Goal: Information Seeking & Learning: Learn about a topic

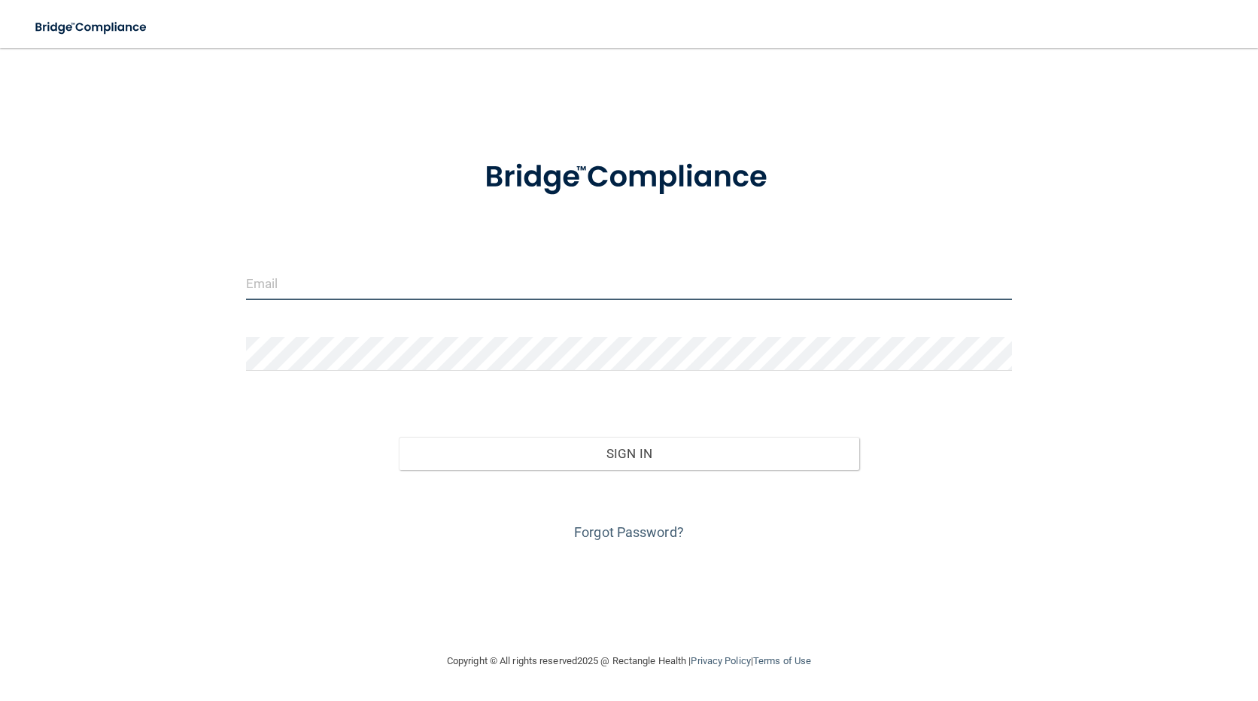
click at [318, 290] on input "email" at bounding box center [629, 283] width 767 height 34
type input "[PERSON_NAME][EMAIL_ADDRESS][PERSON_NAME][DOMAIN_NAME]"
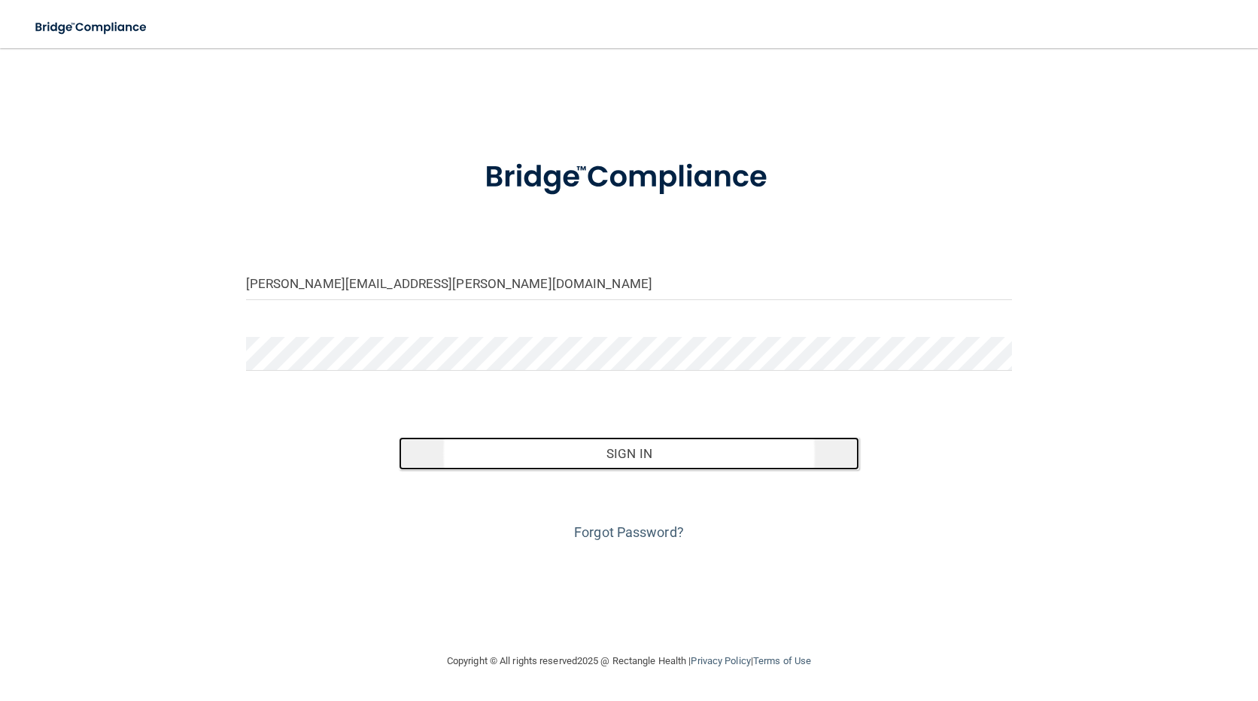
click at [476, 454] on button "Sign In" at bounding box center [629, 453] width 460 height 33
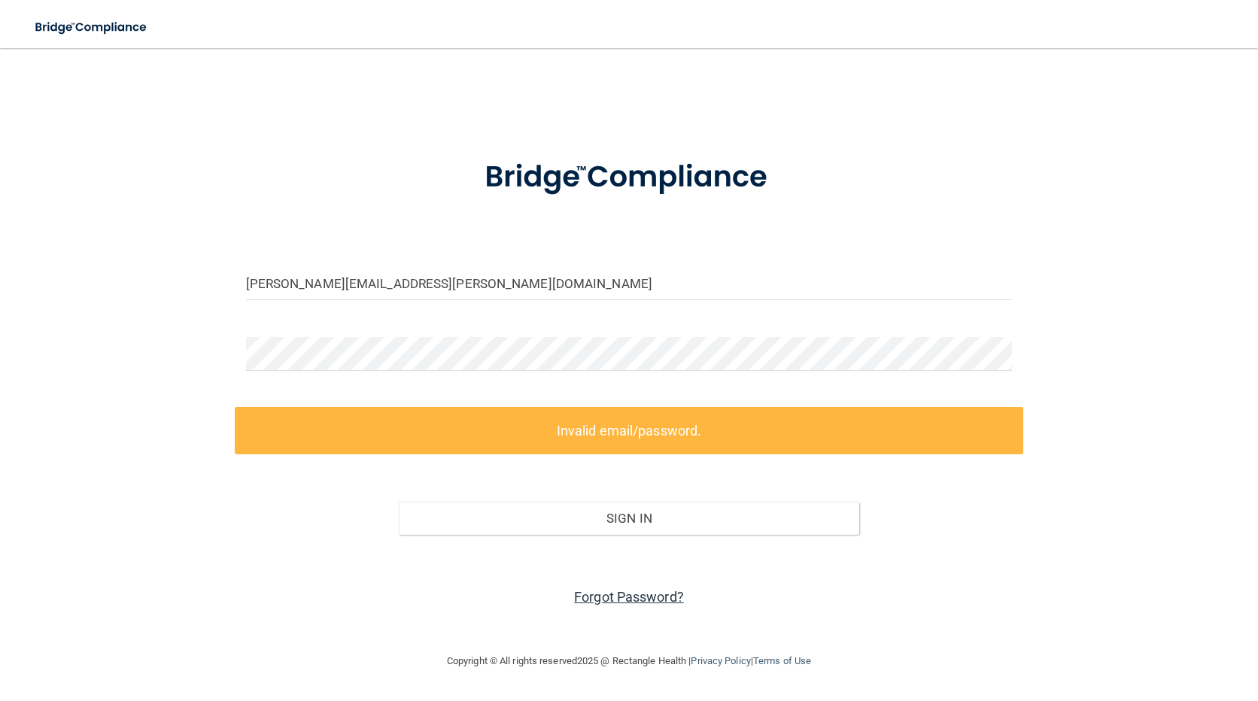
click at [593, 594] on link "Forgot Password?" at bounding box center [629, 597] width 110 height 16
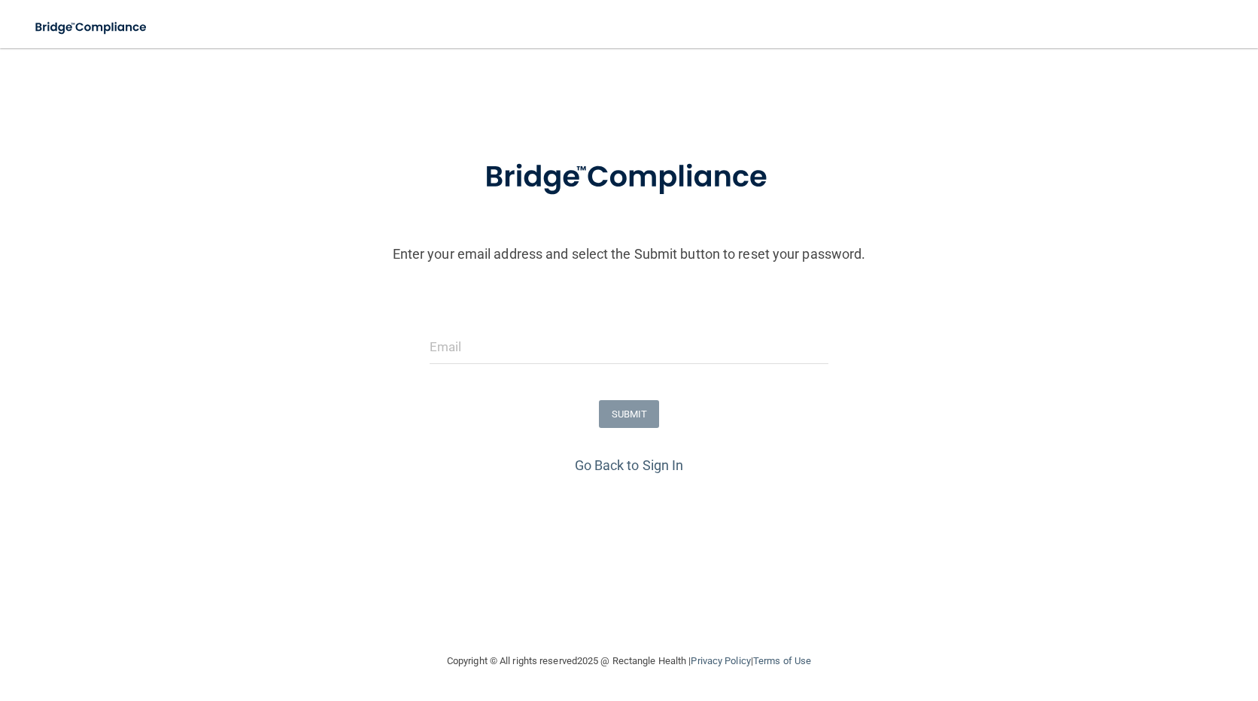
click at [540, 367] on div at bounding box center [629, 352] width 422 height 45
click at [533, 352] on input "email" at bounding box center [630, 347] width 400 height 34
type input "jenna.martin@epicortho.com"
click at [625, 413] on button "SUBMIT" at bounding box center [629, 414] width 61 height 28
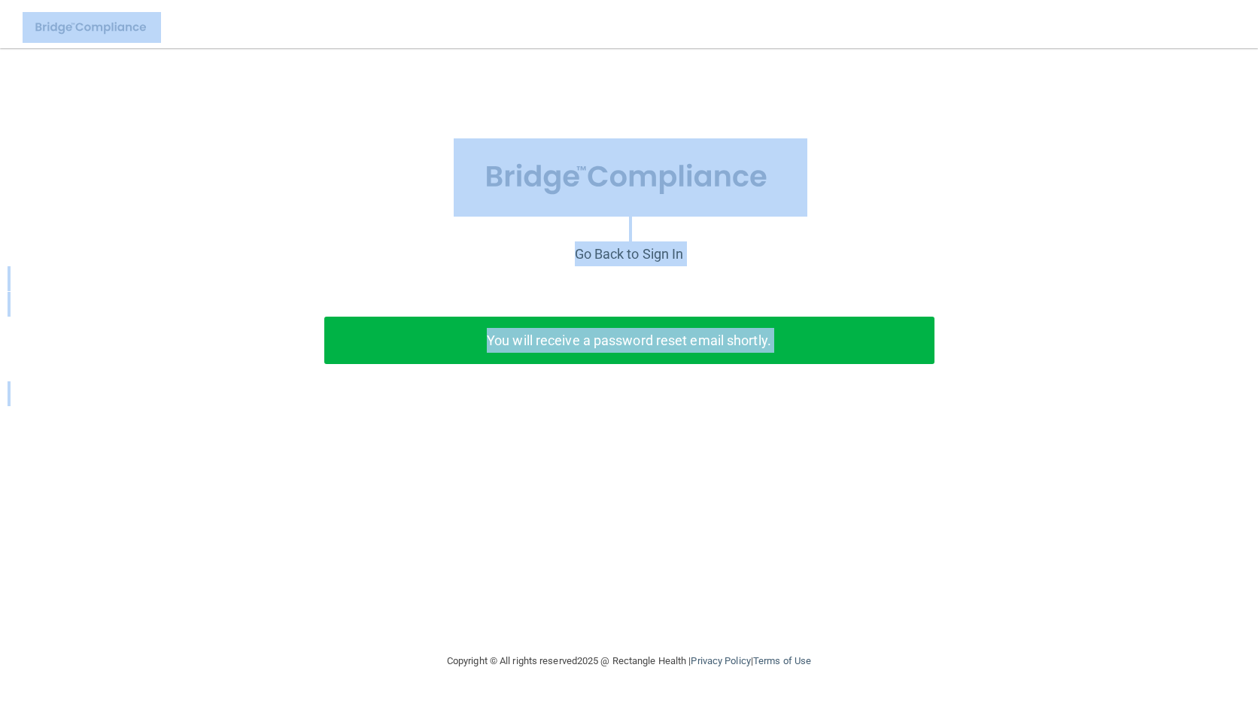
click at [1257, 427] on html "Toggle navigation Manage My Enterprise Manage My Location Enter your email addr…" at bounding box center [629, 350] width 1258 height 701
click at [458, 401] on div "Enter your email address and select the Submit button to reset your password. j…" at bounding box center [629, 284] width 1243 height 293
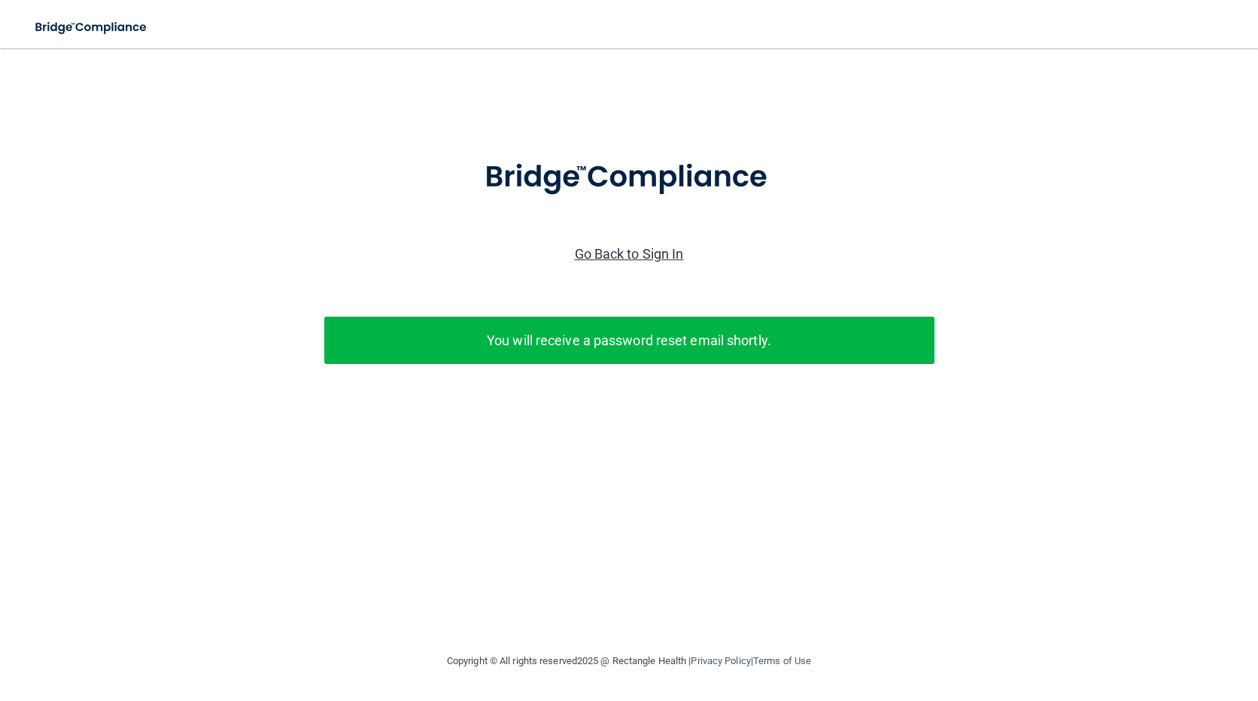
click at [653, 257] on link "Go Back to Sign In" at bounding box center [629, 254] width 109 height 16
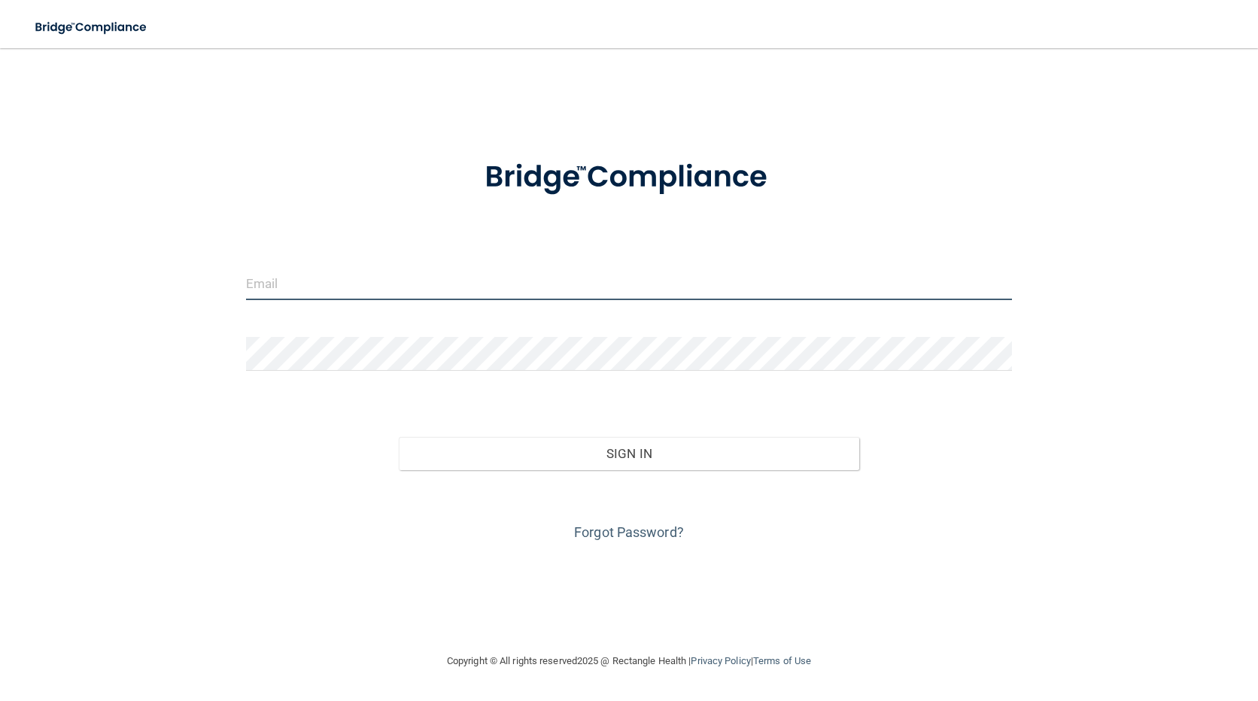
click at [573, 284] on input "email" at bounding box center [629, 283] width 767 height 34
type input "jenna.martin@epicortho.com"
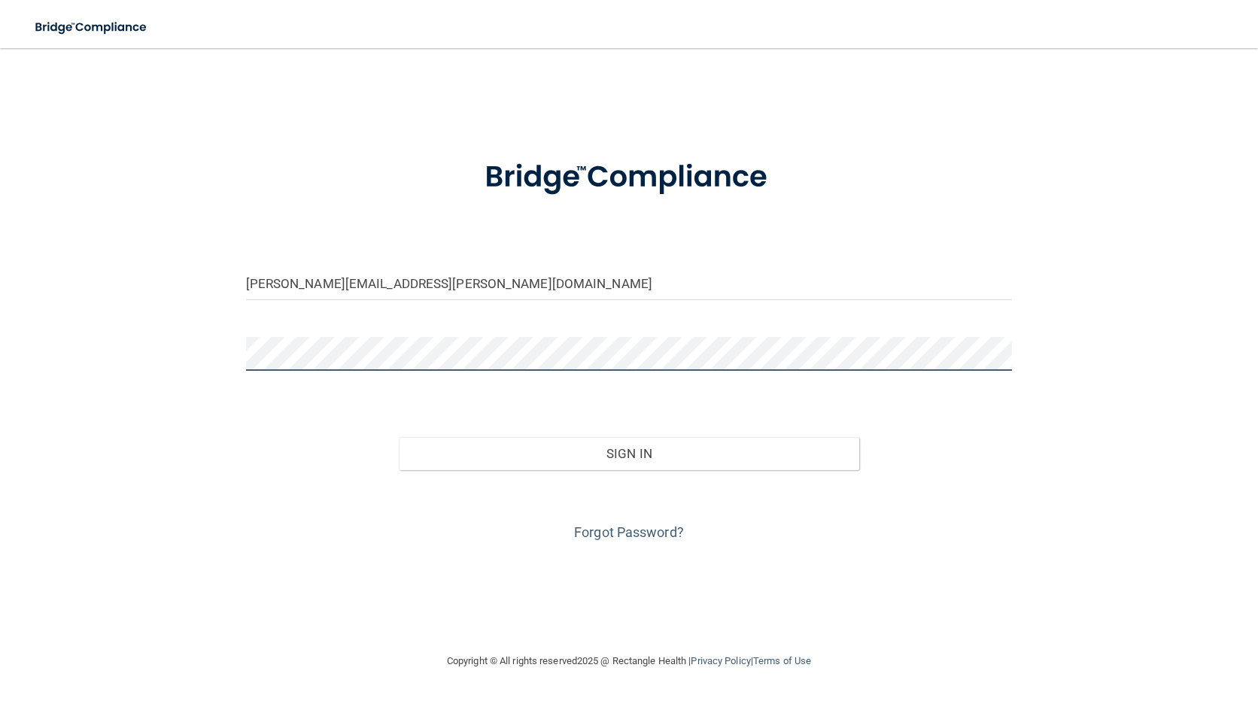
click at [399, 437] on button "Sign In" at bounding box center [629, 453] width 460 height 33
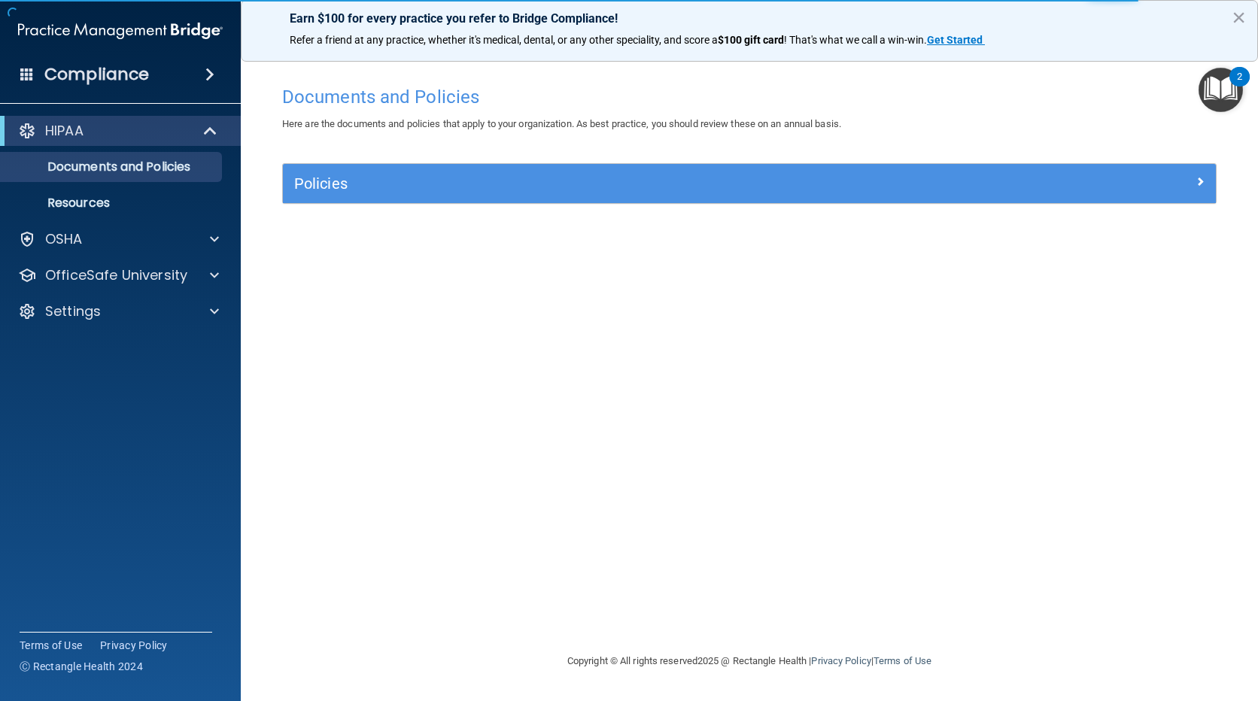
click at [511, 206] on div "Policies Select All (Unselect 0) Unselect All Print Selected (0) Acceptable Use…" at bounding box center [749, 192] width 957 height 58
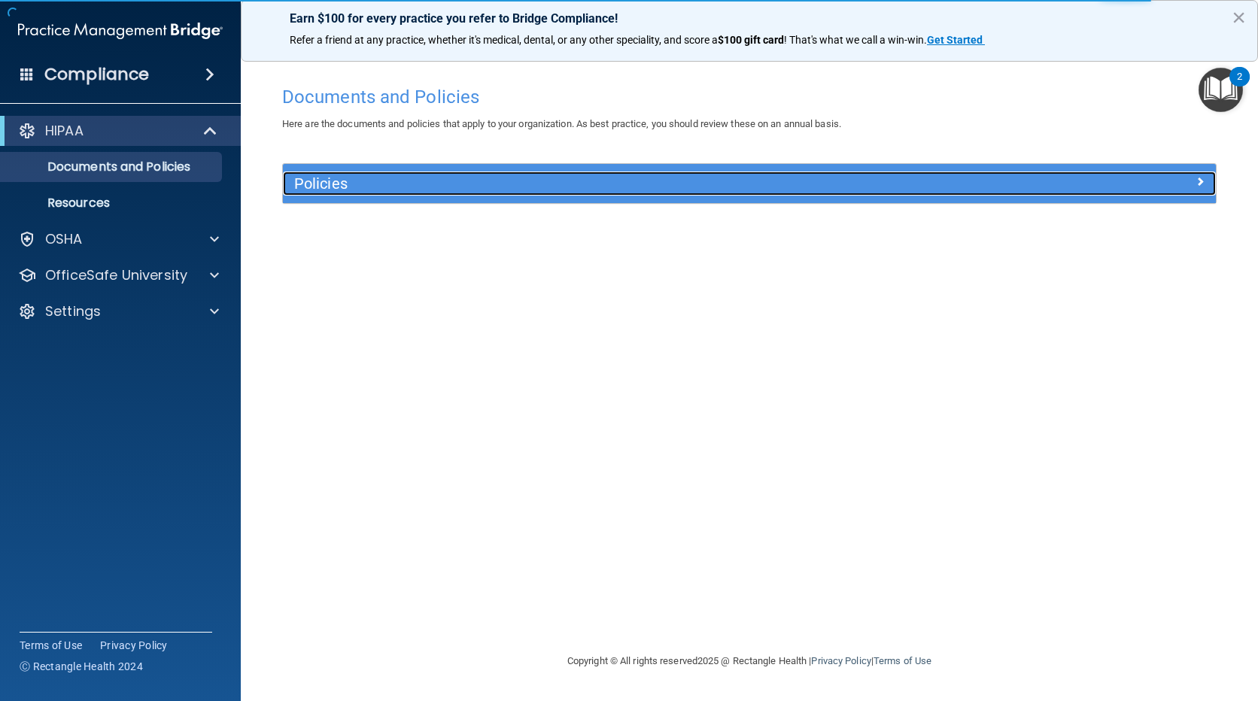
click at [517, 186] on h5 "Policies" at bounding box center [632, 183] width 677 height 17
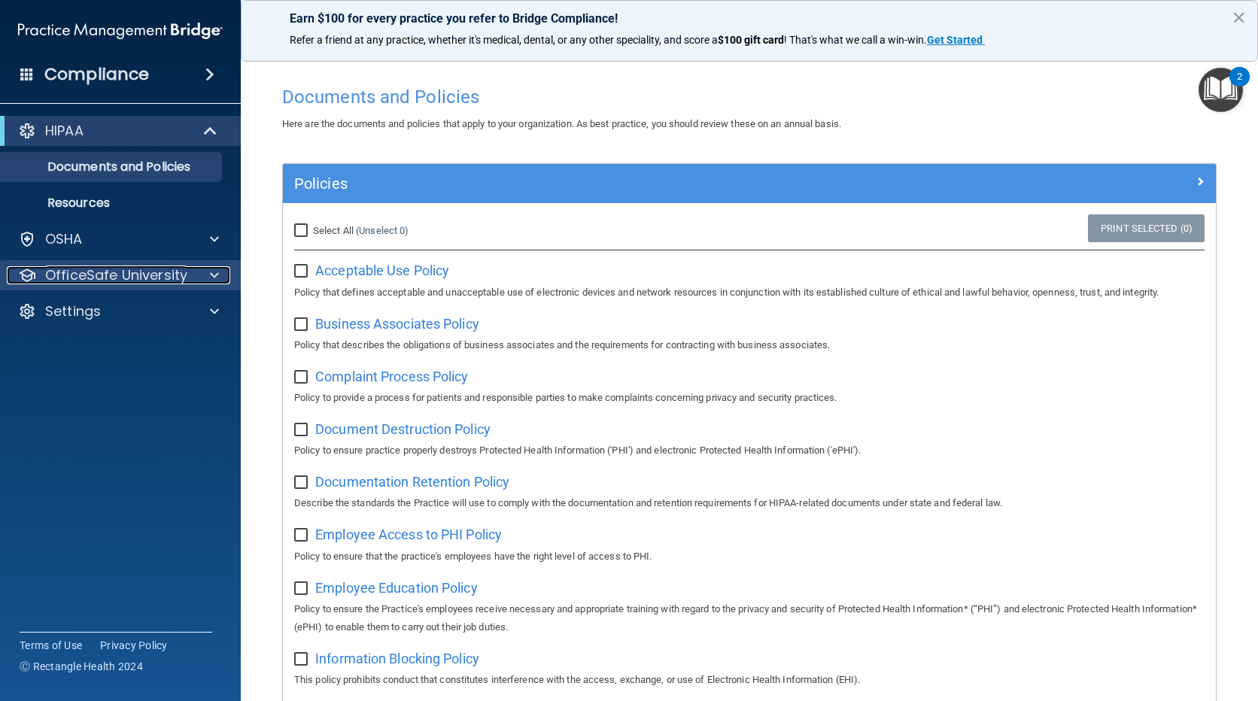
click at [165, 267] on p "OfficeSafe University" at bounding box center [116, 275] width 142 height 18
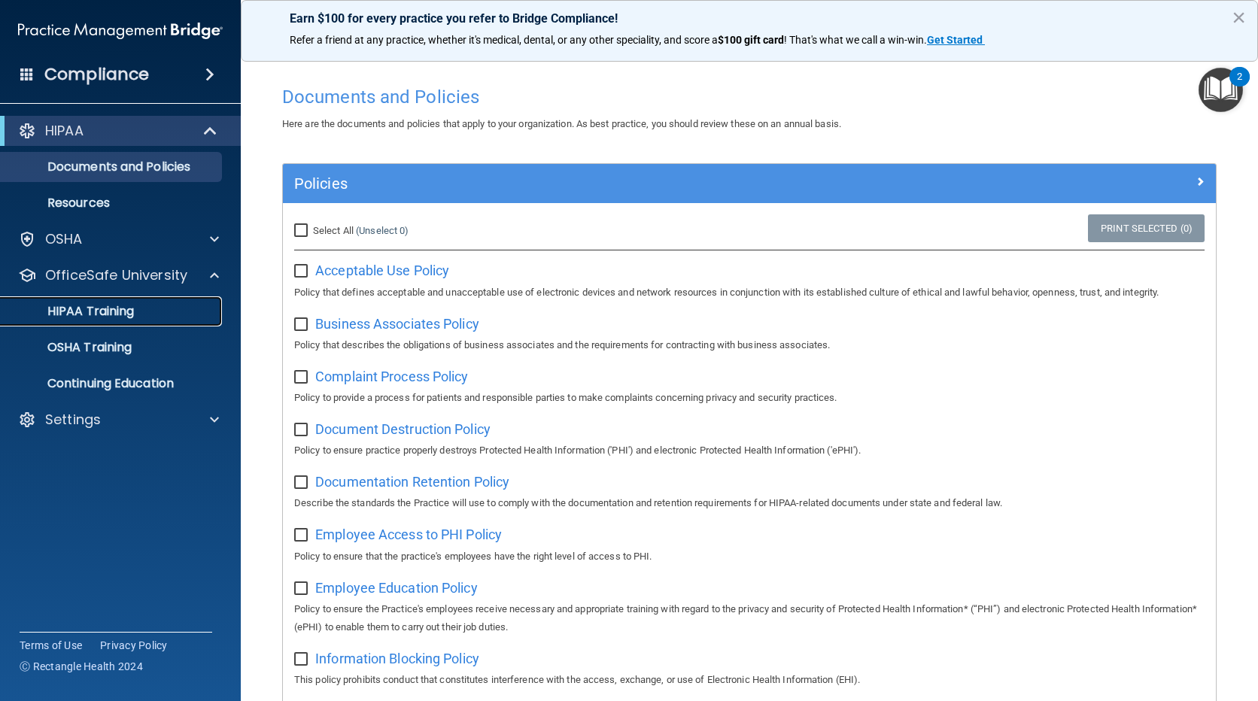
click at [166, 303] on link "HIPAA Training" at bounding box center [103, 311] width 237 height 30
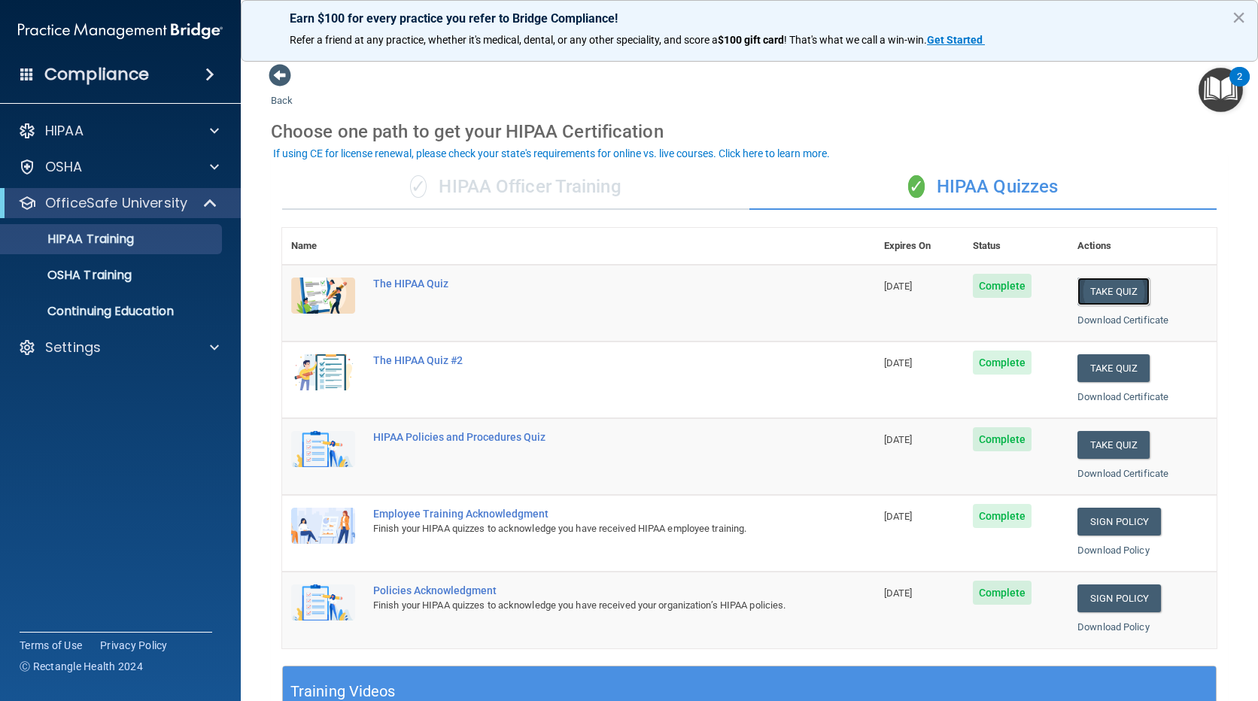
click at [1107, 300] on button "Take Quiz" at bounding box center [1114, 292] width 72 height 28
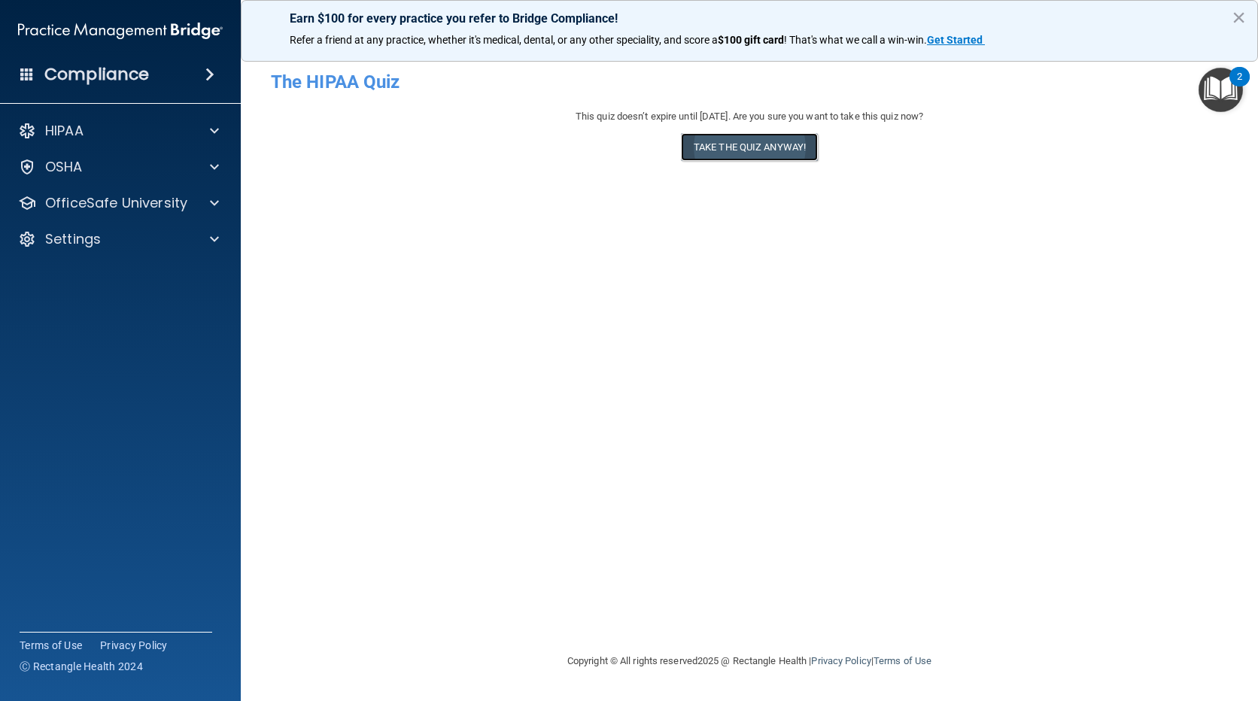
click at [720, 140] on button "Take the quiz anyway!" at bounding box center [749, 147] width 137 height 28
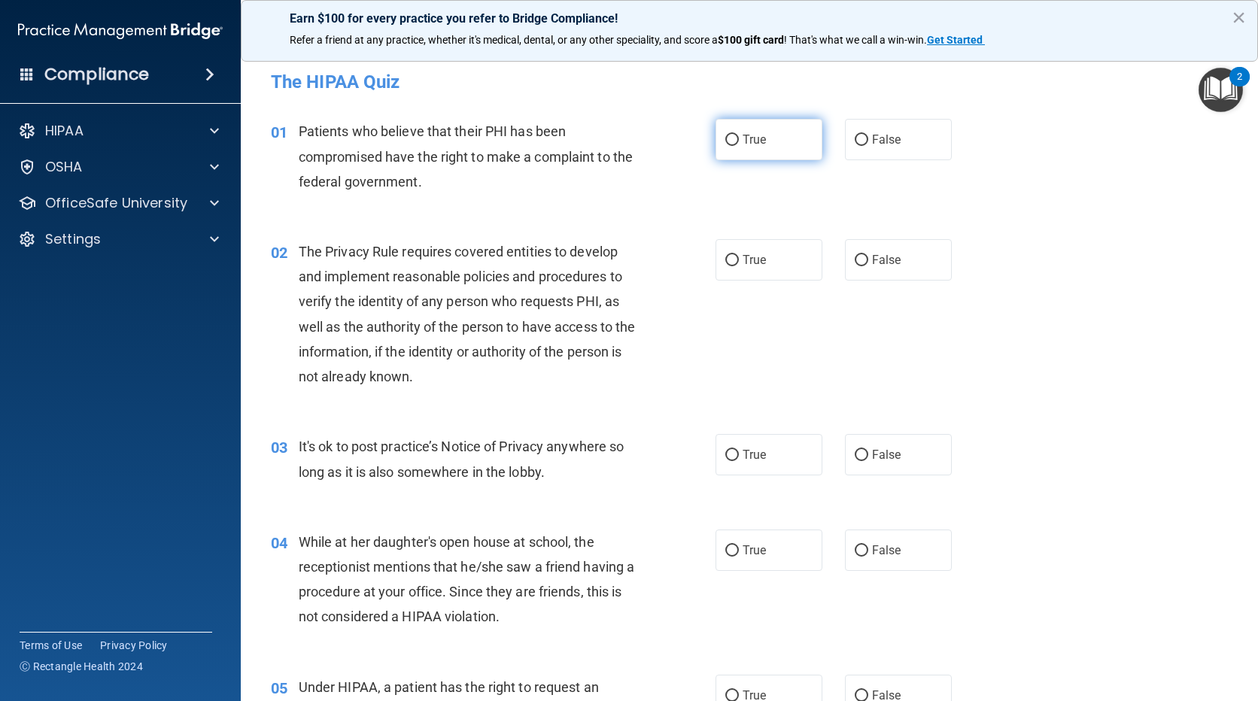
click at [727, 122] on label "True" at bounding box center [769, 139] width 107 height 41
click at [727, 135] on input "True" at bounding box center [732, 140] width 14 height 11
radio input "true"
click at [750, 259] on span "True" at bounding box center [754, 260] width 23 height 14
click at [739, 259] on input "True" at bounding box center [732, 260] width 14 height 11
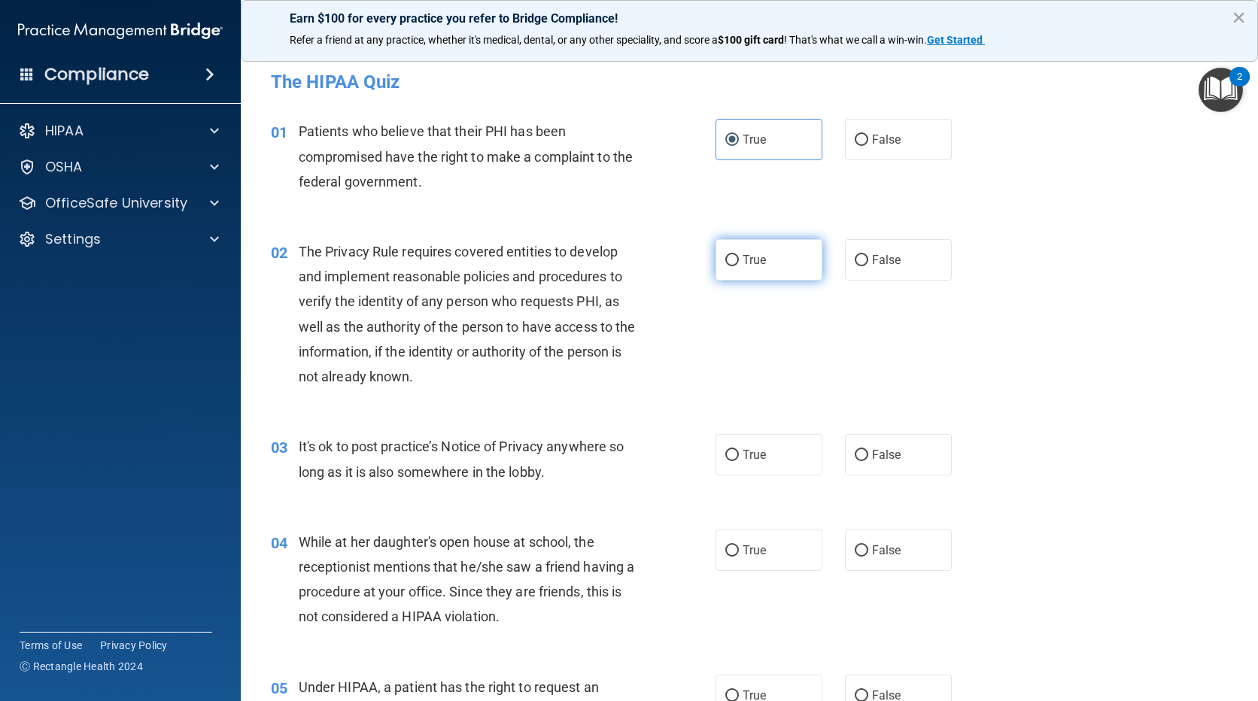
radio input "true"
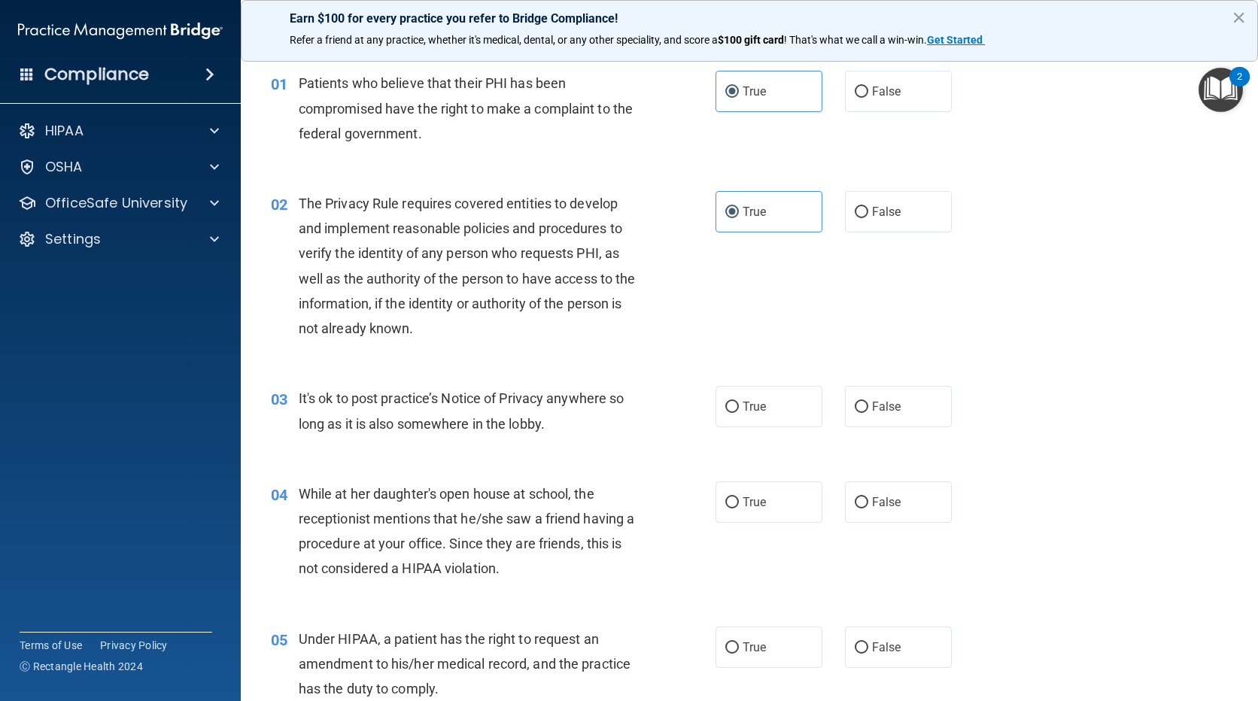
scroll to position [75, 0]
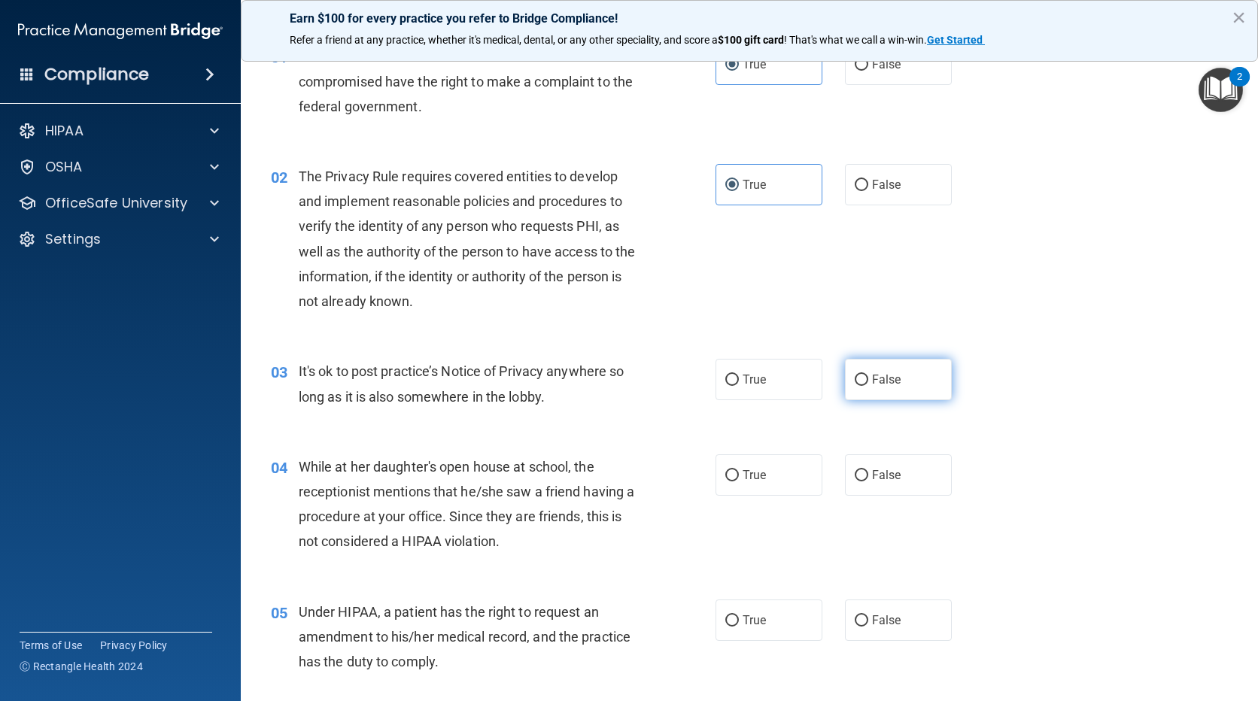
click at [859, 370] on label "False" at bounding box center [898, 379] width 107 height 41
click at [859, 375] on input "False" at bounding box center [862, 380] width 14 height 11
radio input "true"
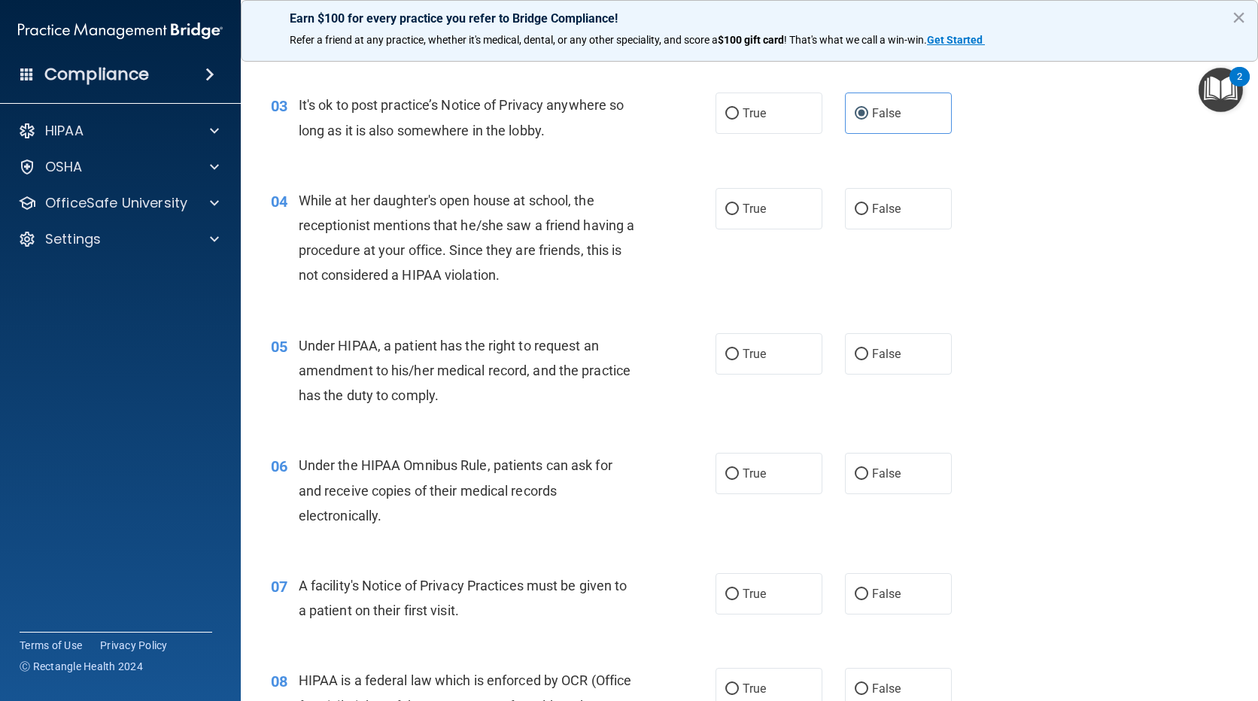
scroll to position [376, 0]
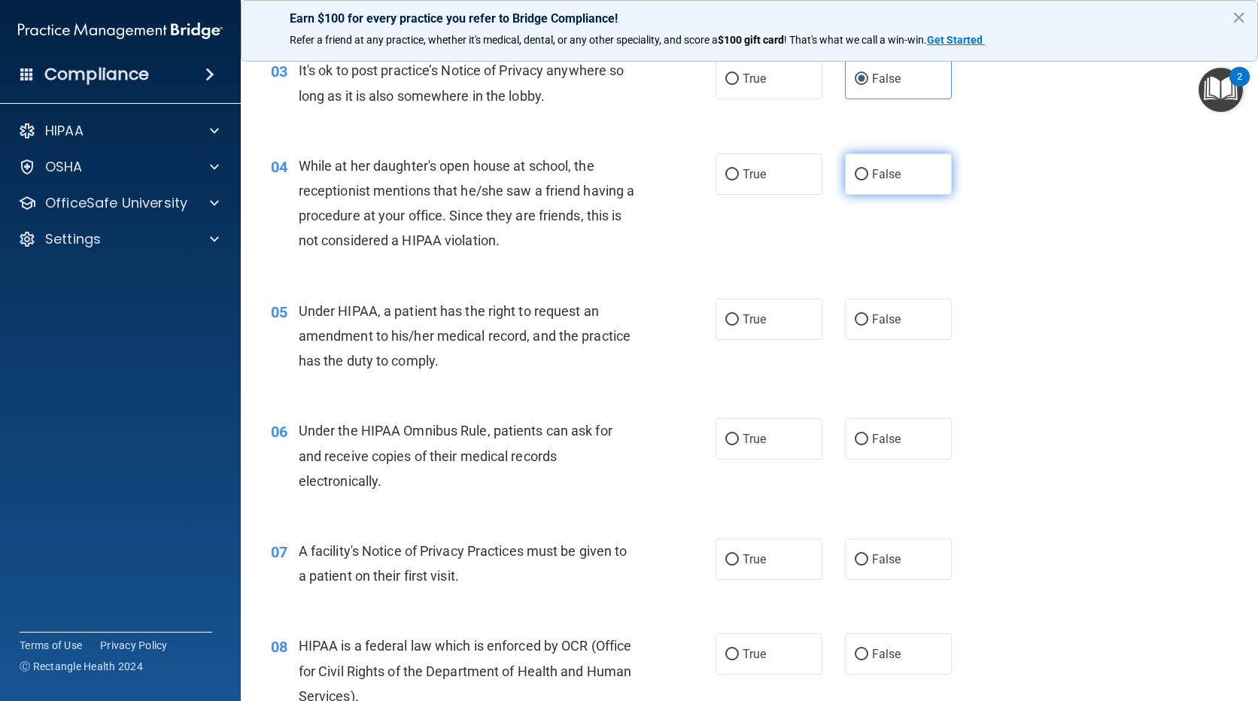
click at [856, 169] on input "False" at bounding box center [862, 174] width 14 height 11
radio input "true"
click at [862, 326] on label "False" at bounding box center [898, 319] width 107 height 41
click at [862, 326] on input "False" at bounding box center [862, 320] width 14 height 11
radio input "true"
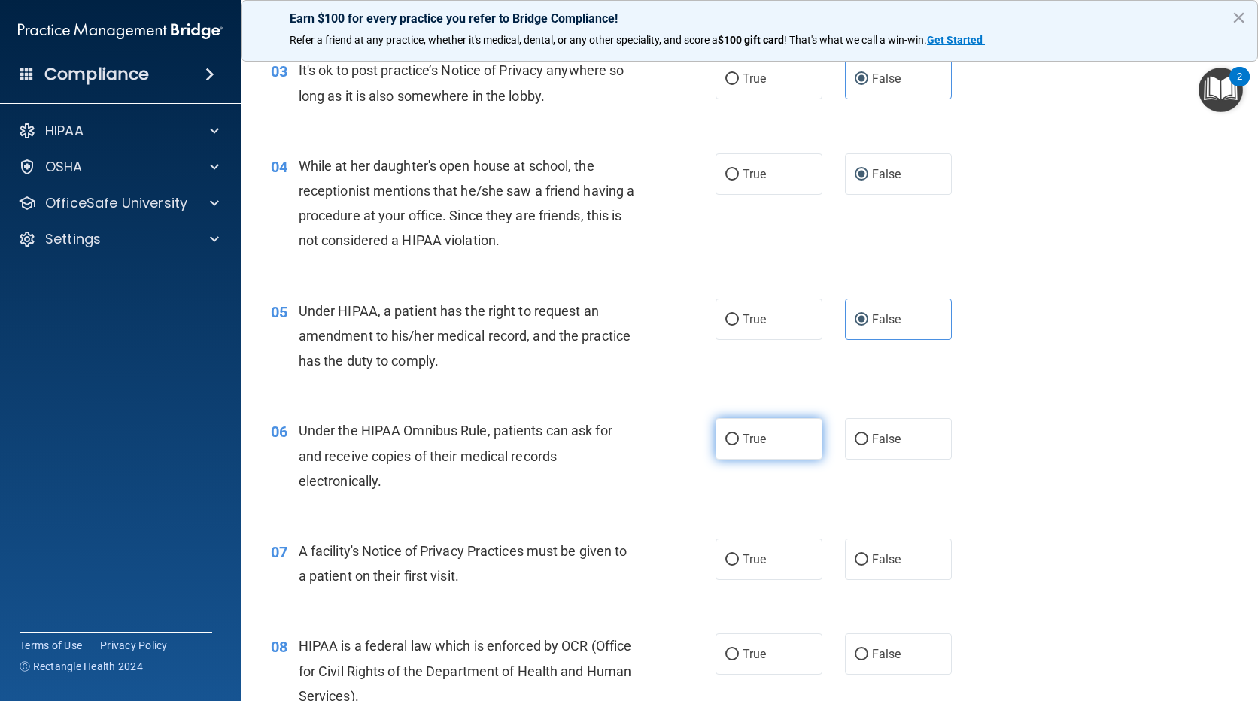
click at [809, 429] on label "True" at bounding box center [769, 438] width 107 height 41
click at [739, 434] on input "True" at bounding box center [732, 439] width 14 height 11
radio input "true"
click at [783, 550] on label "True" at bounding box center [769, 559] width 107 height 41
click at [739, 555] on input "True" at bounding box center [732, 560] width 14 height 11
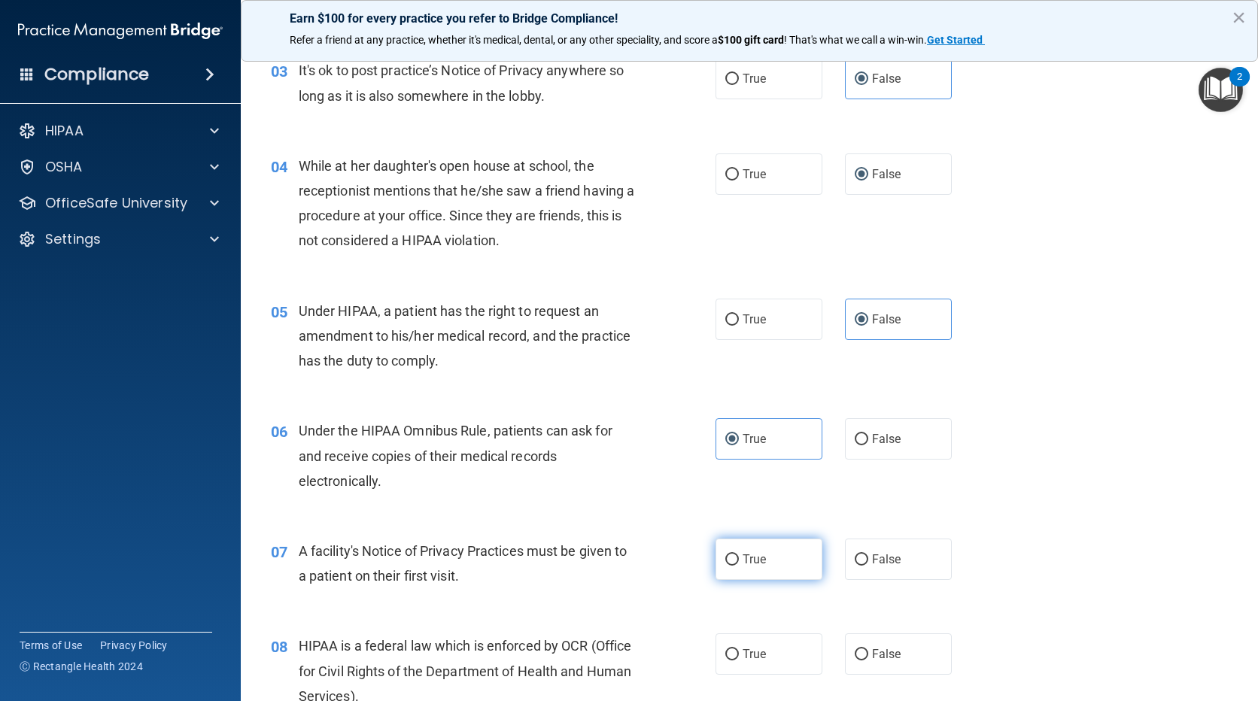
radio input "true"
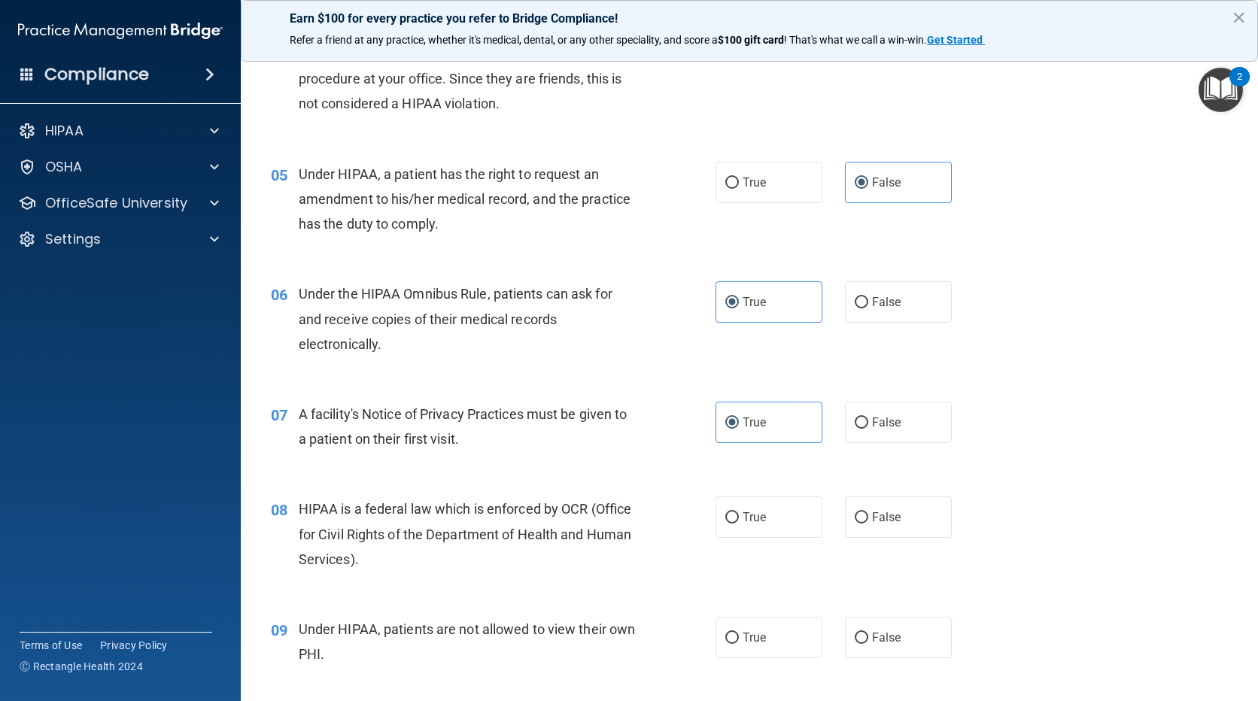
scroll to position [527, 0]
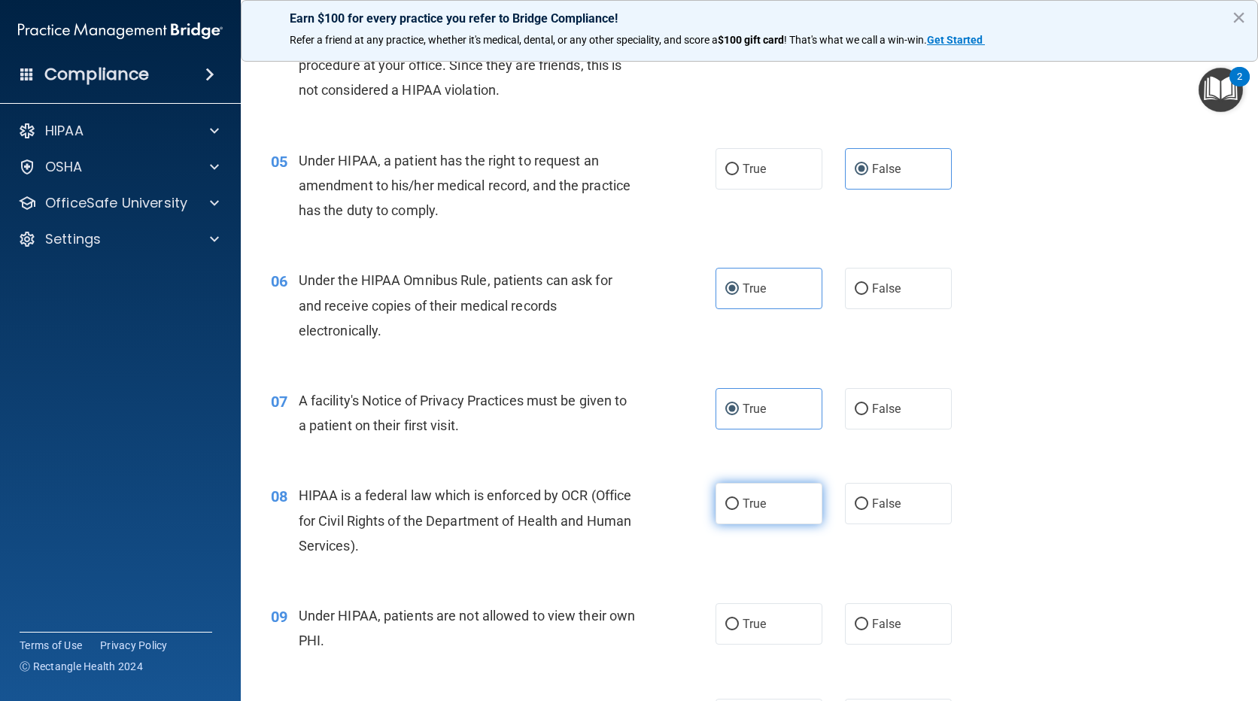
click at [757, 498] on span "True" at bounding box center [754, 504] width 23 height 14
click at [739, 499] on input "True" at bounding box center [732, 504] width 14 height 11
radio input "true"
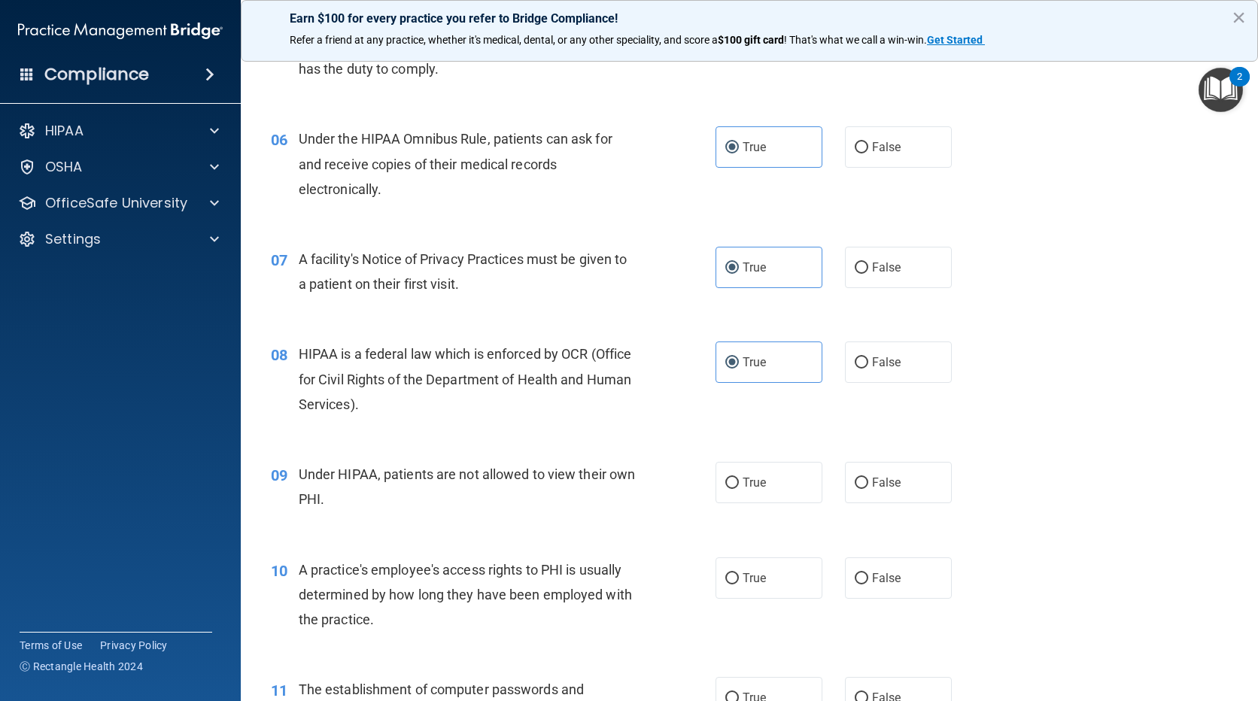
scroll to position [677, 0]
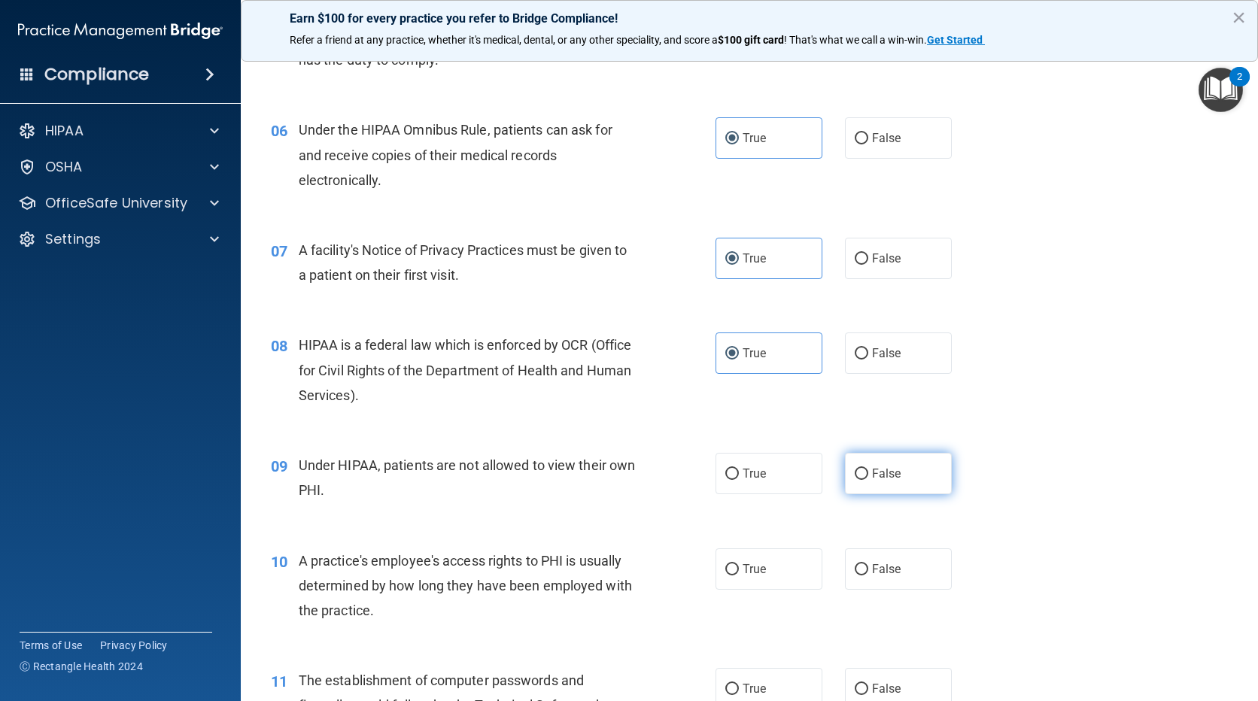
click at [903, 470] on label "False" at bounding box center [898, 473] width 107 height 41
click at [868, 470] on input "False" at bounding box center [862, 474] width 14 height 11
radio input "true"
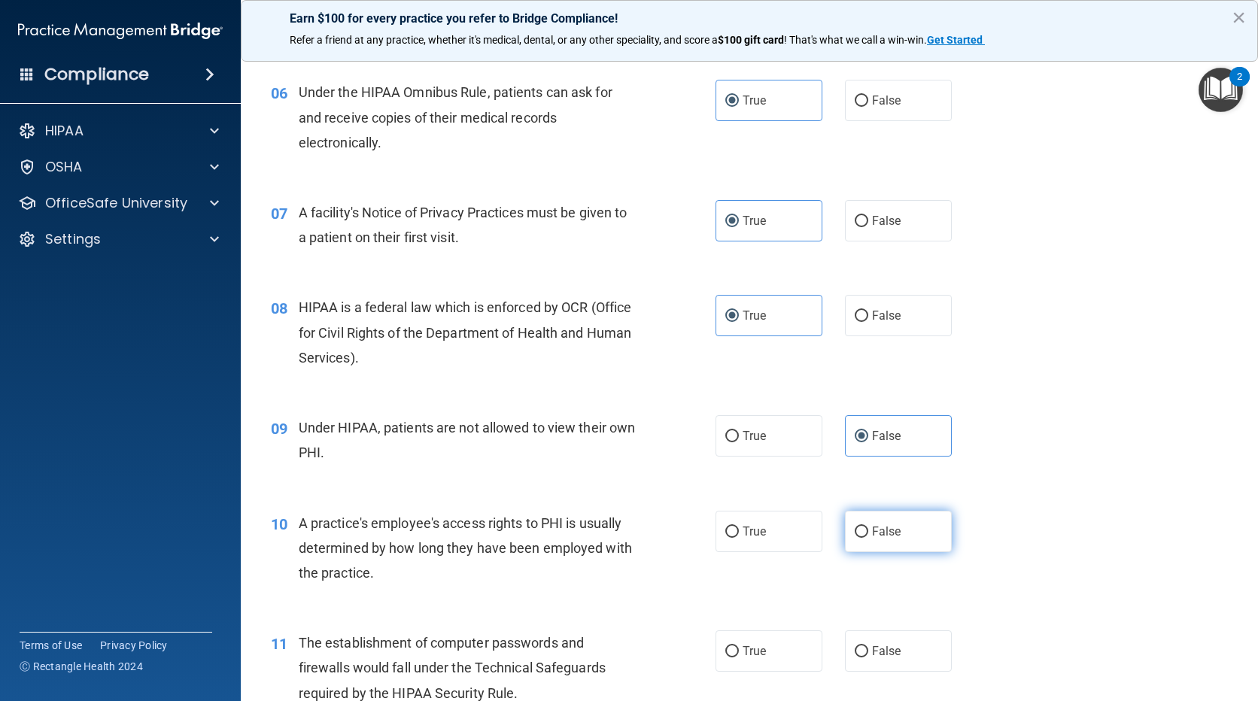
scroll to position [753, 0]
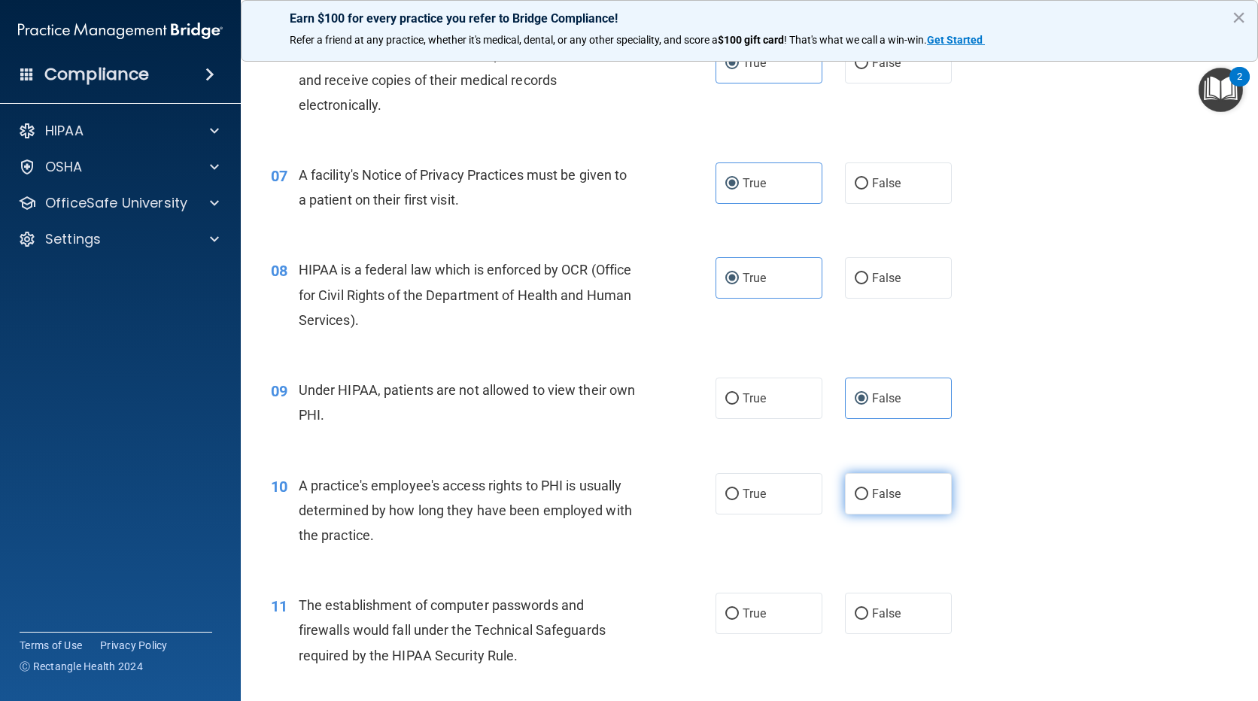
click at [888, 487] on span "False" at bounding box center [886, 494] width 29 height 14
click at [868, 489] on input "False" at bounding box center [862, 494] width 14 height 11
radio input "true"
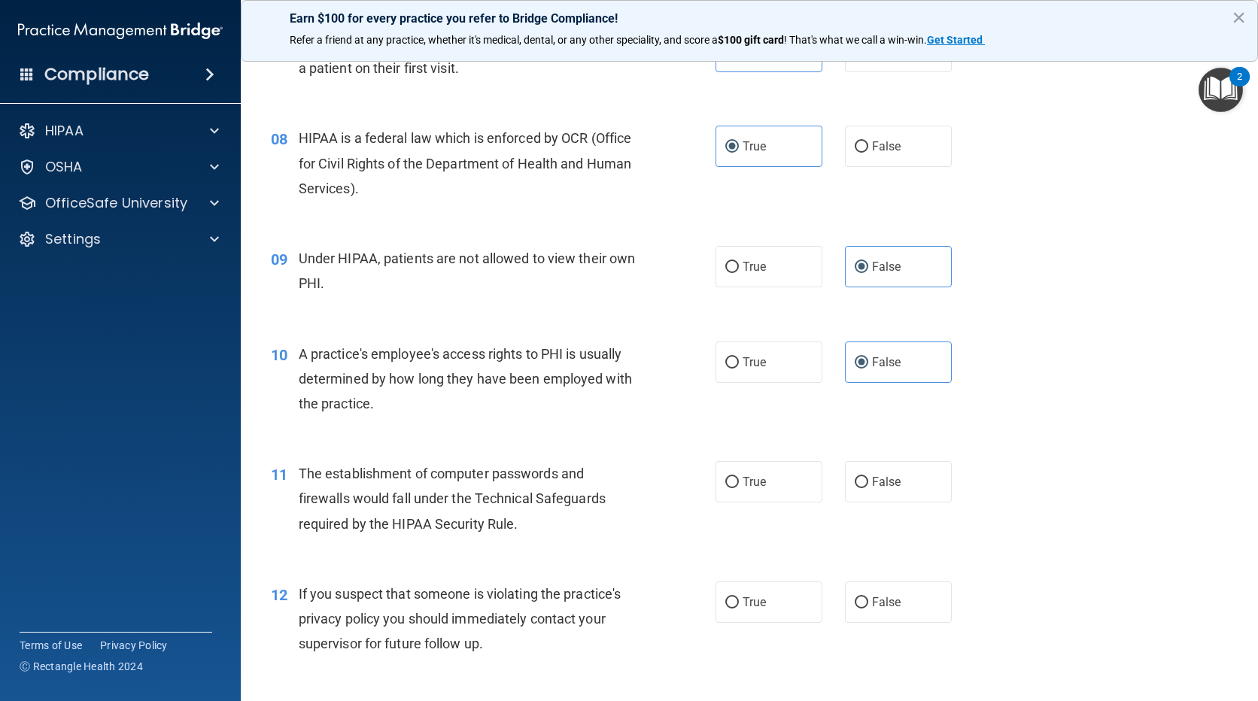
scroll to position [903, 0]
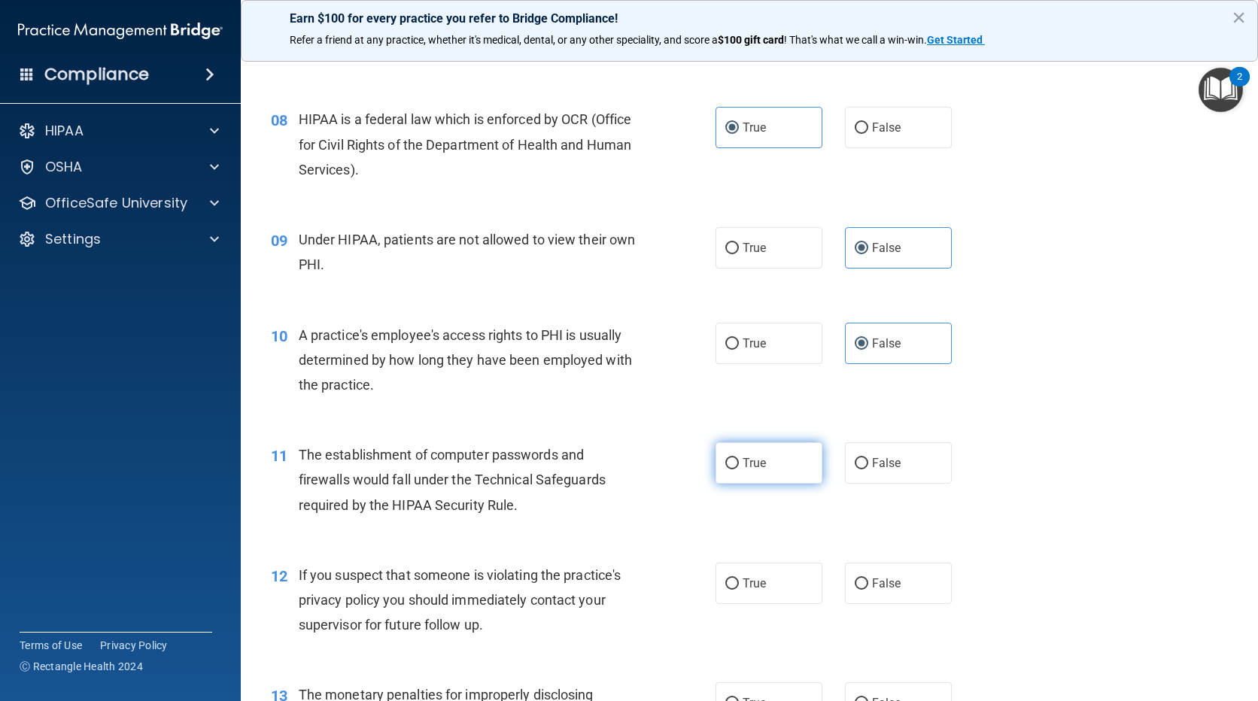
click at [754, 464] on span "True" at bounding box center [754, 463] width 23 height 14
click at [739, 464] on input "True" at bounding box center [732, 463] width 14 height 11
radio input "true"
click at [732, 574] on label "True" at bounding box center [769, 583] width 107 height 41
click at [732, 579] on input "True" at bounding box center [732, 584] width 14 height 11
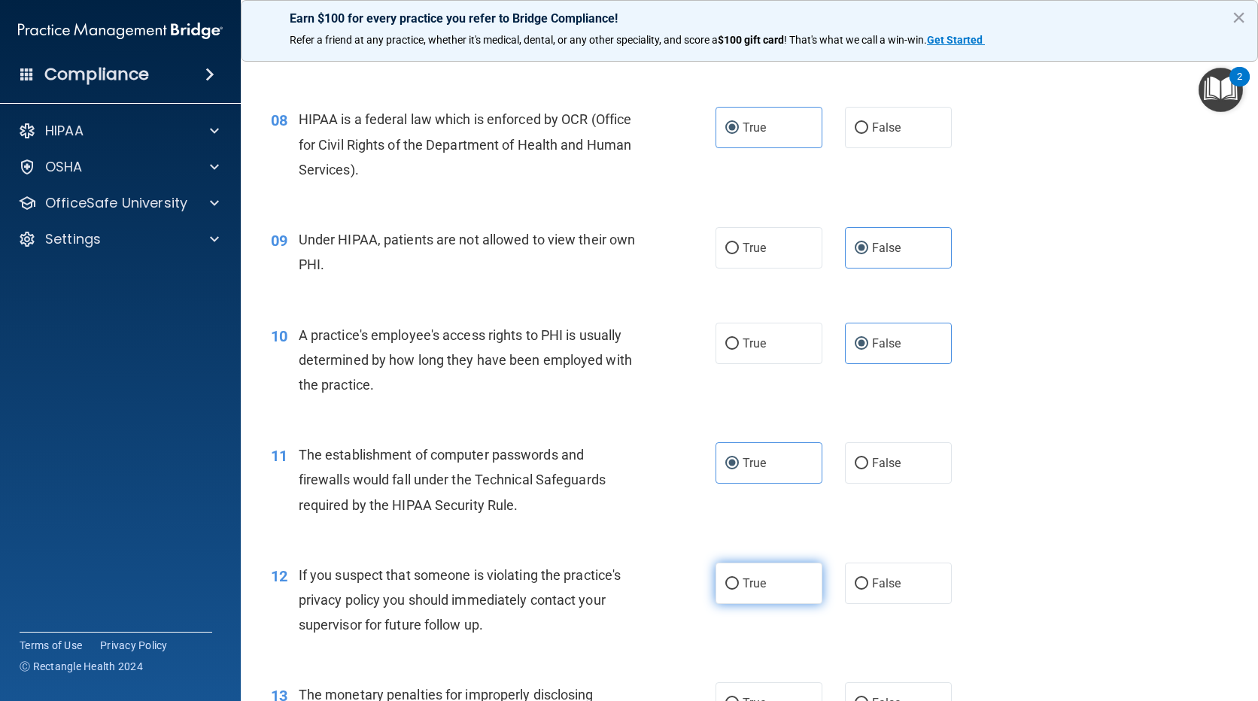
radio input "true"
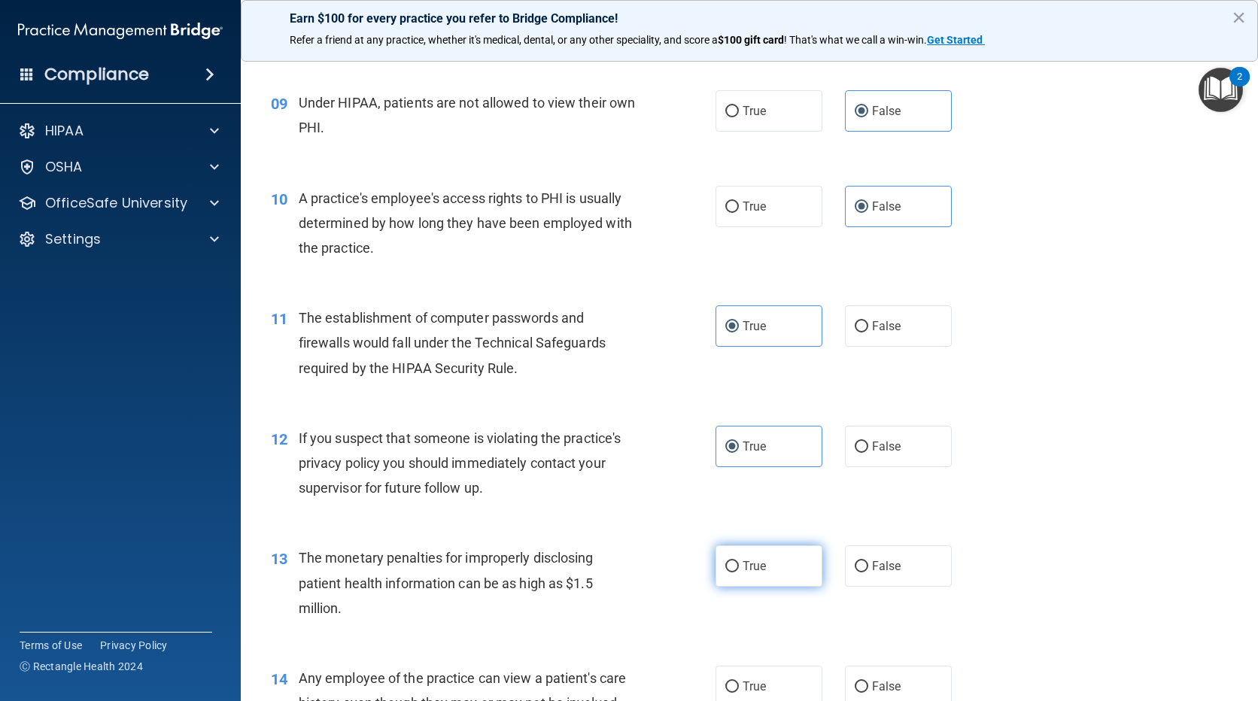
scroll to position [1054, 0]
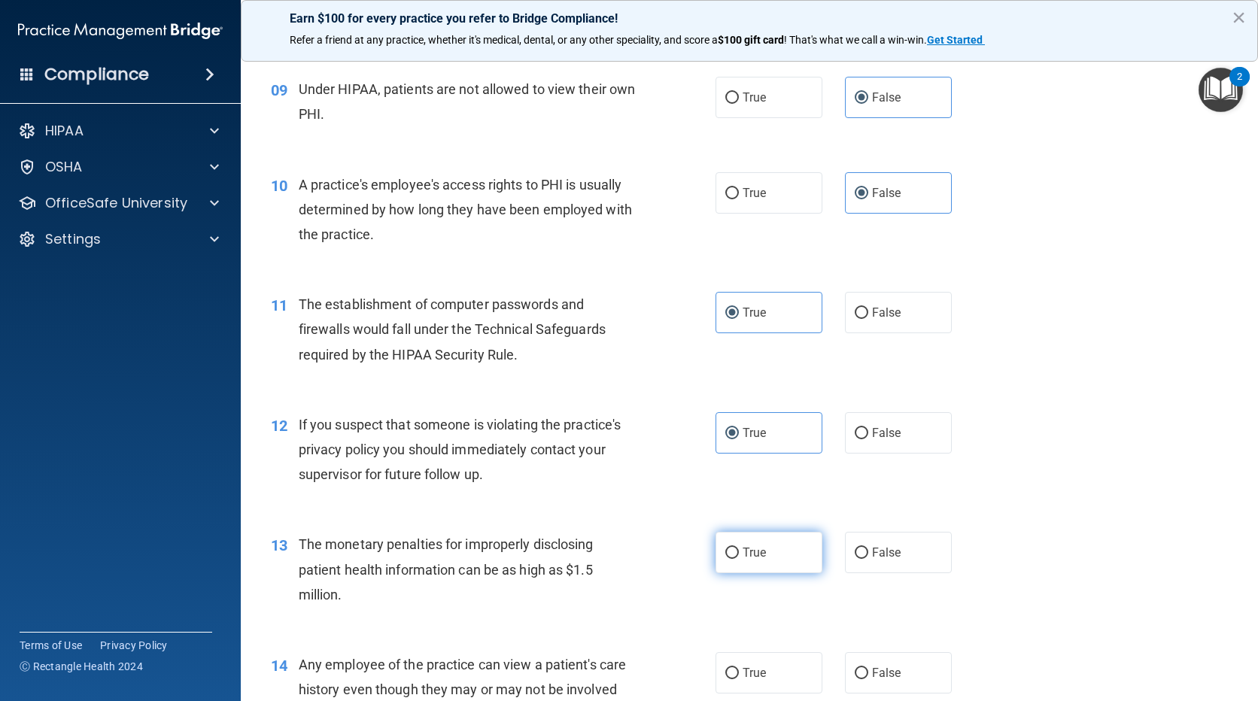
click at [744, 559] on span "True" at bounding box center [754, 553] width 23 height 14
click at [739, 559] on input "True" at bounding box center [732, 553] width 14 height 11
radio input "true"
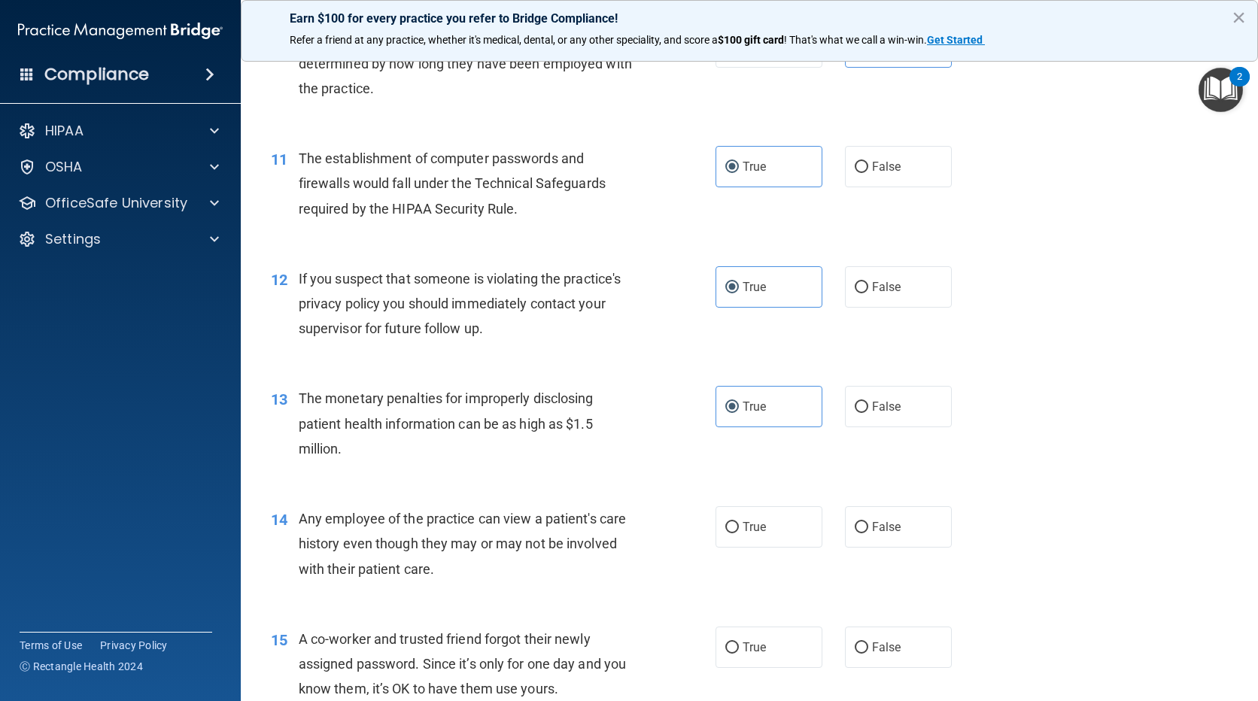
scroll to position [1204, 0]
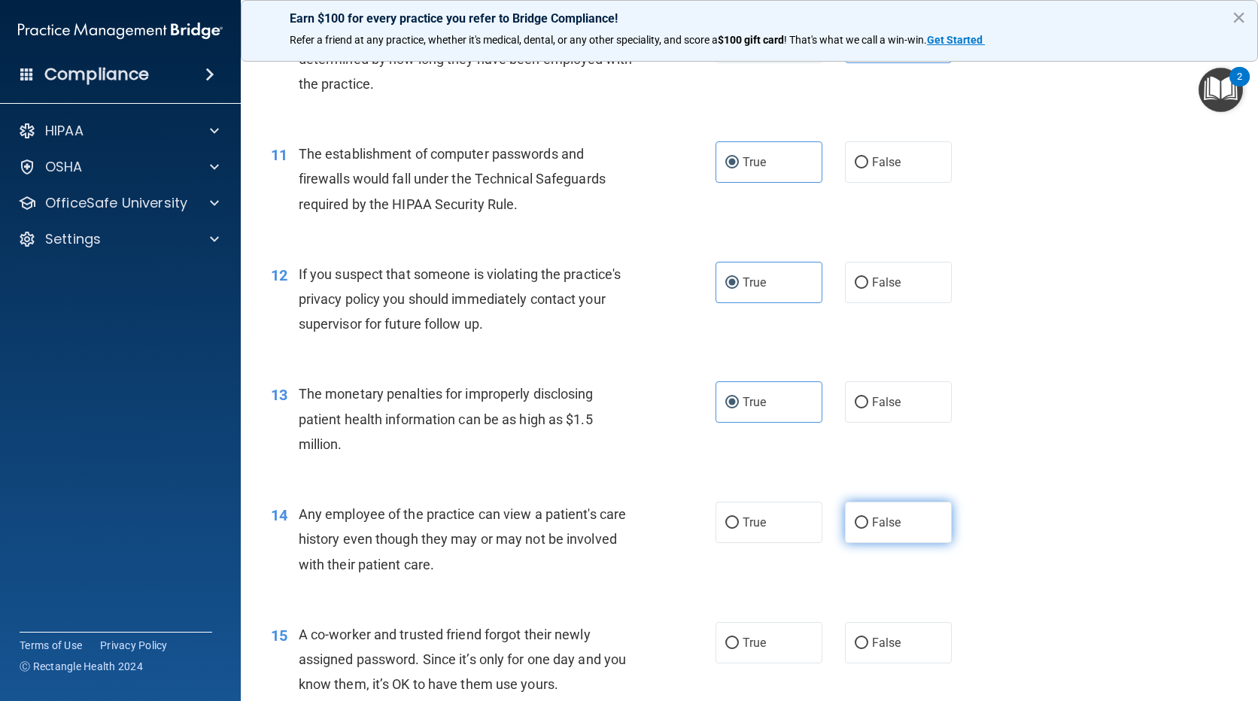
click at [877, 521] on span "False" at bounding box center [886, 522] width 29 height 14
click at [868, 521] on input "False" at bounding box center [862, 523] width 14 height 11
radio input "true"
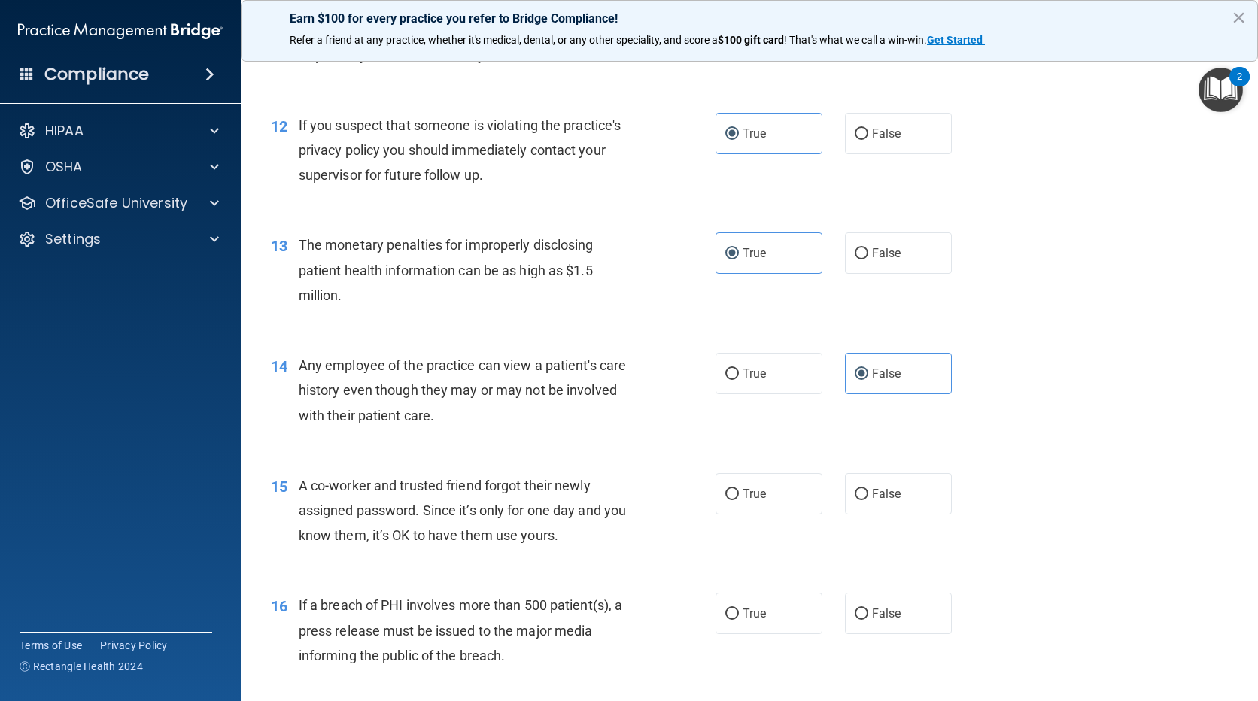
scroll to position [1355, 0]
click at [863, 498] on label "False" at bounding box center [898, 492] width 107 height 41
click at [863, 498] on input "False" at bounding box center [862, 493] width 14 height 11
radio input "true"
click at [743, 616] on span "True" at bounding box center [754, 612] width 23 height 14
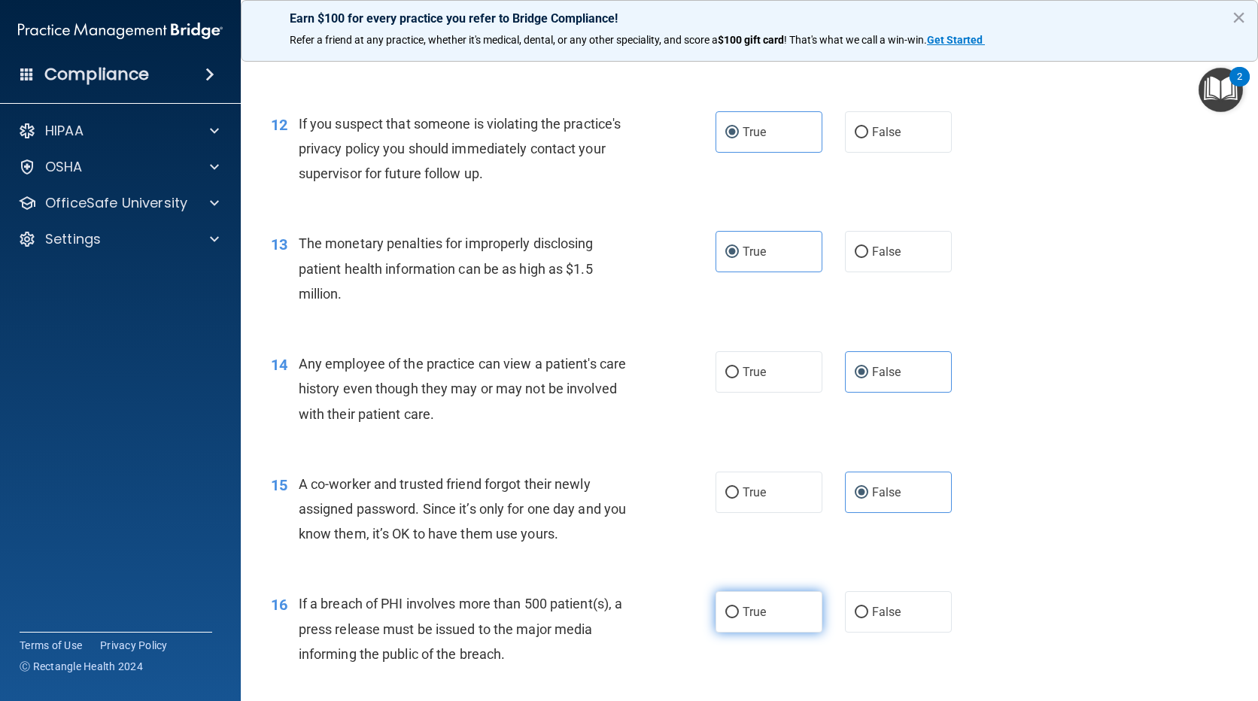
click at [739, 616] on input "True" at bounding box center [732, 612] width 14 height 11
radio input "true"
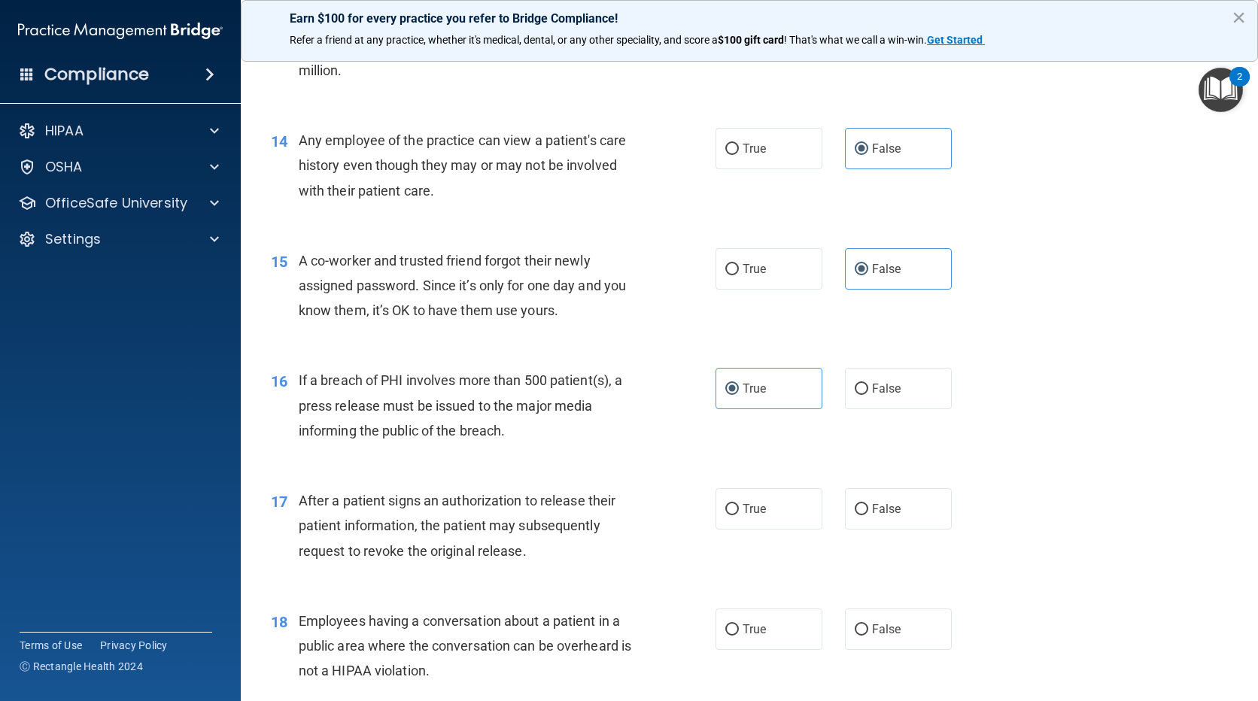
scroll to position [1580, 0]
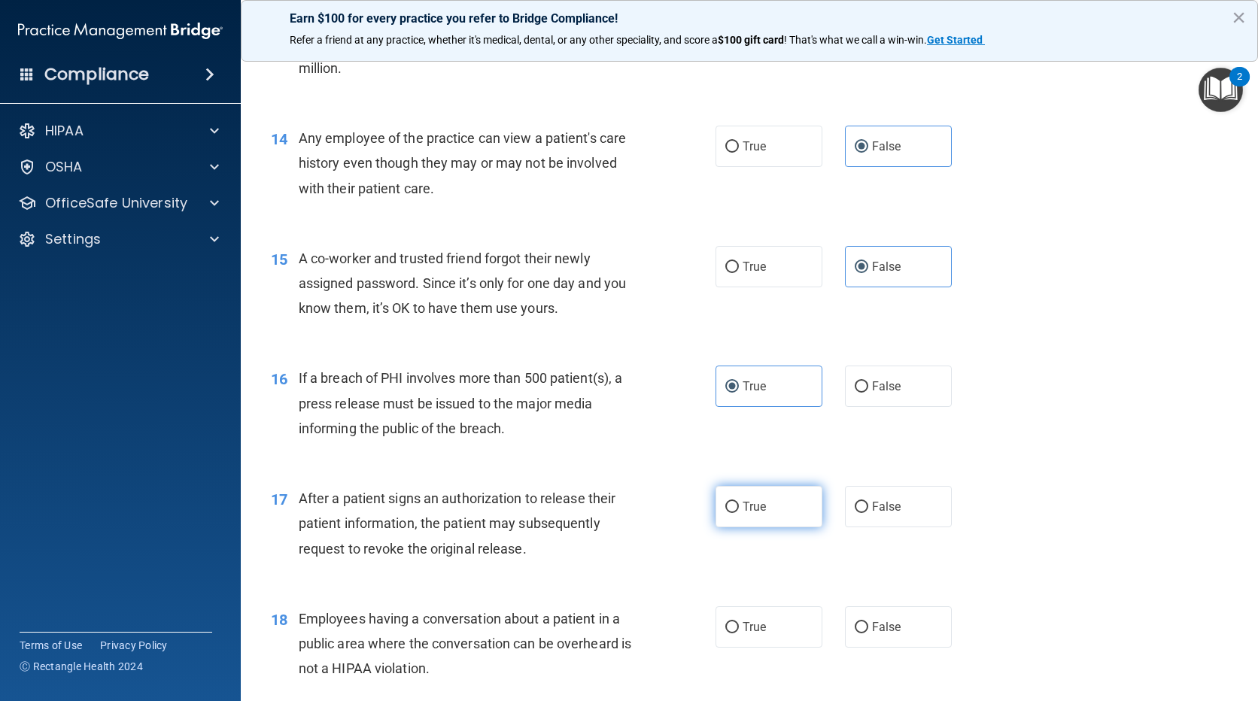
click at [725, 510] on input "True" at bounding box center [732, 507] width 14 height 11
radio input "true"
click at [872, 629] on span "False" at bounding box center [886, 627] width 29 height 14
click at [868, 629] on input "False" at bounding box center [862, 627] width 14 height 11
radio input "true"
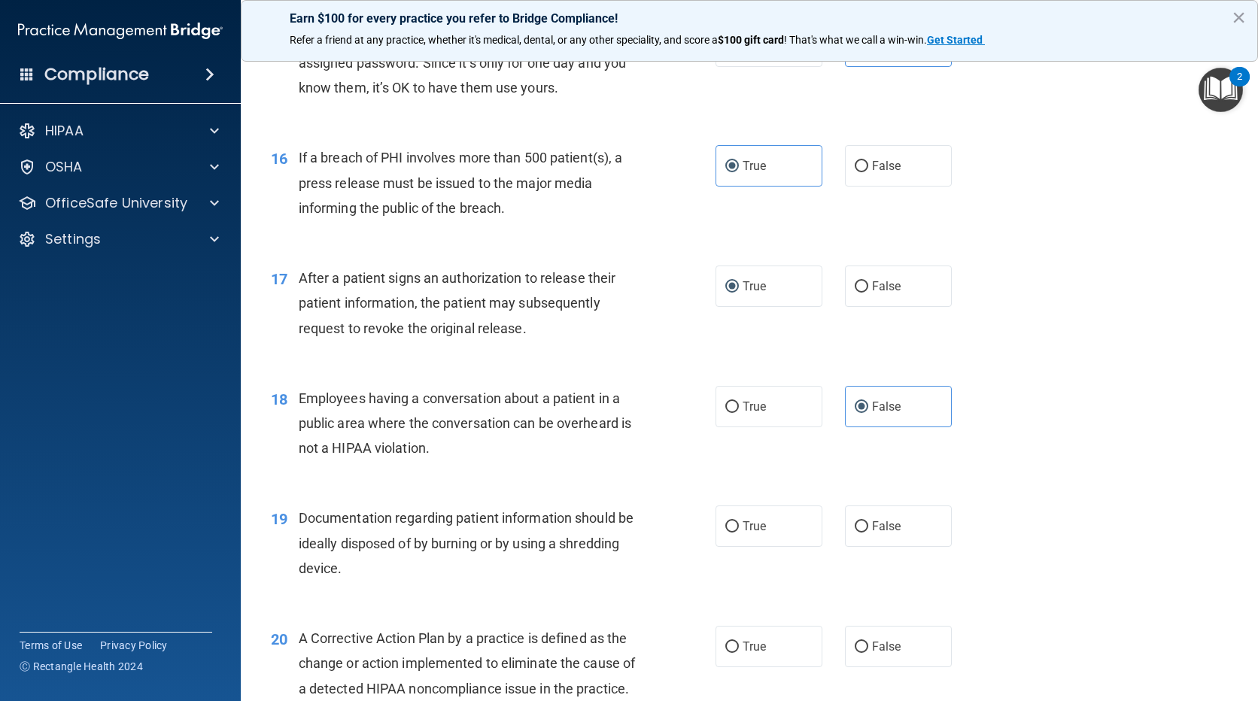
scroll to position [1806, 0]
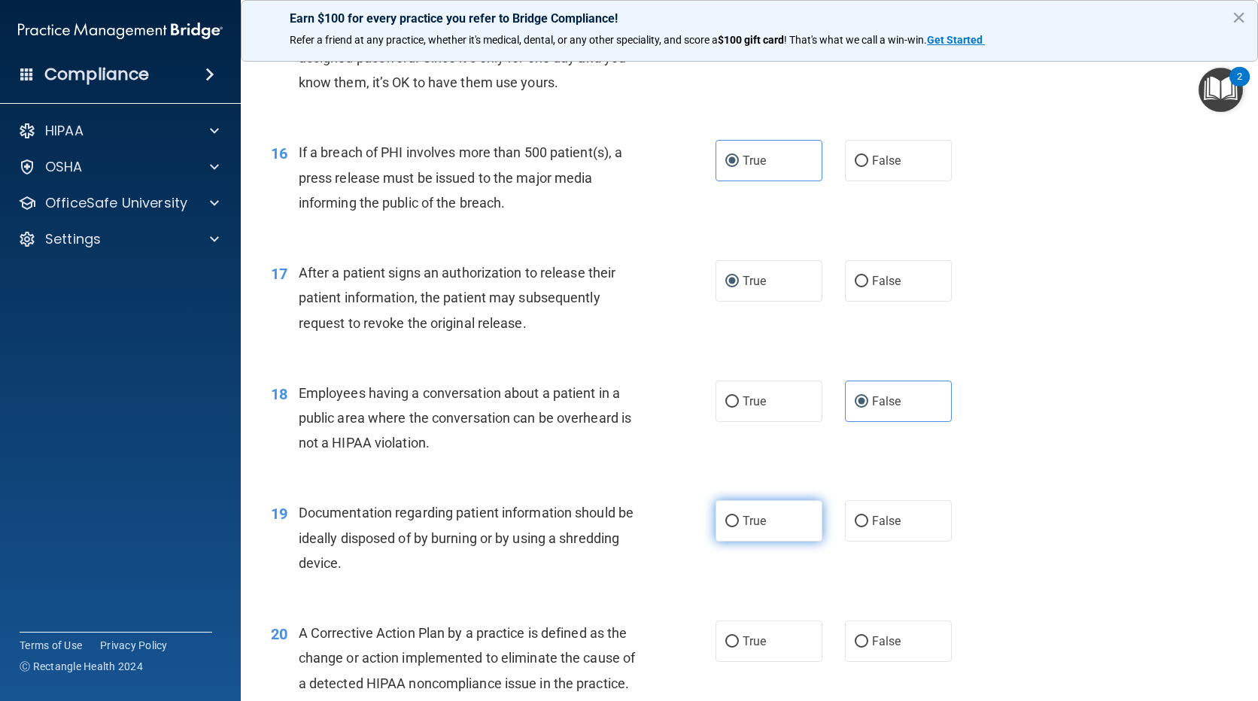
click at [745, 510] on label "True" at bounding box center [769, 520] width 107 height 41
click at [739, 516] on input "True" at bounding box center [732, 521] width 14 height 11
radio input "true"
click at [720, 633] on label "True" at bounding box center [769, 641] width 107 height 41
click at [725, 637] on input "True" at bounding box center [732, 642] width 14 height 11
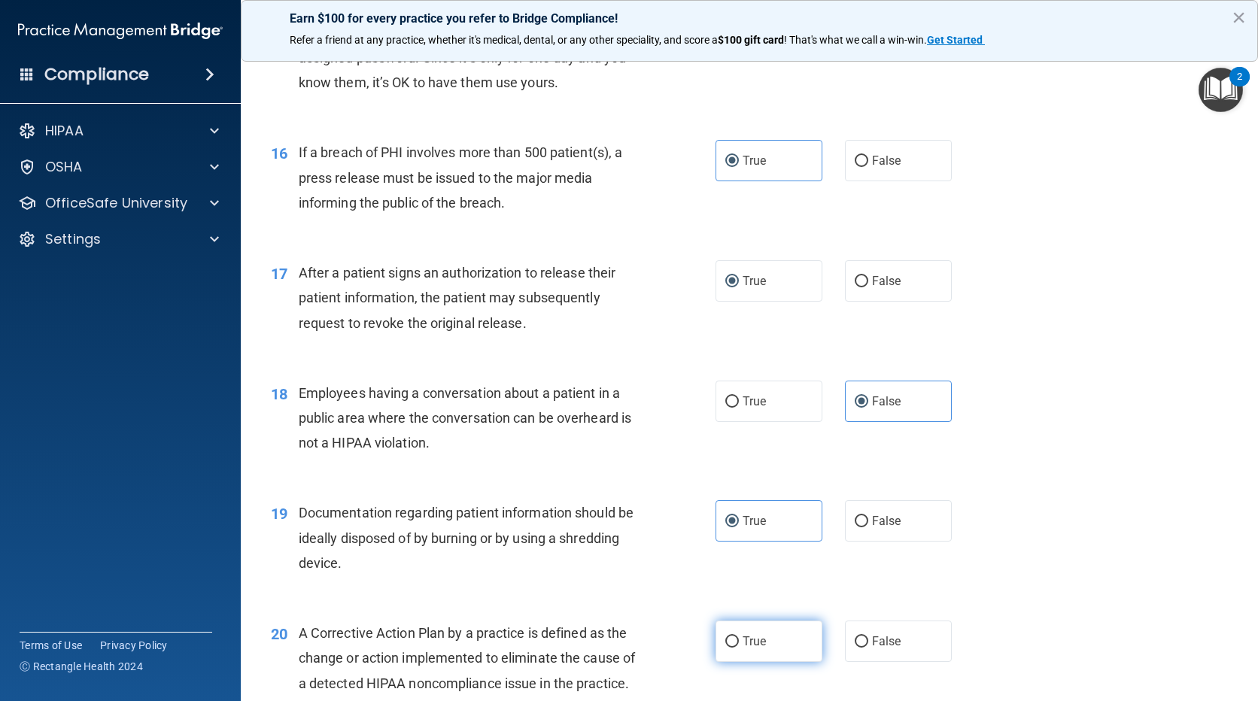
radio input "true"
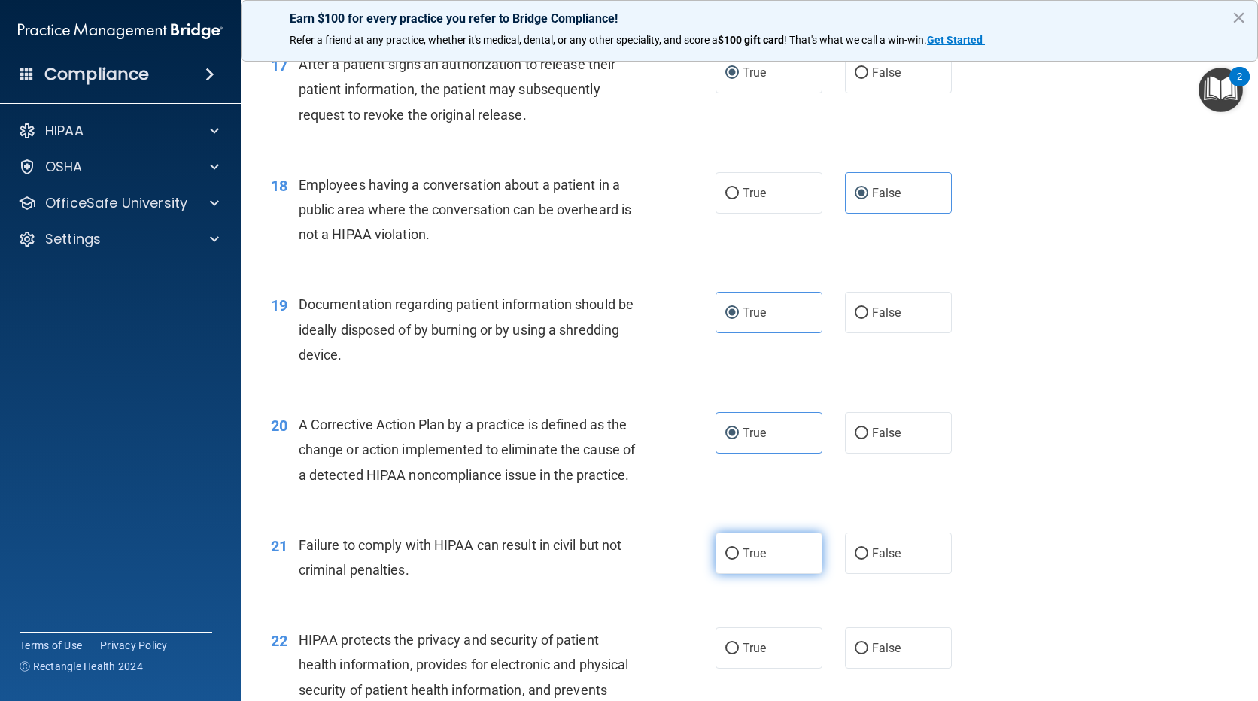
scroll to position [2032, 0]
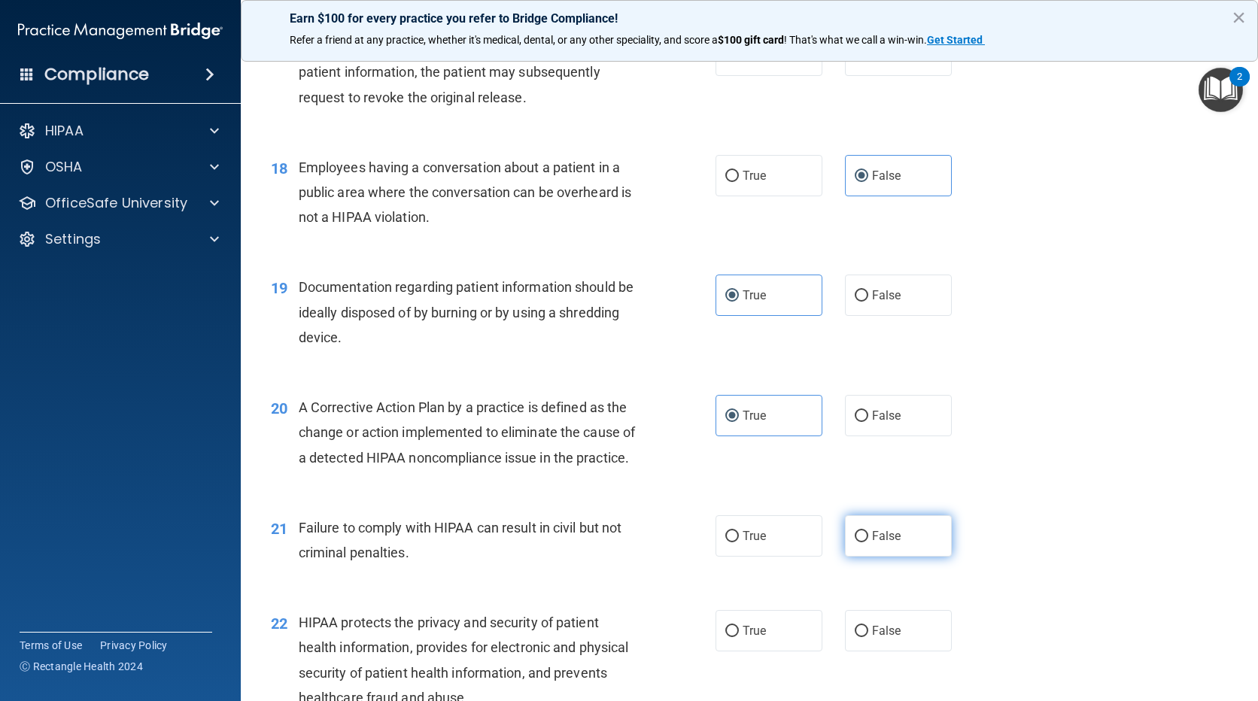
click at [862, 557] on label "False" at bounding box center [898, 535] width 107 height 41
click at [862, 543] on input "False" at bounding box center [862, 536] width 14 height 11
radio input "true"
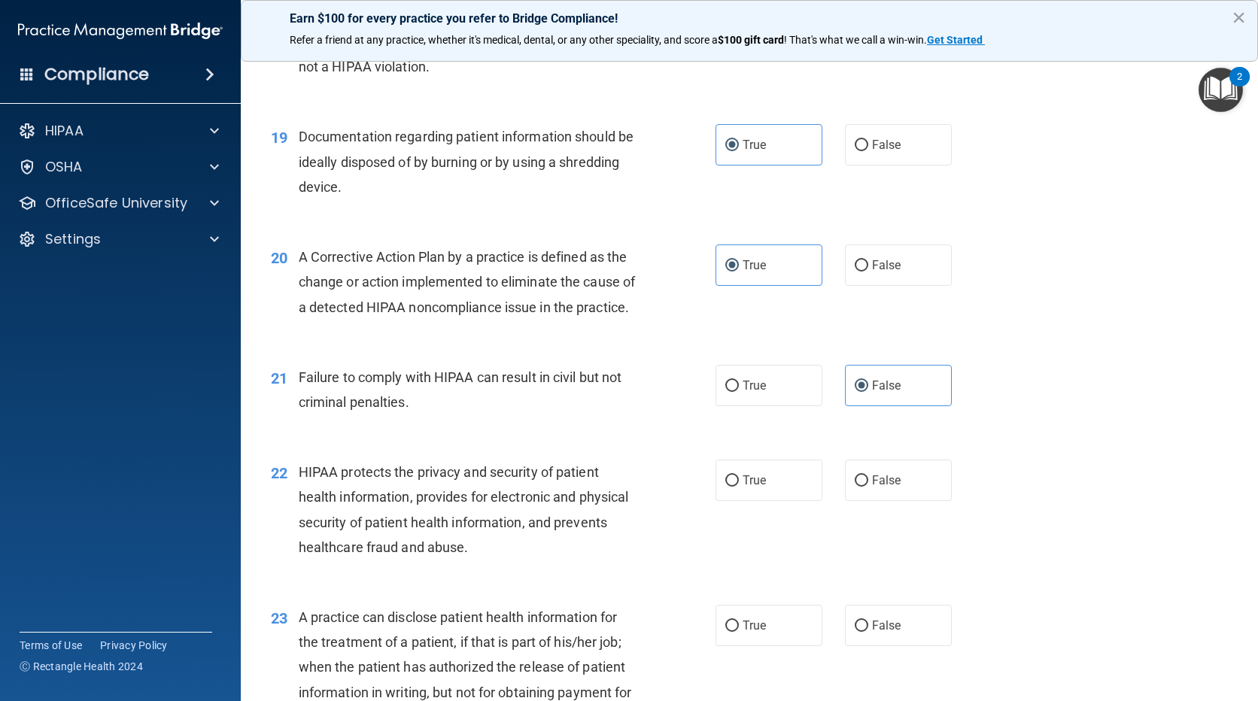
scroll to position [2258, 0]
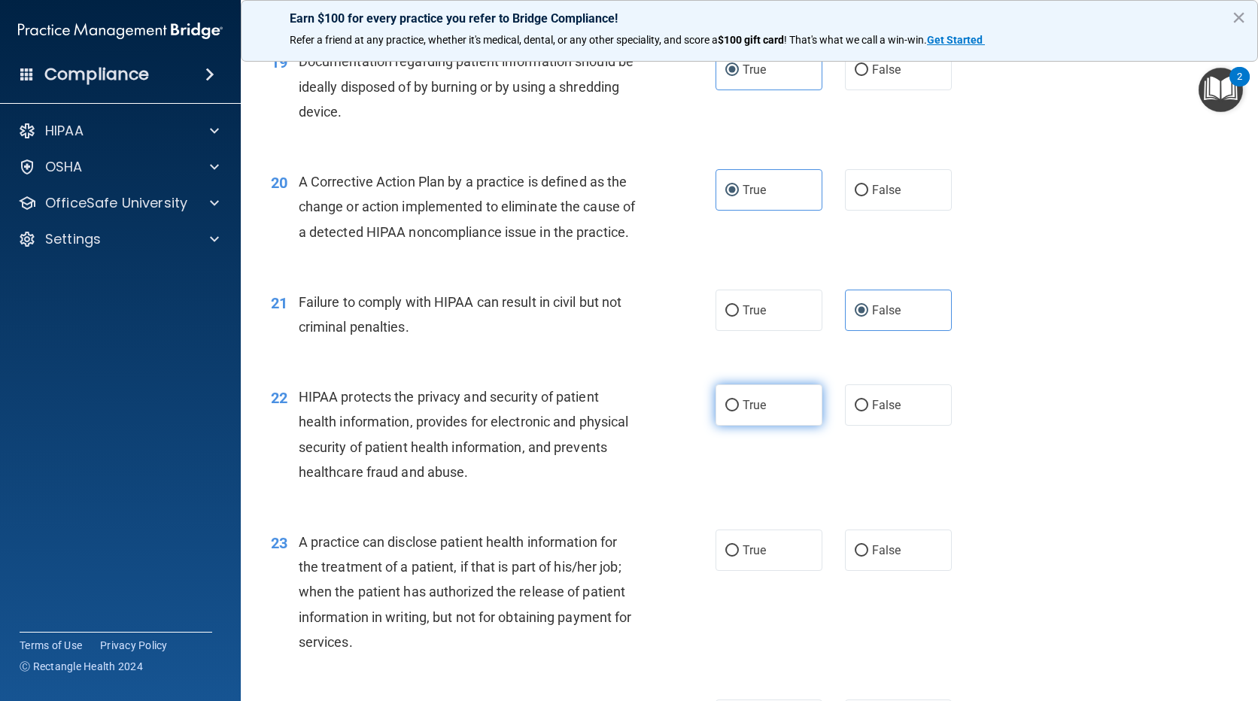
click at [768, 426] on label "True" at bounding box center [769, 405] width 107 height 41
click at [739, 412] on input "True" at bounding box center [732, 405] width 14 height 11
radio input "true"
click at [832, 571] on div "True False" at bounding box center [844, 550] width 257 height 41
click at [855, 557] on input "False" at bounding box center [862, 551] width 14 height 11
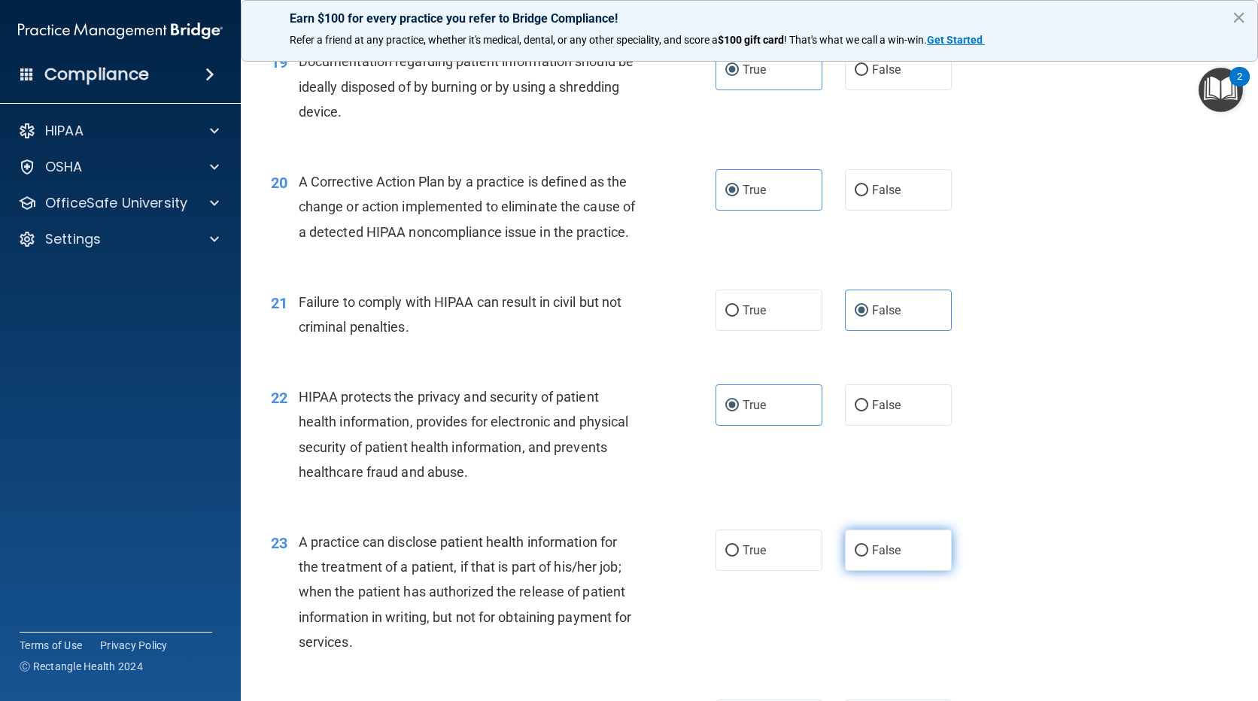
radio input "true"
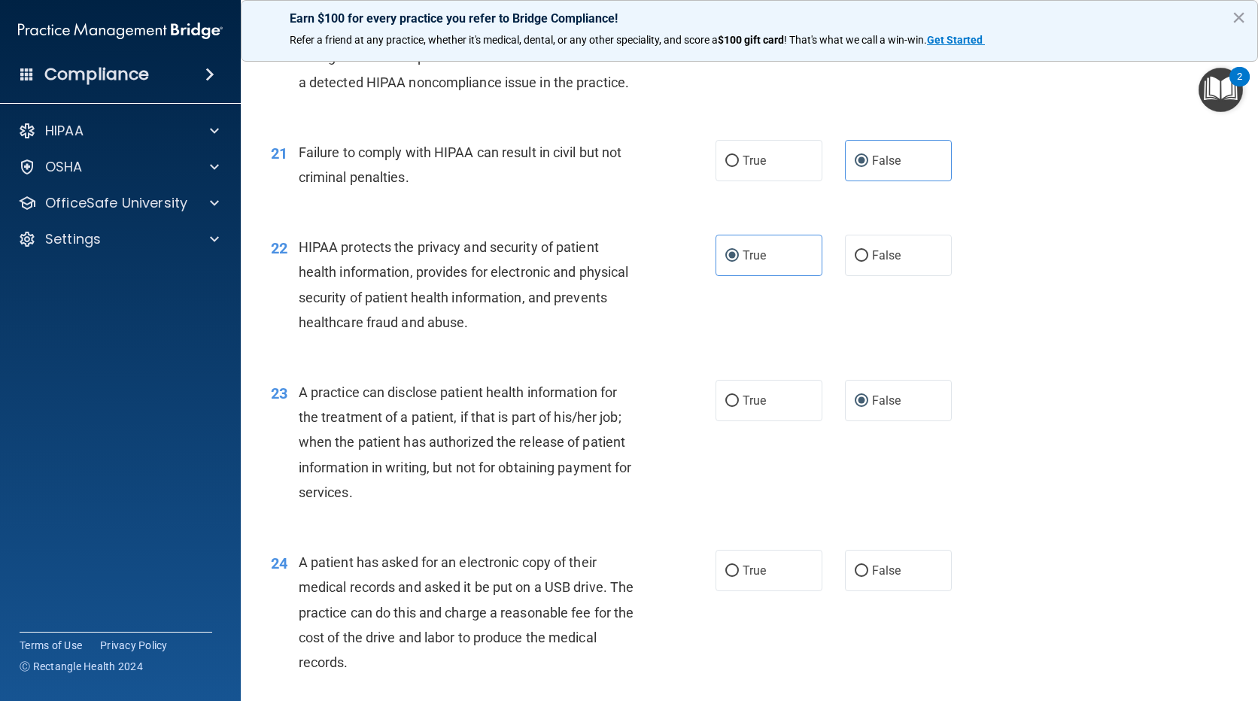
scroll to position [2408, 0]
click at [732, 586] on label "True" at bounding box center [769, 569] width 107 height 41
click at [732, 576] on input "True" at bounding box center [732, 570] width 14 height 11
radio input "true"
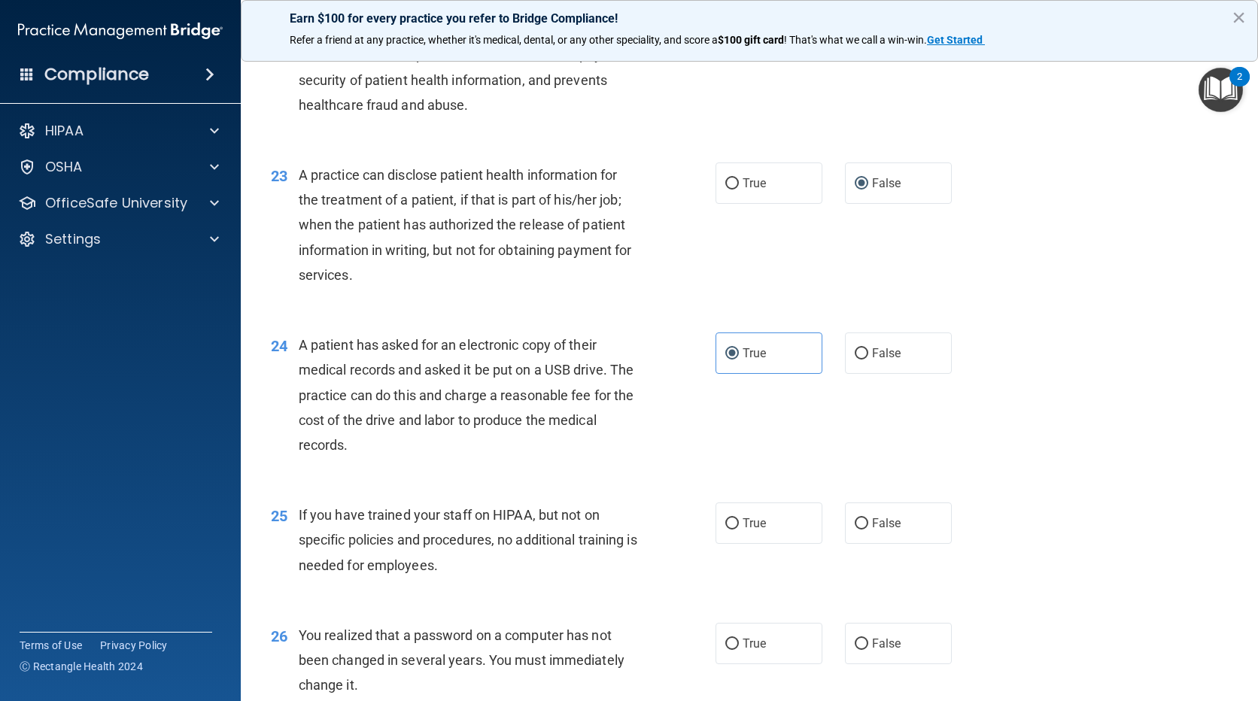
scroll to position [2634, 0]
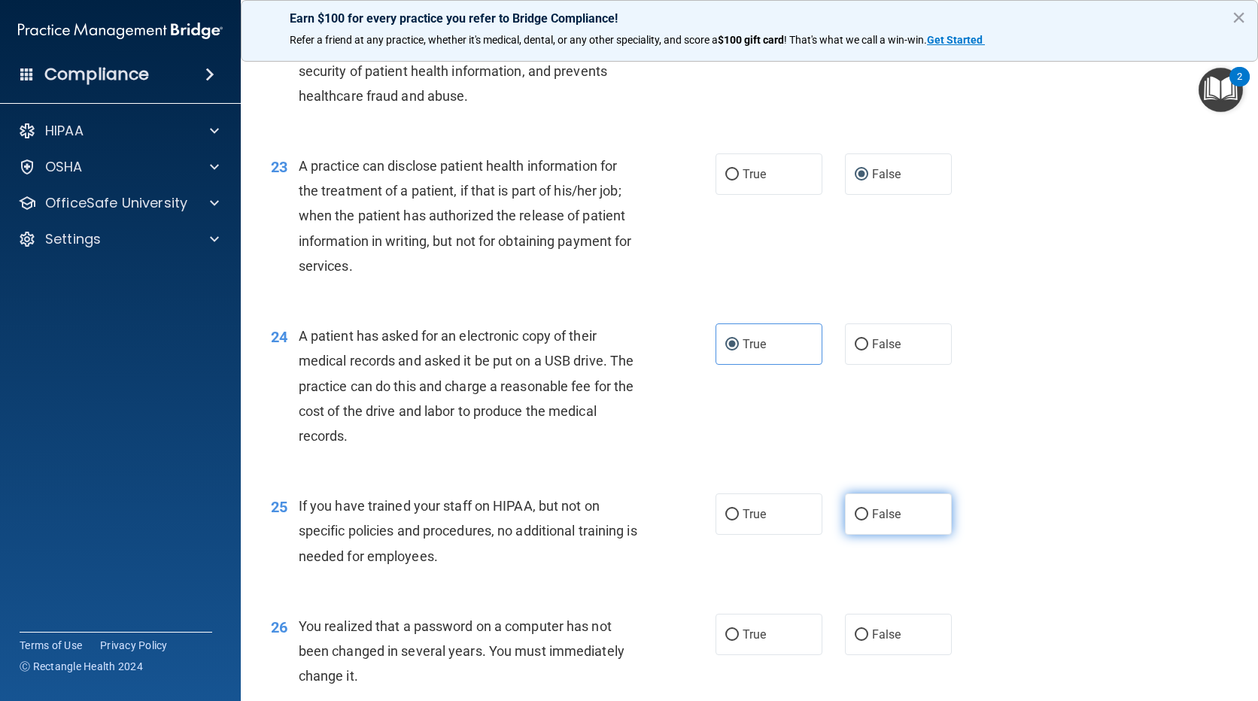
click at [858, 521] on input "False" at bounding box center [862, 514] width 14 height 11
radio input "true"
click at [739, 644] on label "True" at bounding box center [769, 634] width 107 height 41
click at [739, 641] on input "True" at bounding box center [732, 635] width 14 height 11
radio input "true"
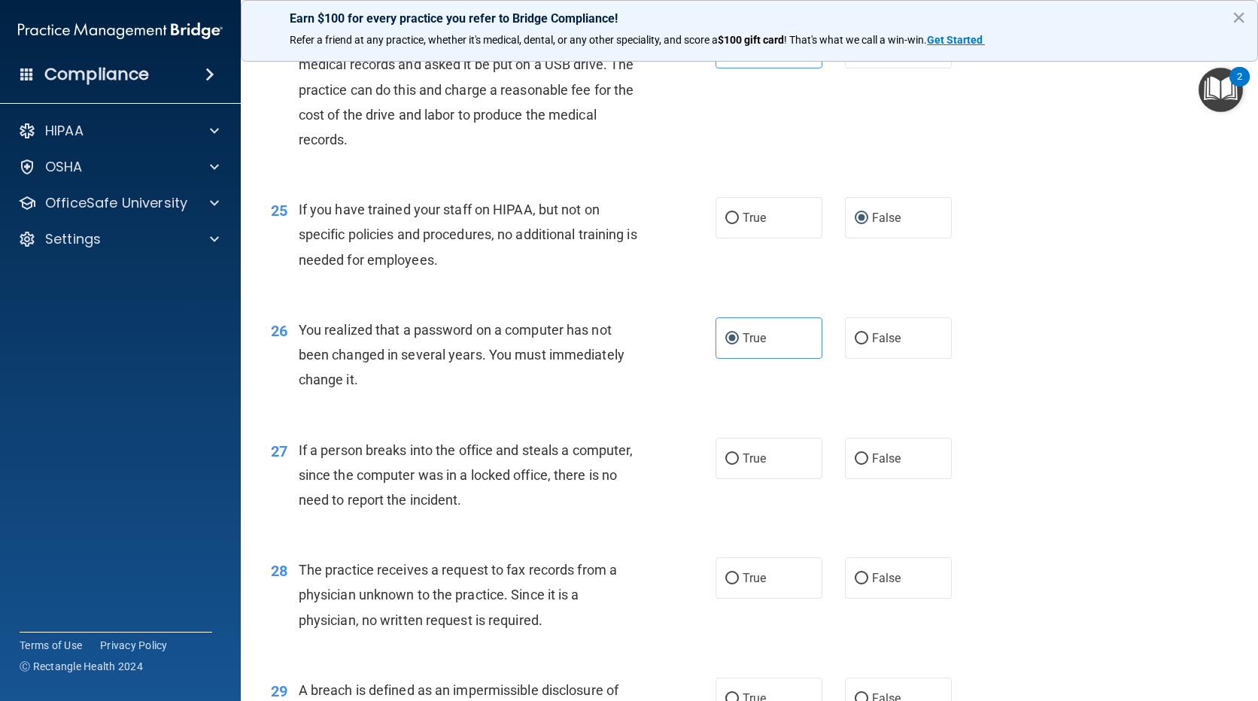
scroll to position [2935, 0]
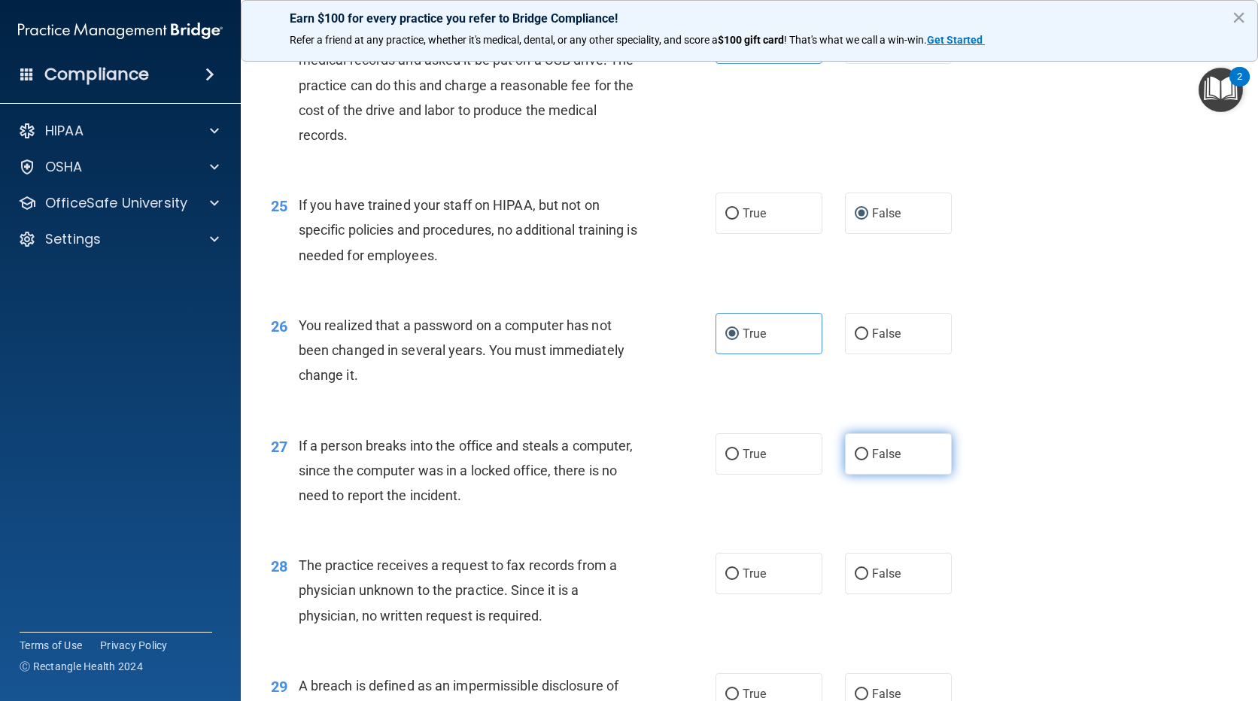
click at [862, 475] on label "False" at bounding box center [898, 453] width 107 height 41
click at [862, 461] on input "False" at bounding box center [862, 454] width 14 height 11
radio input "true"
click at [873, 589] on label "False" at bounding box center [898, 573] width 107 height 41
click at [868, 580] on input "False" at bounding box center [862, 574] width 14 height 11
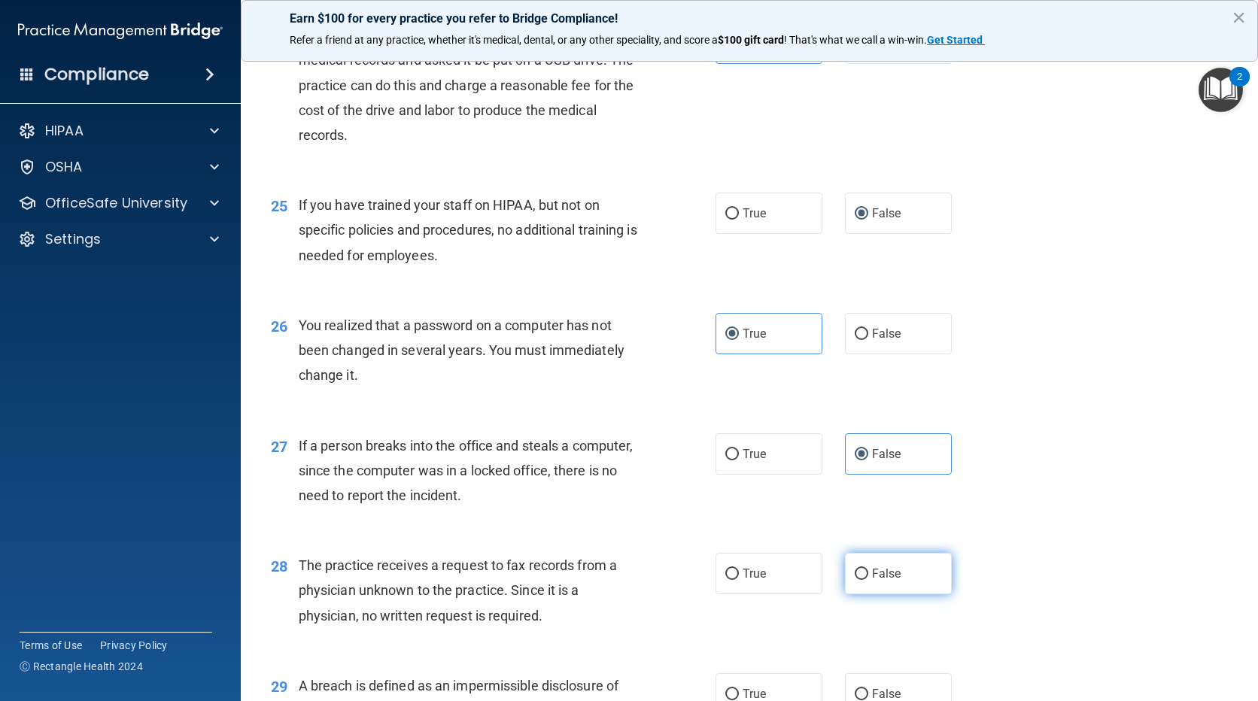
radio input "true"
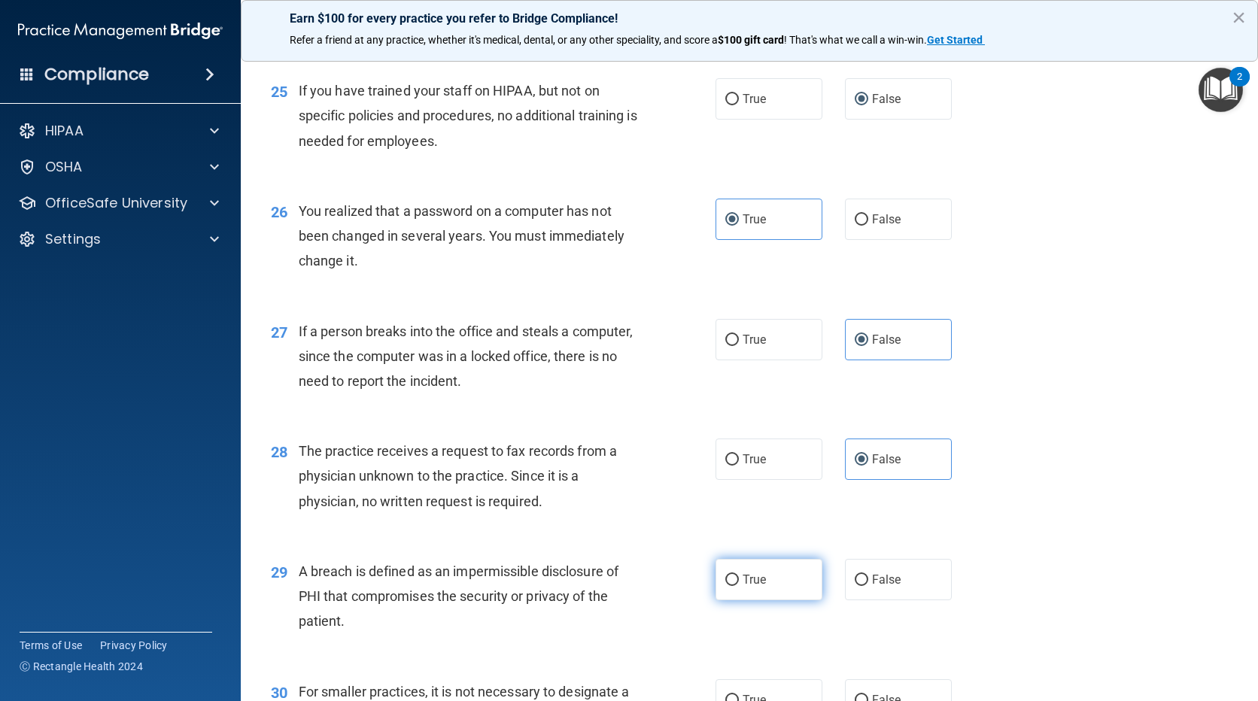
scroll to position [3085, 0]
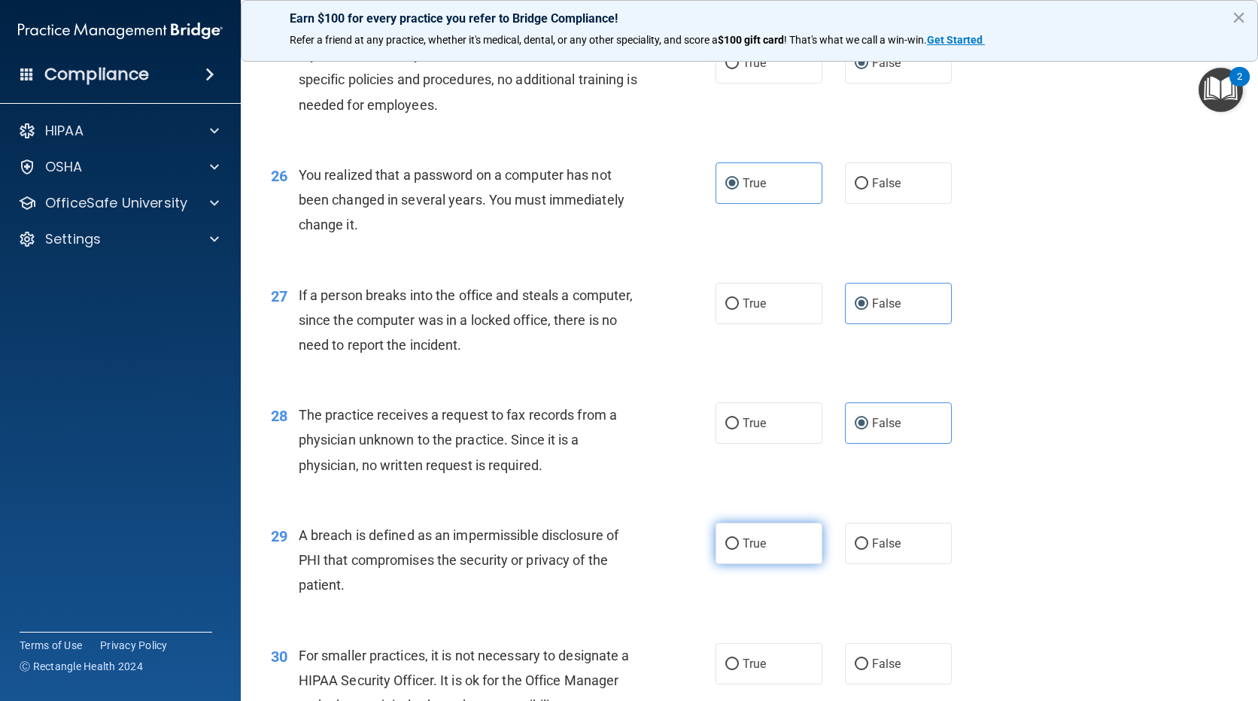
click at [759, 551] on span "True" at bounding box center [754, 544] width 23 height 14
click at [739, 550] on input "True" at bounding box center [732, 544] width 14 height 11
radio input "true"
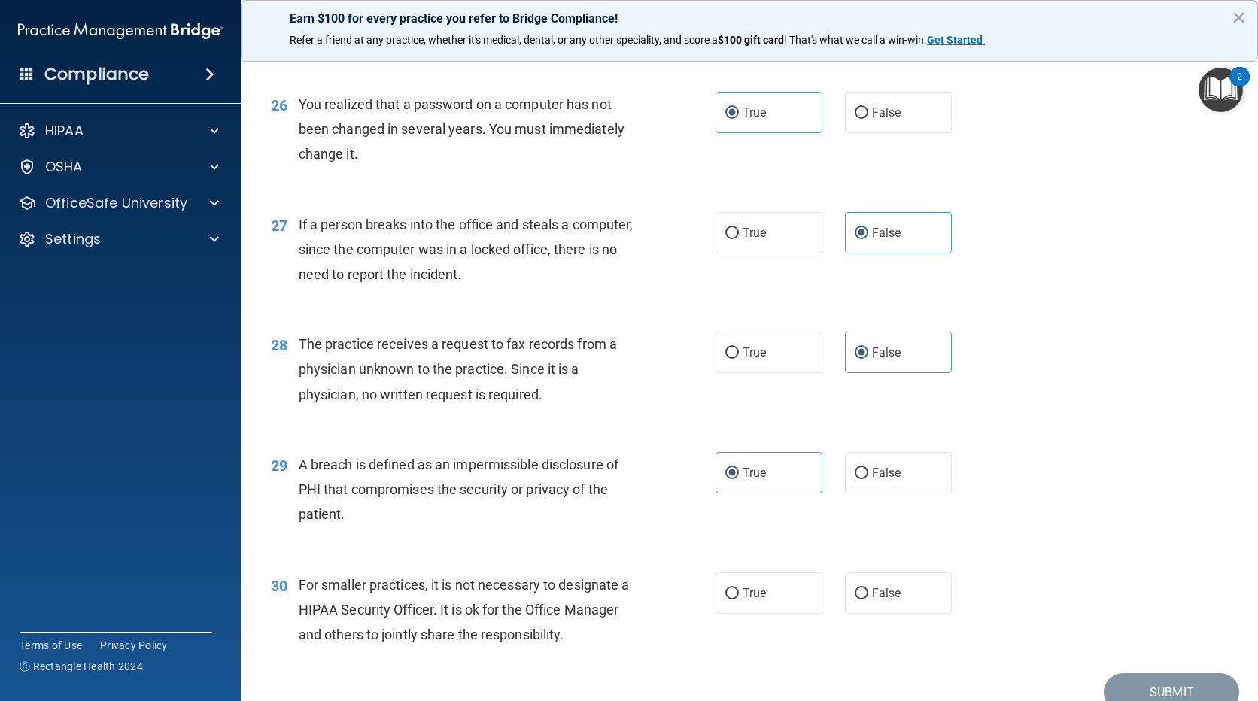
scroll to position [3236, 0]
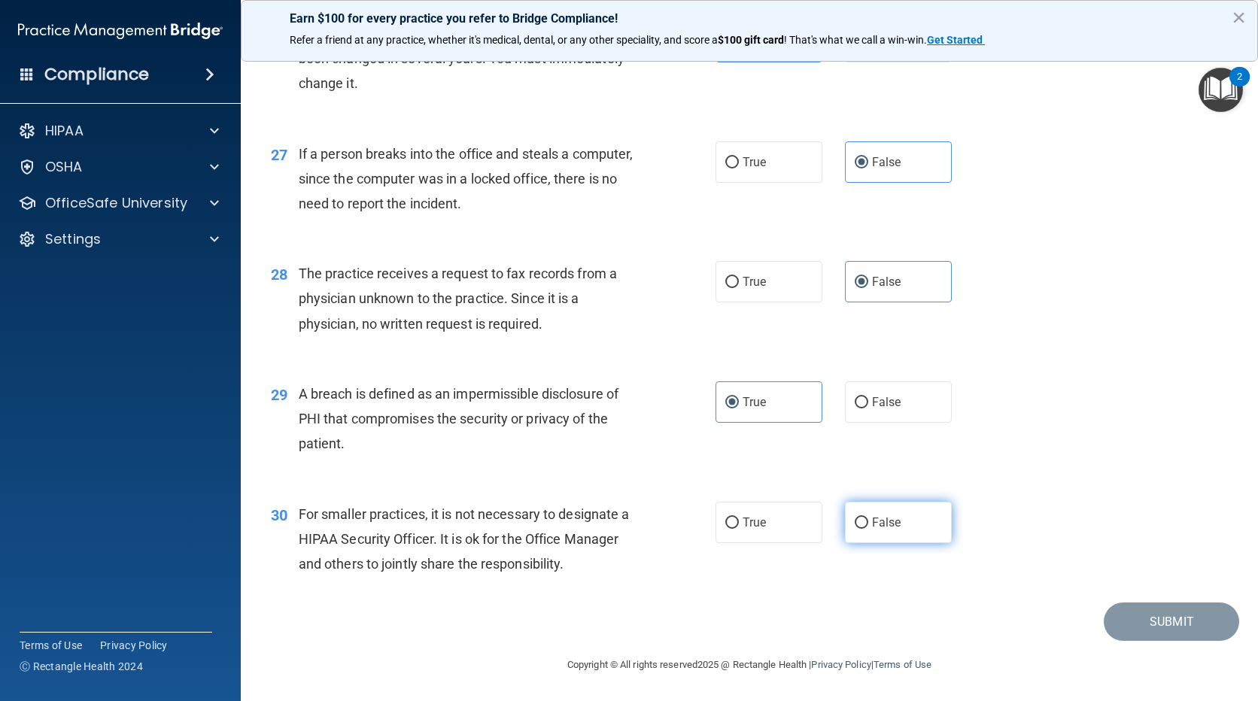
click at [868, 521] on label "False" at bounding box center [898, 522] width 107 height 41
click at [868, 521] on input "False" at bounding box center [862, 523] width 14 height 11
radio input "true"
click at [1166, 641] on button "Submit" at bounding box center [1171, 622] width 135 height 38
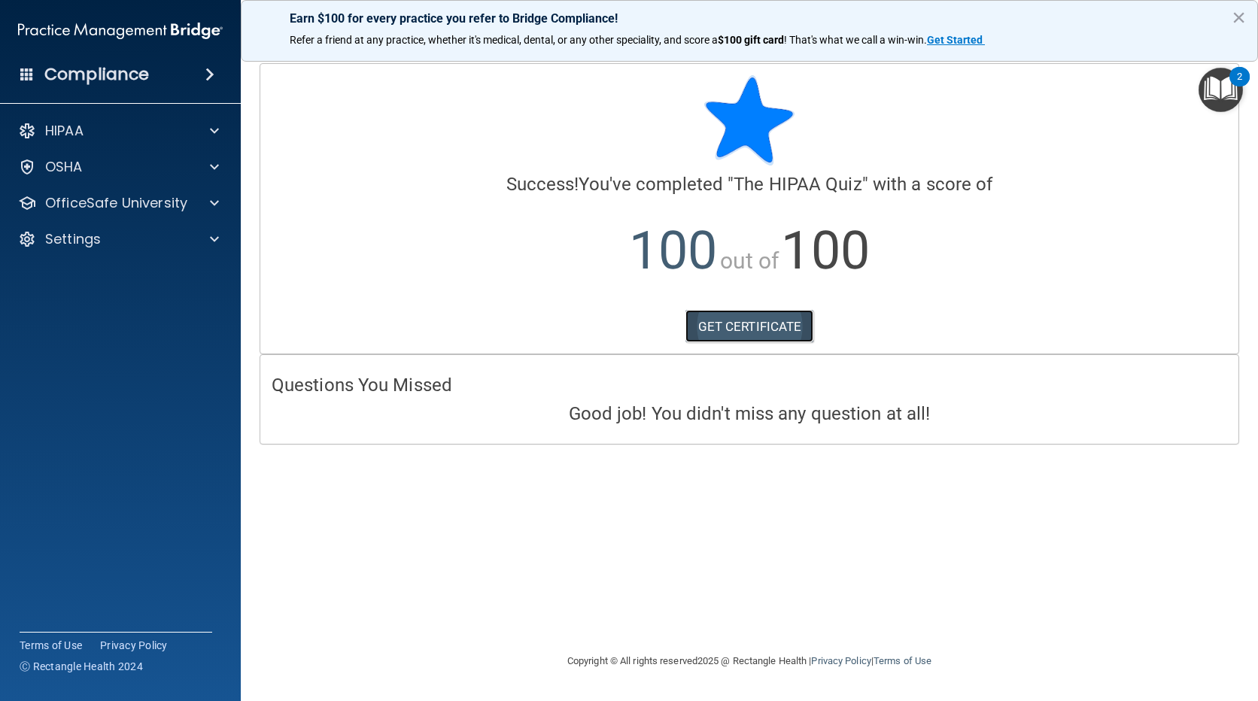
click at [737, 323] on link "GET CERTIFICATE" at bounding box center [750, 326] width 129 height 33
click at [190, 207] on div "OfficeSafe University" at bounding box center [100, 203] width 187 height 18
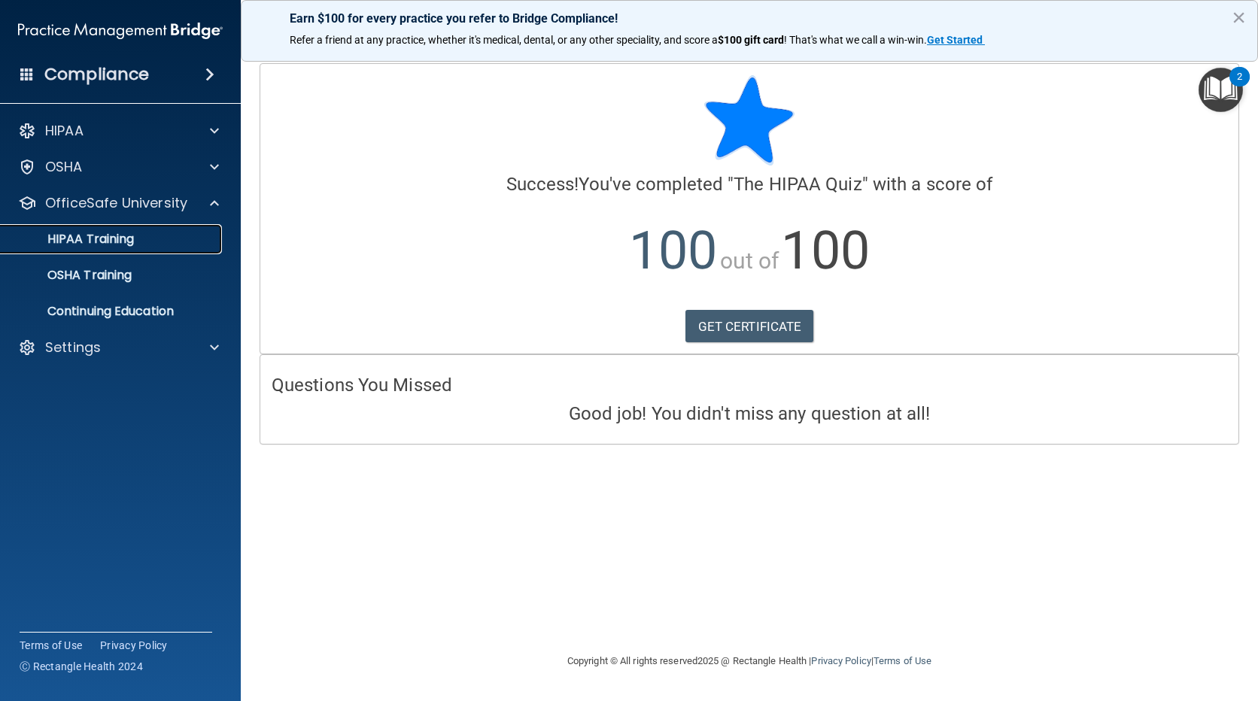
click at [181, 242] on div "HIPAA Training" at bounding box center [112, 239] width 205 height 15
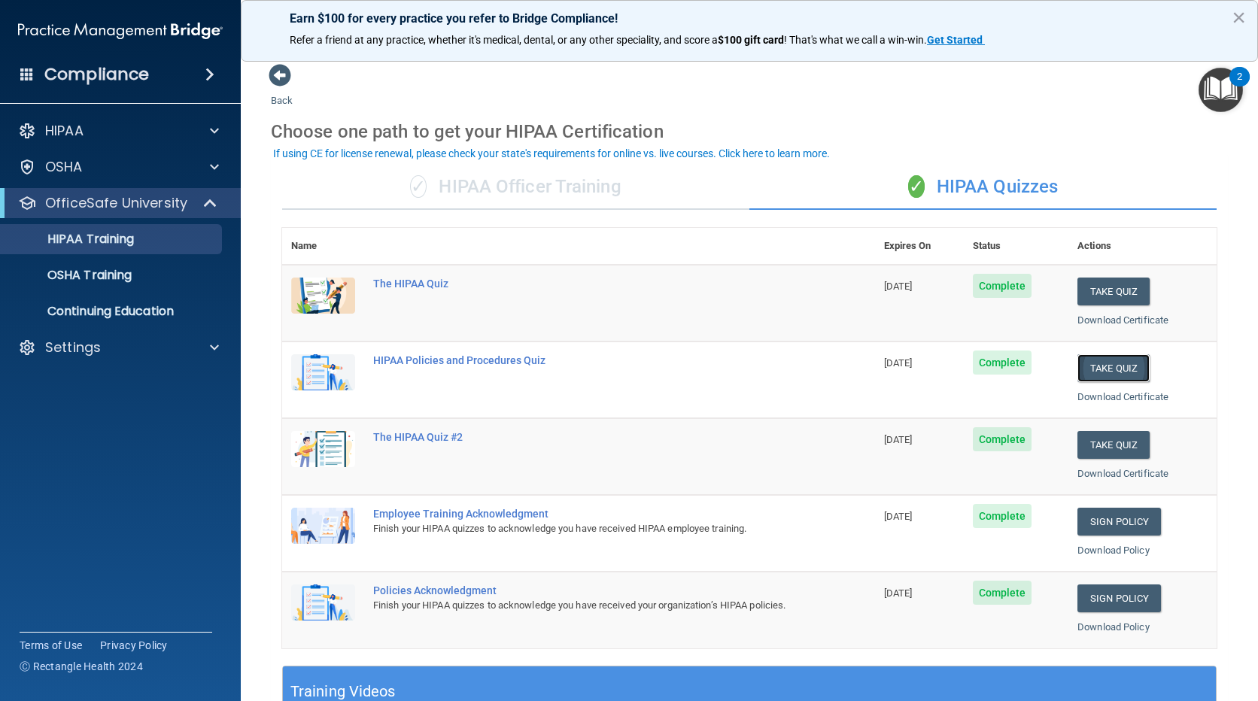
click at [1087, 368] on button "Take Quiz" at bounding box center [1114, 368] width 72 height 28
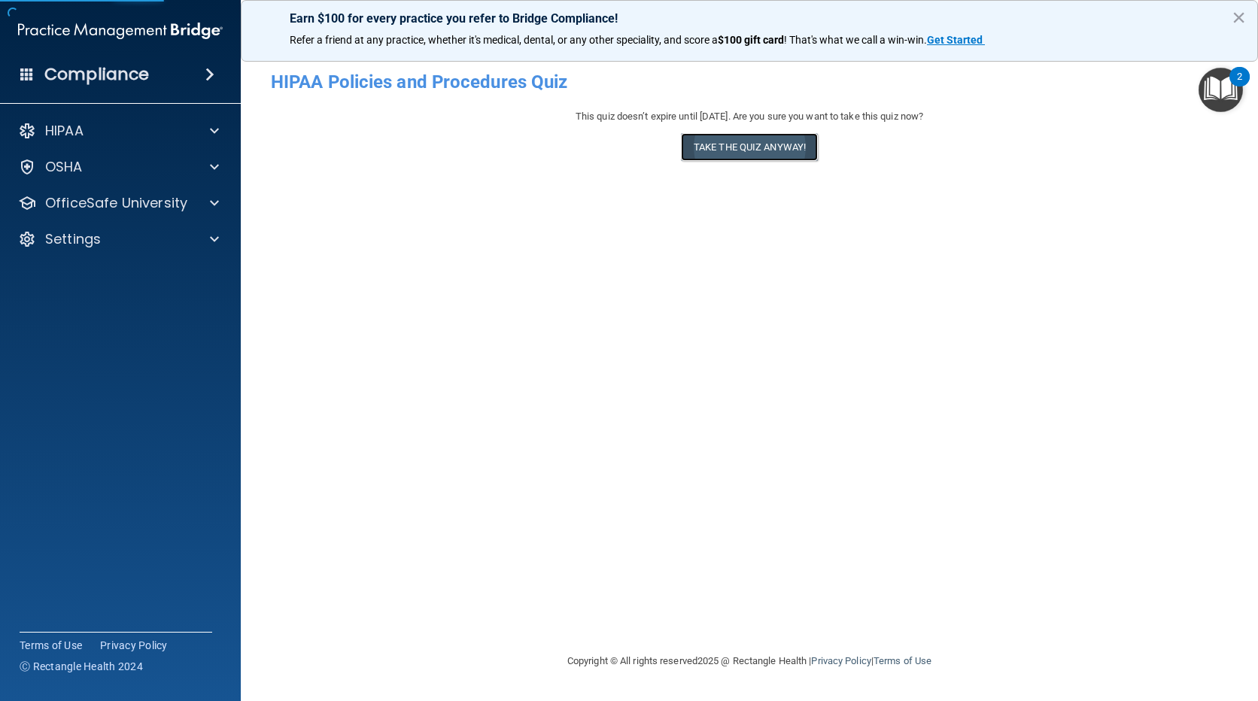
click at [754, 147] on button "Take the quiz anyway!" at bounding box center [749, 147] width 137 height 28
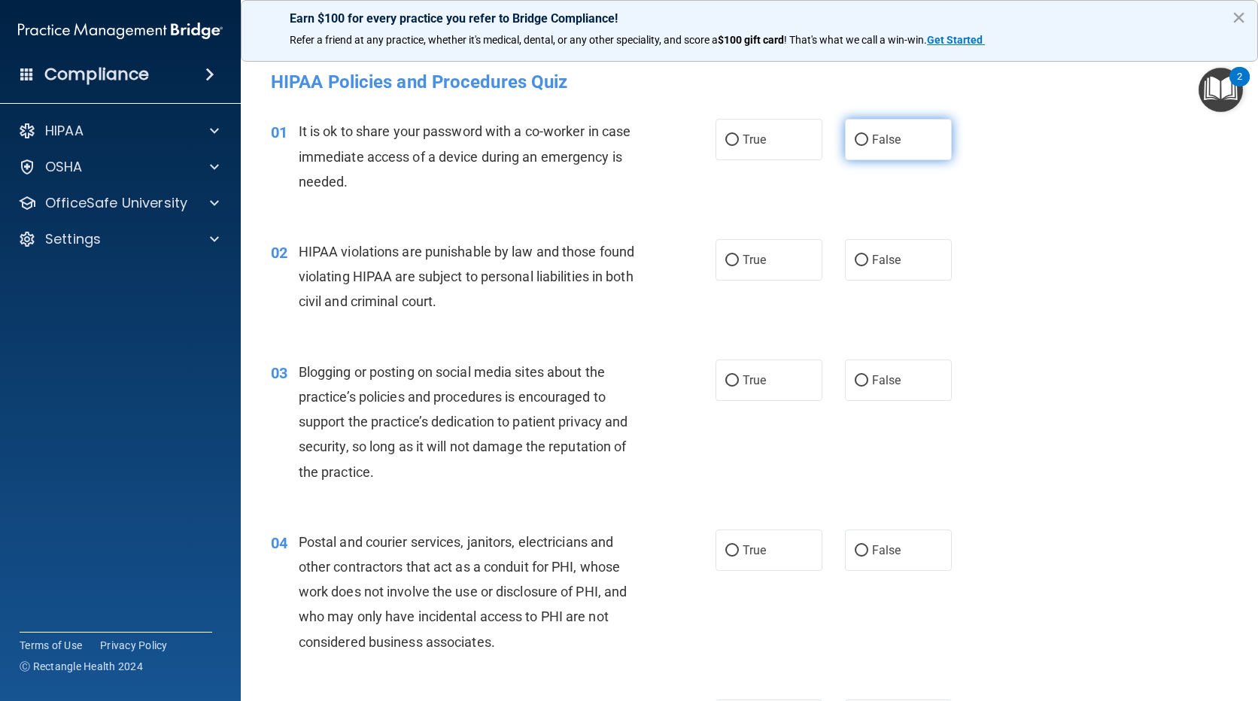
click at [865, 151] on label "False" at bounding box center [898, 139] width 107 height 41
click at [865, 146] on input "False" at bounding box center [862, 140] width 14 height 11
radio input "true"
click at [795, 258] on label "True" at bounding box center [769, 259] width 107 height 41
click at [739, 258] on input "True" at bounding box center [732, 260] width 14 height 11
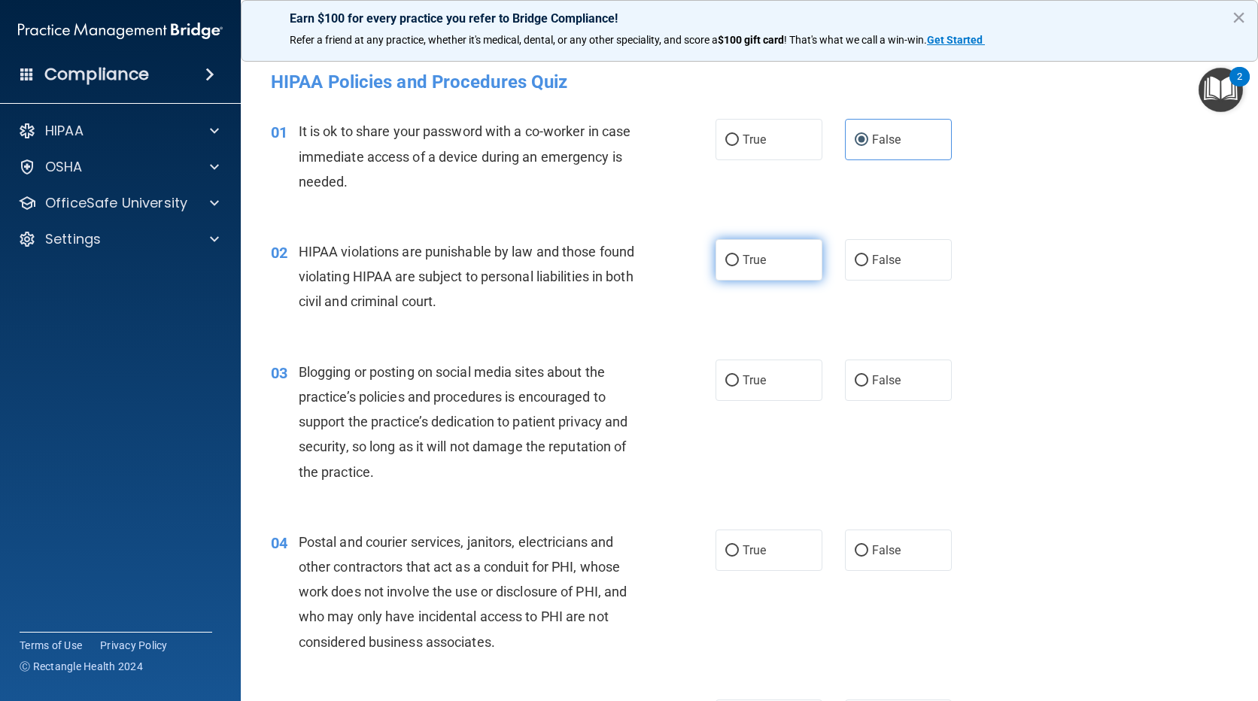
radio input "true"
click at [880, 379] on span "False" at bounding box center [886, 380] width 29 height 14
click at [868, 379] on input "False" at bounding box center [862, 381] width 14 height 11
radio input "true"
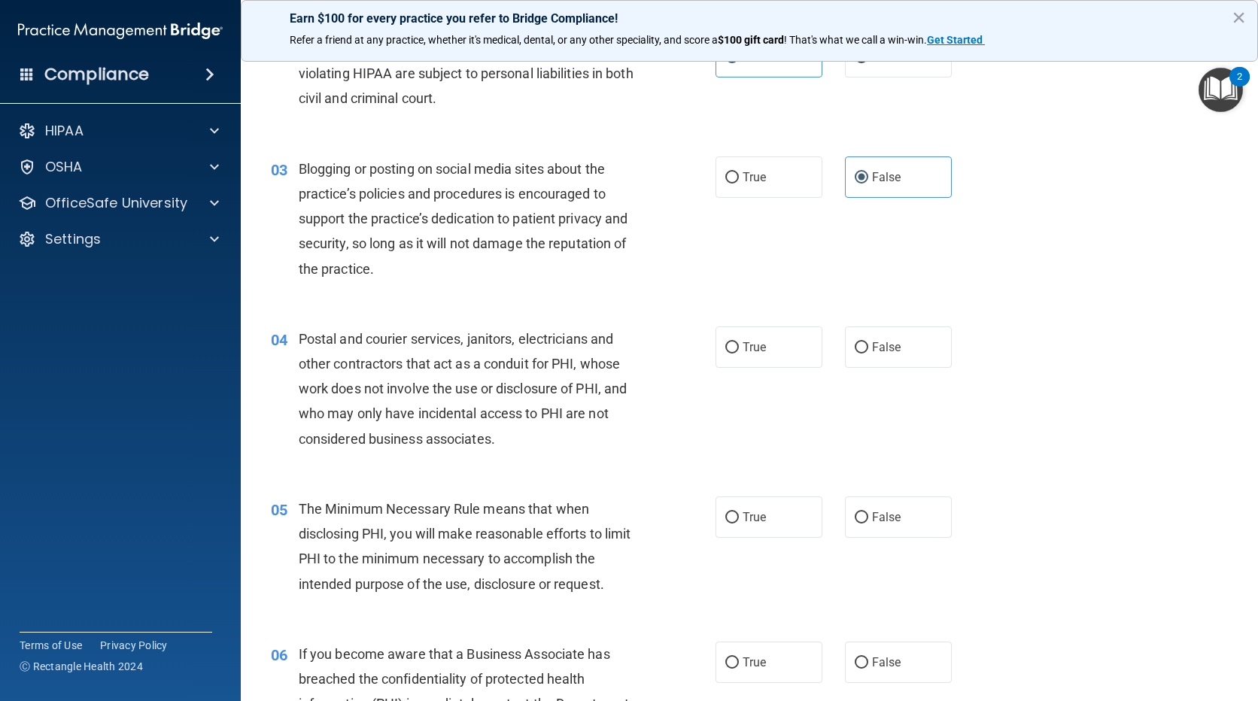
scroll to position [226, 0]
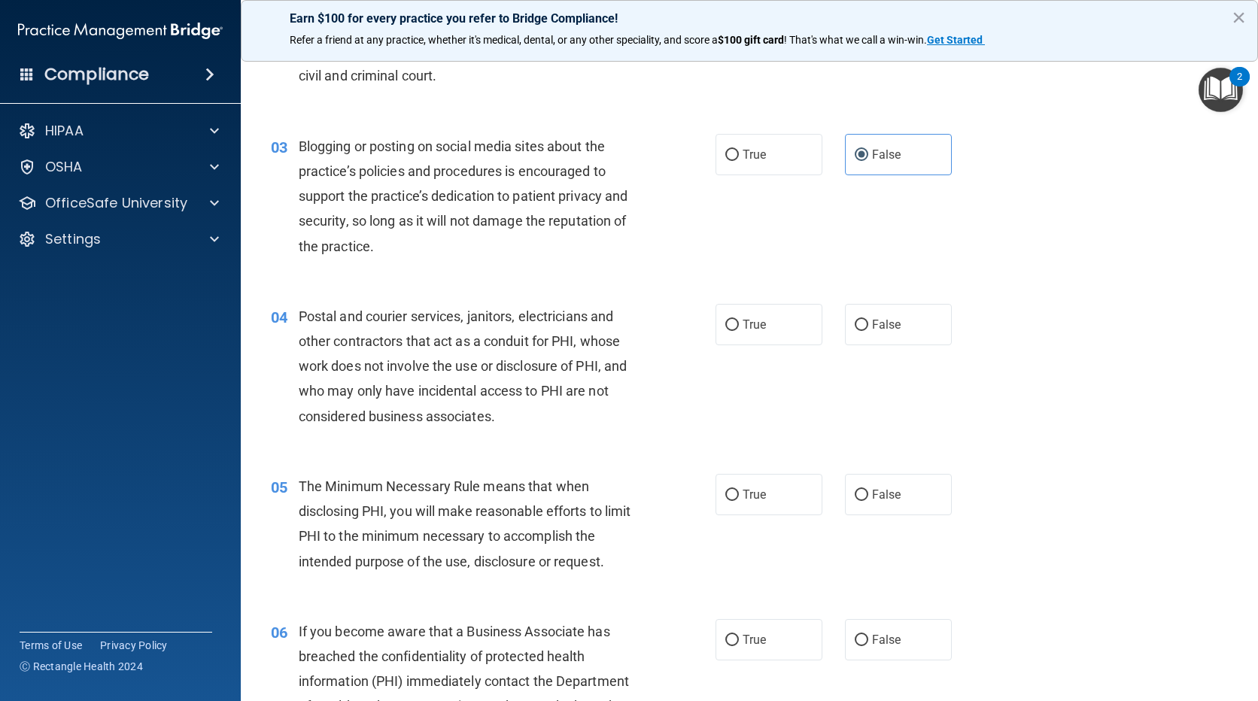
click at [725, 298] on div "04 Postal and courier services, janitors, electricians and other contractors th…" at bounding box center [750, 370] width 980 height 170
click at [727, 320] on input "True" at bounding box center [732, 325] width 14 height 11
radio input "true"
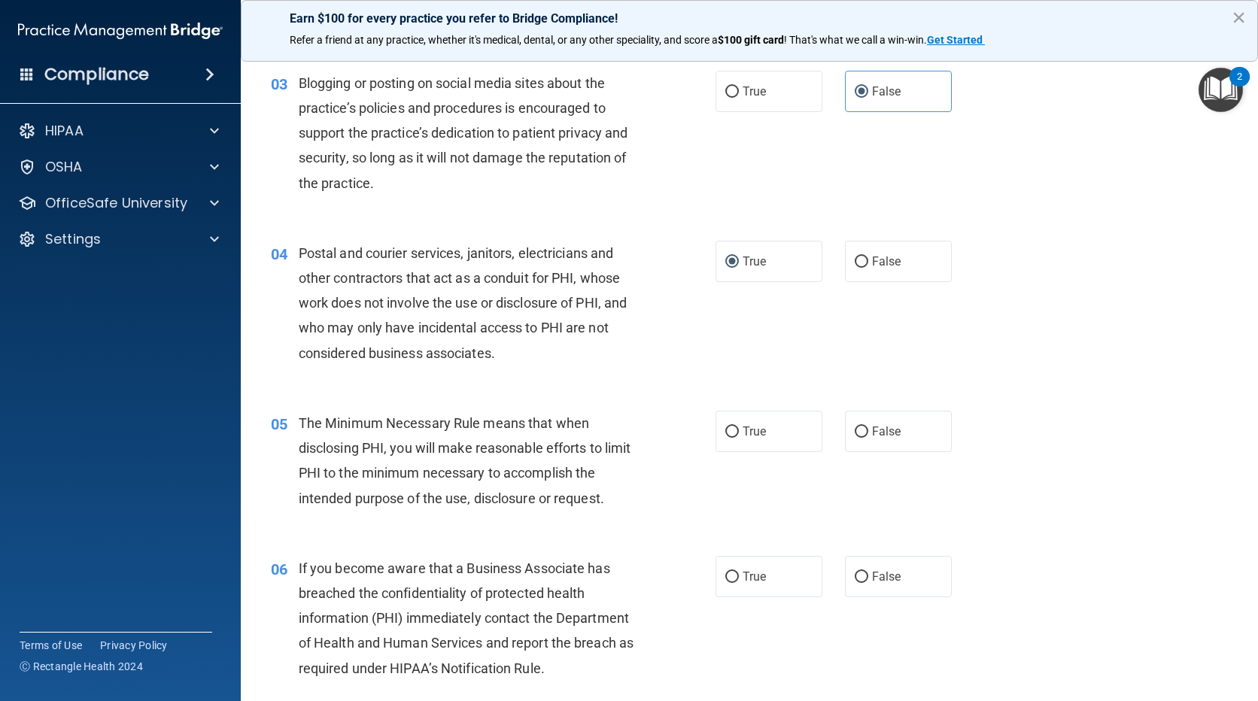
scroll to position [376, 0]
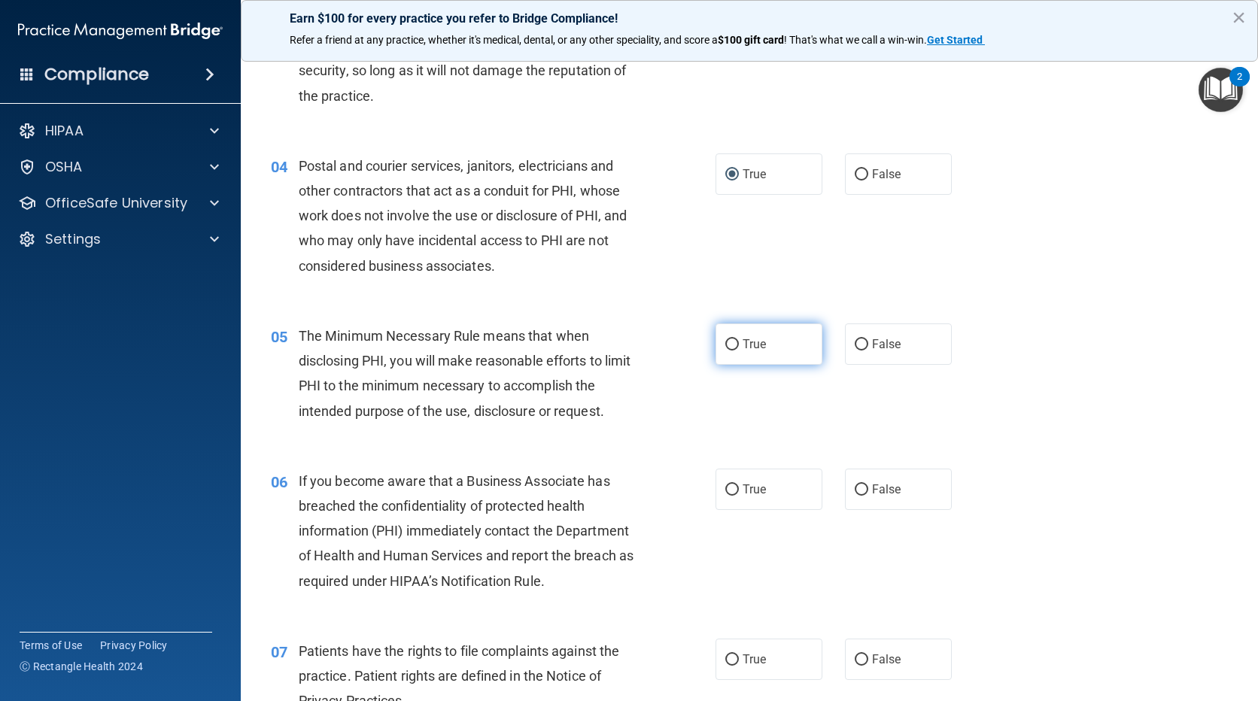
click at [743, 348] on span "True" at bounding box center [754, 344] width 23 height 14
click at [739, 348] on input "True" at bounding box center [732, 344] width 14 height 11
radio input "true"
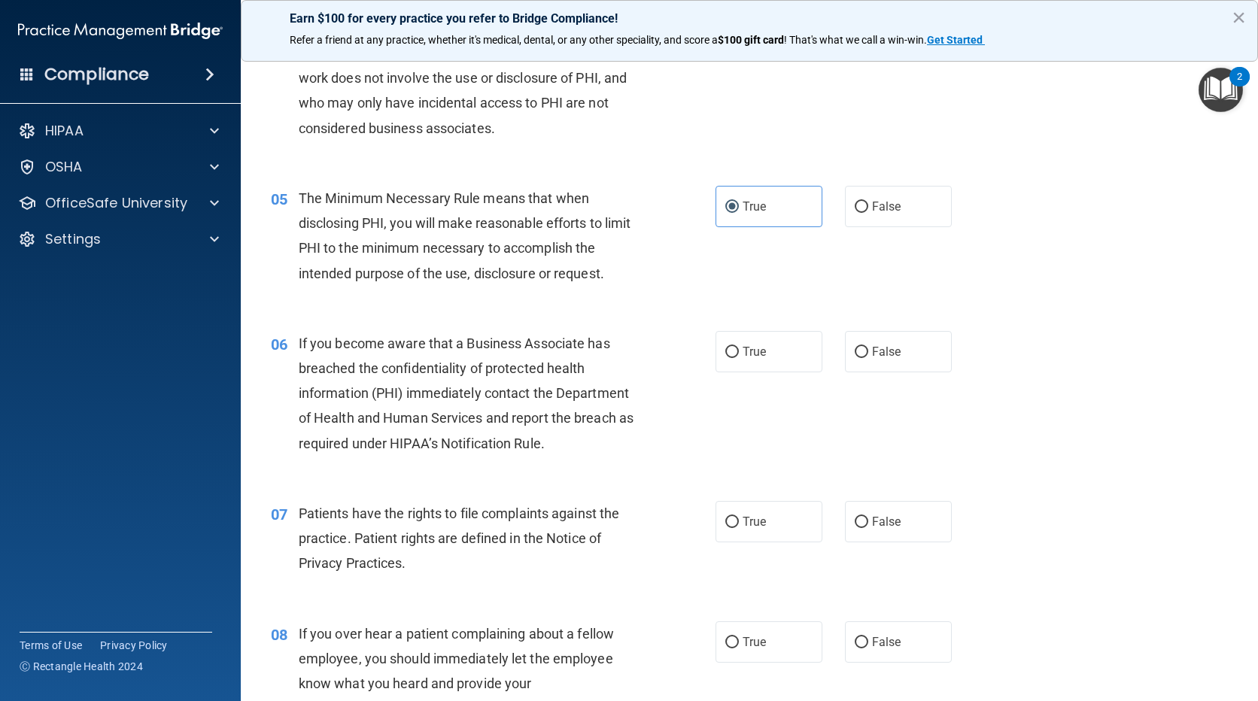
scroll to position [527, 0]
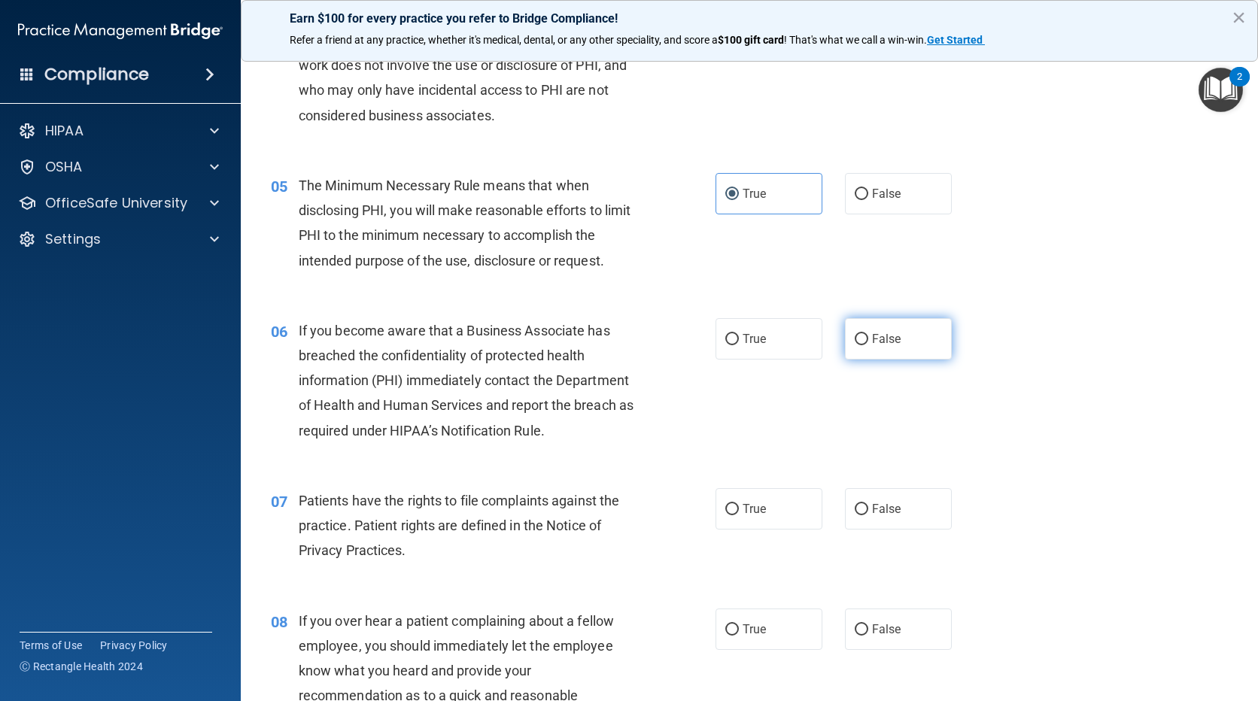
click at [857, 338] on input "False" at bounding box center [862, 339] width 14 height 11
radio input "true"
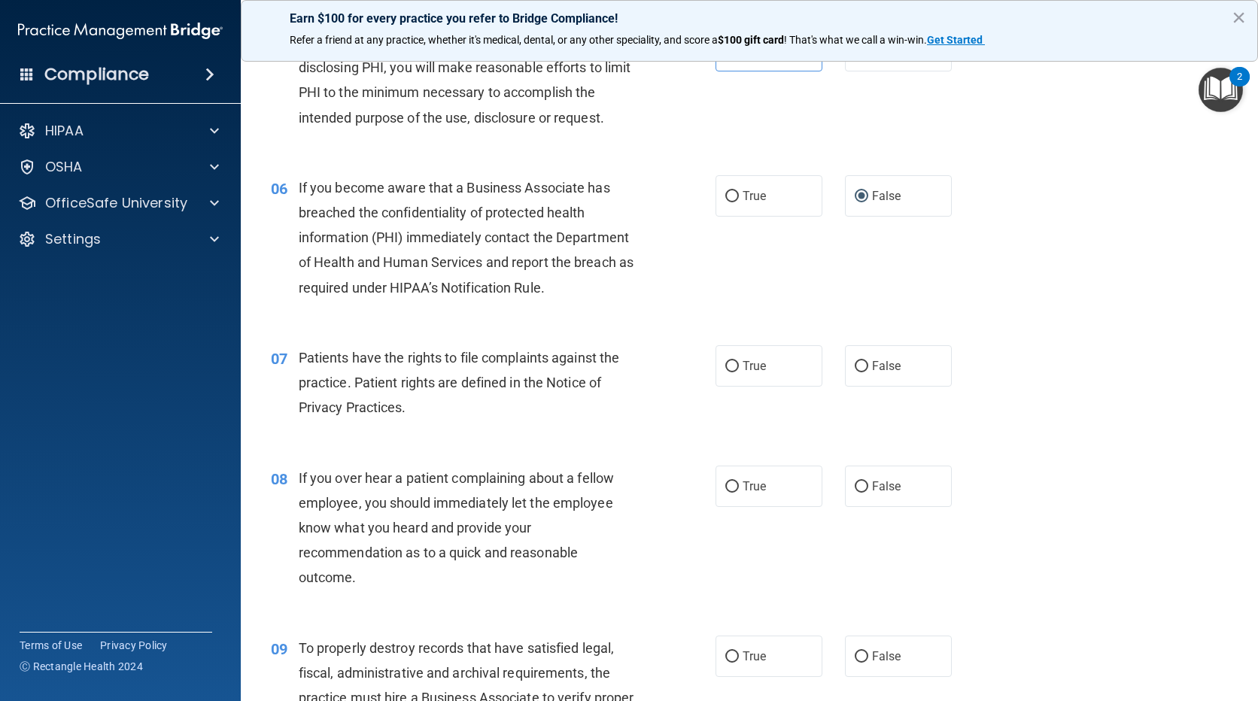
scroll to position [677, 0]
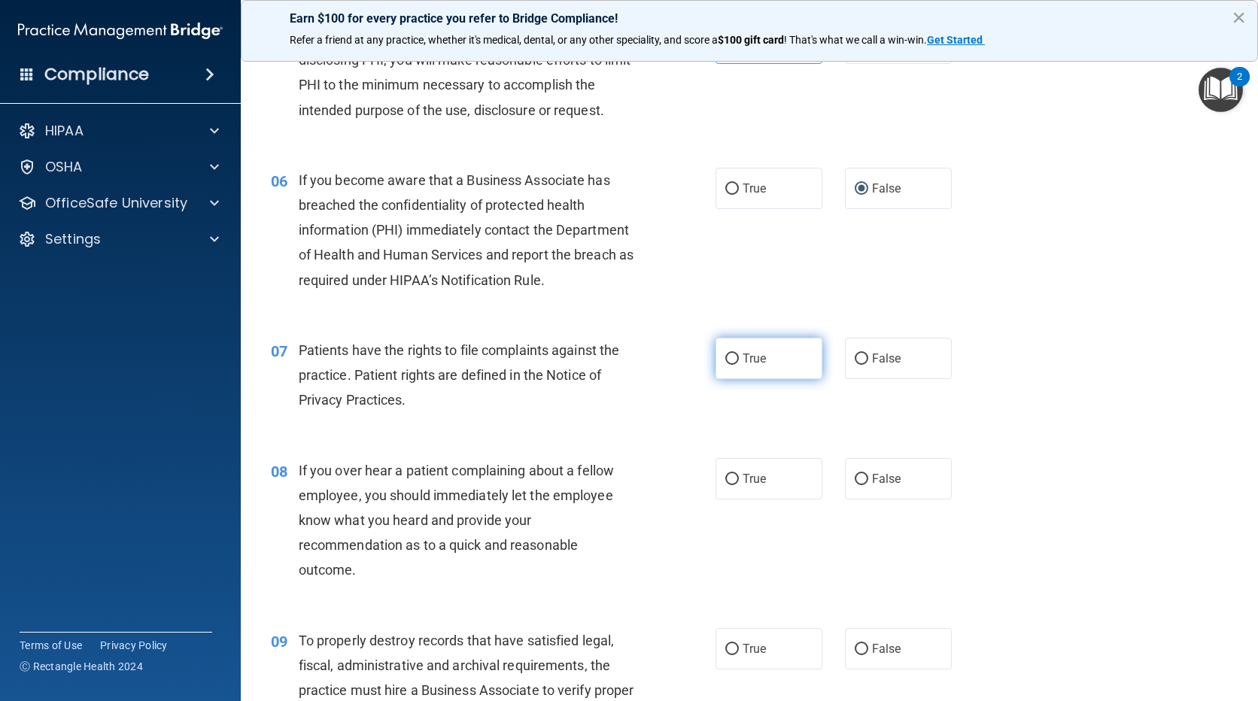
click at [750, 373] on label "True" at bounding box center [769, 358] width 107 height 41
click at [739, 365] on input "True" at bounding box center [732, 359] width 14 height 11
radio input "true"
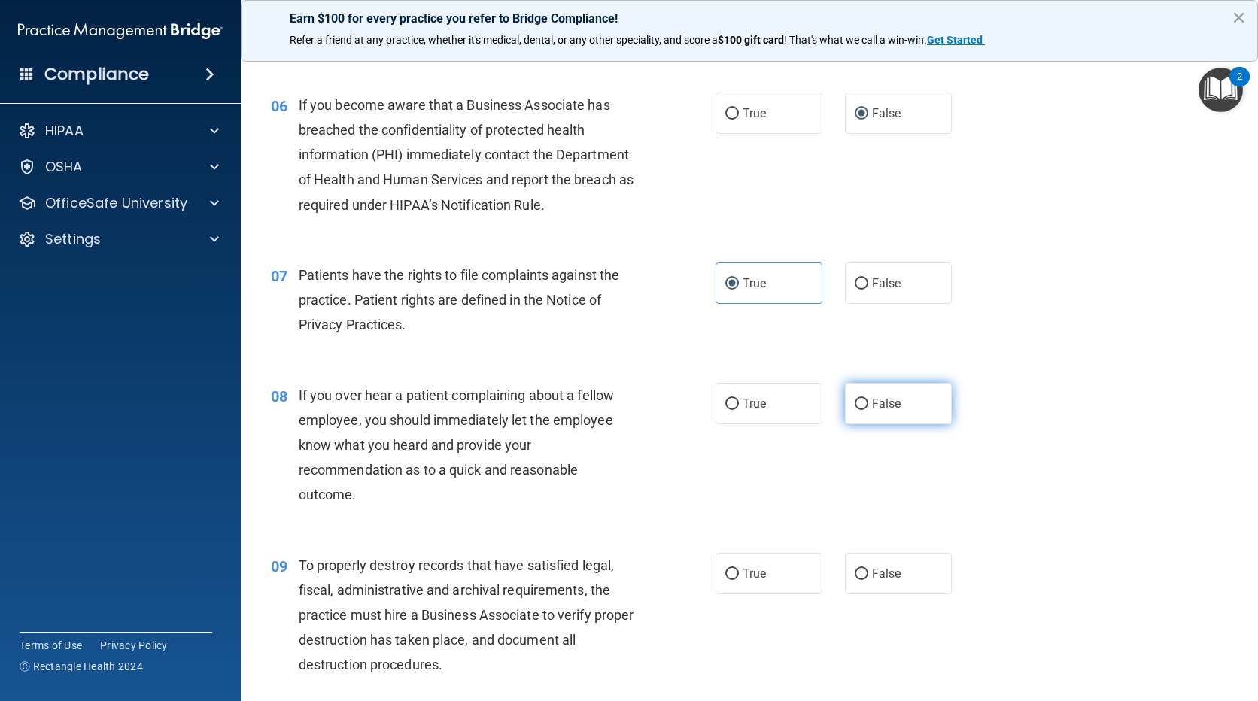
click at [882, 387] on label "False" at bounding box center [898, 403] width 107 height 41
click at [868, 399] on input "False" at bounding box center [862, 404] width 14 height 11
radio input "true"
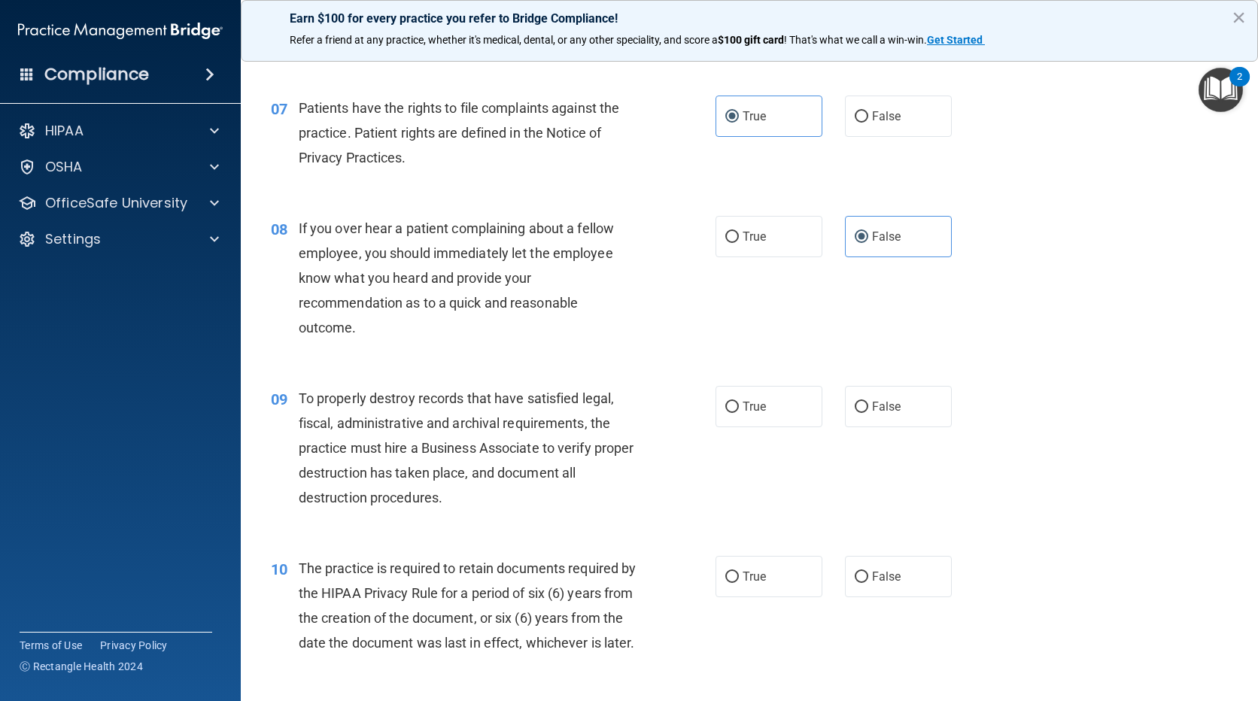
scroll to position [978, 0]
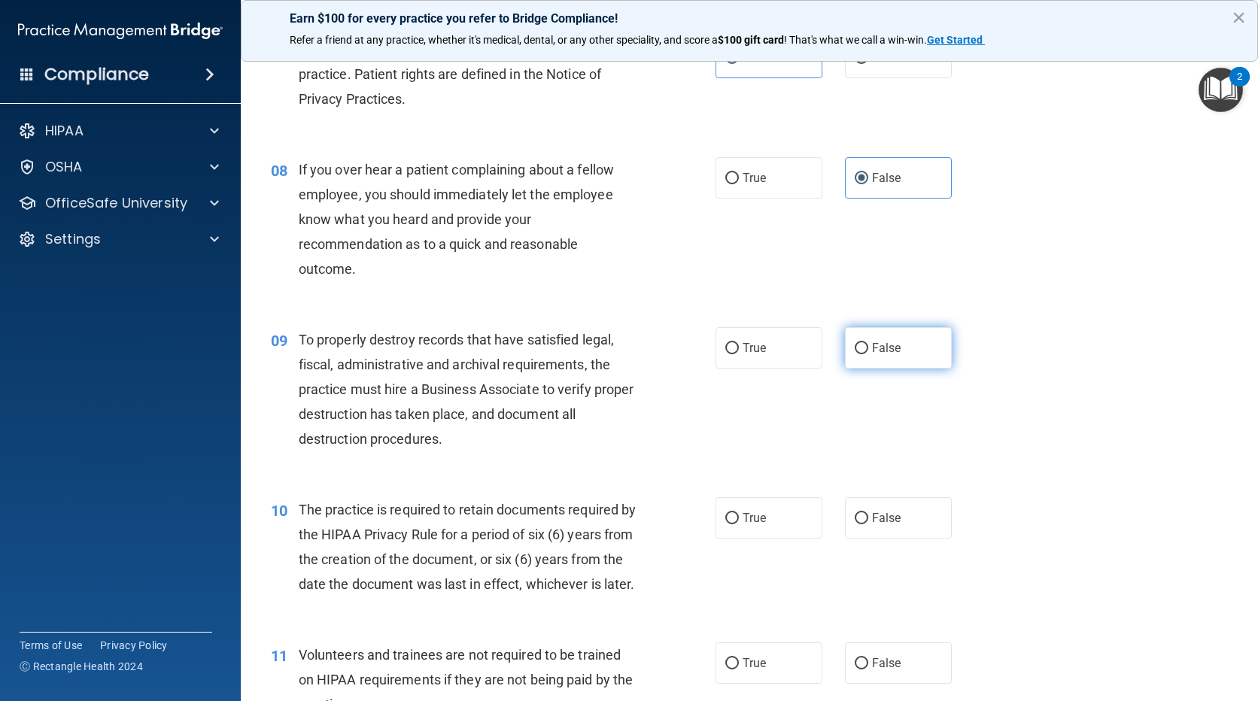
click at [872, 347] on span "False" at bounding box center [886, 348] width 29 height 14
click at [865, 347] on input "False" at bounding box center [862, 348] width 14 height 11
radio input "true"
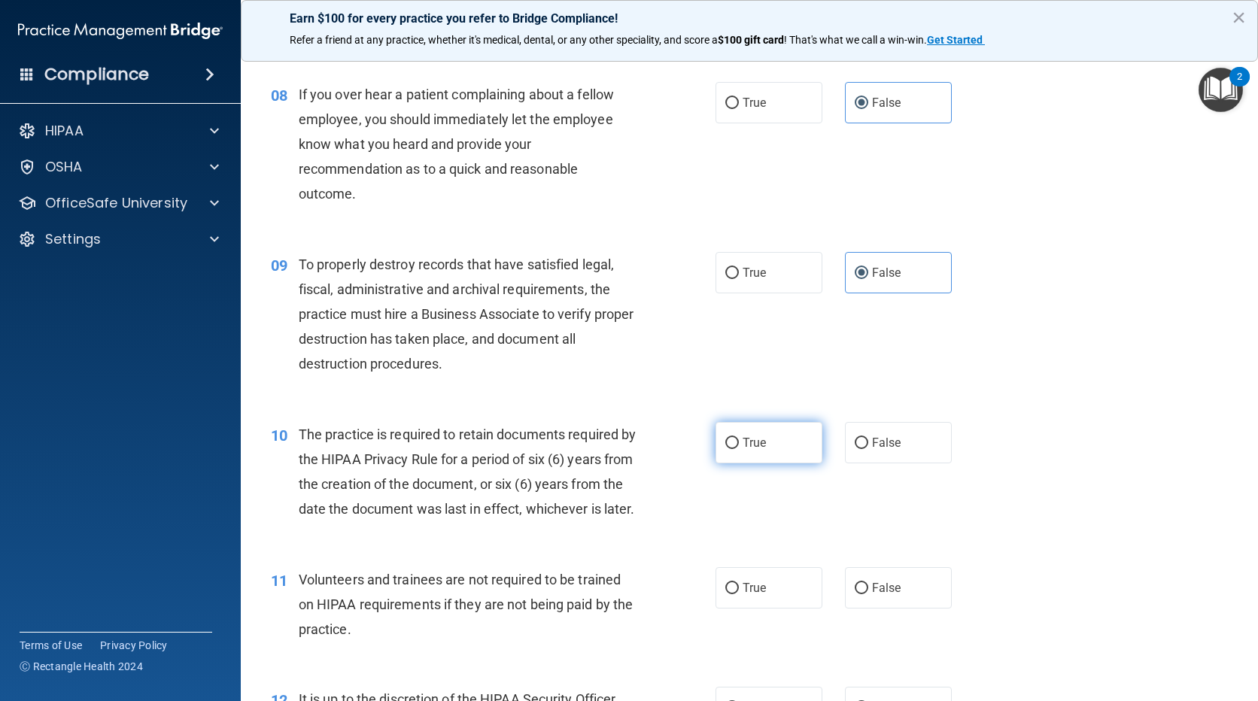
click at [770, 446] on label "True" at bounding box center [769, 442] width 107 height 41
click at [739, 446] on input "True" at bounding box center [732, 443] width 14 height 11
radio input "true"
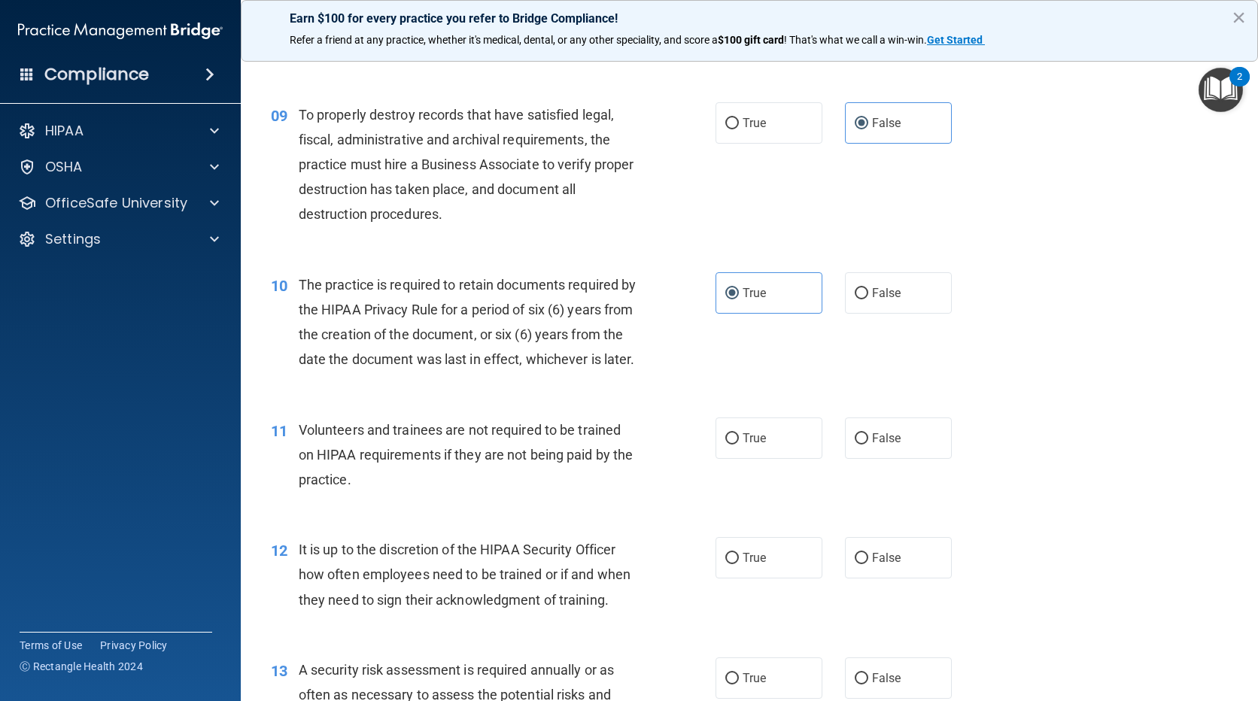
scroll to position [1204, 0]
click at [899, 456] on label "False" at bounding box center [898, 437] width 107 height 41
click at [868, 444] on input "False" at bounding box center [862, 438] width 14 height 11
radio input "true"
click at [848, 570] on label "False" at bounding box center [898, 557] width 107 height 41
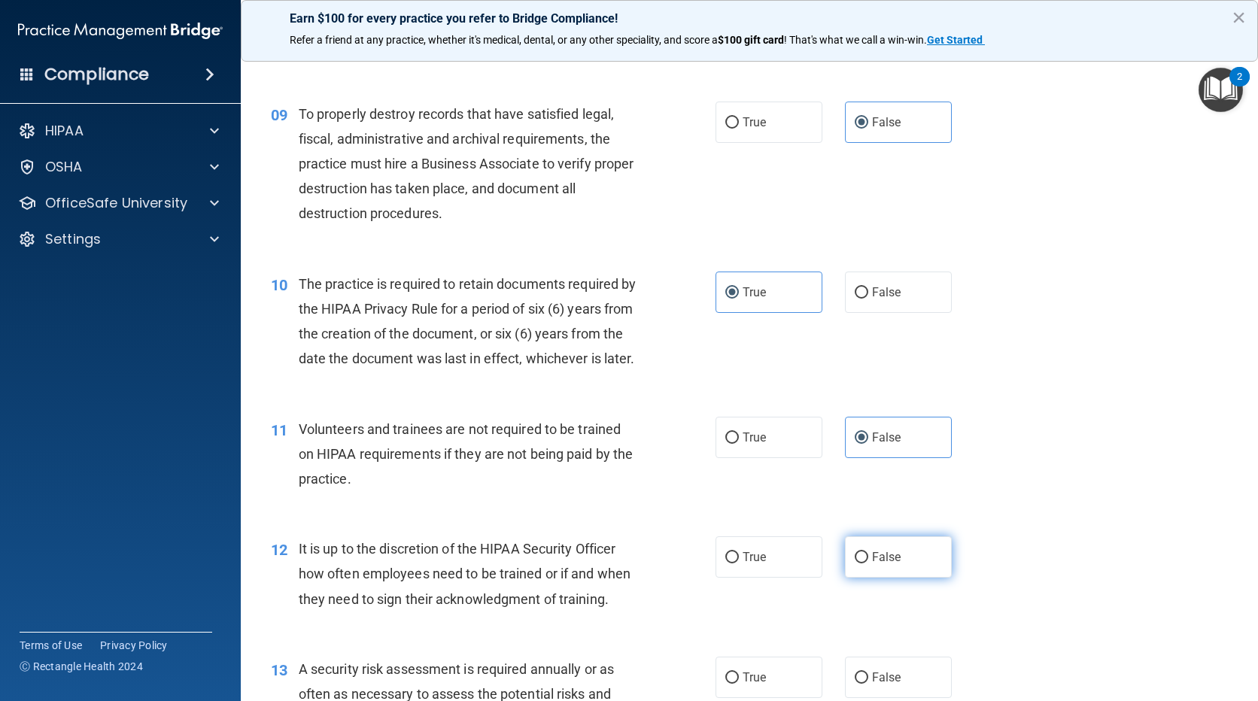
click at [855, 564] on input "False" at bounding box center [862, 557] width 14 height 11
radio input "true"
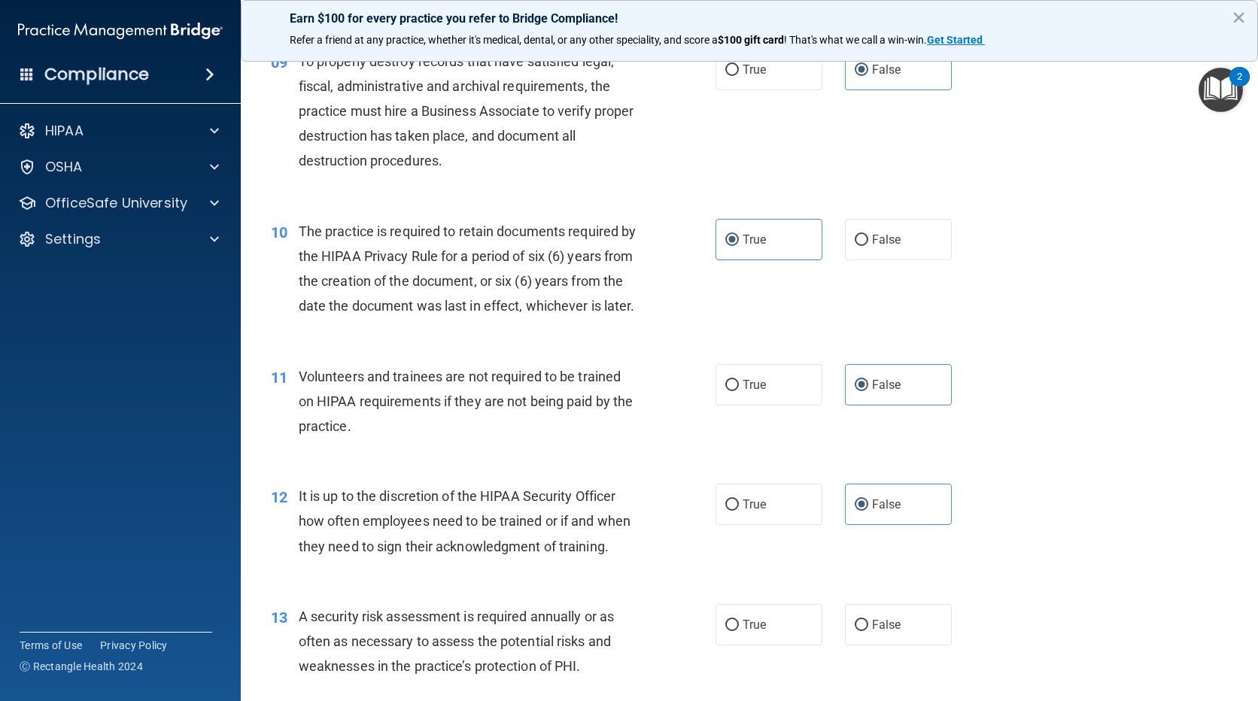
scroll to position [1430, 0]
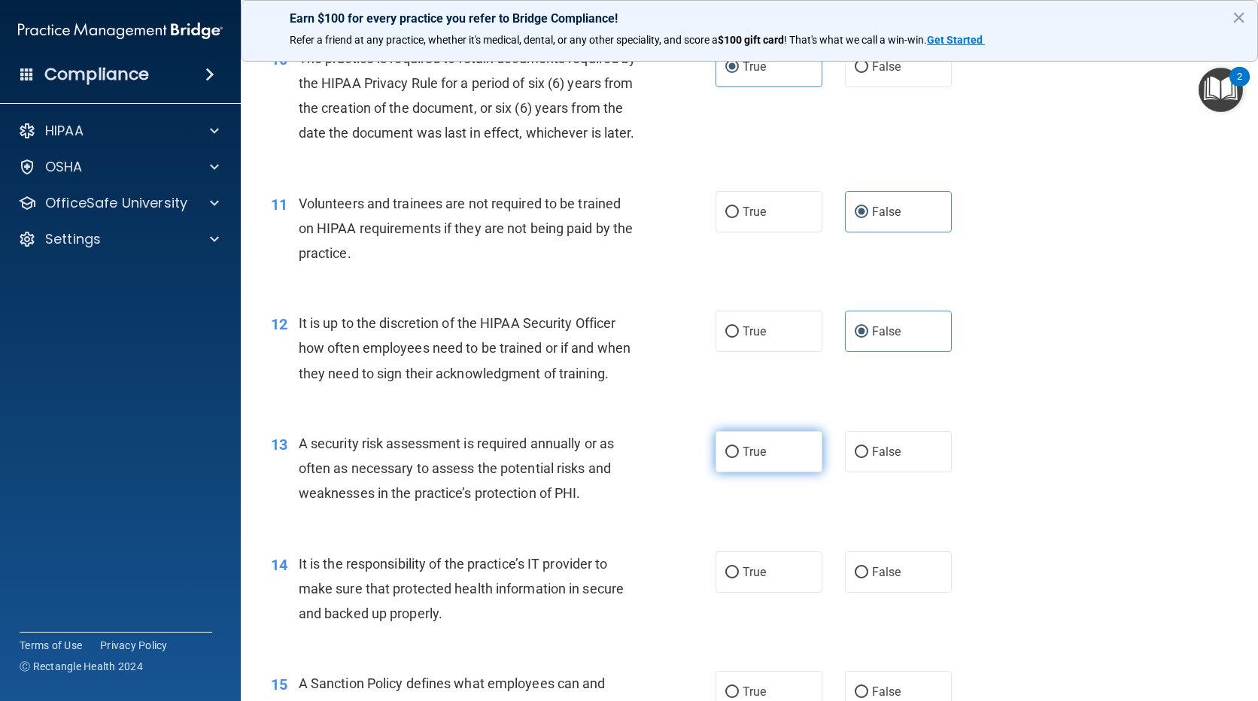
click at [762, 473] on label "True" at bounding box center [769, 451] width 107 height 41
click at [739, 458] on input "True" at bounding box center [732, 452] width 14 height 11
radio input "true"
click at [899, 593] on label "False" at bounding box center [898, 572] width 107 height 41
click at [868, 579] on input "False" at bounding box center [862, 572] width 14 height 11
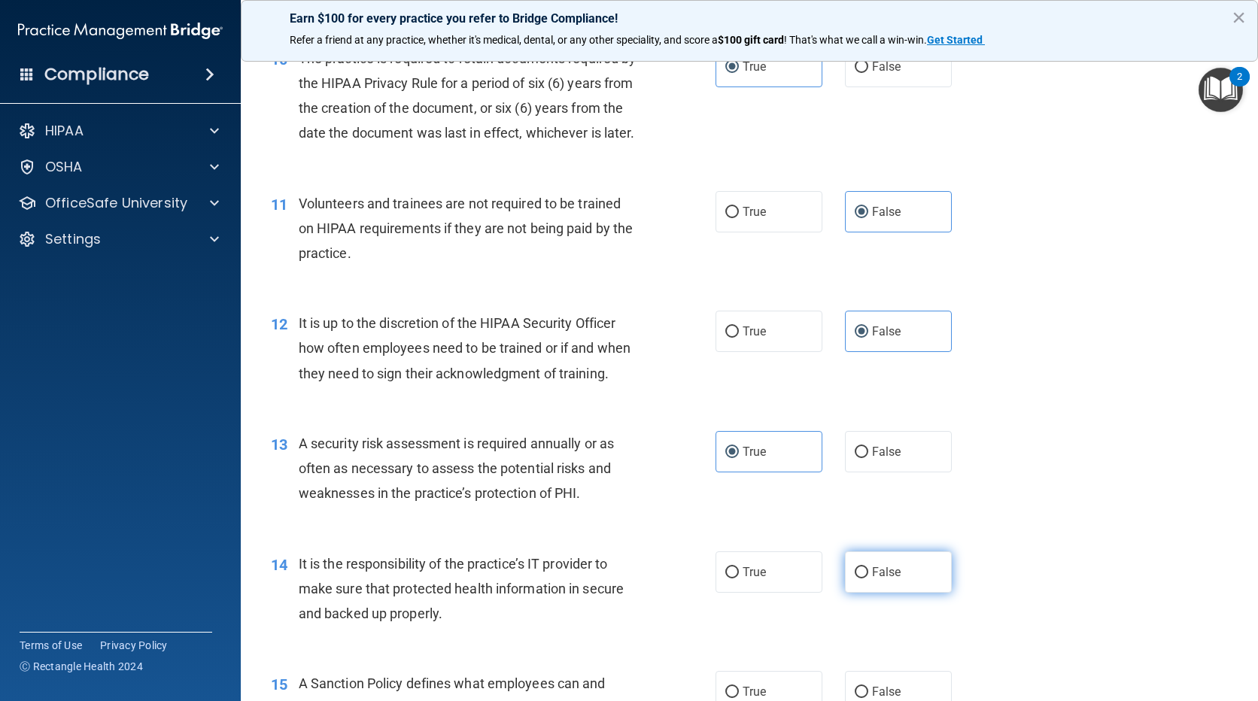
radio input "true"
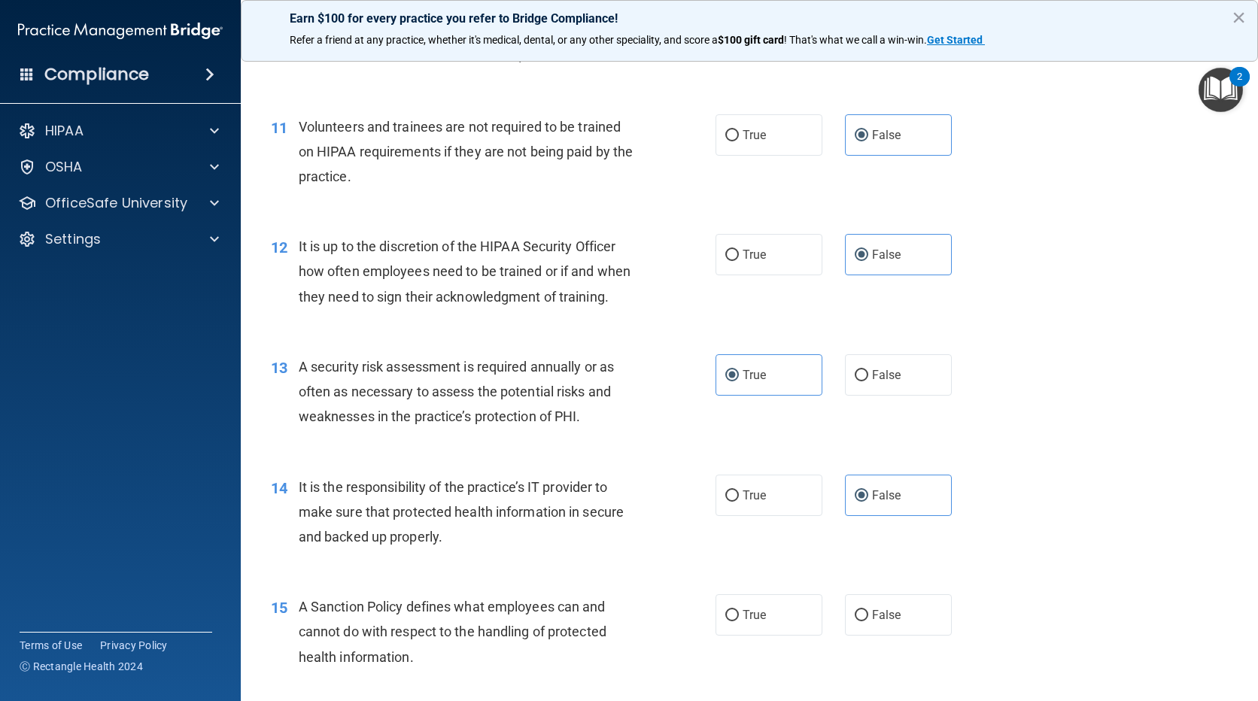
scroll to position [1580, 0]
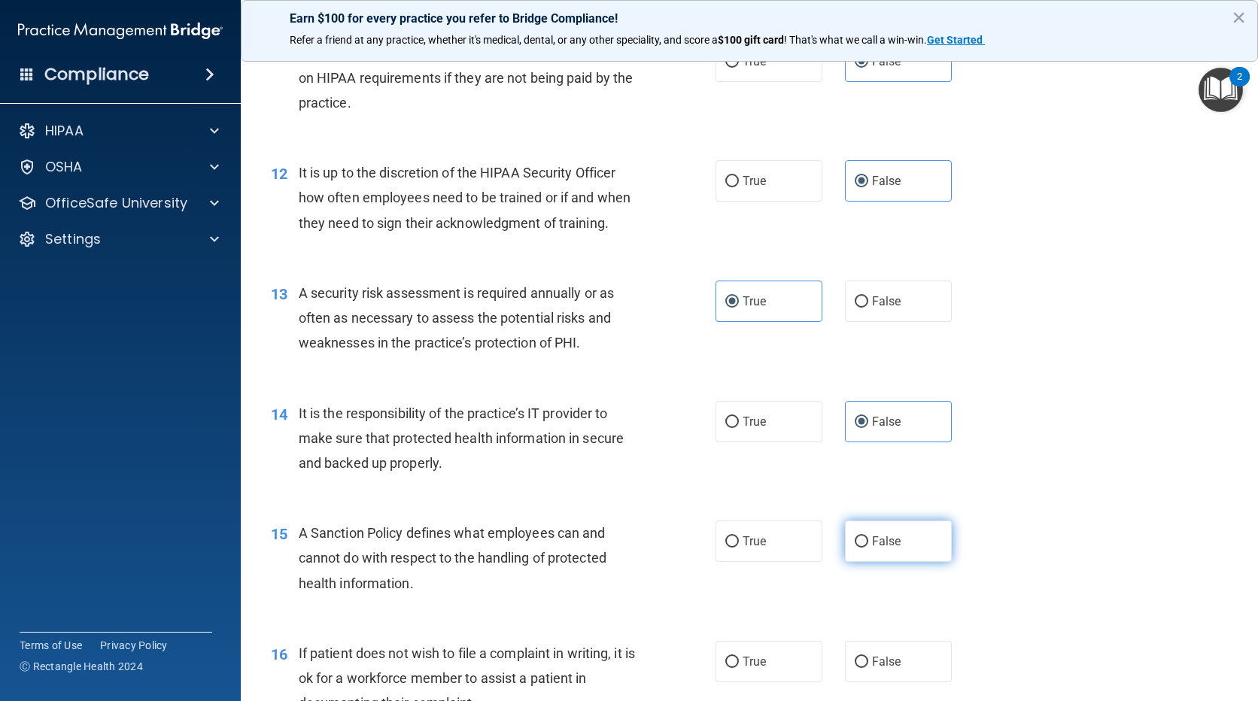
click at [853, 555] on label "False" at bounding box center [898, 541] width 107 height 41
click at [855, 548] on input "False" at bounding box center [862, 542] width 14 height 11
radio input "true"
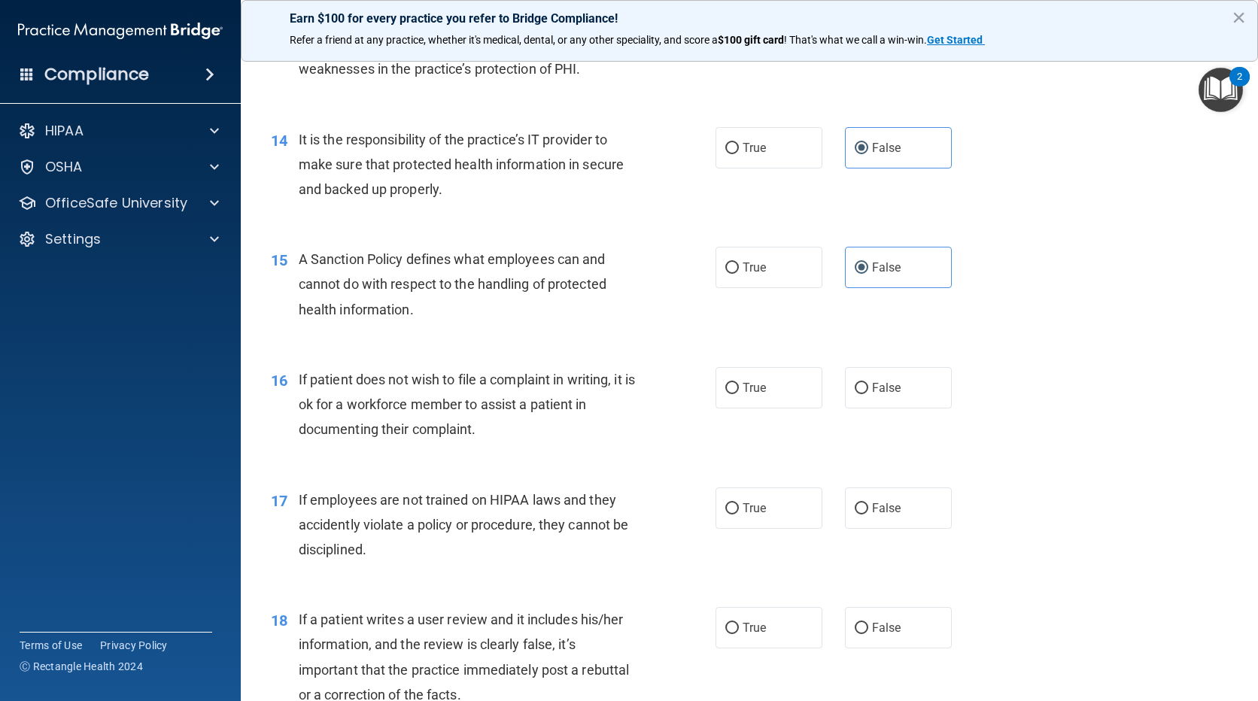
scroll to position [1881, 0]
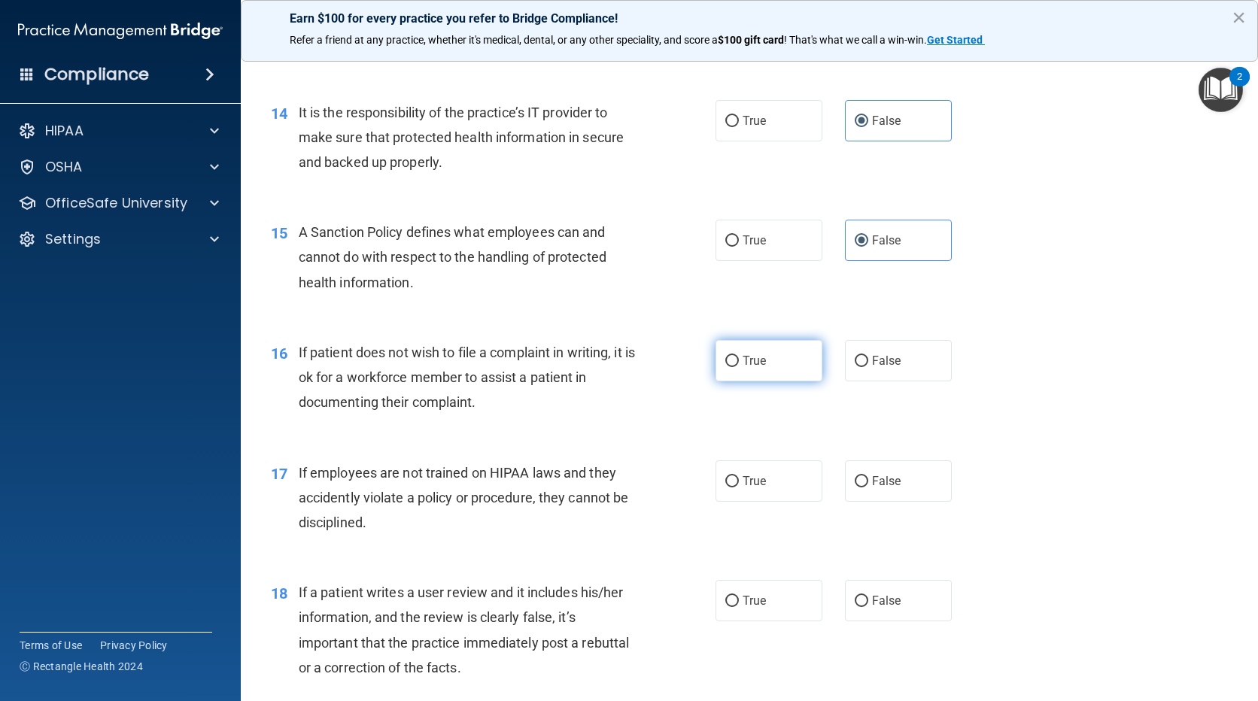
click at [743, 382] on label "True" at bounding box center [769, 360] width 107 height 41
click at [739, 367] on input "True" at bounding box center [732, 361] width 14 height 11
radio input "true"
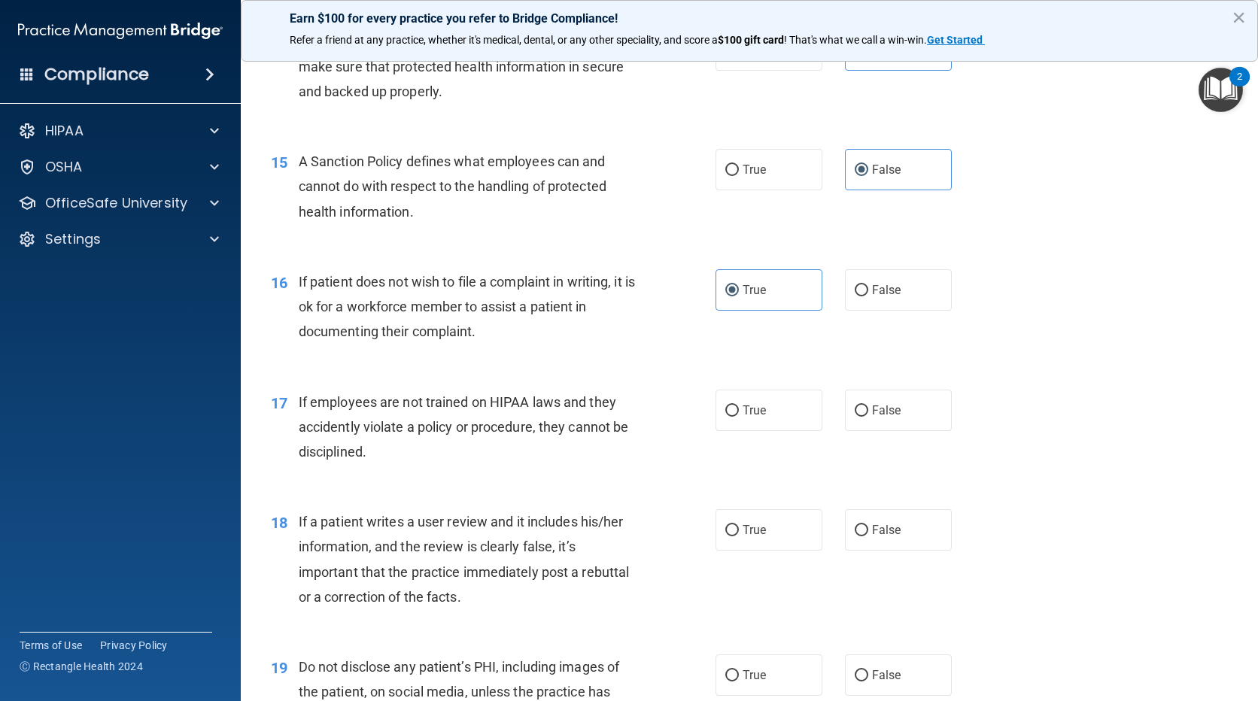
scroll to position [2107, 0]
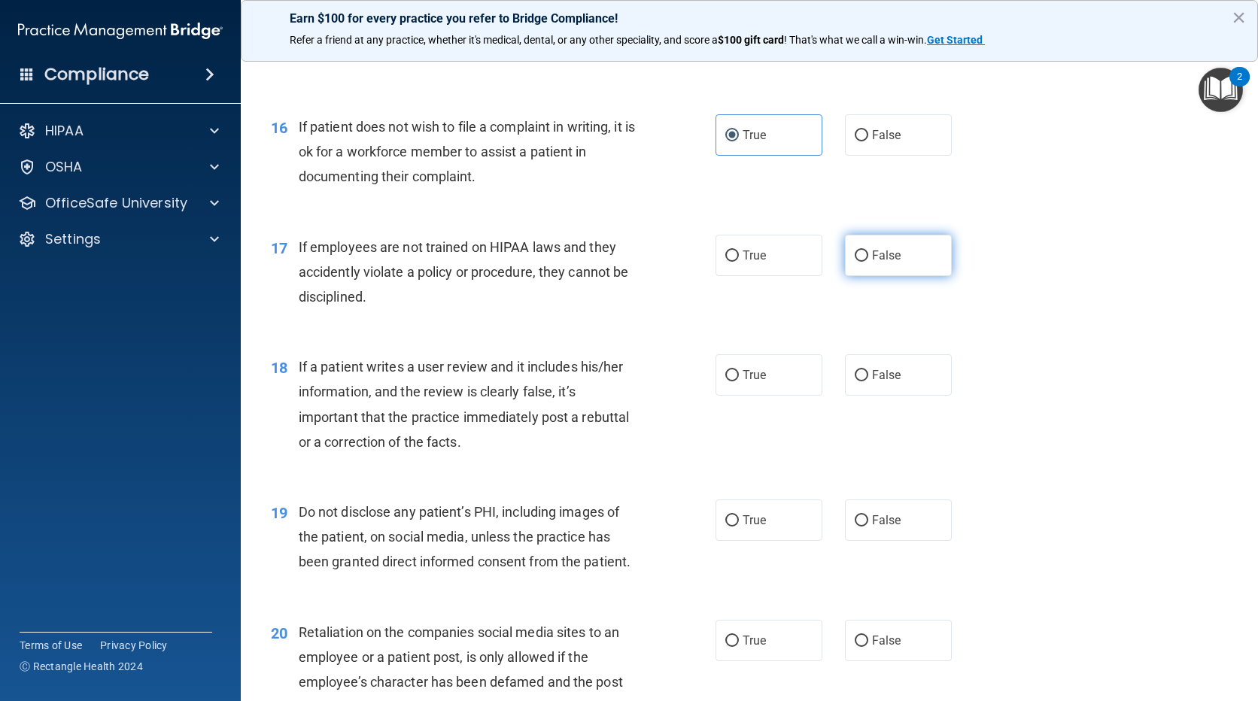
click at [856, 262] on input "False" at bounding box center [862, 256] width 14 height 11
radio input "true"
click at [845, 396] on label "False" at bounding box center [898, 374] width 107 height 41
click at [855, 382] on input "False" at bounding box center [862, 375] width 14 height 11
radio input "true"
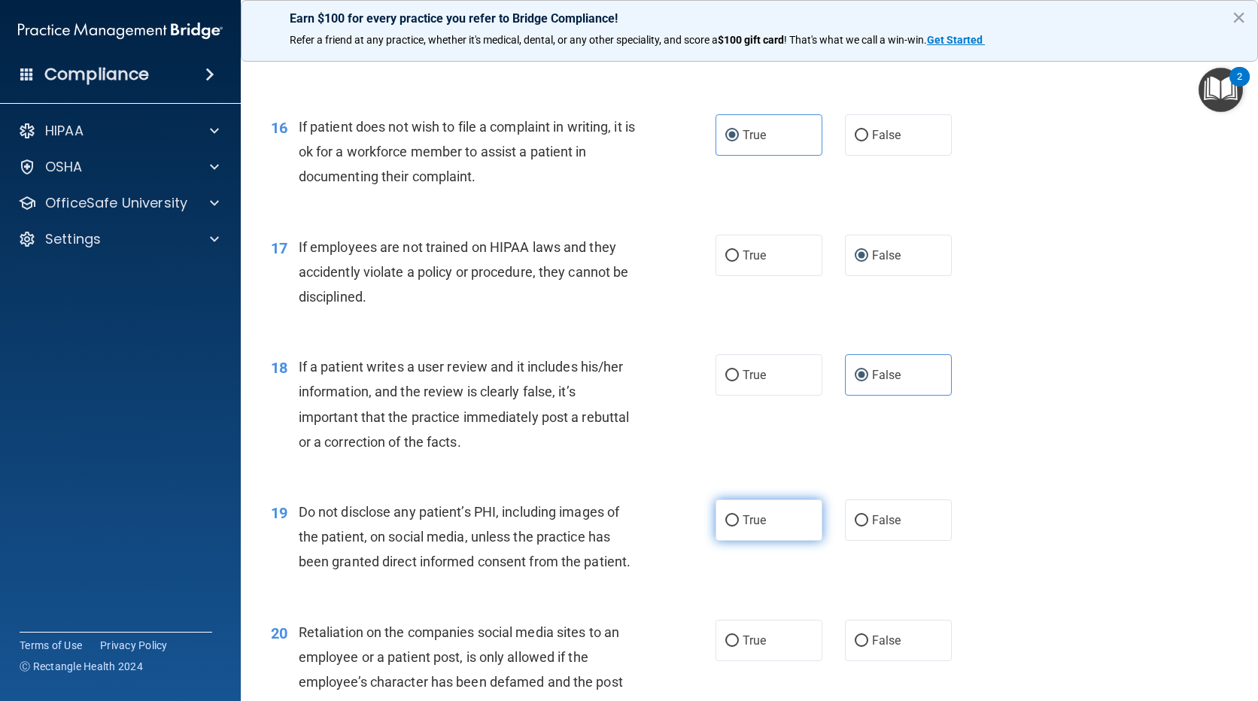
click at [780, 541] on label "True" at bounding box center [769, 520] width 107 height 41
click at [739, 527] on input "True" at bounding box center [732, 520] width 14 height 11
radio input "true"
click at [868, 648] on label "False" at bounding box center [898, 640] width 107 height 41
click at [868, 647] on input "False" at bounding box center [862, 641] width 14 height 11
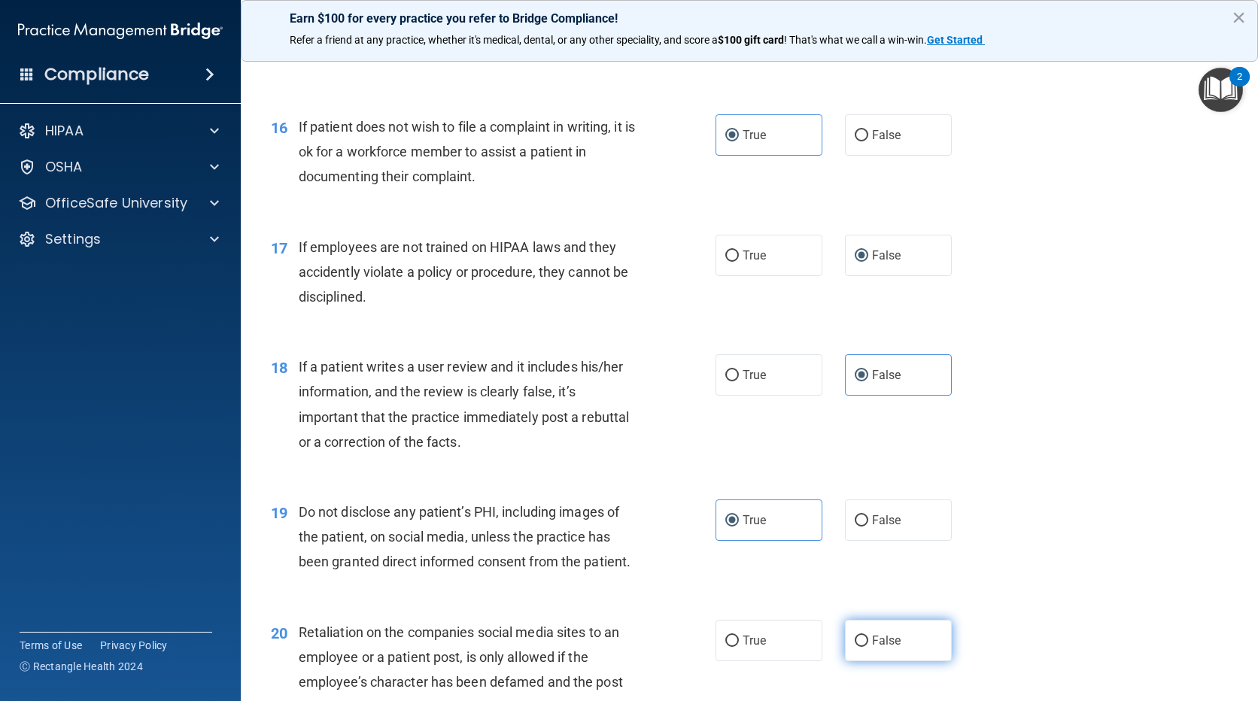
radio input "true"
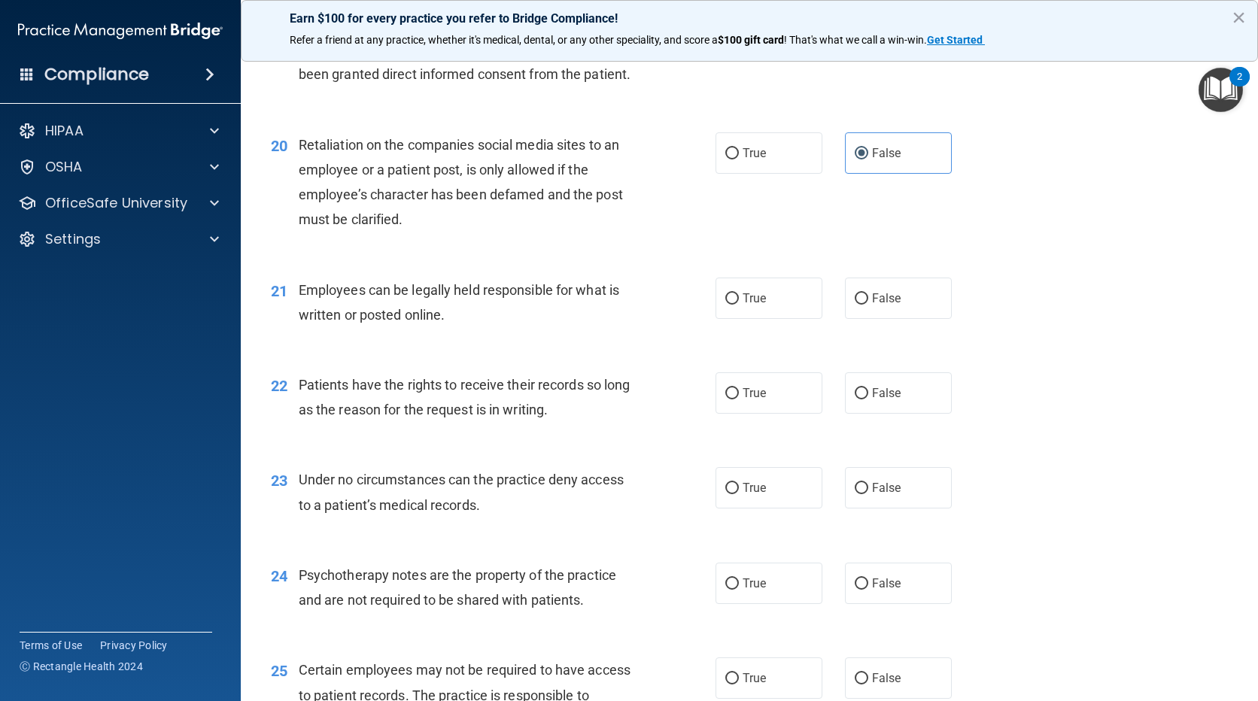
scroll to position [2634, 0]
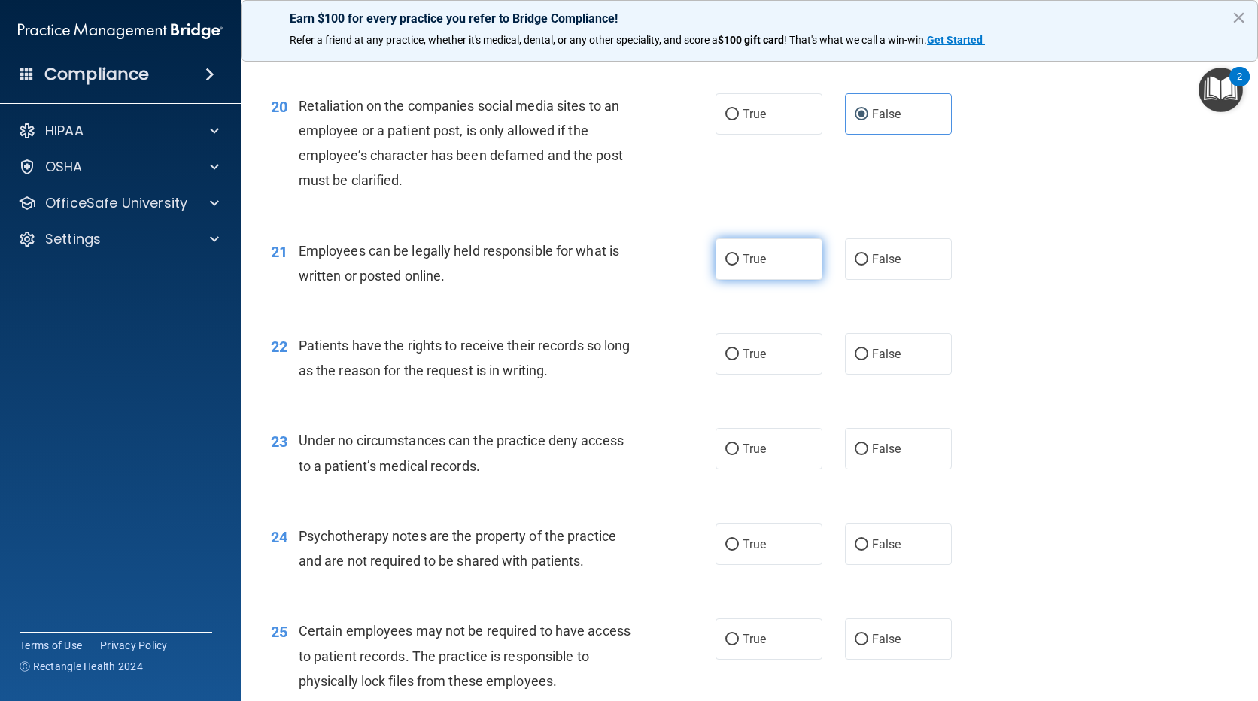
click at [748, 280] on label "True" at bounding box center [769, 259] width 107 height 41
click at [739, 266] on input "True" at bounding box center [732, 259] width 14 height 11
radio input "true"
click at [857, 360] on input "False" at bounding box center [862, 354] width 14 height 11
radio input "true"
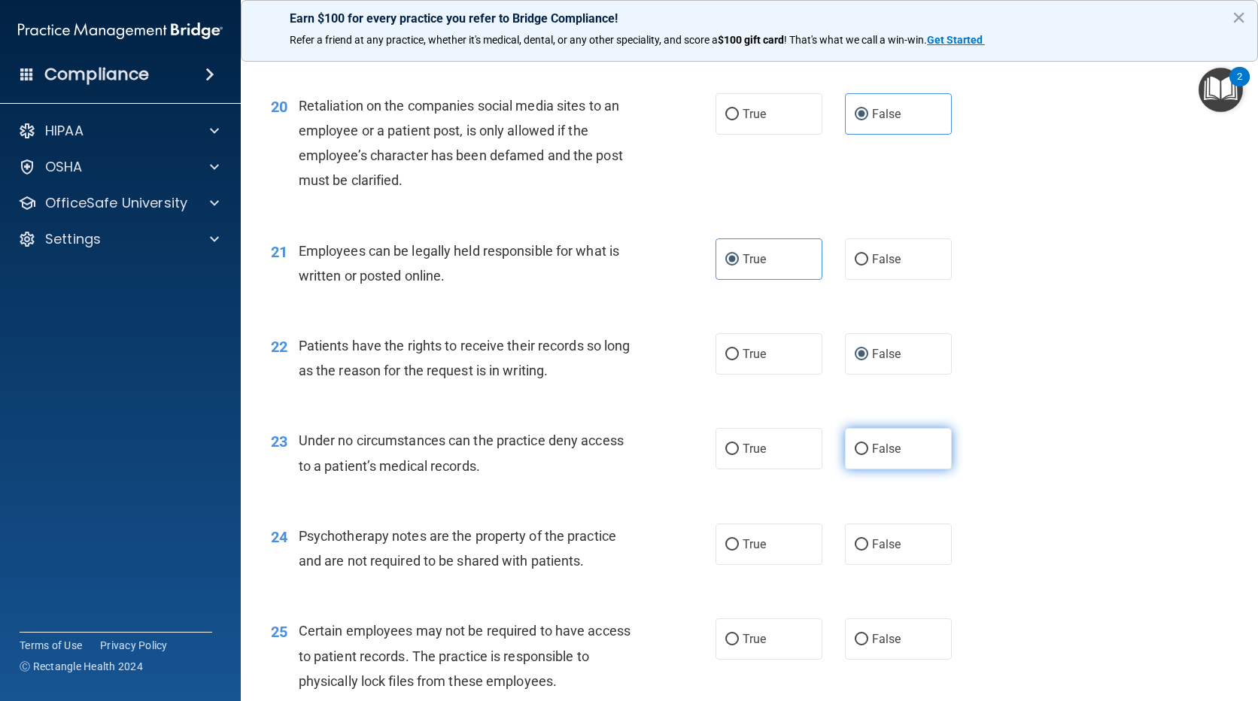
click at [855, 455] on input "False" at bounding box center [862, 449] width 14 height 11
radio input "true"
click at [792, 565] on label "True" at bounding box center [769, 544] width 107 height 41
click at [739, 551] on input "True" at bounding box center [732, 545] width 14 height 11
radio input "true"
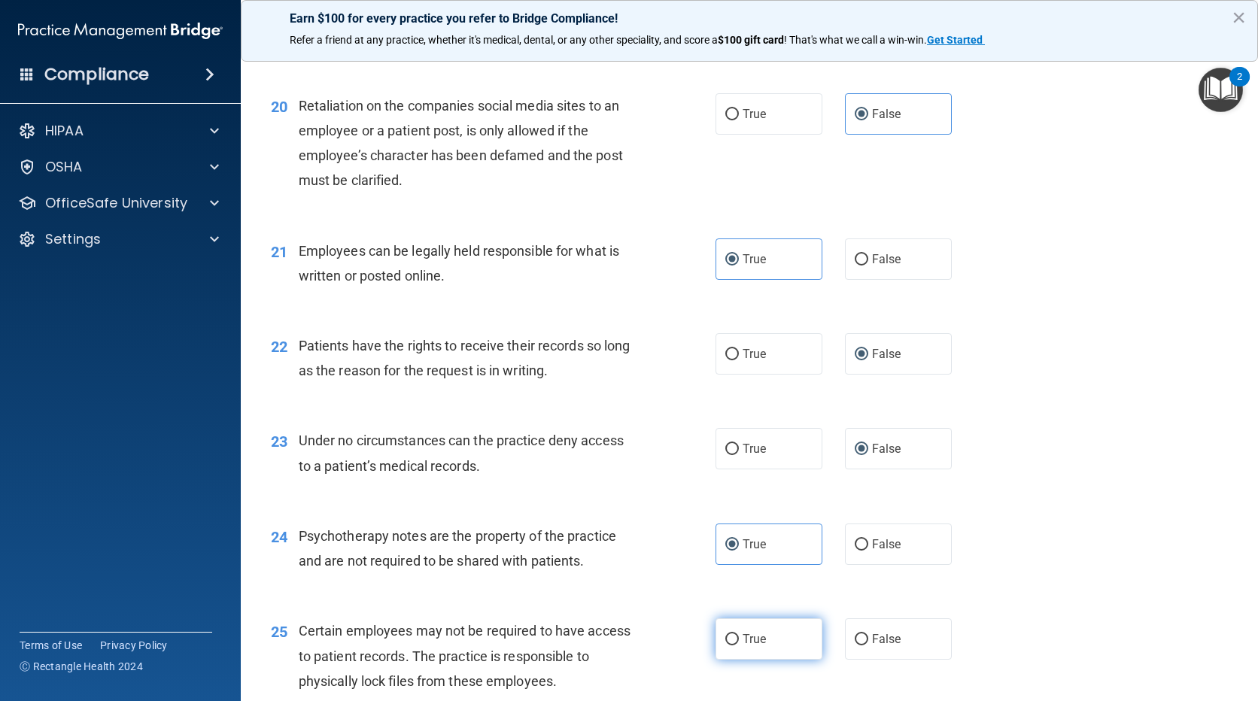
click at [765, 650] on label "True" at bounding box center [769, 639] width 107 height 41
click at [739, 646] on input "True" at bounding box center [732, 639] width 14 height 11
radio input "true"
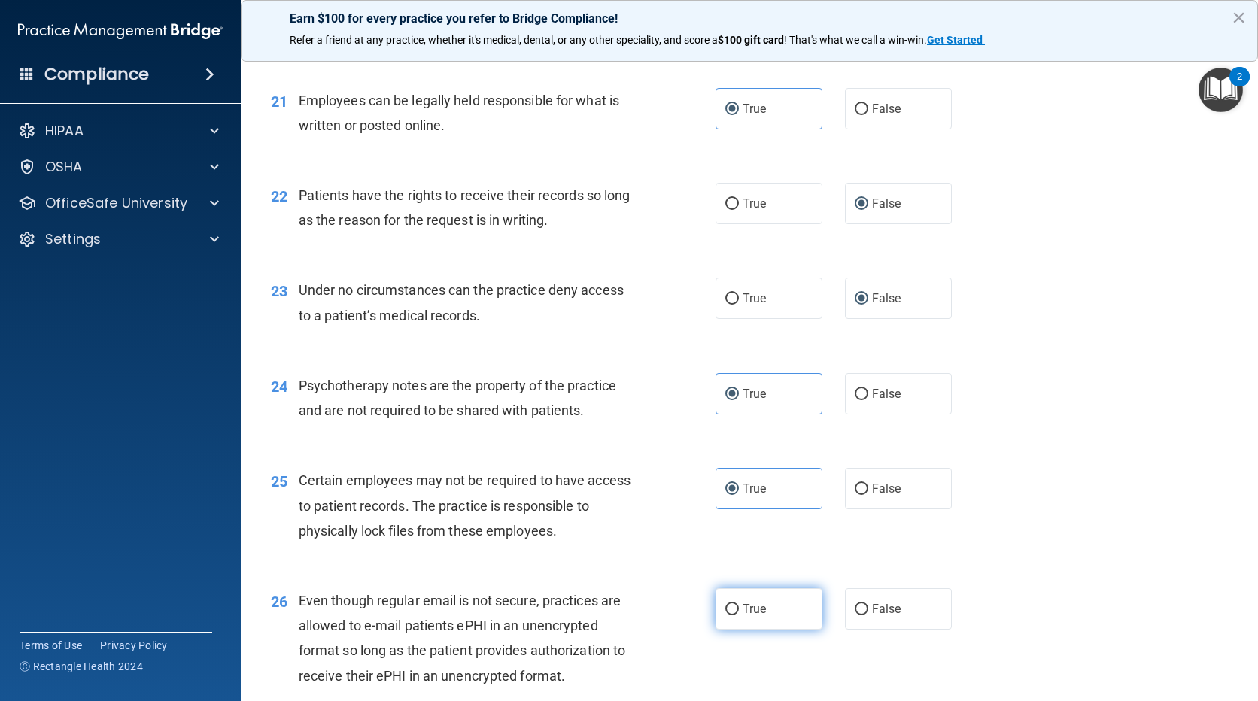
click at [766, 622] on label "True" at bounding box center [769, 608] width 107 height 41
click at [739, 616] on input "True" at bounding box center [732, 609] width 14 height 11
radio input "true"
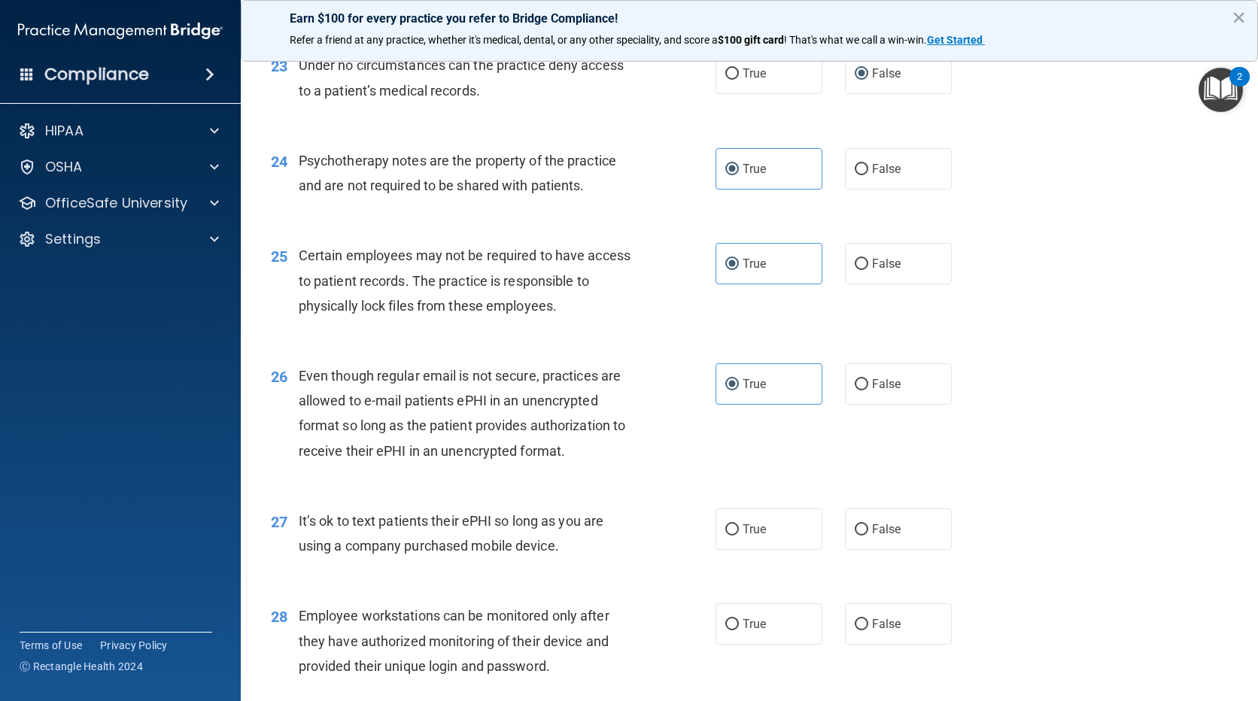
scroll to position [3010, 0]
click at [855, 535] on input "False" at bounding box center [862, 529] width 14 height 11
radio input "true"
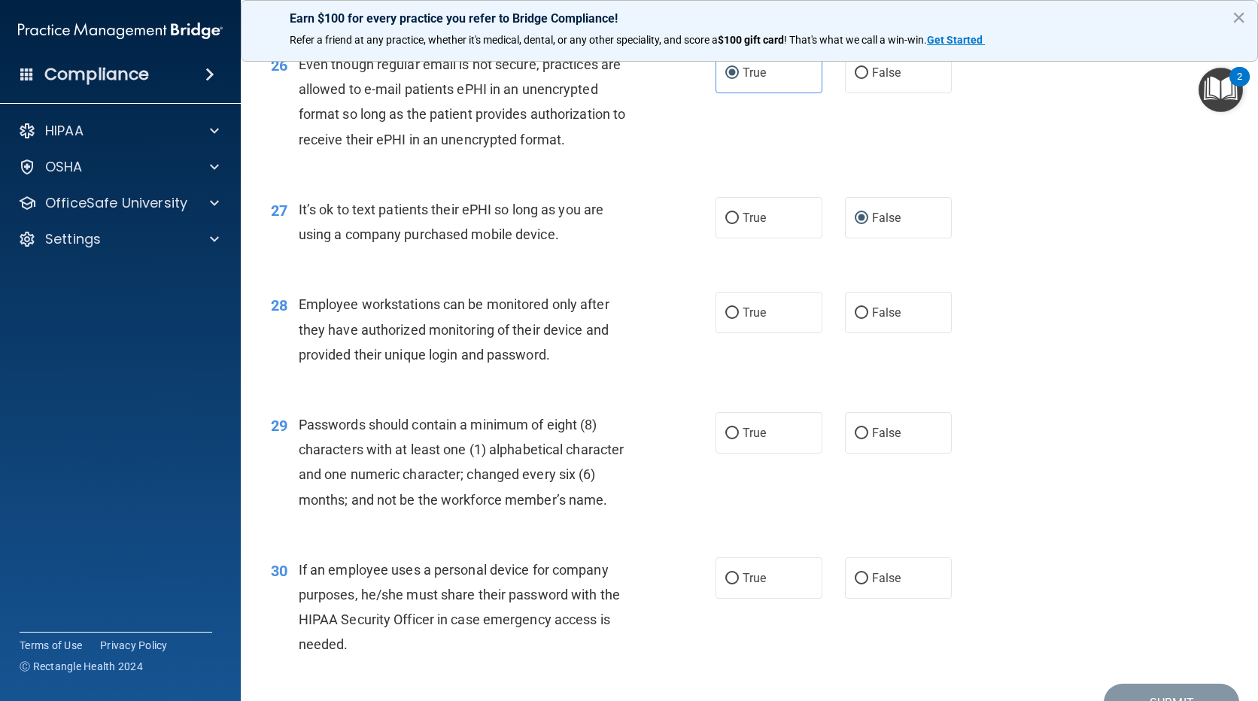
scroll to position [3386, 0]
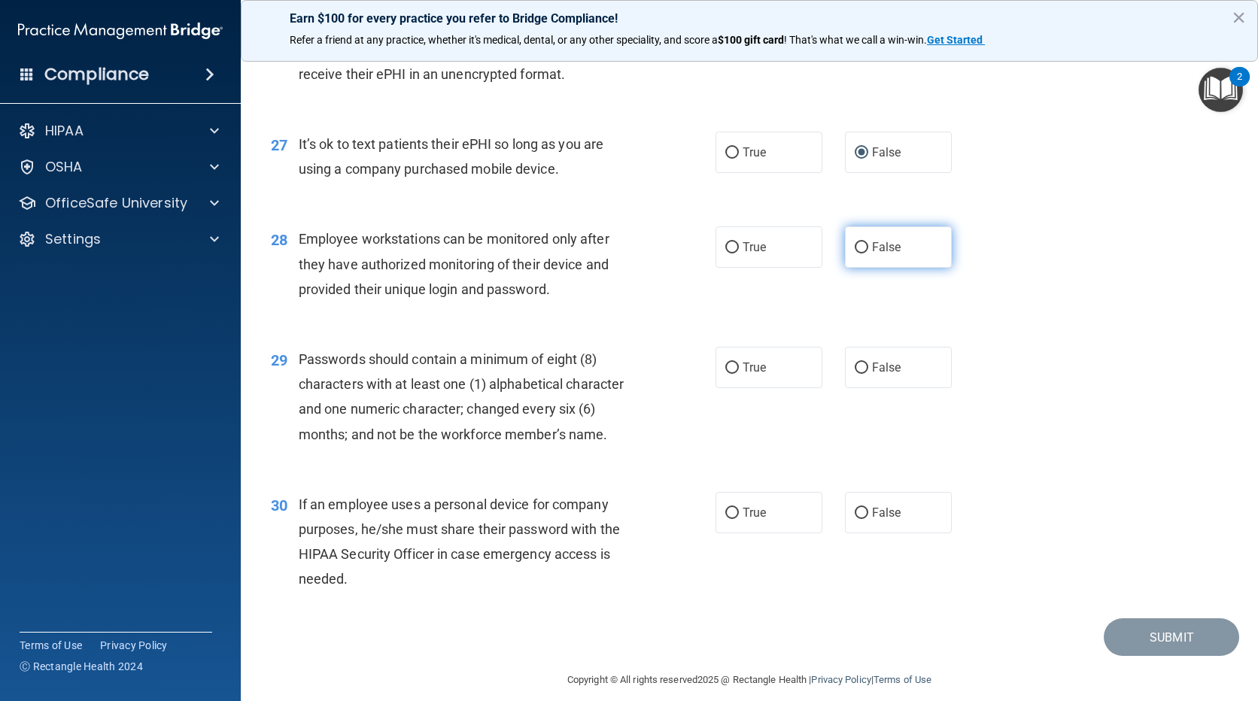
click at [871, 268] on label "False" at bounding box center [898, 247] width 107 height 41
click at [868, 254] on input "False" at bounding box center [862, 247] width 14 height 11
radio input "true"
click at [792, 388] on label "True" at bounding box center [769, 367] width 107 height 41
click at [739, 374] on input "True" at bounding box center [732, 368] width 14 height 11
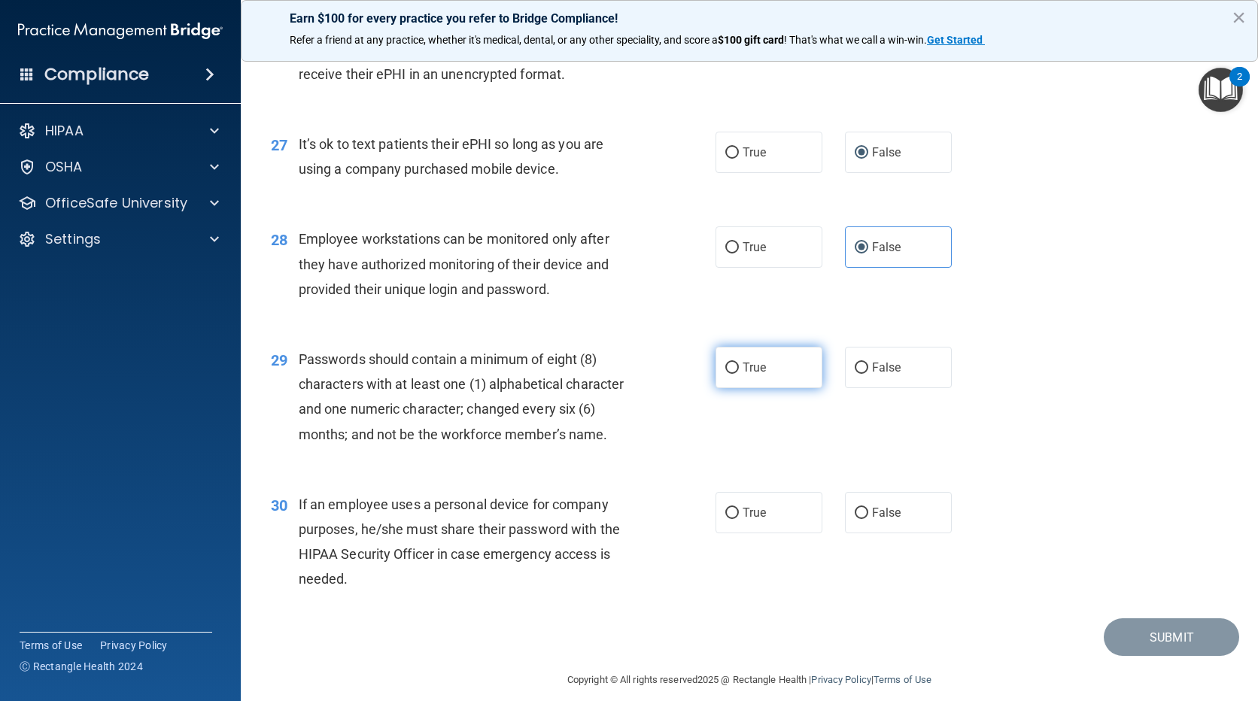
radio input "true"
click at [902, 534] on label "False" at bounding box center [898, 512] width 107 height 41
click at [868, 519] on input "False" at bounding box center [862, 513] width 14 height 11
radio input "true"
click at [1153, 657] on button "Submit" at bounding box center [1171, 638] width 135 height 38
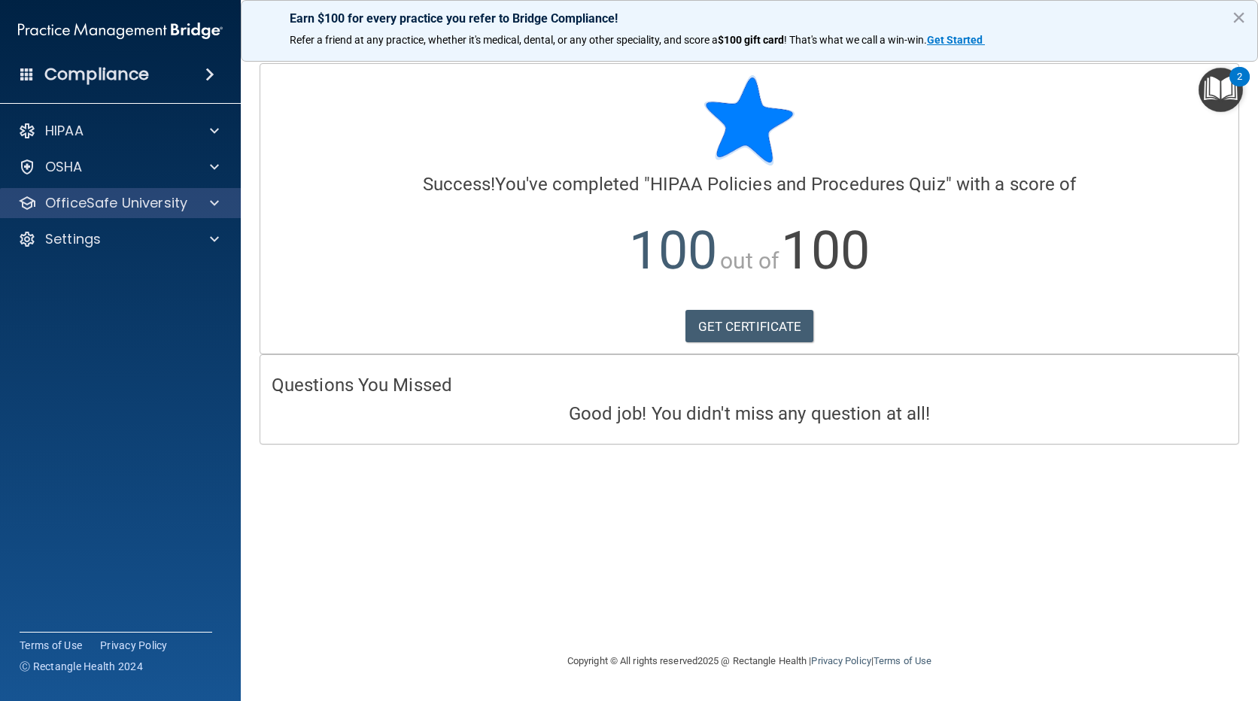
click at [84, 213] on div "OfficeSafe University" at bounding box center [121, 203] width 242 height 30
click at [218, 203] on span at bounding box center [214, 203] width 9 height 18
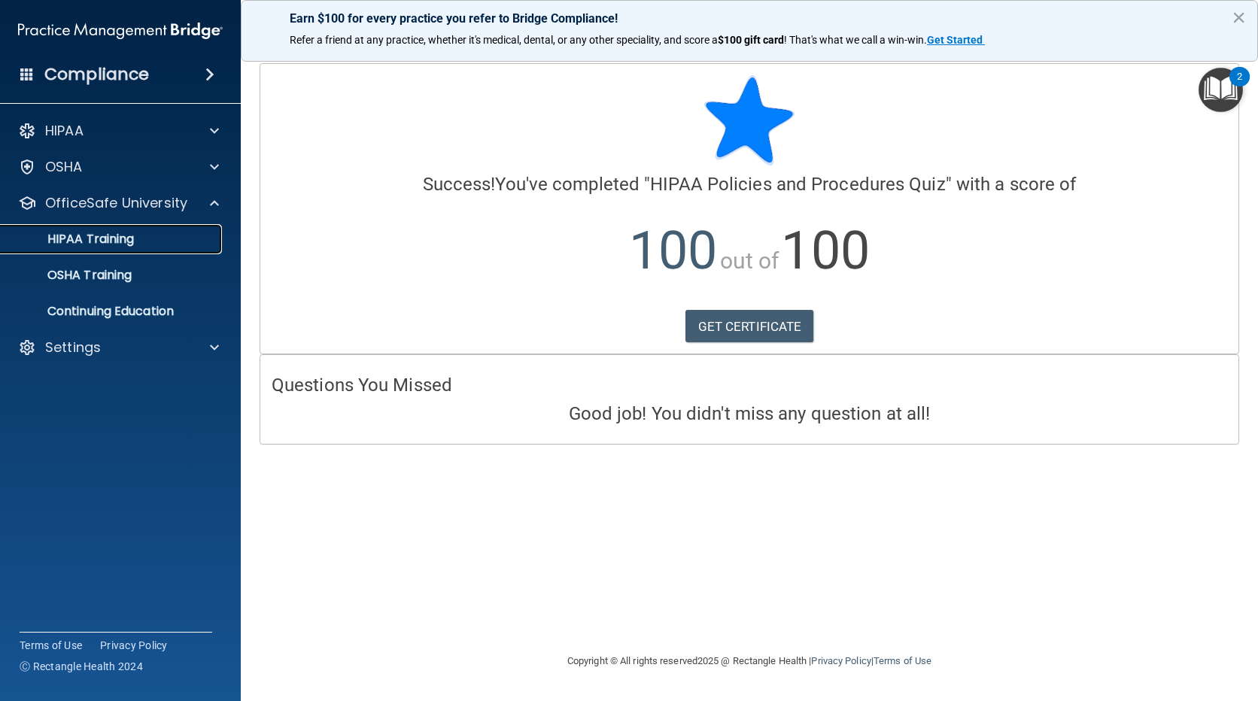
click at [195, 248] on link "HIPAA Training" at bounding box center [103, 239] width 237 height 30
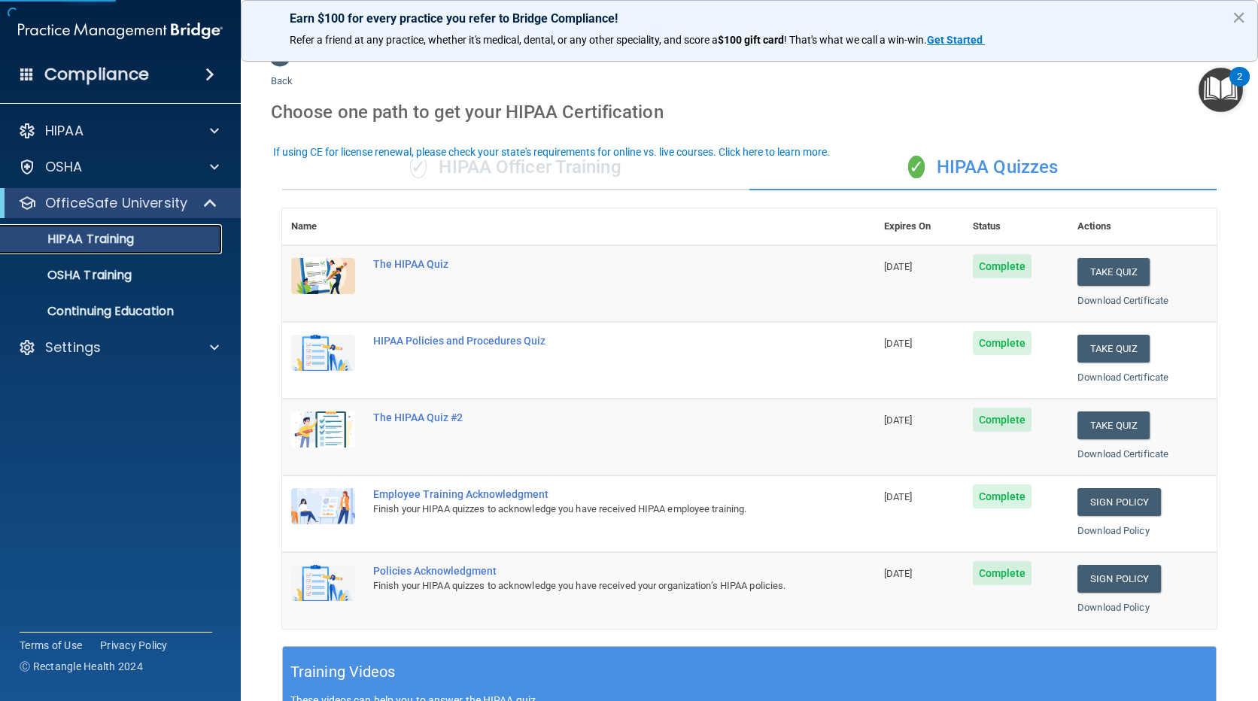
scroll to position [75, 0]
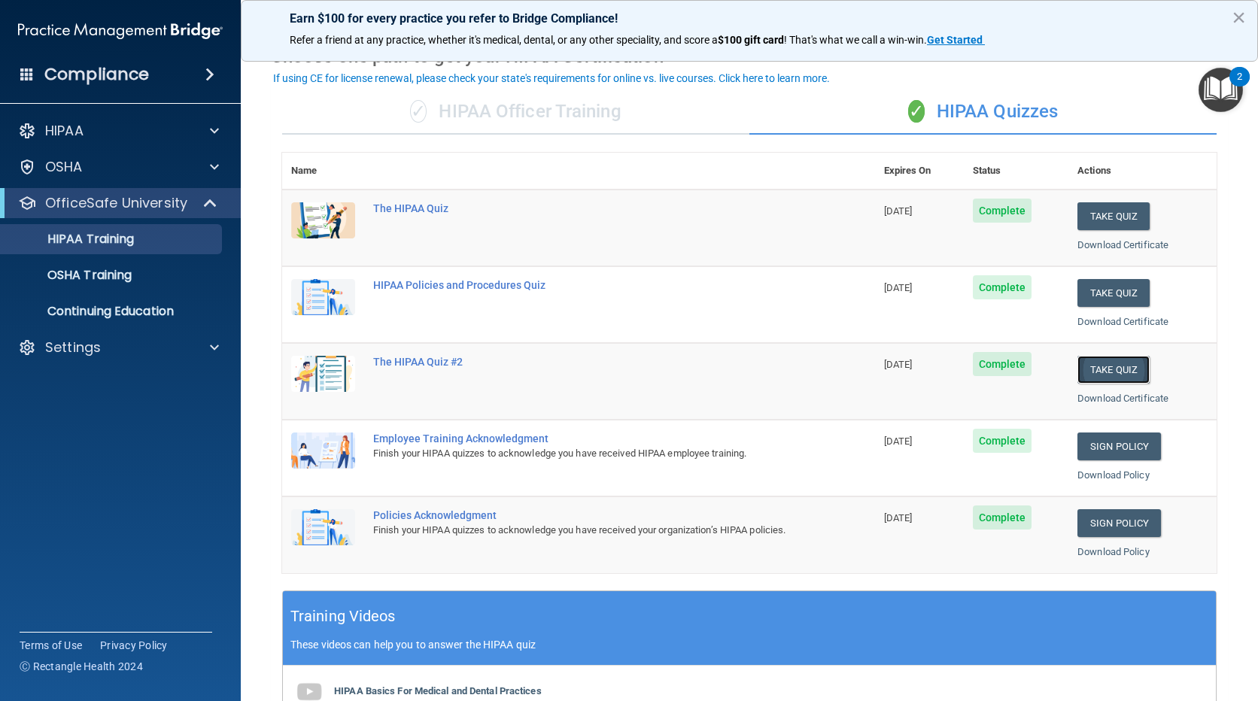
click at [1108, 366] on button "Take Quiz" at bounding box center [1114, 370] width 72 height 28
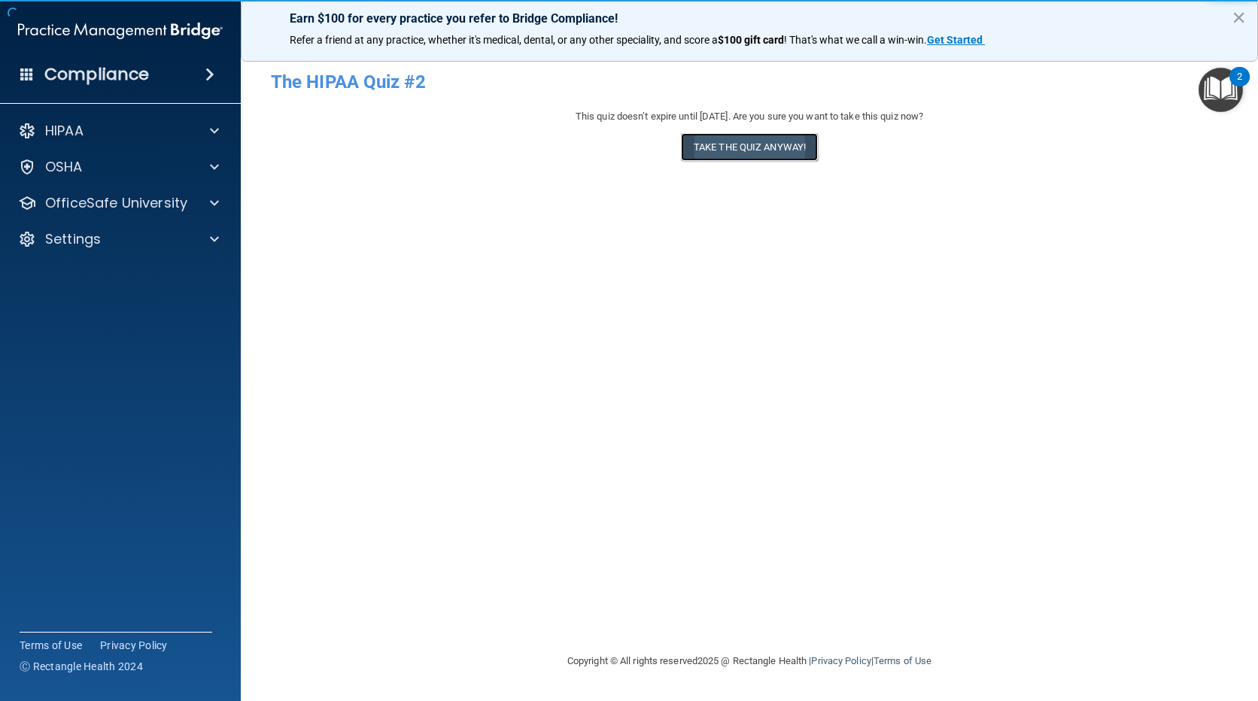
click at [798, 139] on button "Take the quiz anyway!" at bounding box center [749, 147] width 137 height 28
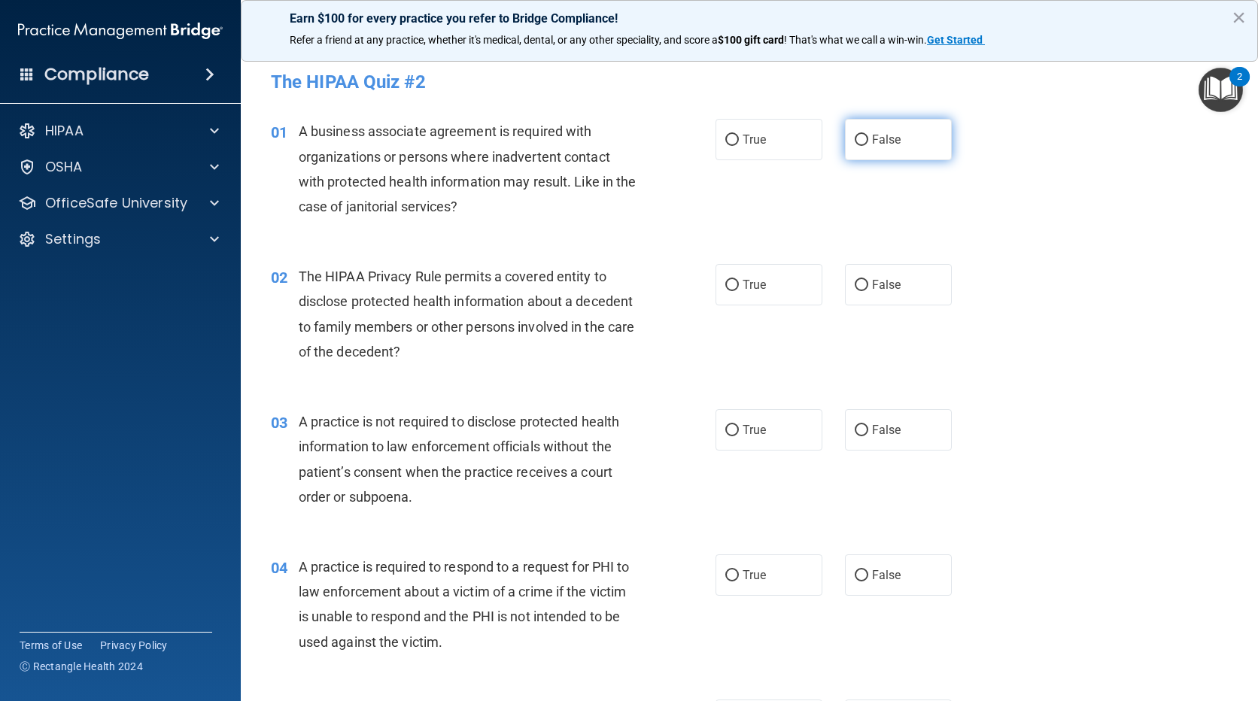
click at [866, 151] on label "False" at bounding box center [898, 139] width 107 height 41
click at [866, 146] on input "False" at bounding box center [862, 140] width 14 height 11
radio input "true"
drag, startPoint x: 801, startPoint y: 280, endPoint x: 811, endPoint y: 290, distance: 13.8
click at [801, 280] on label "True" at bounding box center [769, 284] width 107 height 41
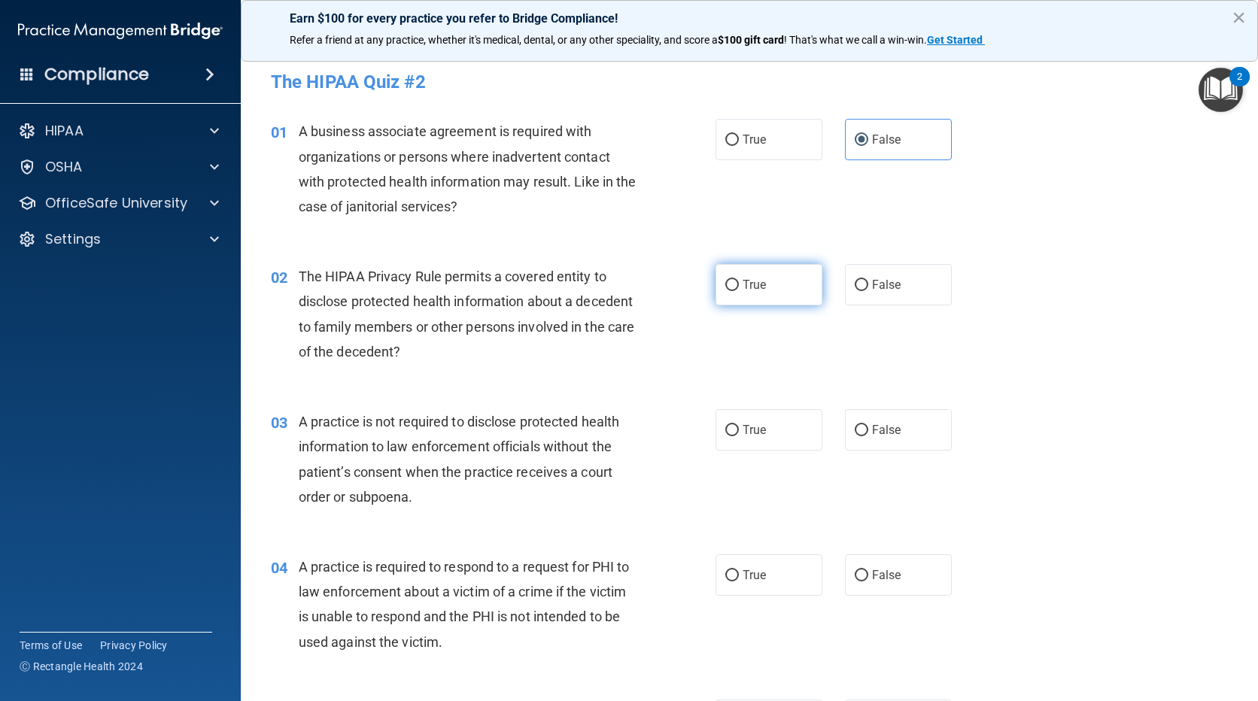
click at [739, 280] on input "True" at bounding box center [732, 285] width 14 height 11
radio input "true"
click at [920, 436] on label "False" at bounding box center [898, 429] width 107 height 41
click at [868, 436] on input "False" at bounding box center [862, 430] width 14 height 11
radio input "true"
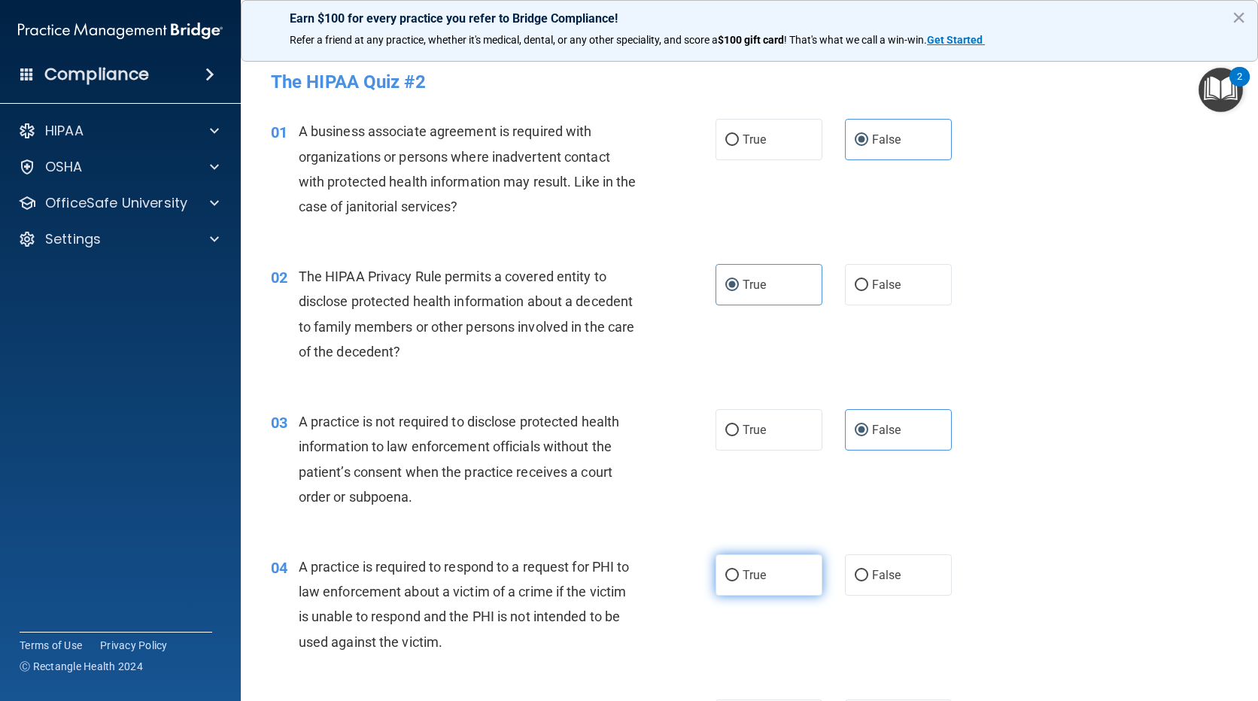
click at [792, 570] on label "True" at bounding box center [769, 575] width 107 height 41
click at [739, 570] on input "True" at bounding box center [732, 575] width 14 height 11
radio input "true"
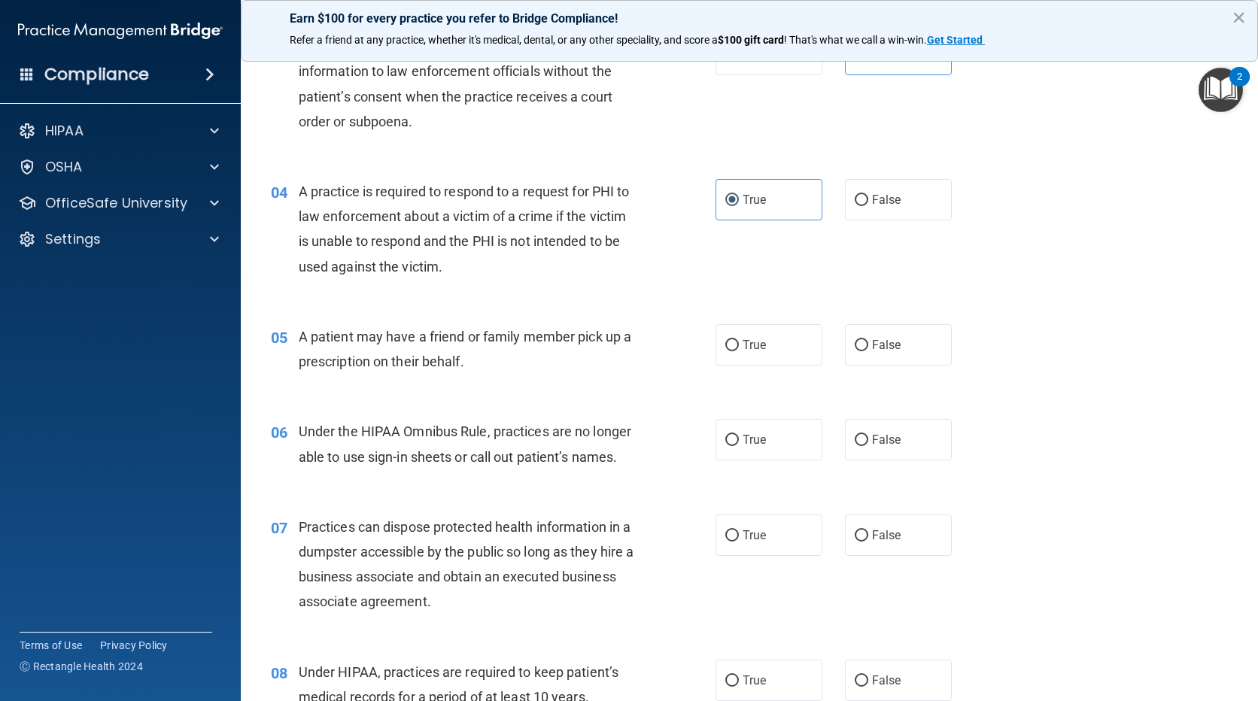
scroll to position [376, 0]
click at [810, 359] on label "True" at bounding box center [769, 344] width 107 height 41
click at [739, 351] on input "True" at bounding box center [732, 344] width 14 height 11
radio input "true"
click at [926, 454] on label "False" at bounding box center [898, 438] width 107 height 41
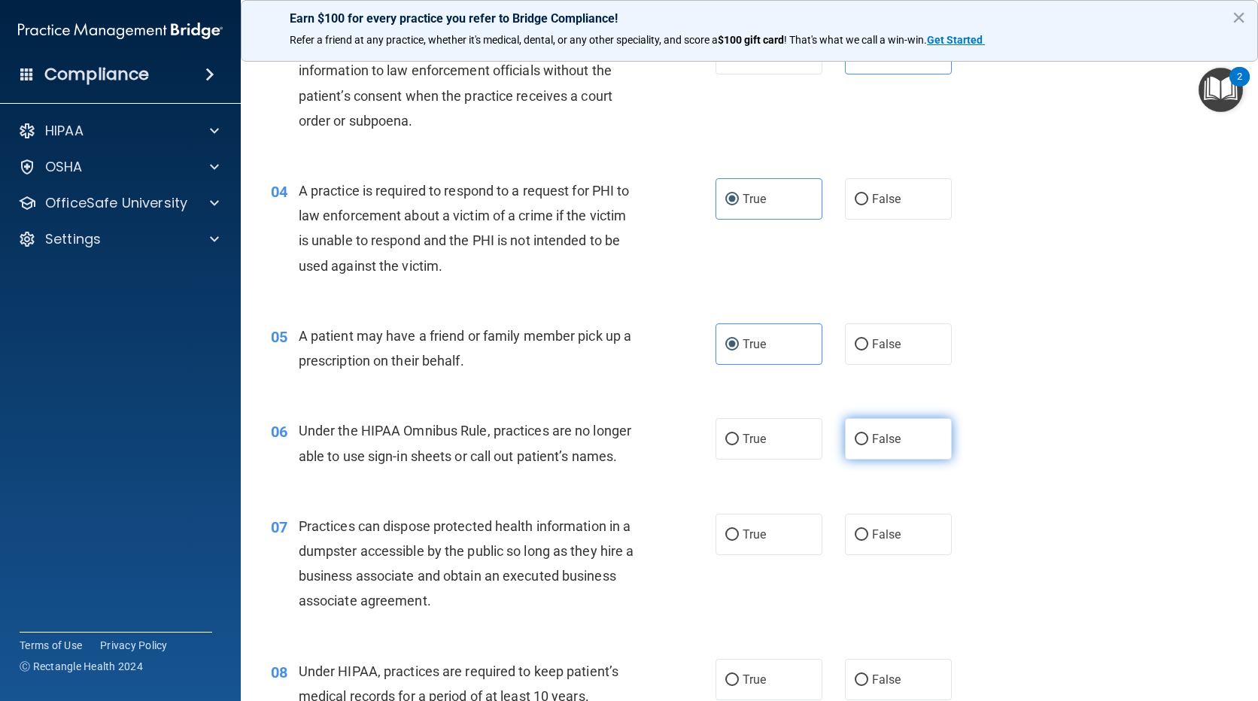
click at [868, 446] on input "False" at bounding box center [862, 439] width 14 height 11
radio input "true"
click at [896, 531] on label "False" at bounding box center [898, 534] width 107 height 41
click at [868, 531] on input "False" at bounding box center [862, 535] width 14 height 11
radio input "true"
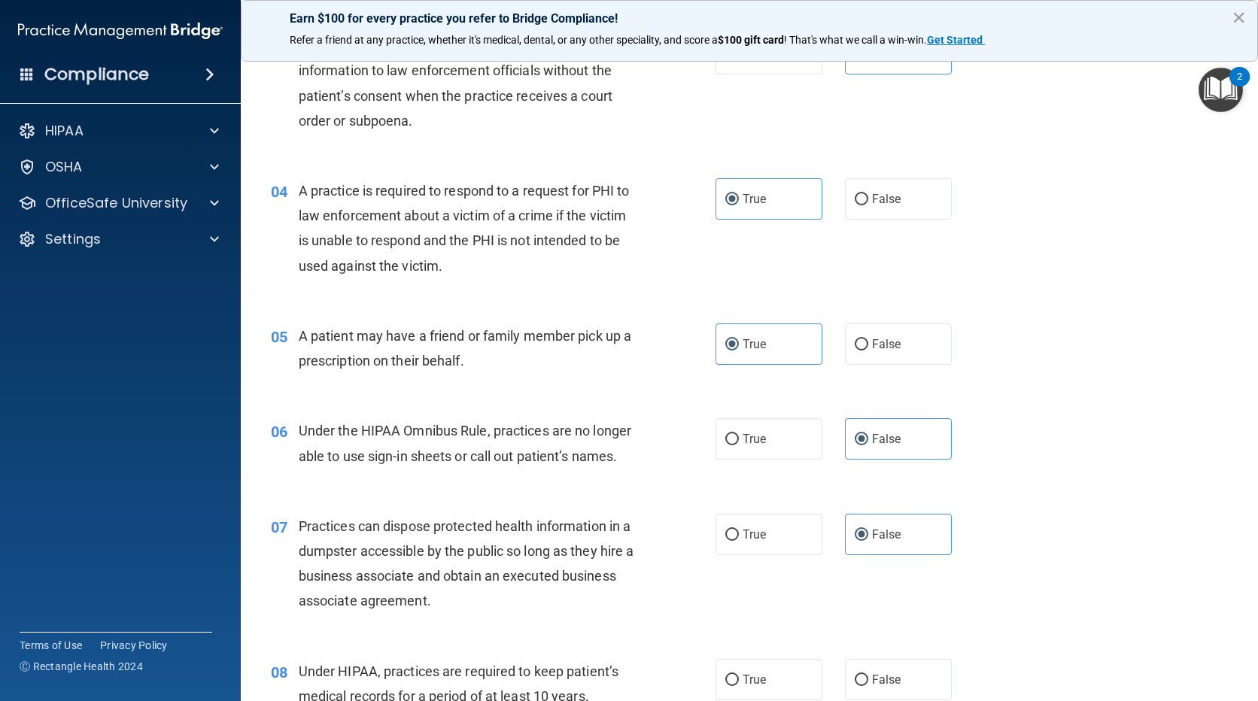
scroll to position [677, 0]
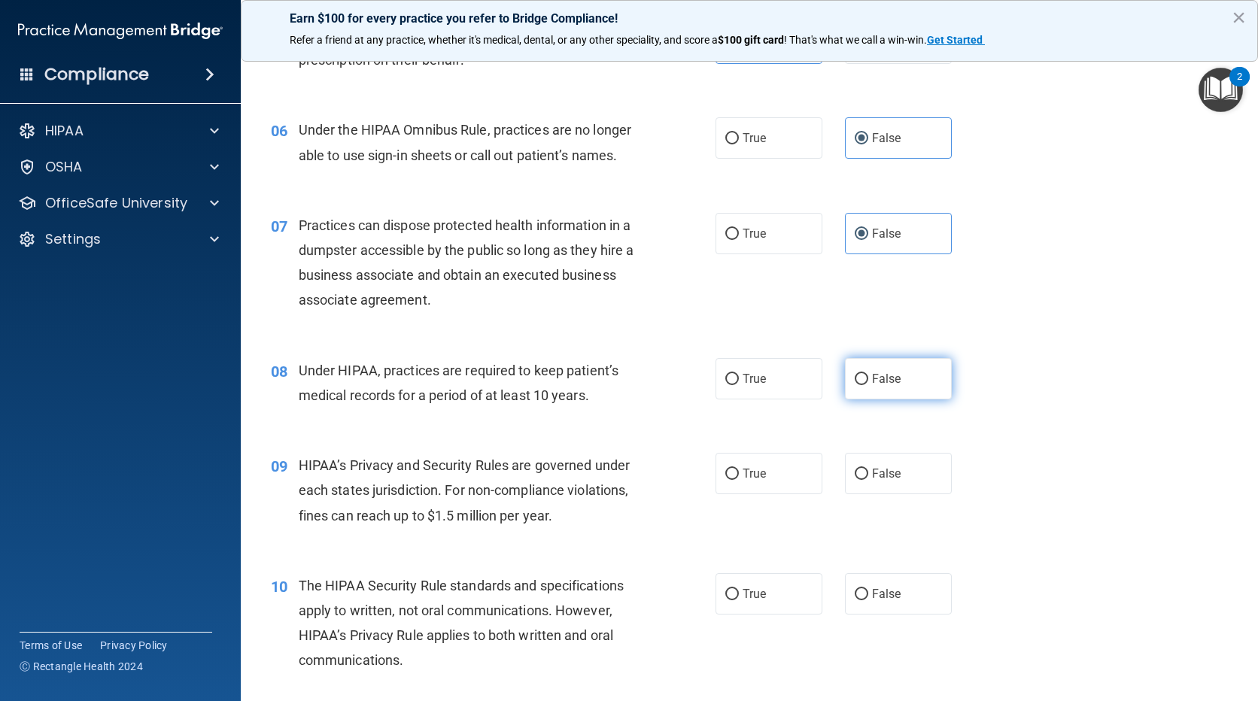
click at [875, 390] on label "False" at bounding box center [898, 378] width 107 height 41
click at [868, 385] on input "False" at bounding box center [862, 379] width 14 height 11
radio input "true"
click at [855, 476] on input "False" at bounding box center [862, 474] width 14 height 11
radio input "true"
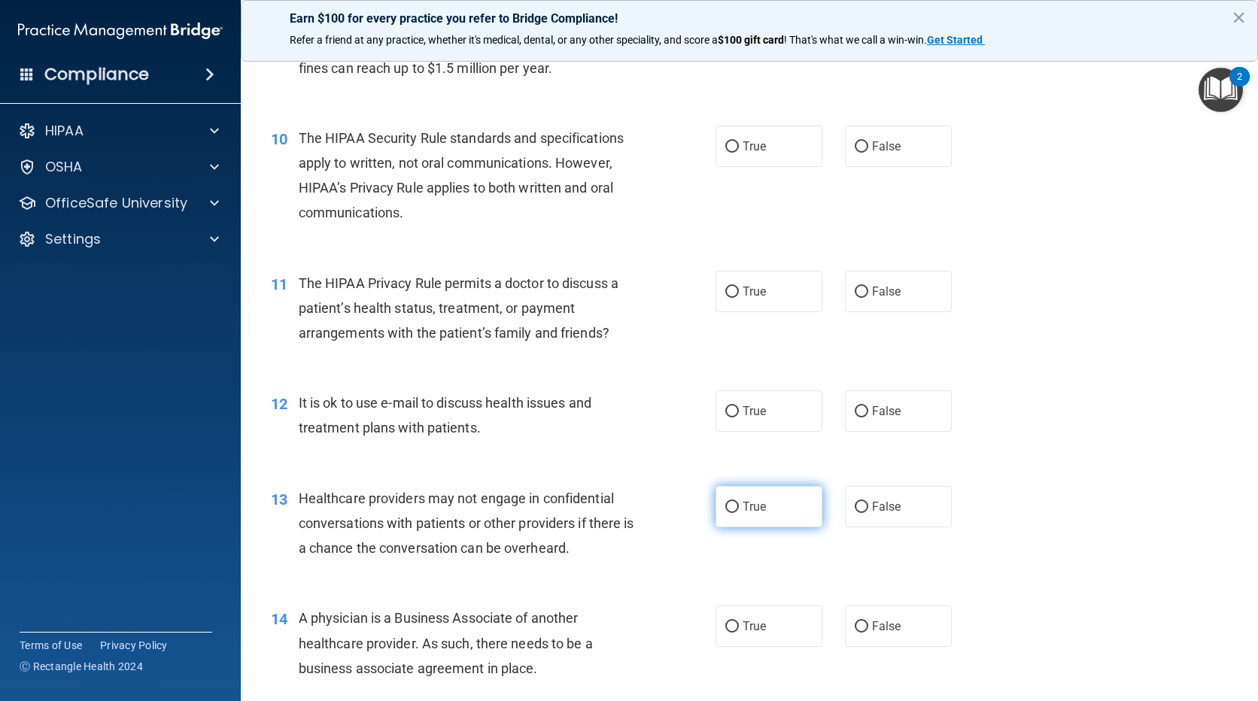
scroll to position [1129, 0]
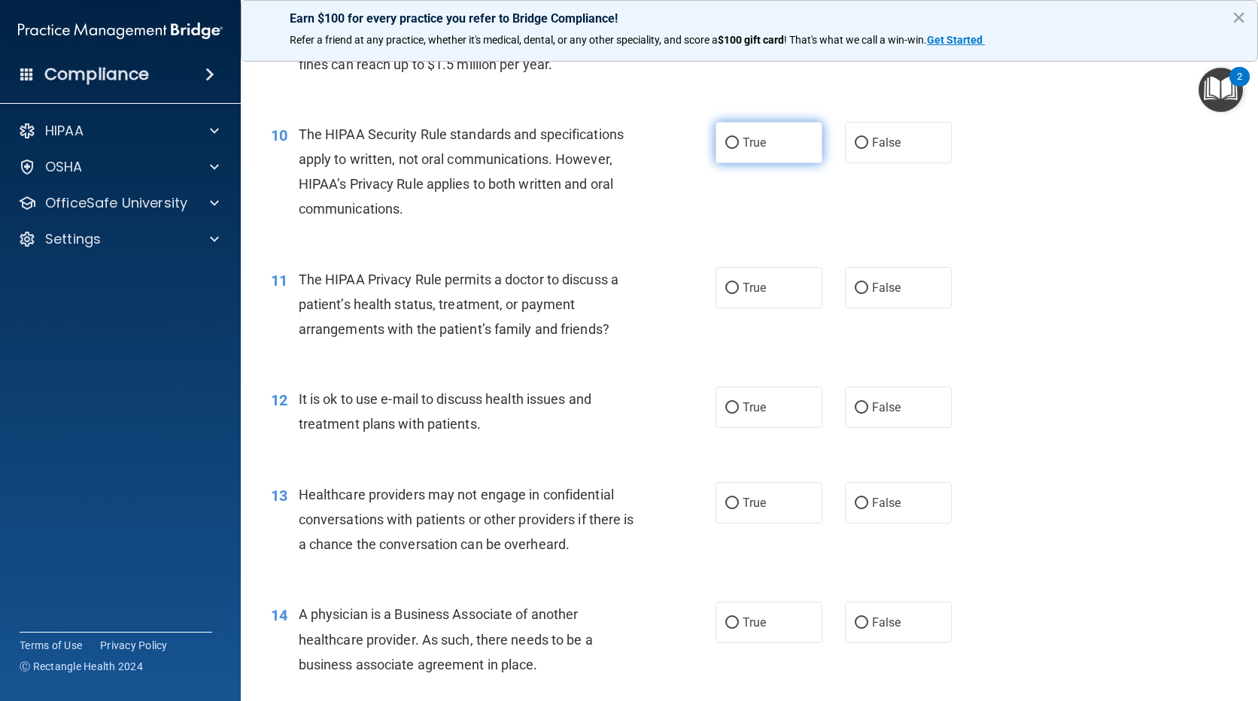
click at [756, 154] on label "True" at bounding box center [769, 142] width 107 height 41
click at [739, 149] on input "True" at bounding box center [732, 143] width 14 height 11
radio input "true"
click at [776, 296] on label "True" at bounding box center [769, 287] width 107 height 41
click at [739, 294] on input "True" at bounding box center [732, 288] width 14 height 11
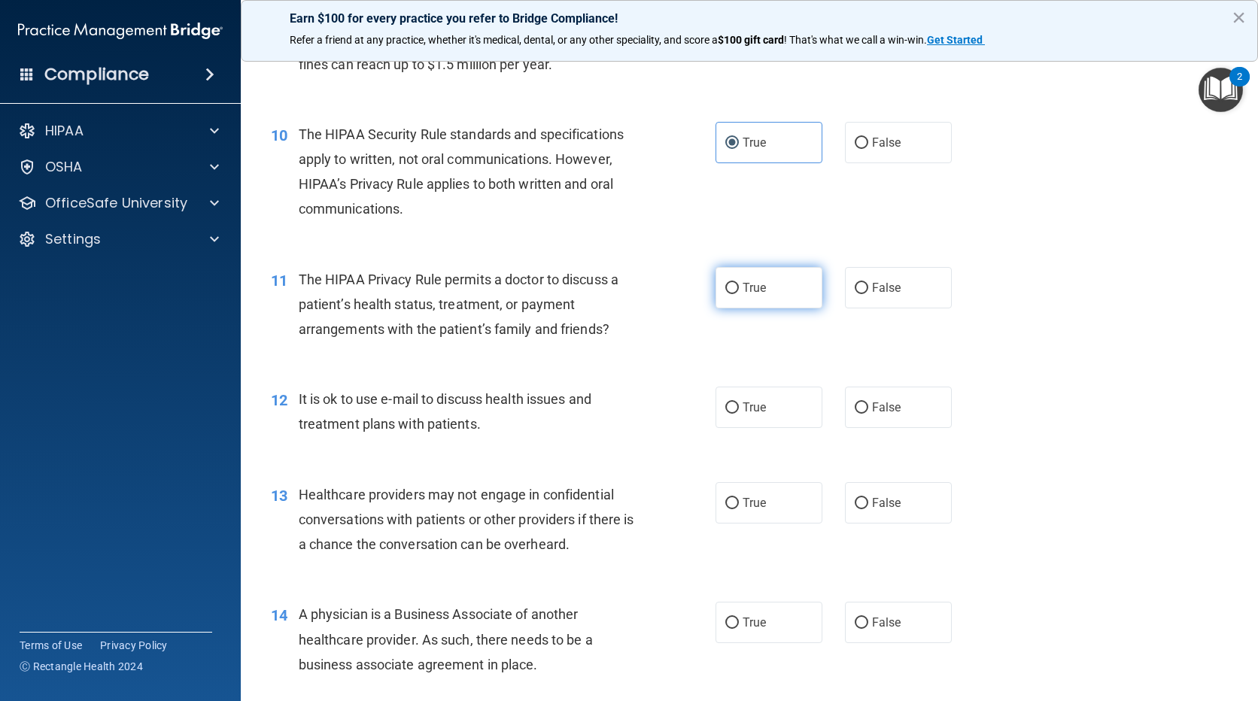
radio input "true"
click at [786, 427] on label "True" at bounding box center [769, 407] width 107 height 41
click at [739, 414] on input "True" at bounding box center [732, 408] width 14 height 11
radio input "true"
click at [872, 496] on span "False" at bounding box center [886, 503] width 29 height 14
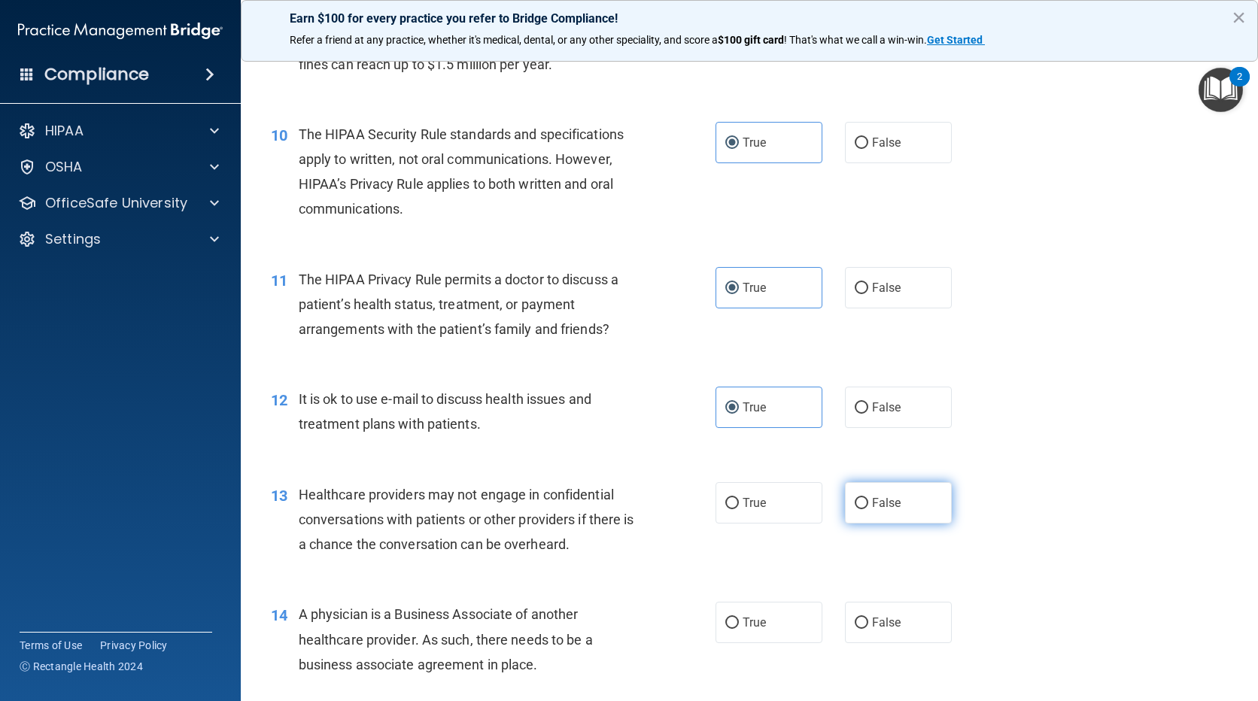
click at [867, 498] on input "False" at bounding box center [862, 503] width 14 height 11
radio input "true"
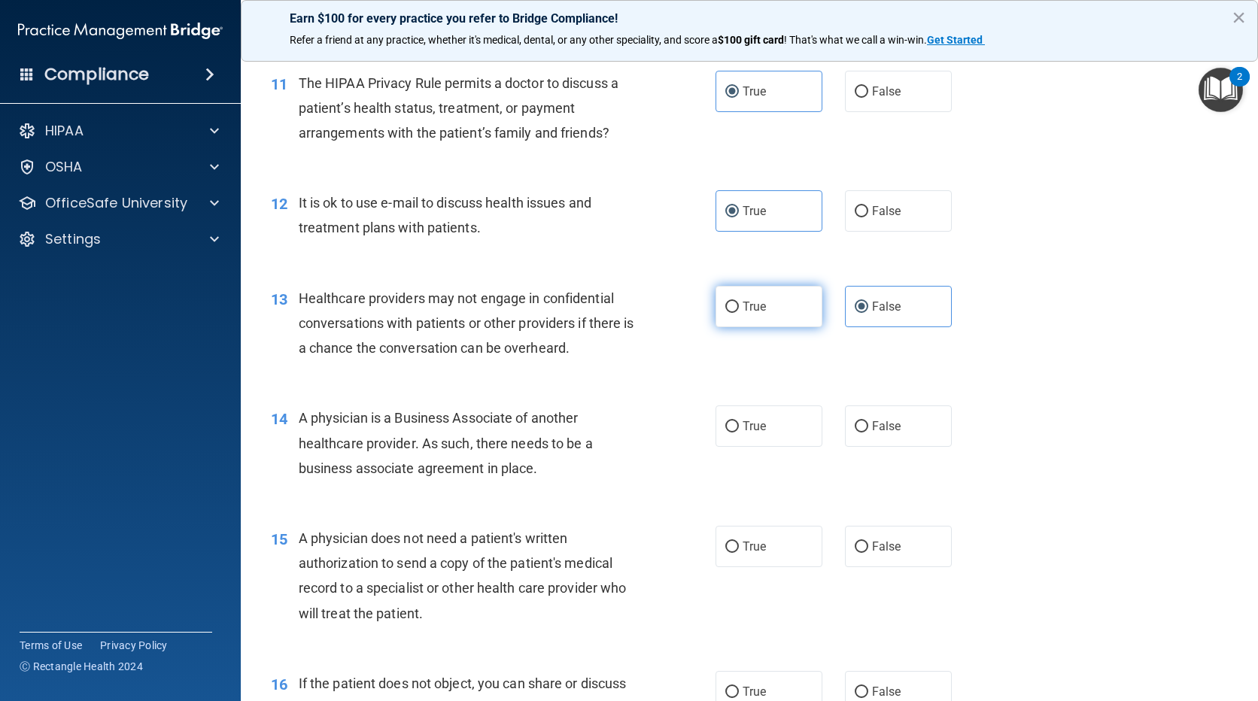
scroll to position [1430, 0]
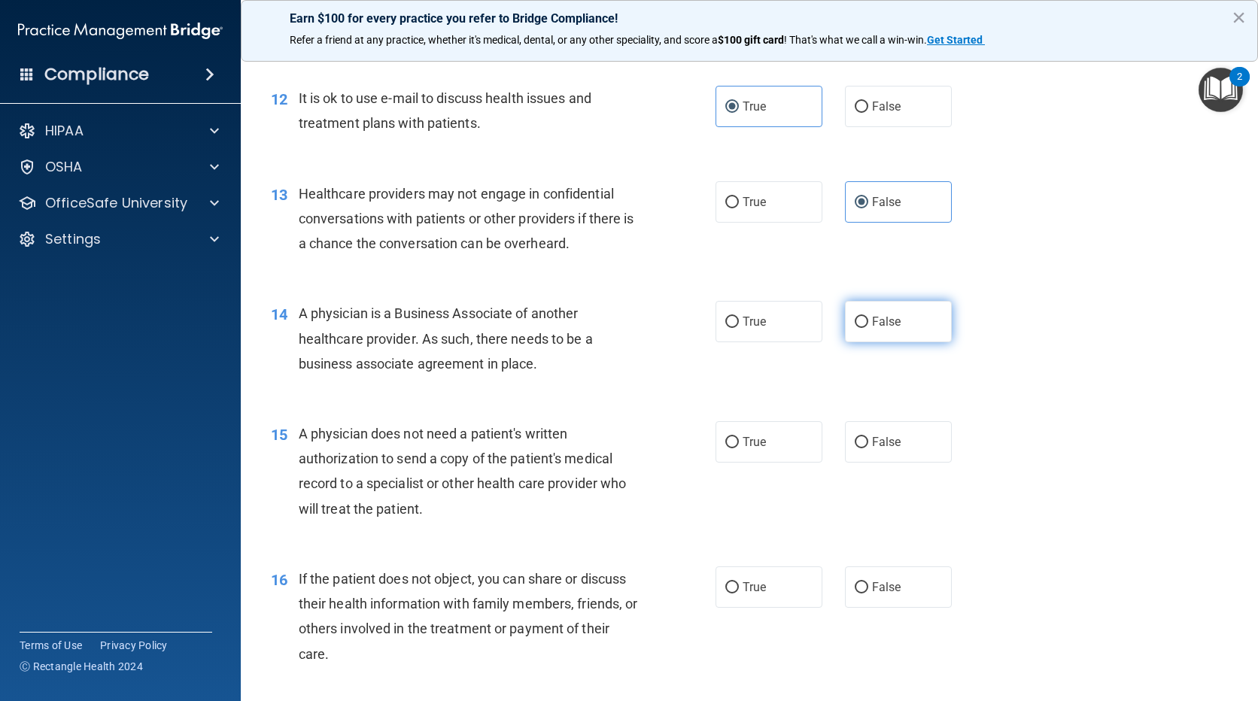
click at [872, 321] on span "False" at bounding box center [886, 322] width 29 height 14
click at [868, 321] on input "False" at bounding box center [862, 322] width 14 height 11
radio input "true"
click at [793, 445] on label "True" at bounding box center [769, 441] width 107 height 41
click at [739, 445] on input "True" at bounding box center [732, 442] width 14 height 11
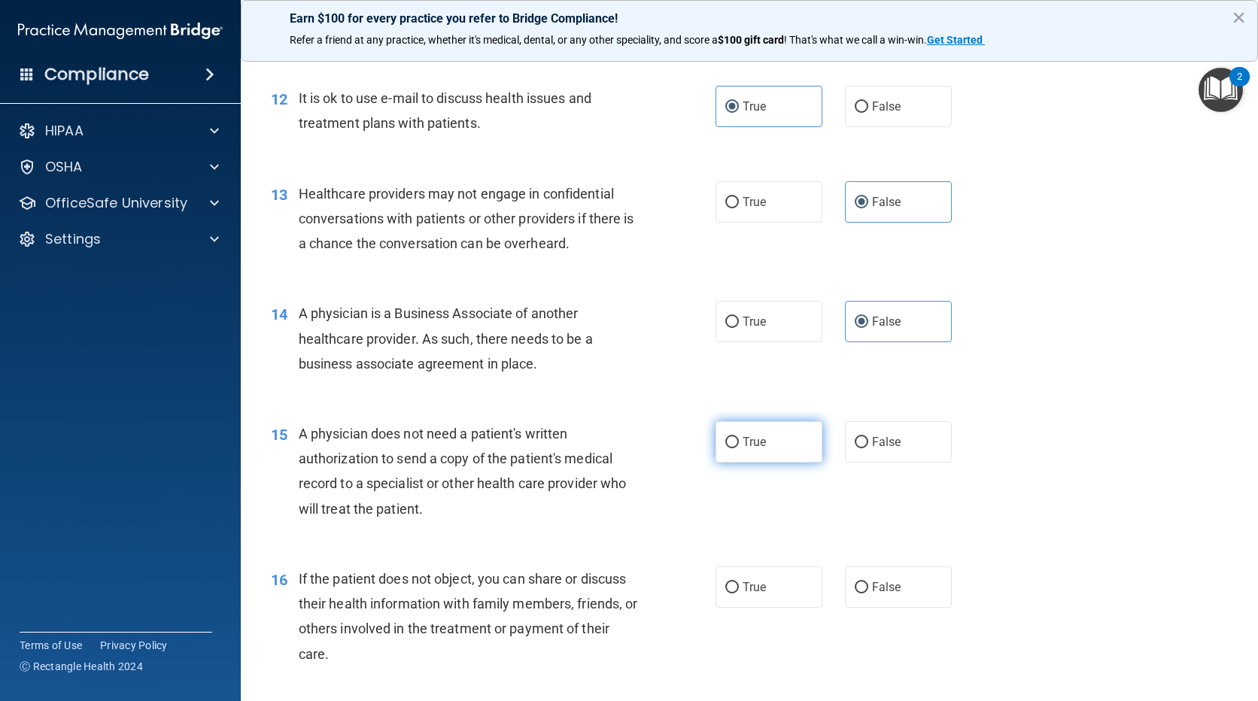
radio input "true"
click at [772, 579] on label "True" at bounding box center [769, 587] width 107 height 41
click at [739, 582] on input "True" at bounding box center [732, 587] width 14 height 11
radio input "true"
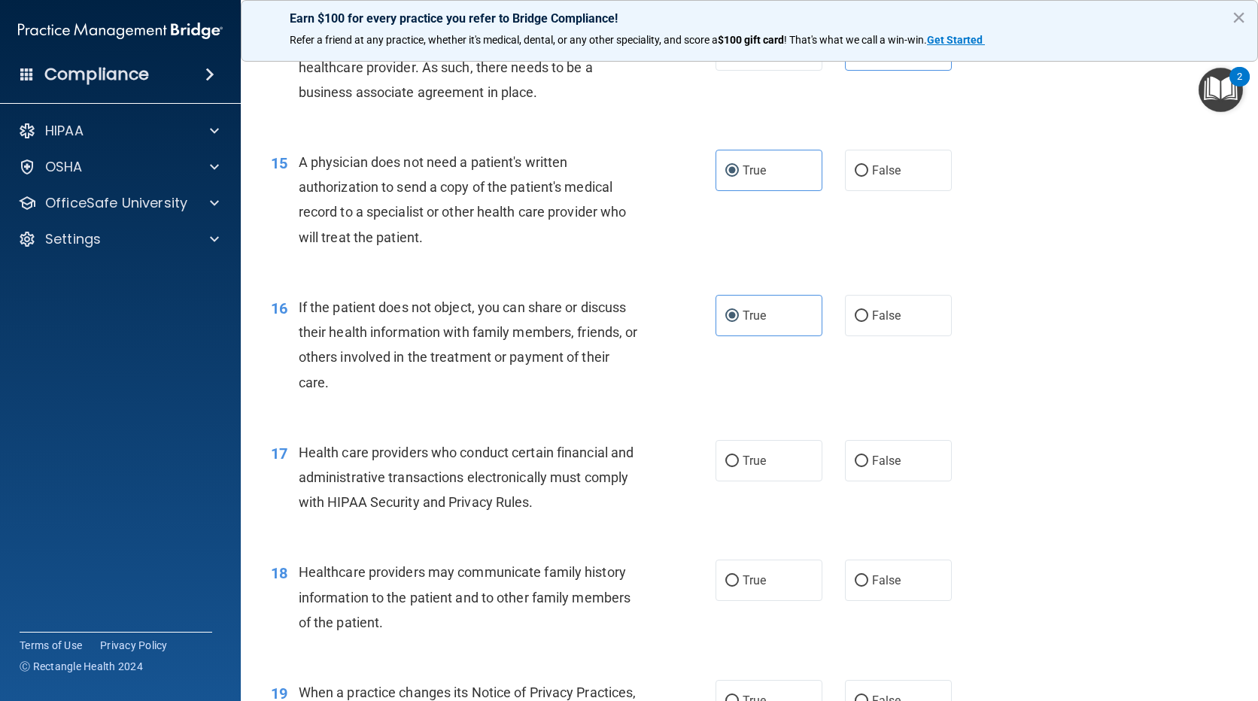
scroll to position [1731, 0]
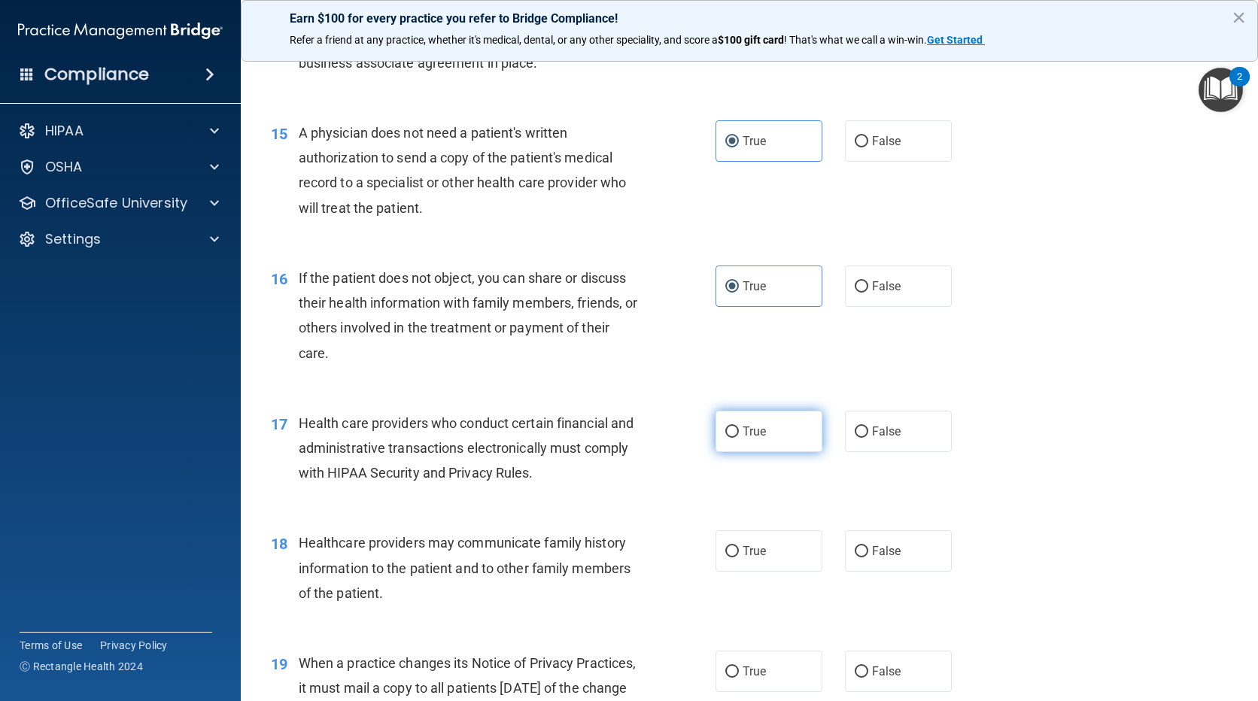
click at [769, 426] on label "True" at bounding box center [769, 431] width 107 height 41
click at [739, 427] on input "True" at bounding box center [732, 432] width 14 height 11
radio input "true"
click at [872, 551] on span "False" at bounding box center [886, 551] width 29 height 14
click at [867, 551] on input "False" at bounding box center [862, 551] width 14 height 11
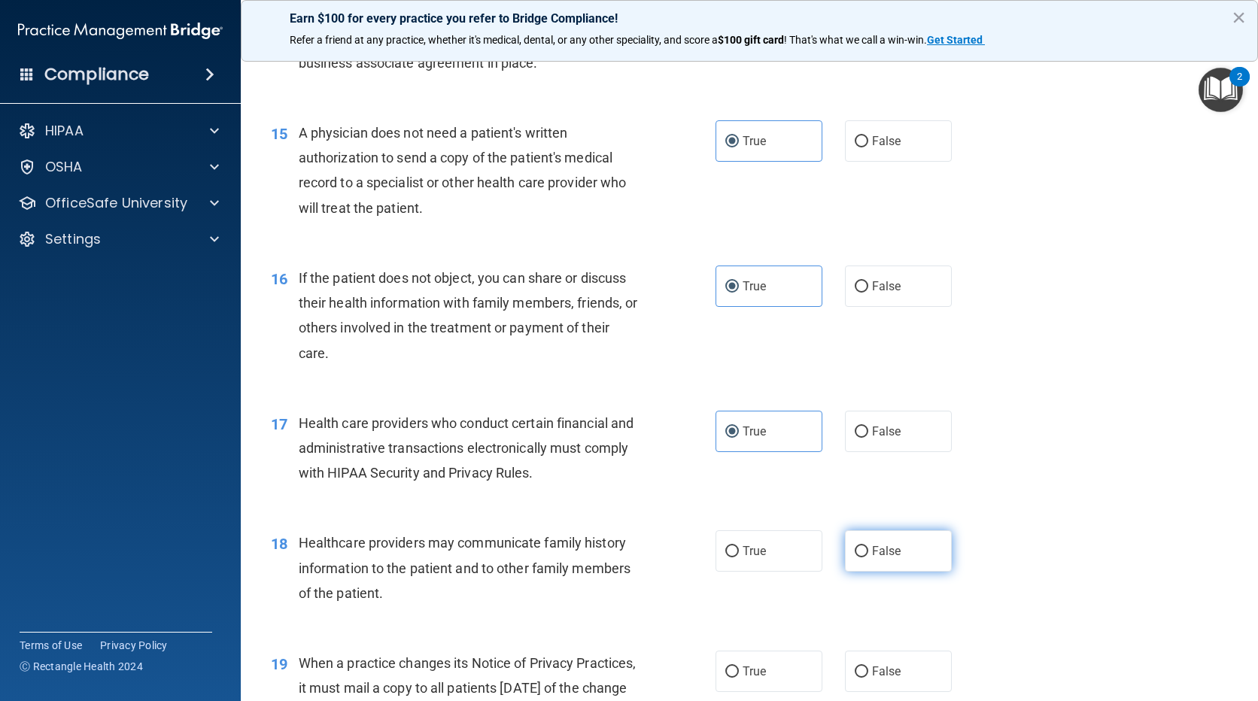
radio input "true"
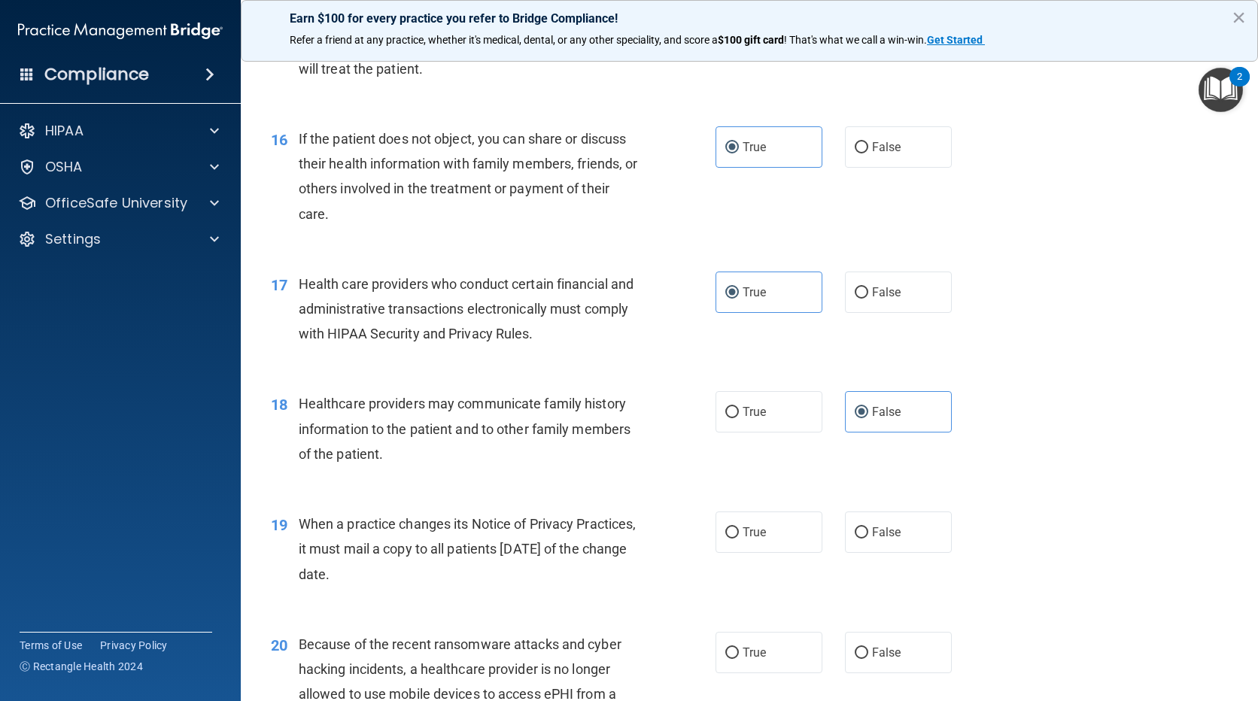
scroll to position [1957, 0]
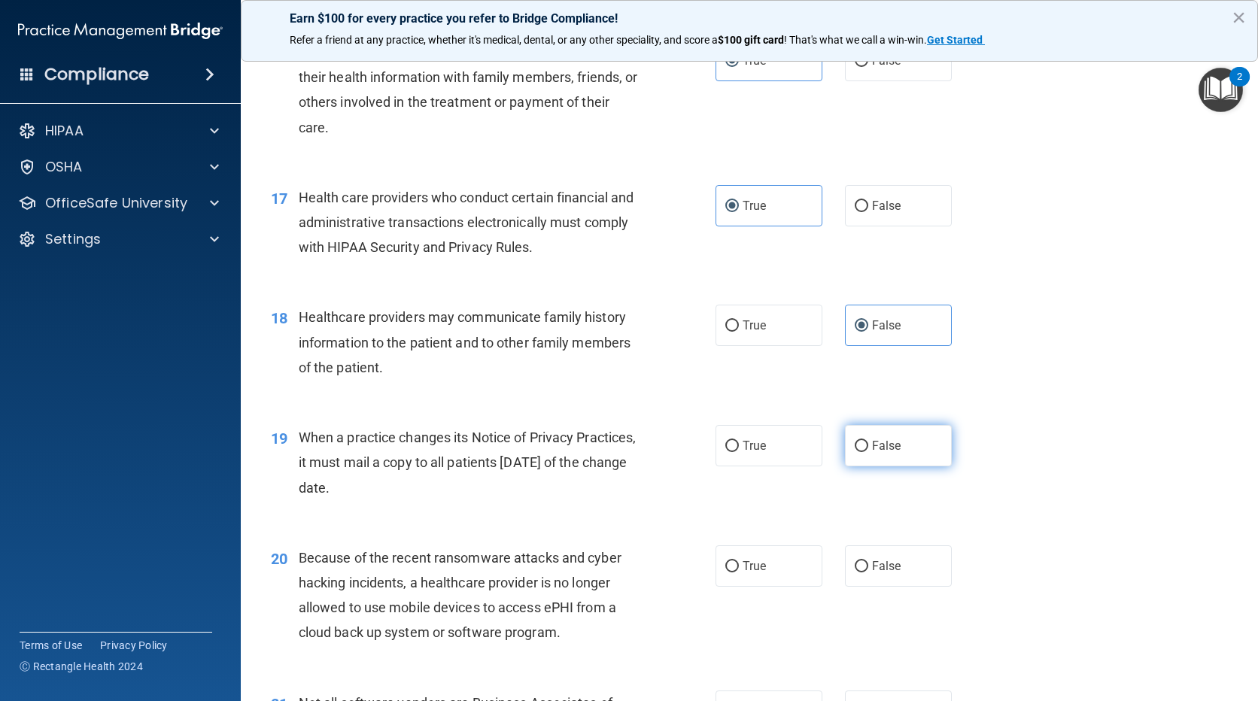
click at [847, 447] on label "False" at bounding box center [898, 445] width 107 height 41
click at [855, 447] on input "False" at bounding box center [862, 446] width 14 height 11
radio input "true"
click at [867, 546] on label "False" at bounding box center [898, 566] width 107 height 41
click at [867, 561] on input "False" at bounding box center [862, 566] width 14 height 11
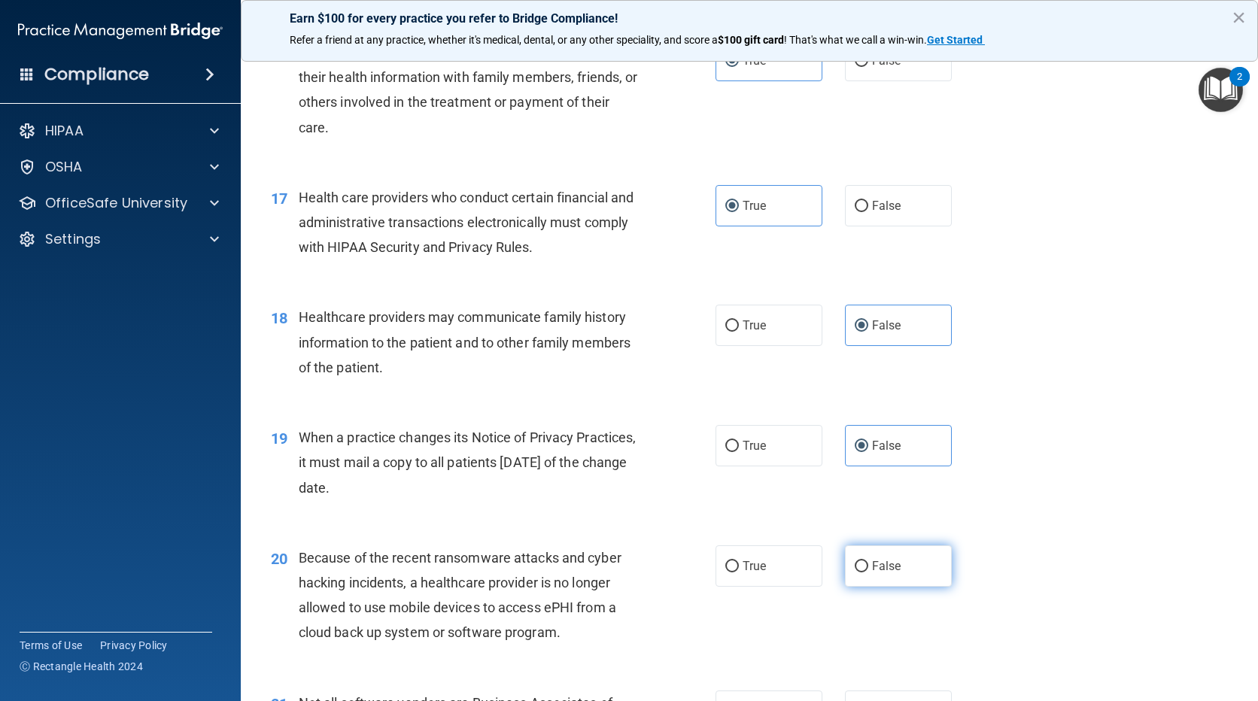
radio input "true"
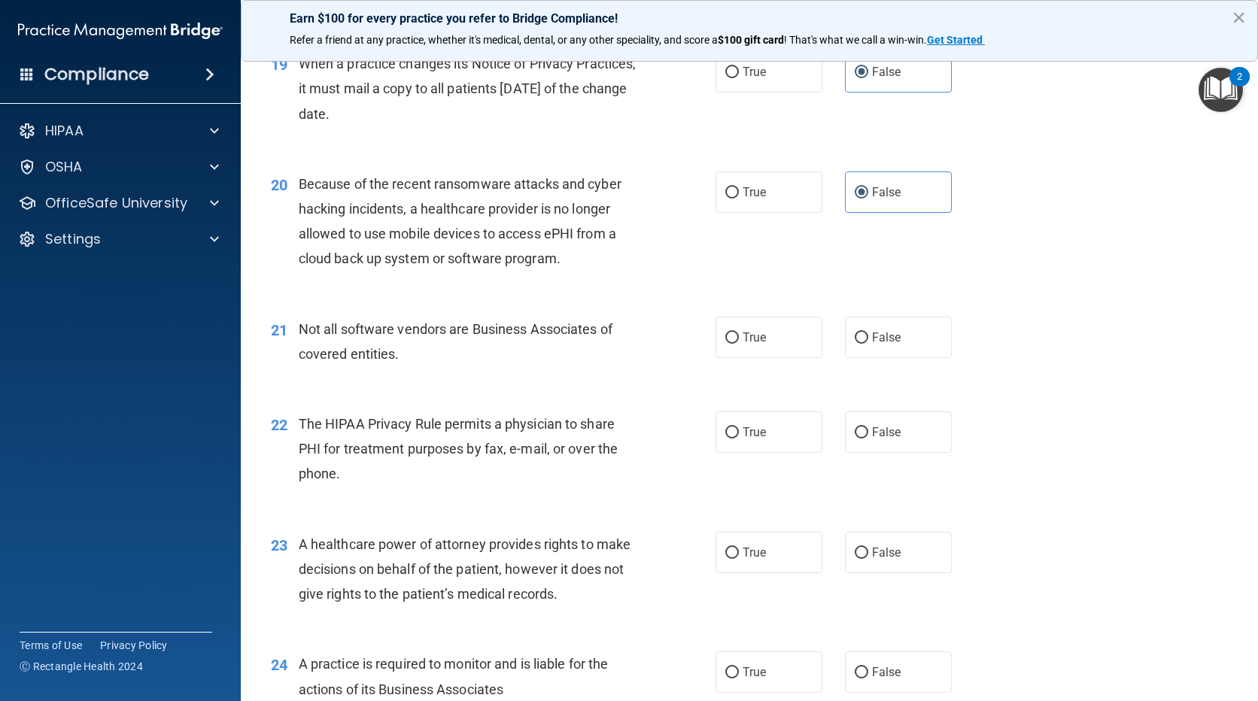
scroll to position [2333, 0]
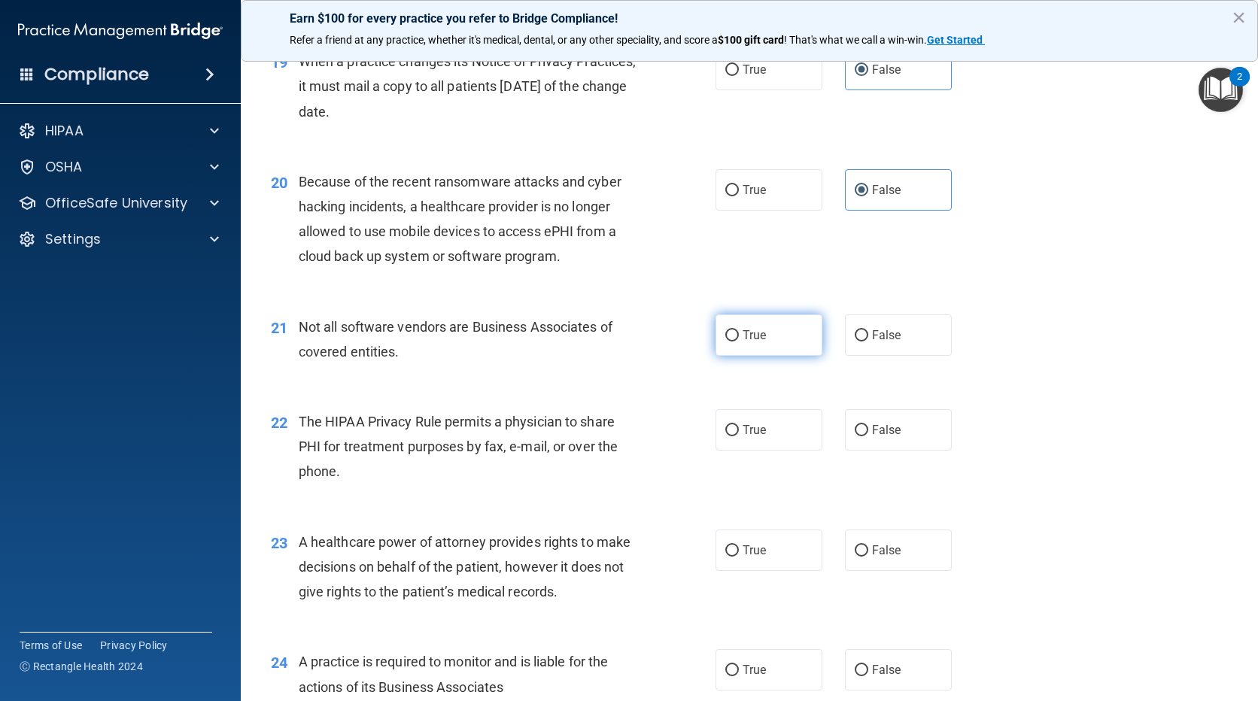
click at [771, 340] on label "True" at bounding box center [769, 335] width 107 height 41
click at [739, 340] on input "True" at bounding box center [732, 335] width 14 height 11
radio input "true"
click at [792, 418] on label "True" at bounding box center [769, 429] width 107 height 41
click at [739, 425] on input "True" at bounding box center [732, 430] width 14 height 11
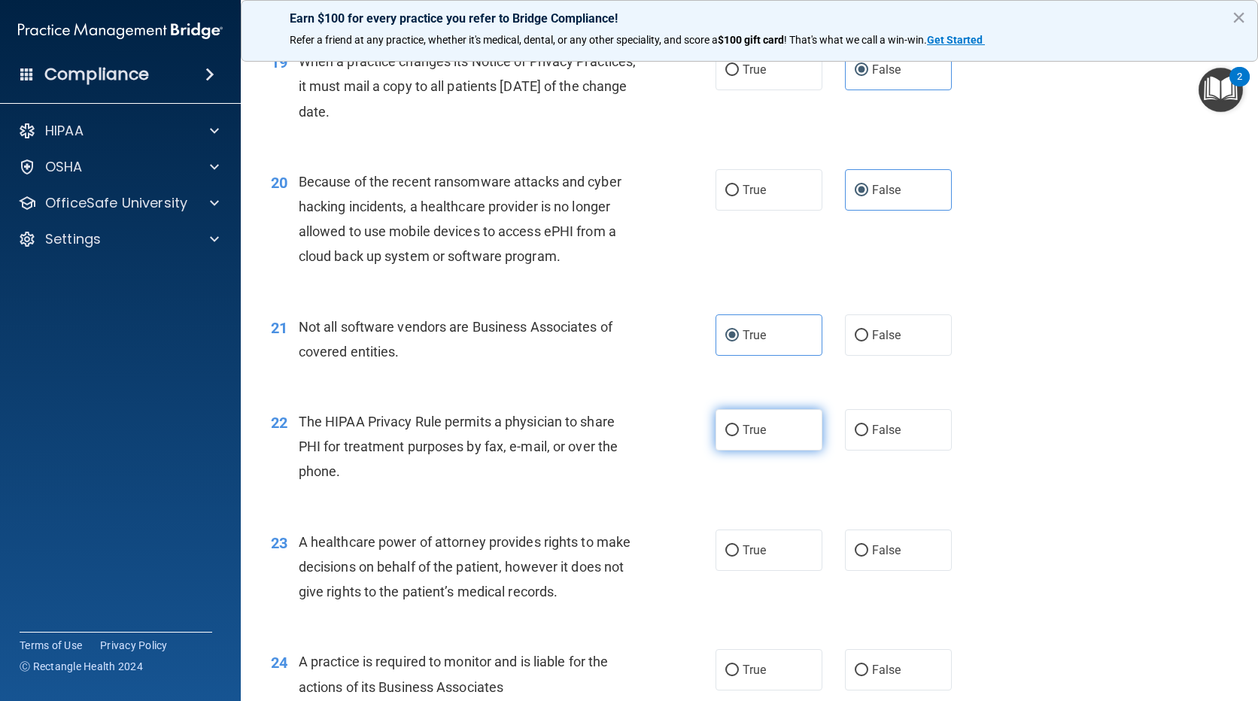
radio input "true"
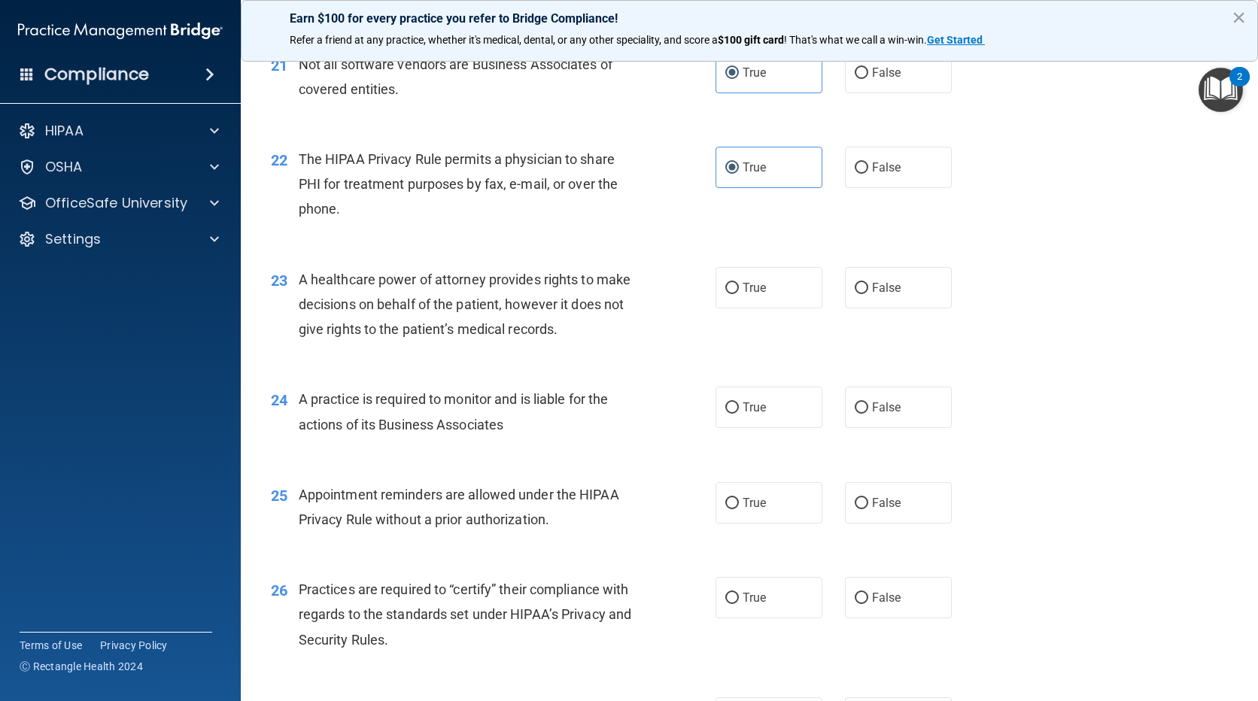
scroll to position [2634, 0]
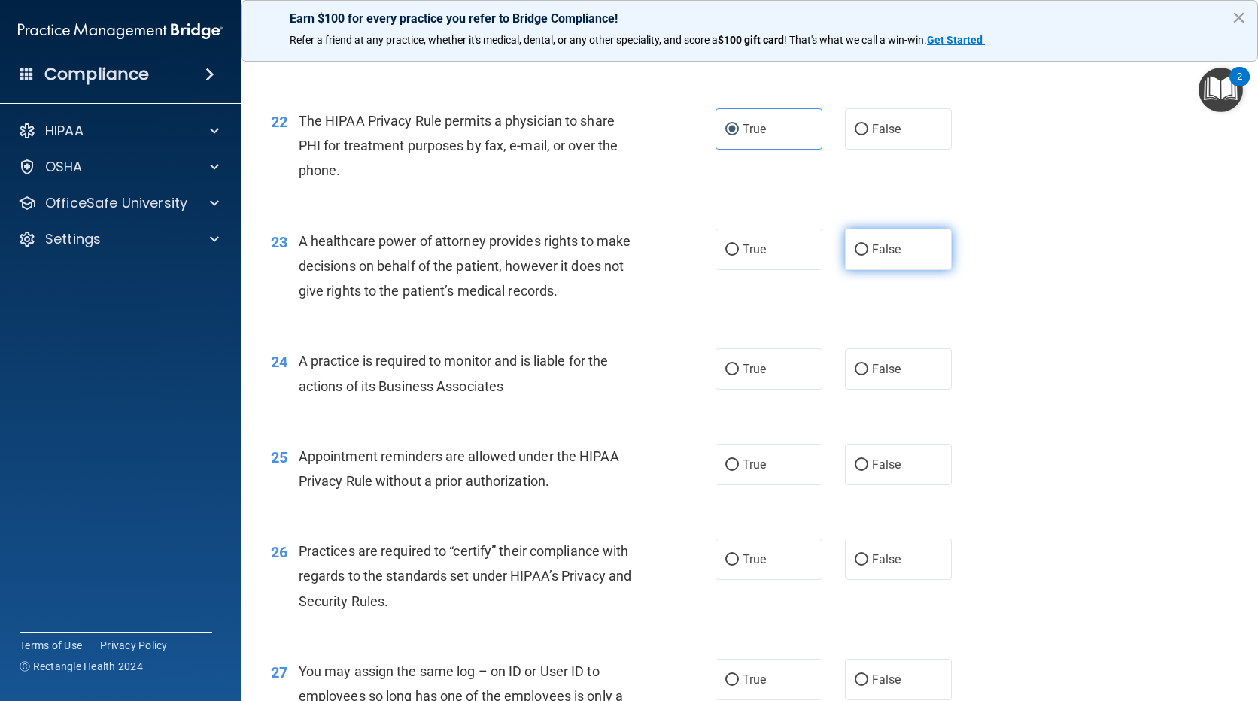
click at [855, 252] on input "False" at bounding box center [862, 250] width 14 height 11
radio input "true"
click at [845, 371] on label "False" at bounding box center [898, 368] width 107 height 41
click at [855, 371] on input "False" at bounding box center [862, 369] width 14 height 11
radio input "true"
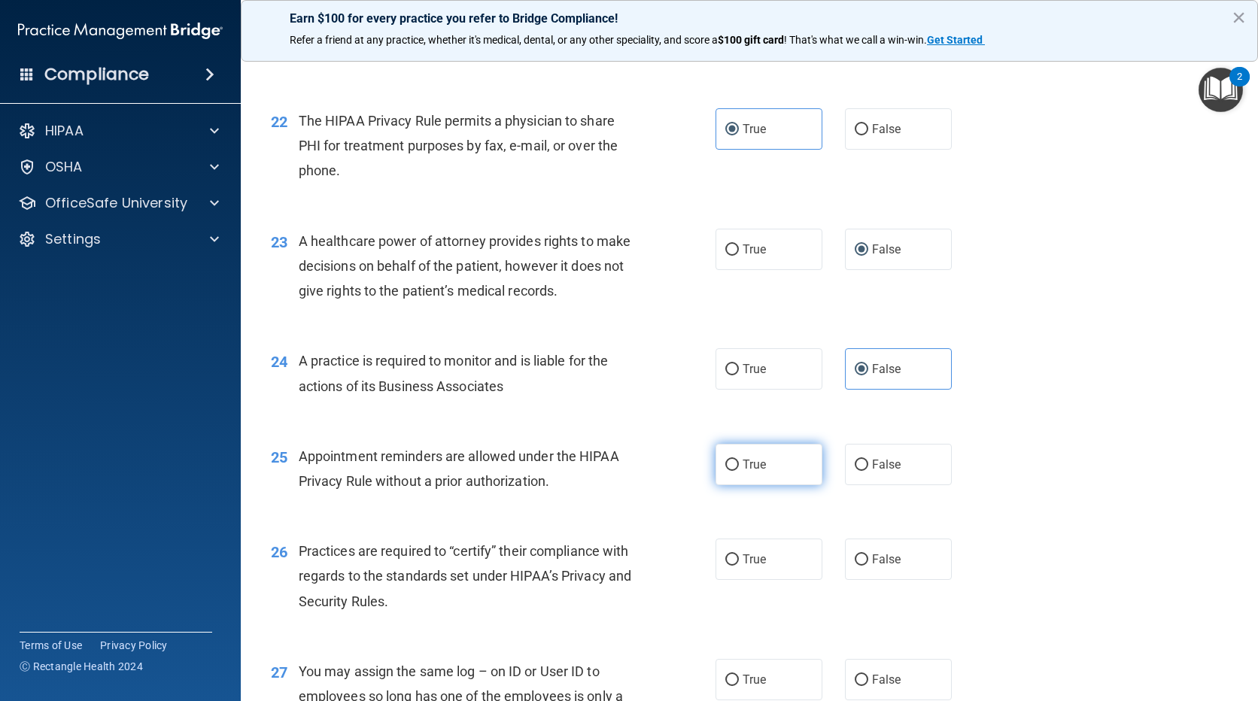
click at [781, 460] on label "True" at bounding box center [769, 464] width 107 height 41
click at [739, 460] on input "True" at bounding box center [732, 465] width 14 height 11
radio input "true"
click at [883, 556] on span "False" at bounding box center [886, 559] width 29 height 14
click at [868, 556] on input "False" at bounding box center [862, 560] width 14 height 11
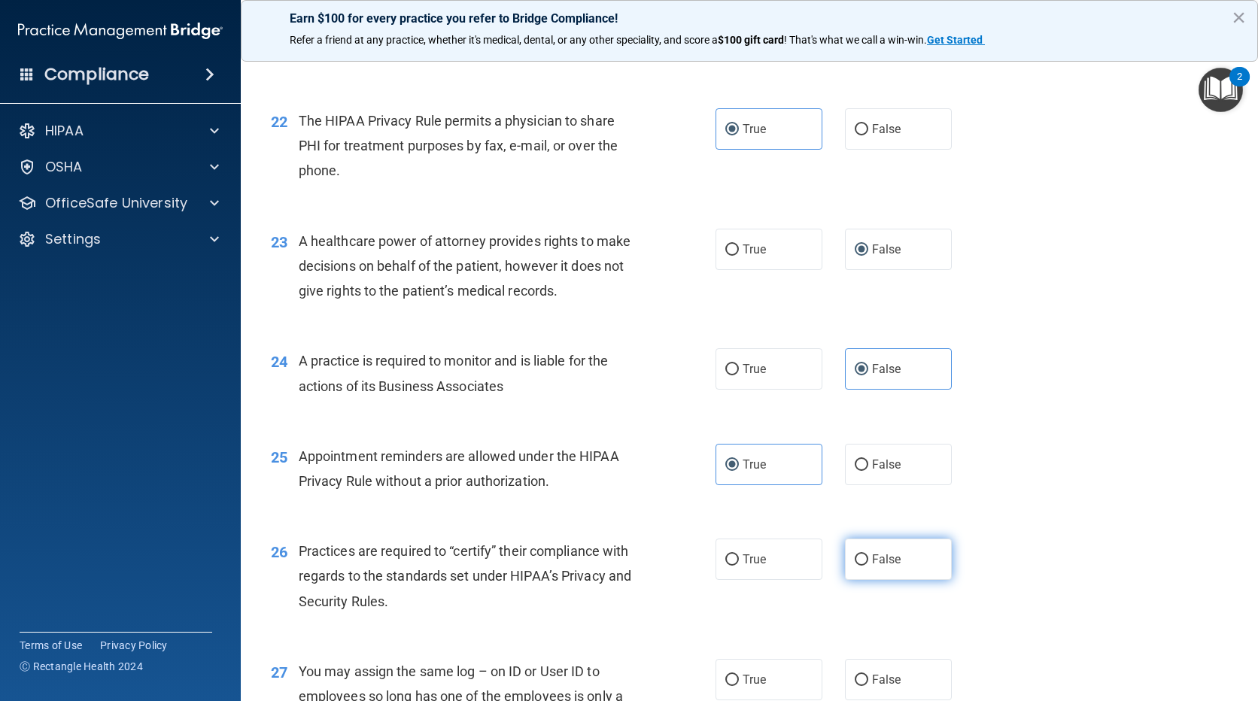
radio input "true"
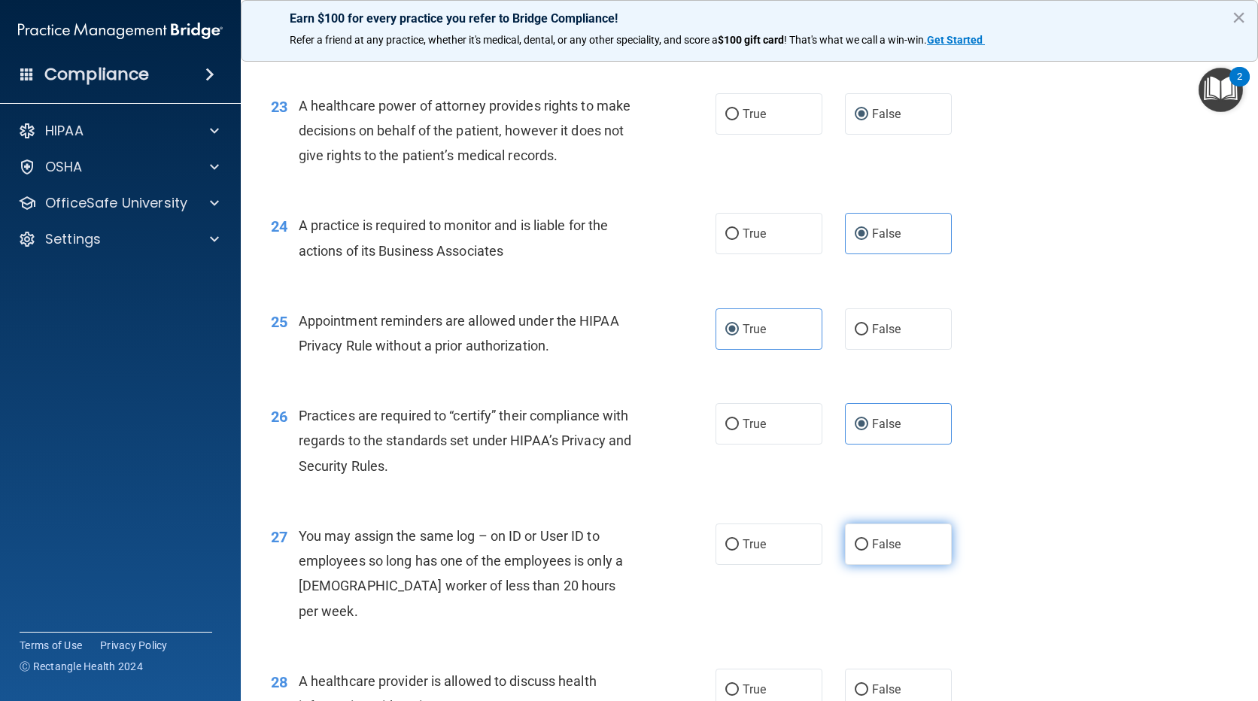
scroll to position [2784, 0]
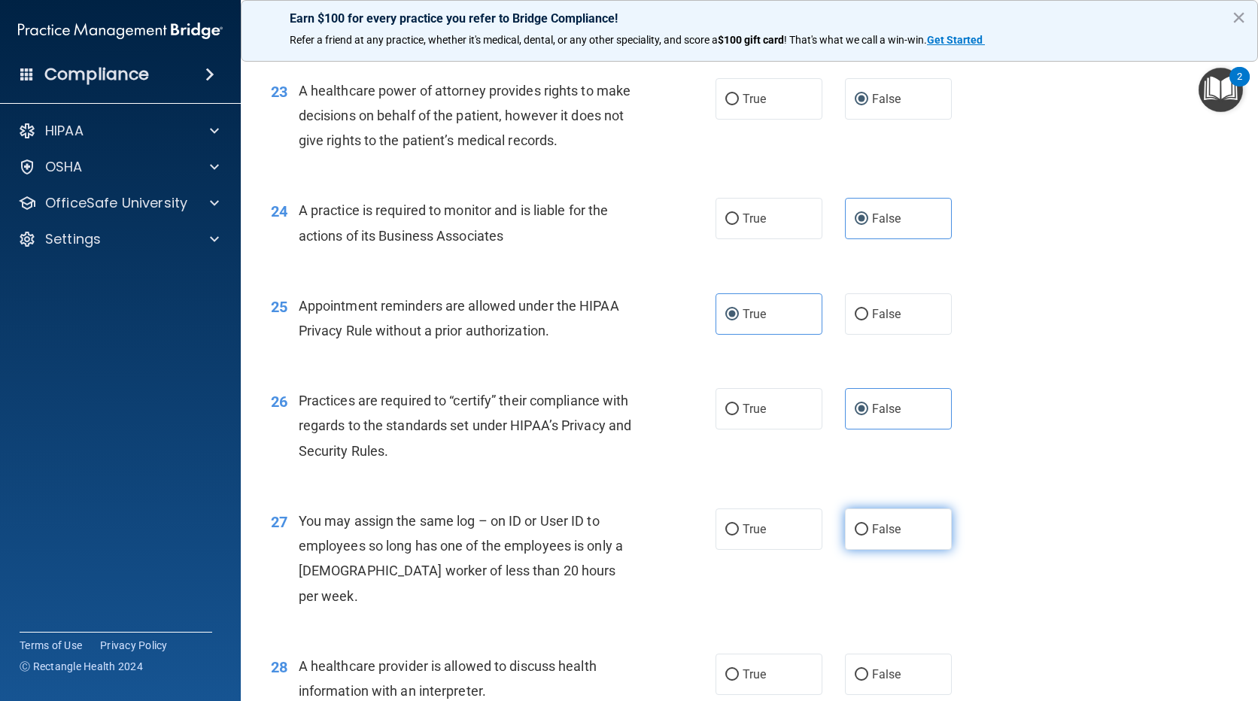
click at [881, 527] on span "False" at bounding box center [886, 529] width 29 height 14
click at [868, 527] on input "False" at bounding box center [862, 530] width 14 height 11
radio input "true"
click at [809, 654] on label "True" at bounding box center [769, 674] width 107 height 41
click at [739, 670] on input "True" at bounding box center [732, 675] width 14 height 11
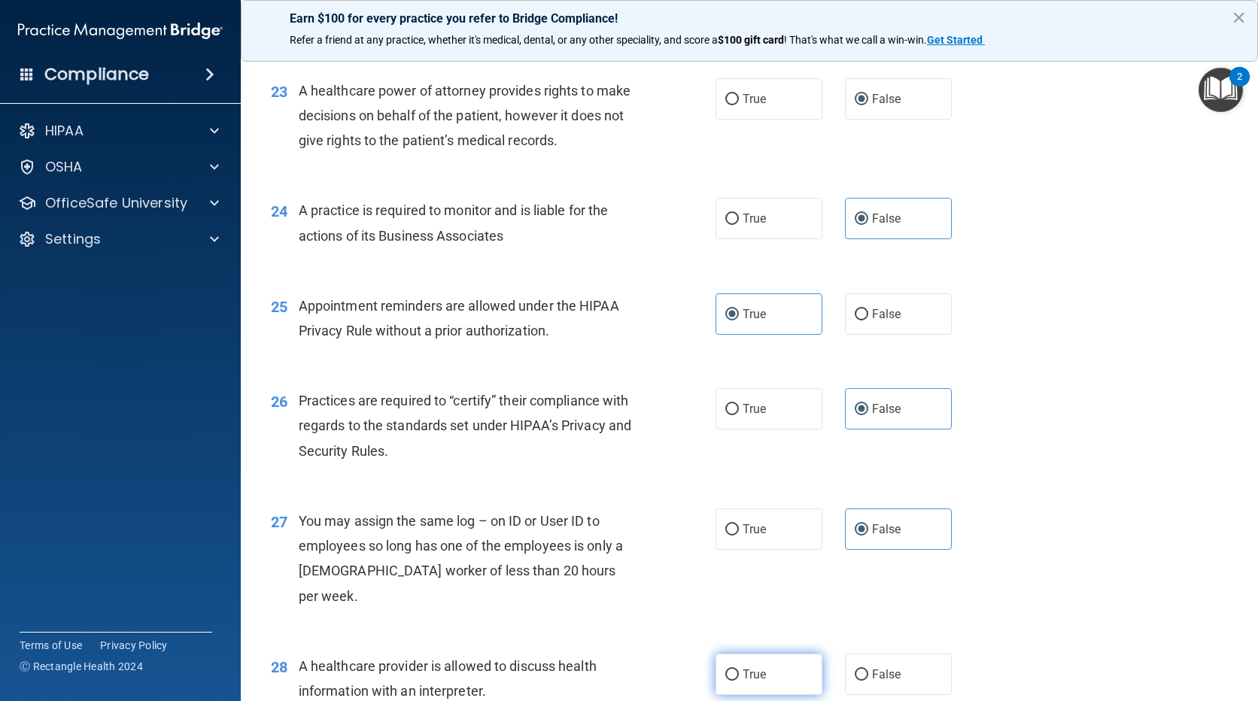
radio input "true"
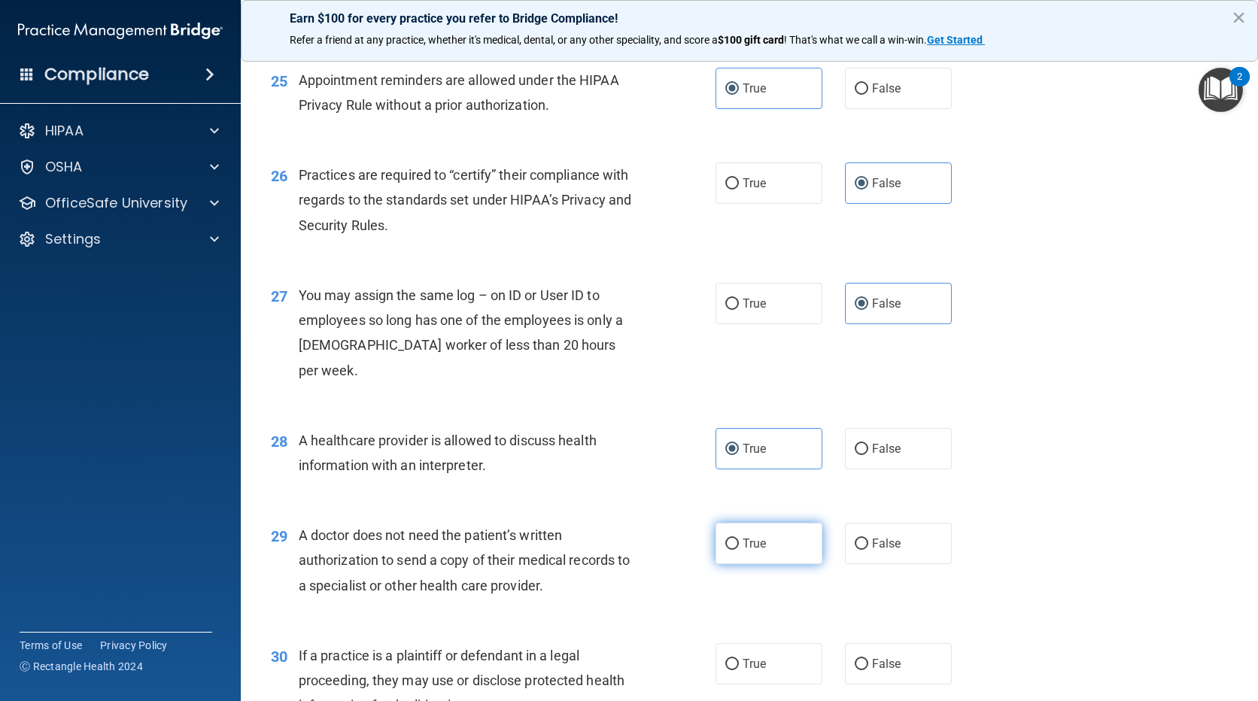
click at [795, 527] on label "True" at bounding box center [769, 543] width 107 height 41
click at [739, 539] on input "True" at bounding box center [732, 544] width 14 height 11
radio input "true"
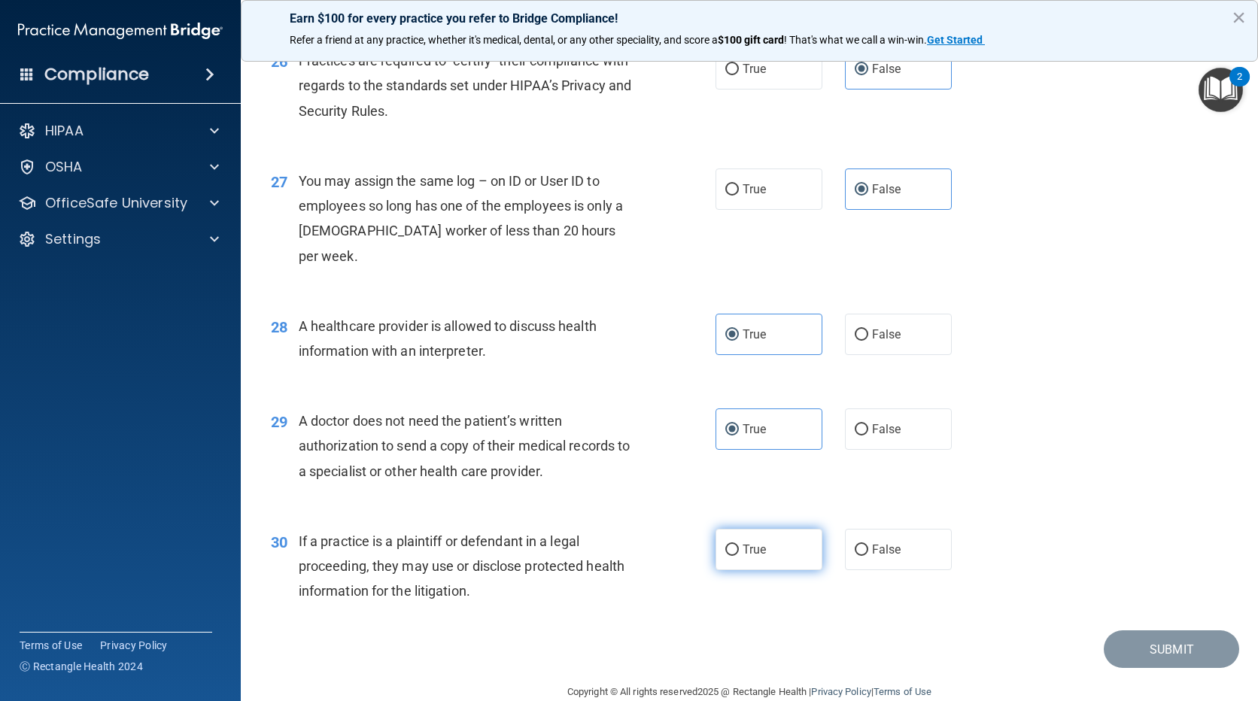
scroll to position [3127, 0]
click at [774, 527] on label "True" at bounding box center [769, 547] width 107 height 41
click at [739, 543] on input "True" at bounding box center [732, 548] width 14 height 11
radio input "true"
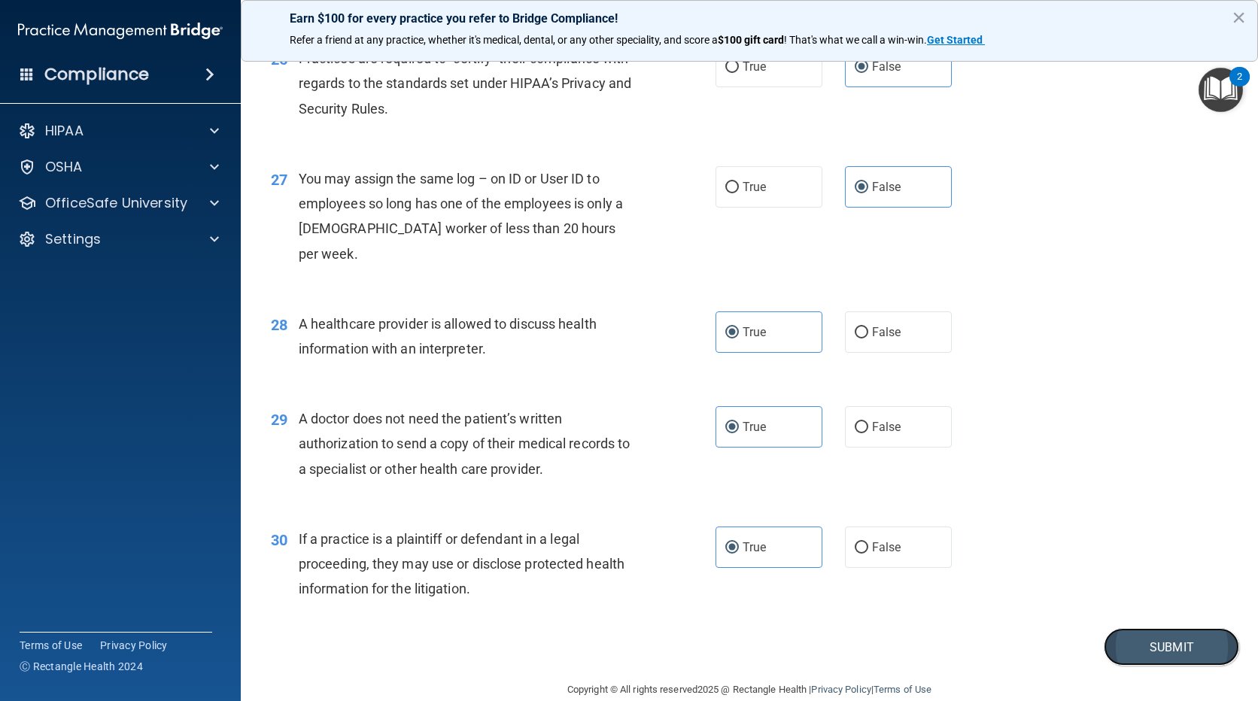
click at [1195, 631] on button "Submit" at bounding box center [1171, 647] width 135 height 38
click at [1152, 630] on button "Submit" at bounding box center [1171, 647] width 135 height 38
click at [1242, 15] on button "×" at bounding box center [1239, 17] width 14 height 24
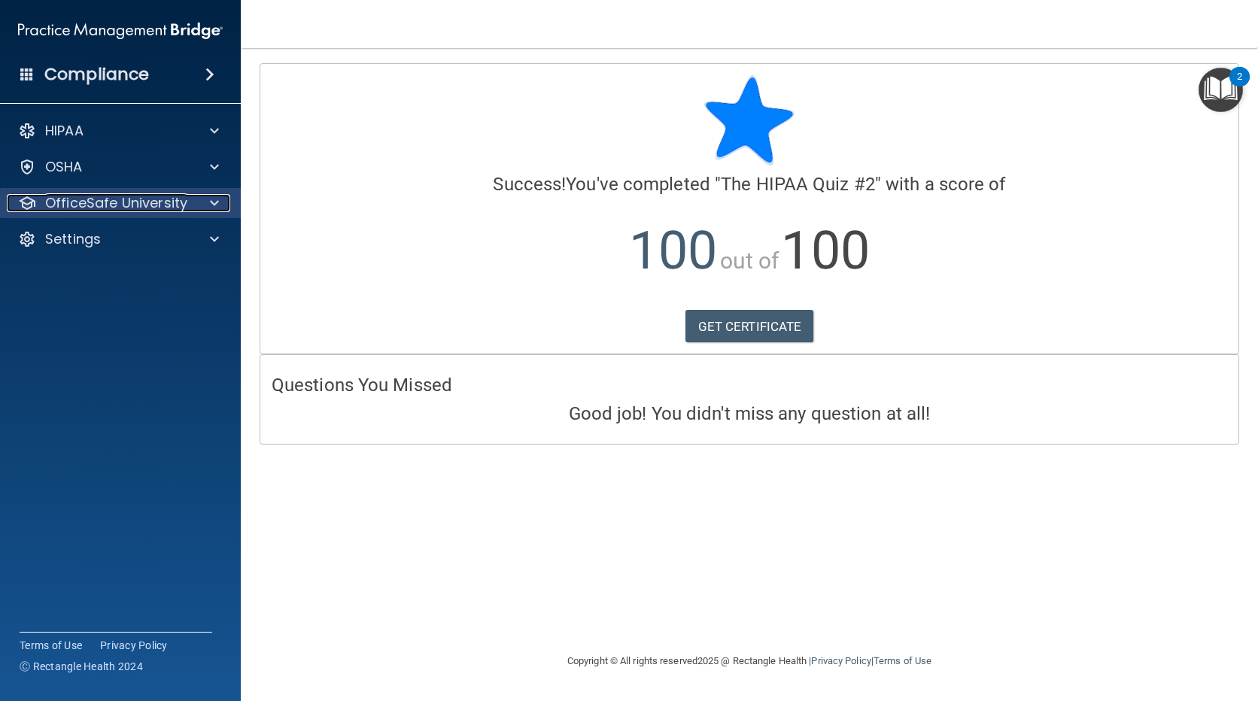
click at [117, 207] on p "OfficeSafe University" at bounding box center [116, 203] width 142 height 18
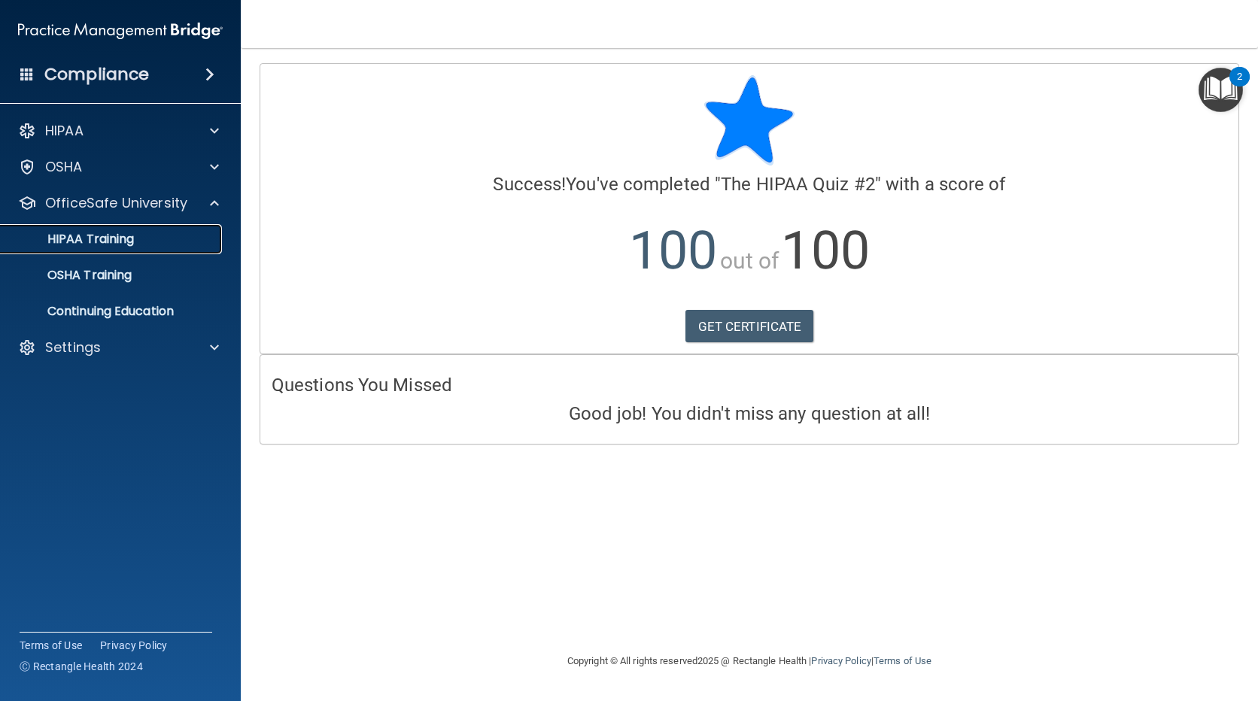
click at [123, 238] on p "HIPAA Training" at bounding box center [72, 239] width 124 height 15
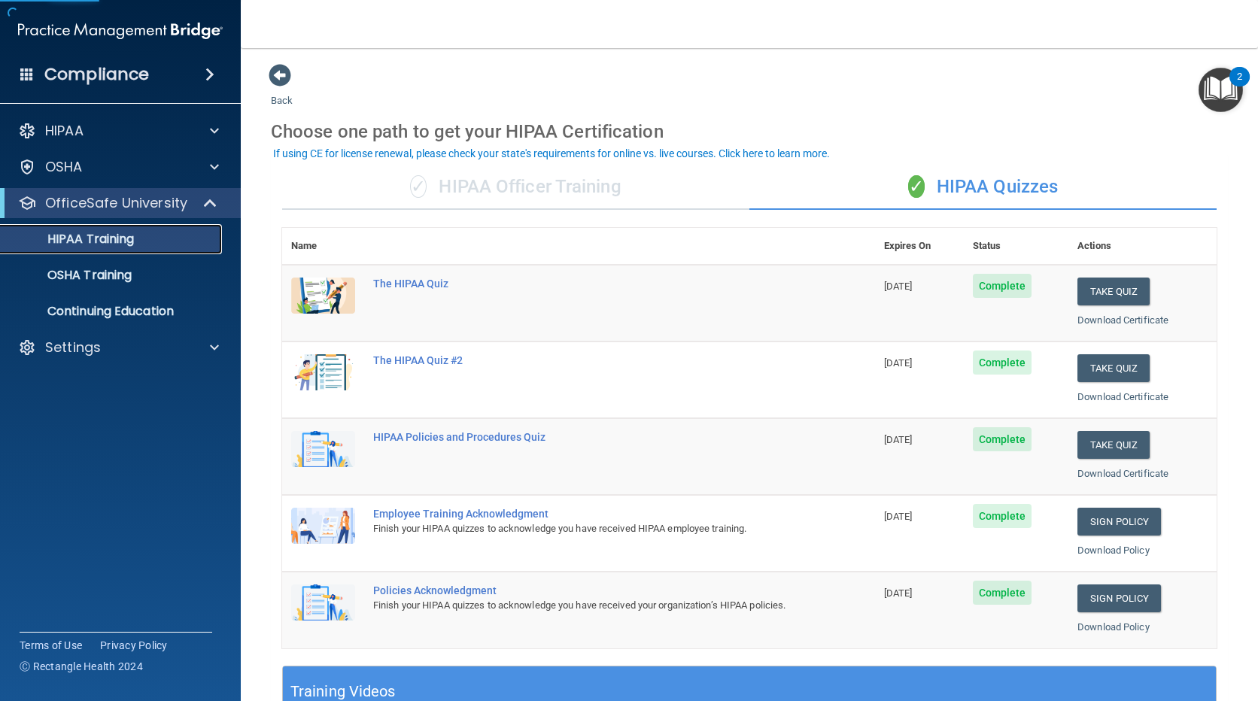
scroll to position [75, 0]
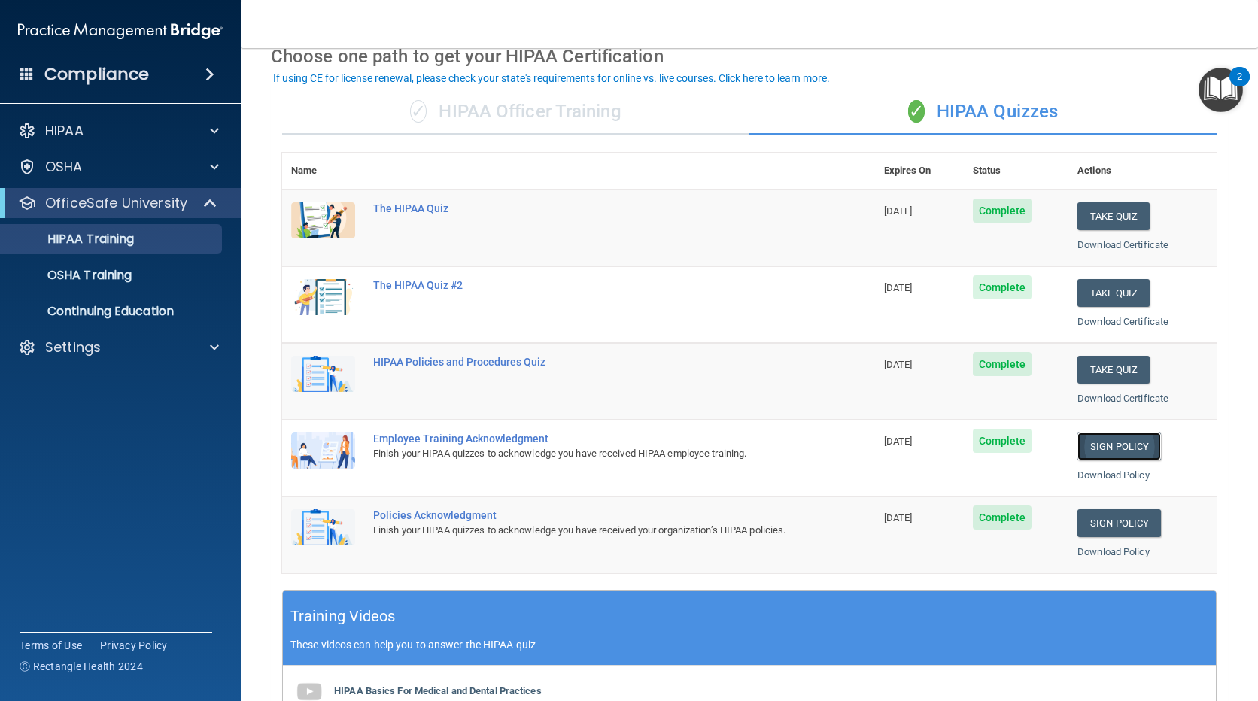
click at [1130, 455] on link "Sign Policy" at bounding box center [1120, 447] width 84 height 28
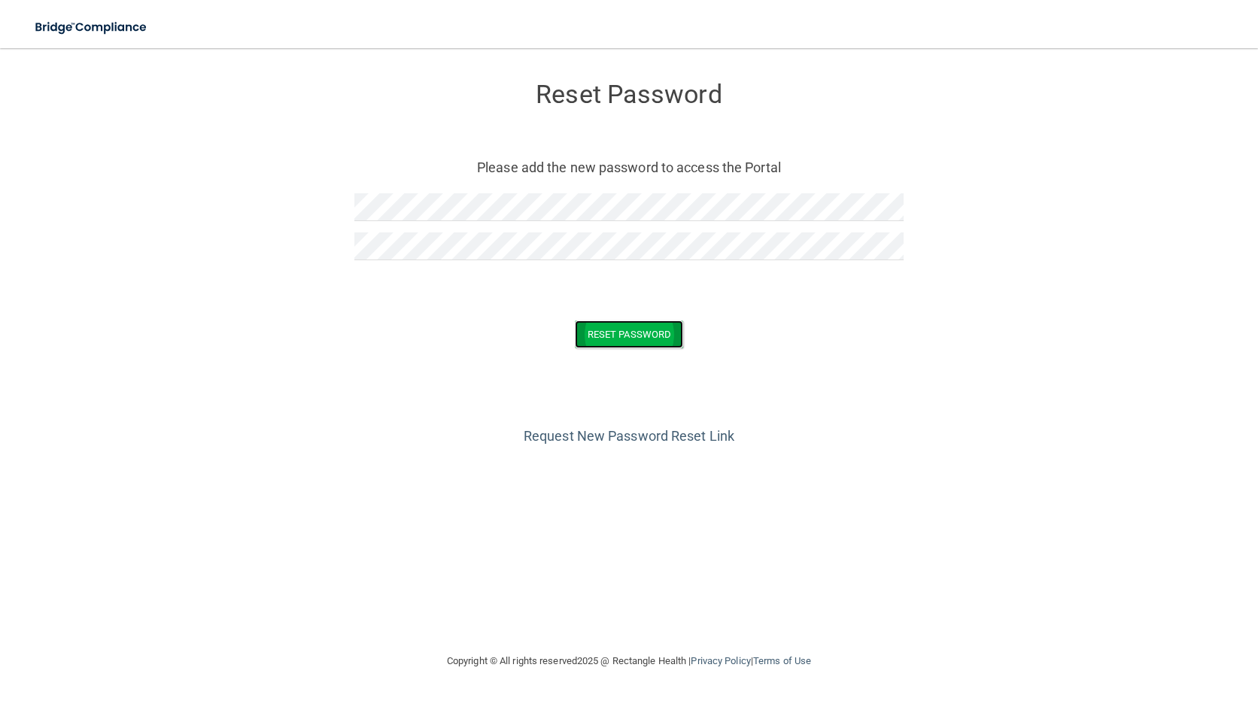
click at [617, 333] on button "Reset Password" at bounding box center [629, 335] width 108 height 28
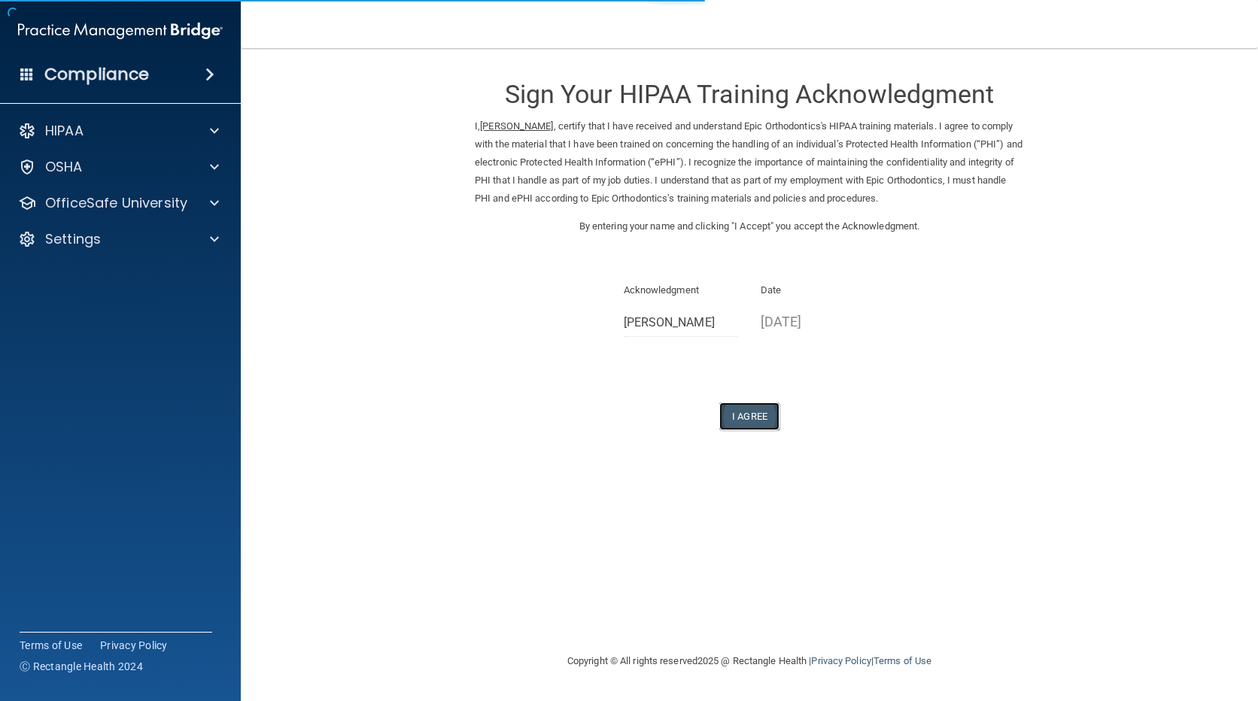
click at [765, 412] on button "I Agree" at bounding box center [749, 417] width 60 height 28
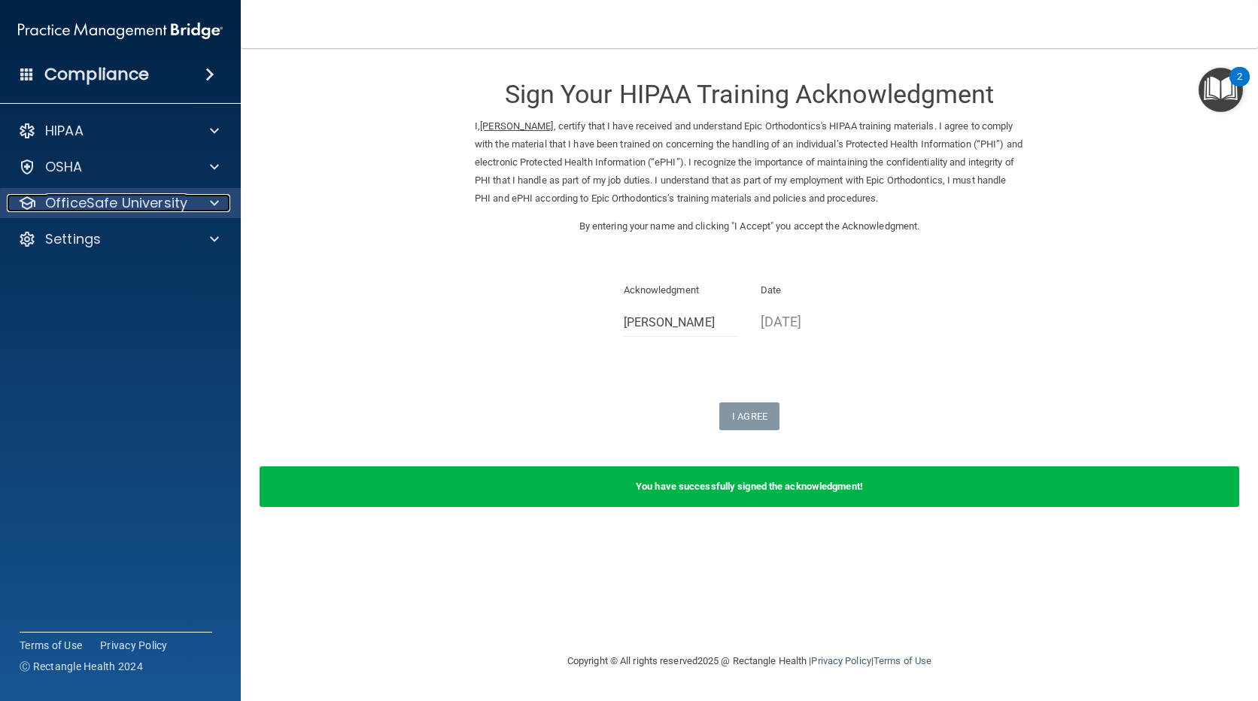
click at [151, 199] on p "OfficeSafe University" at bounding box center [116, 203] width 142 height 18
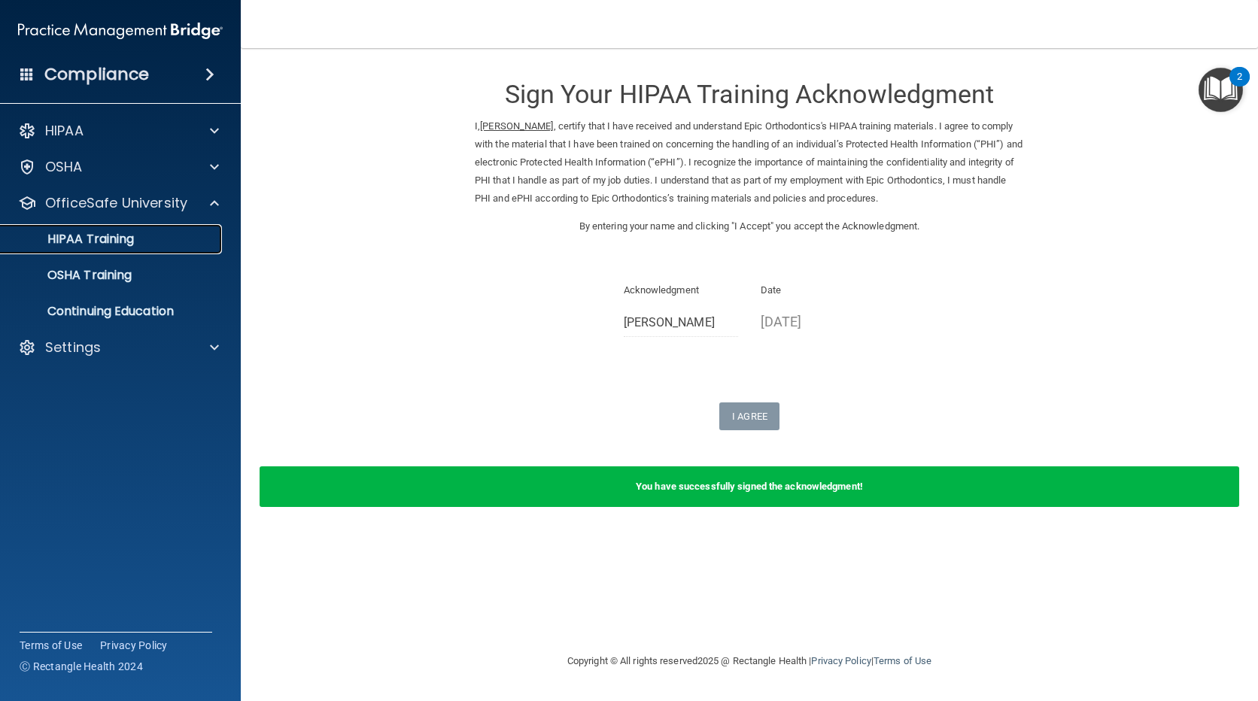
click at [172, 239] on div "HIPAA Training" at bounding box center [112, 239] width 205 height 15
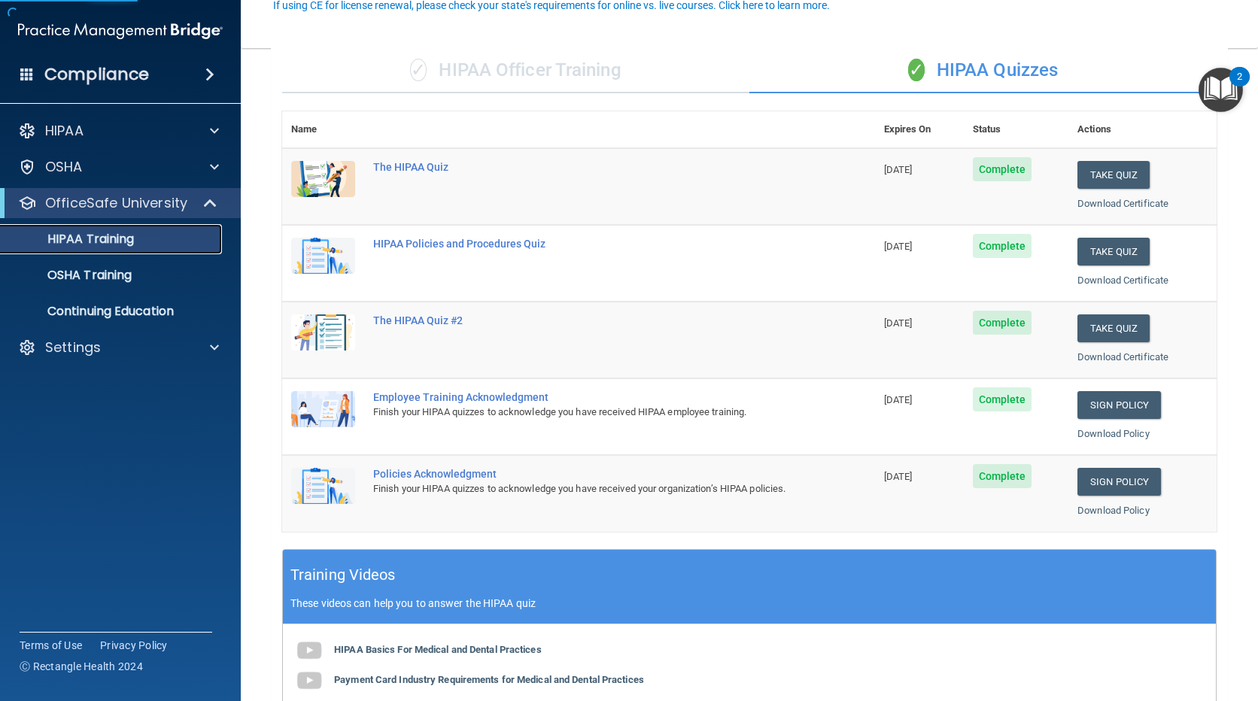
scroll to position [151, 0]
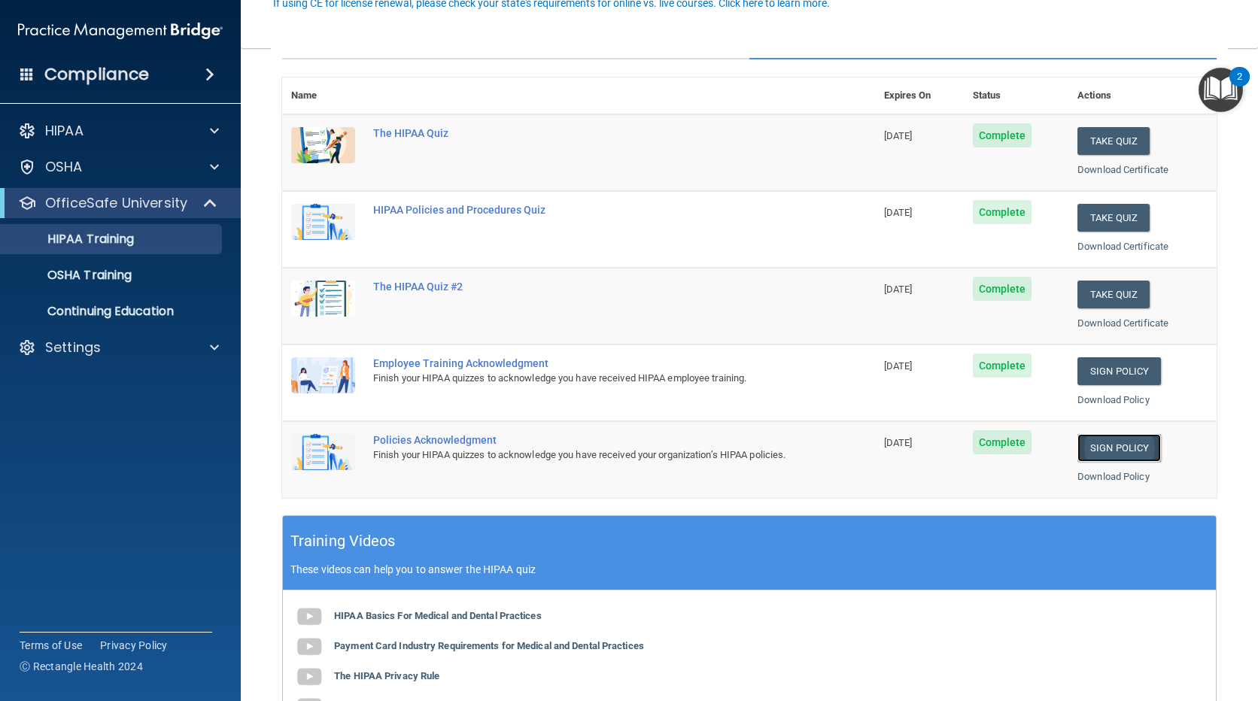
click at [1108, 454] on link "Sign Policy" at bounding box center [1120, 448] width 84 height 28
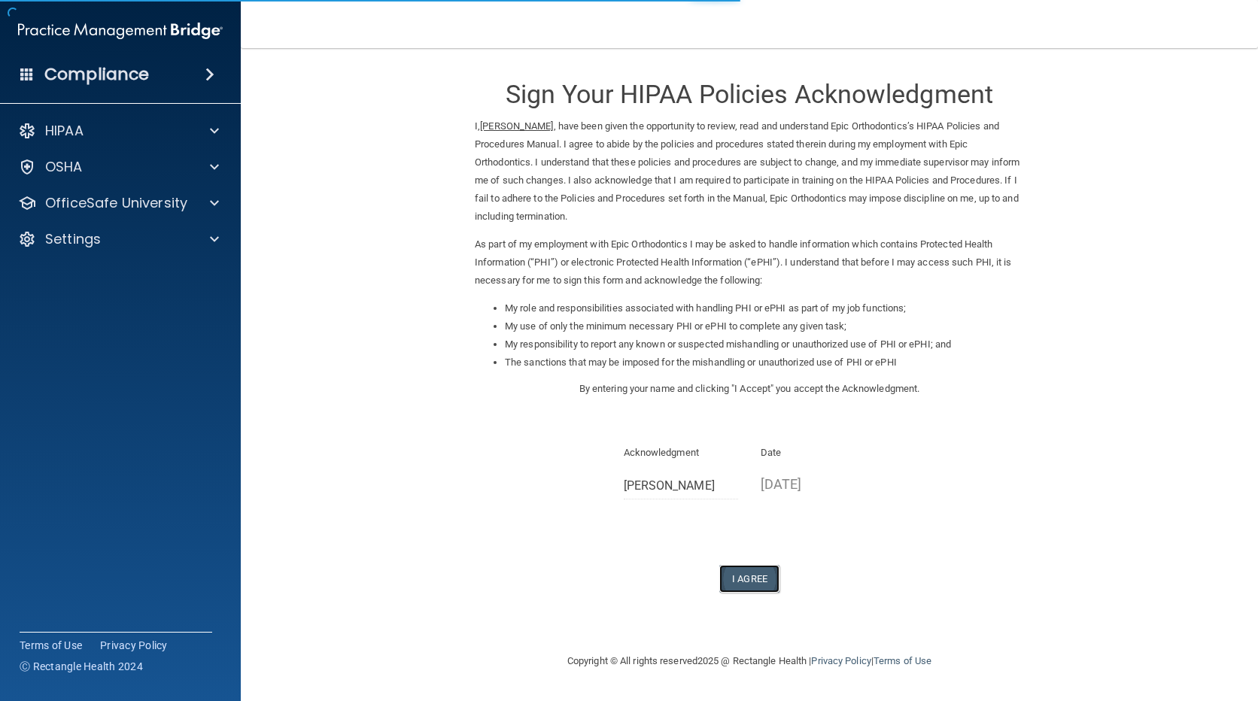
click at [754, 582] on button "I Agree" at bounding box center [749, 579] width 60 height 28
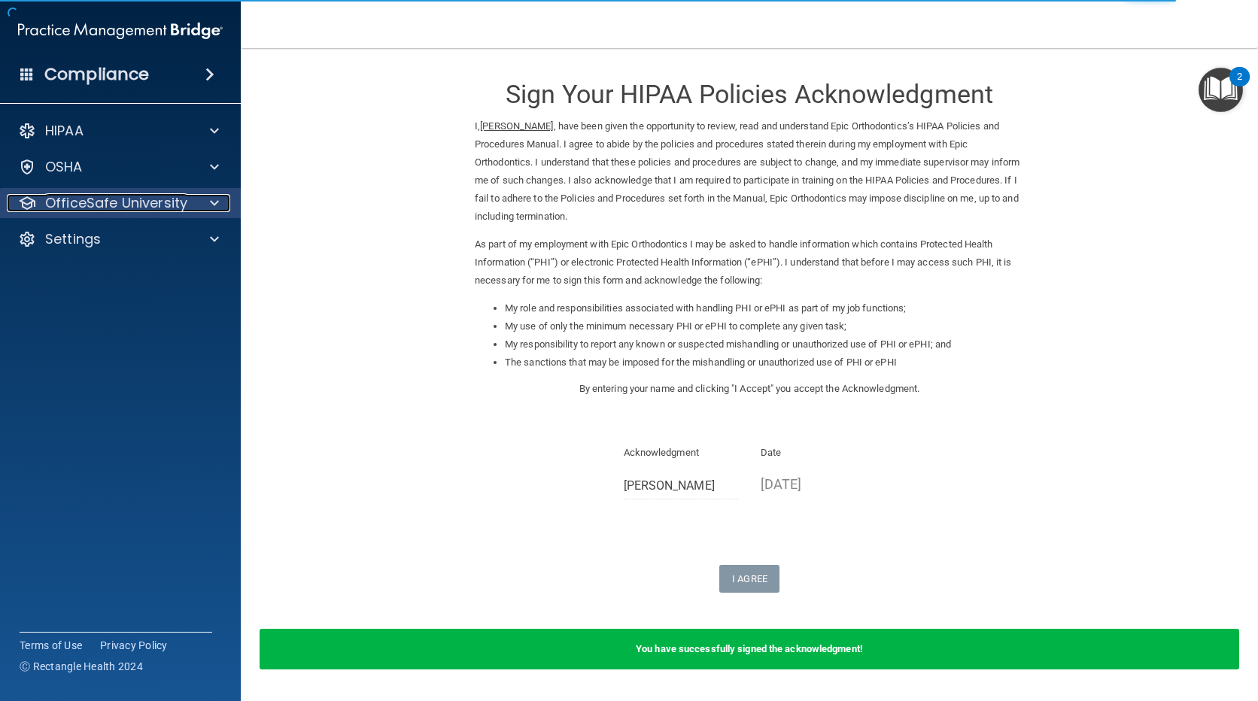
click at [134, 205] on p "OfficeSafe University" at bounding box center [116, 203] width 142 height 18
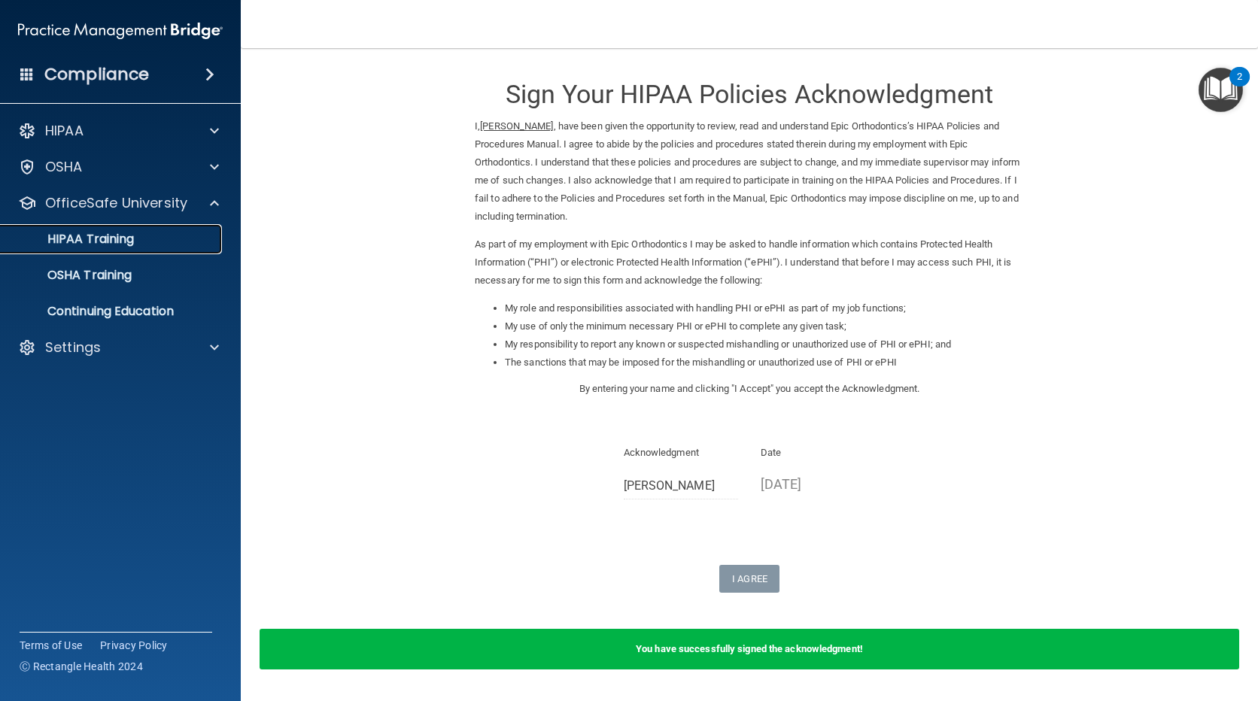
click at [164, 237] on div "HIPAA Training" at bounding box center [112, 239] width 205 height 15
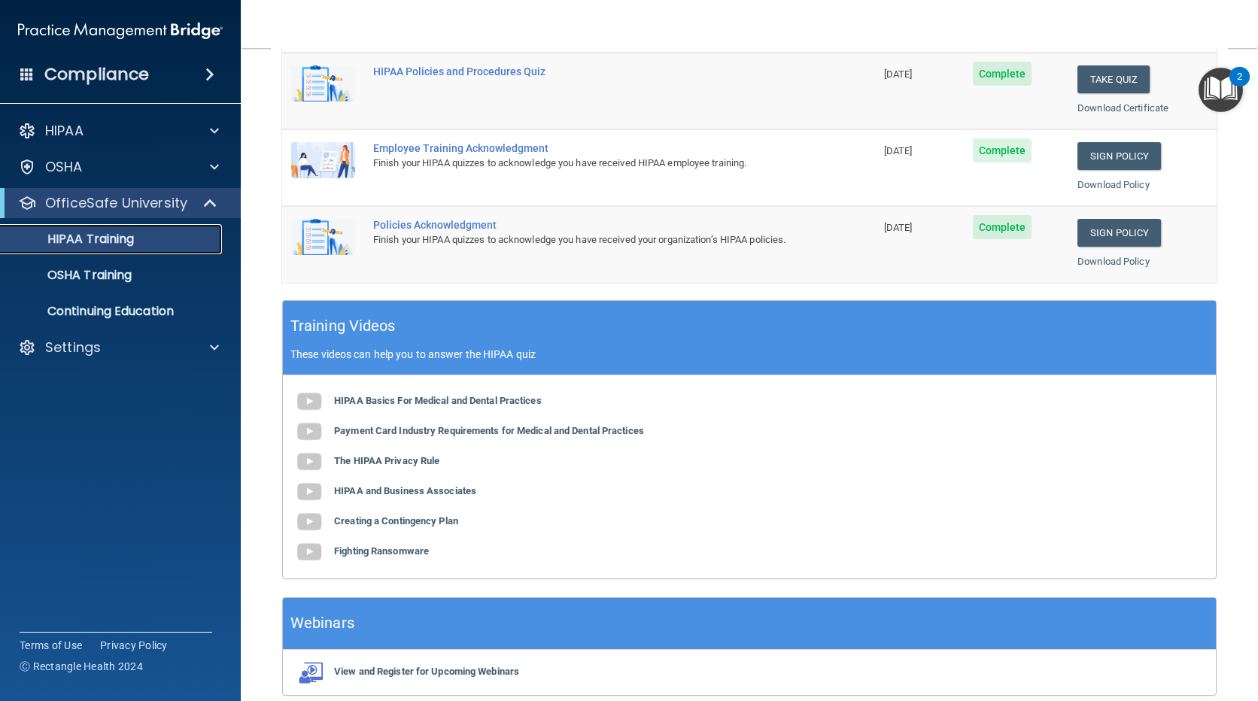
scroll to position [432, 0]
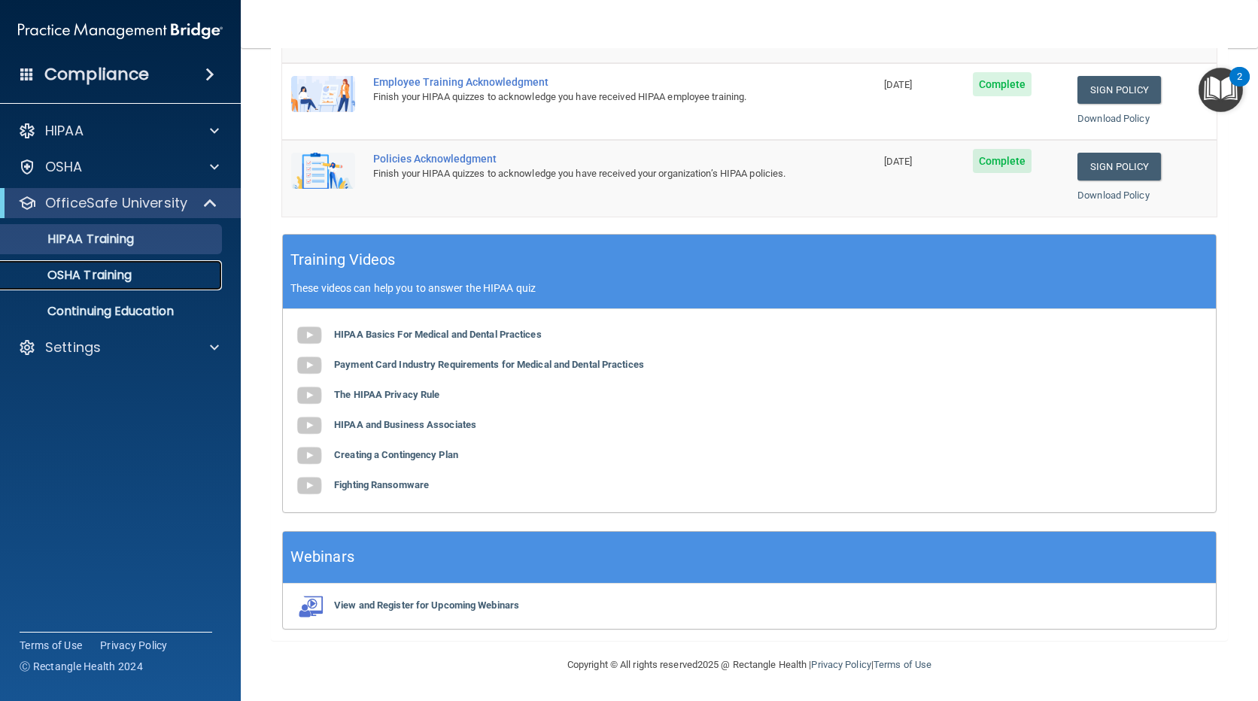
click at [138, 278] on div "OSHA Training" at bounding box center [112, 275] width 205 height 15
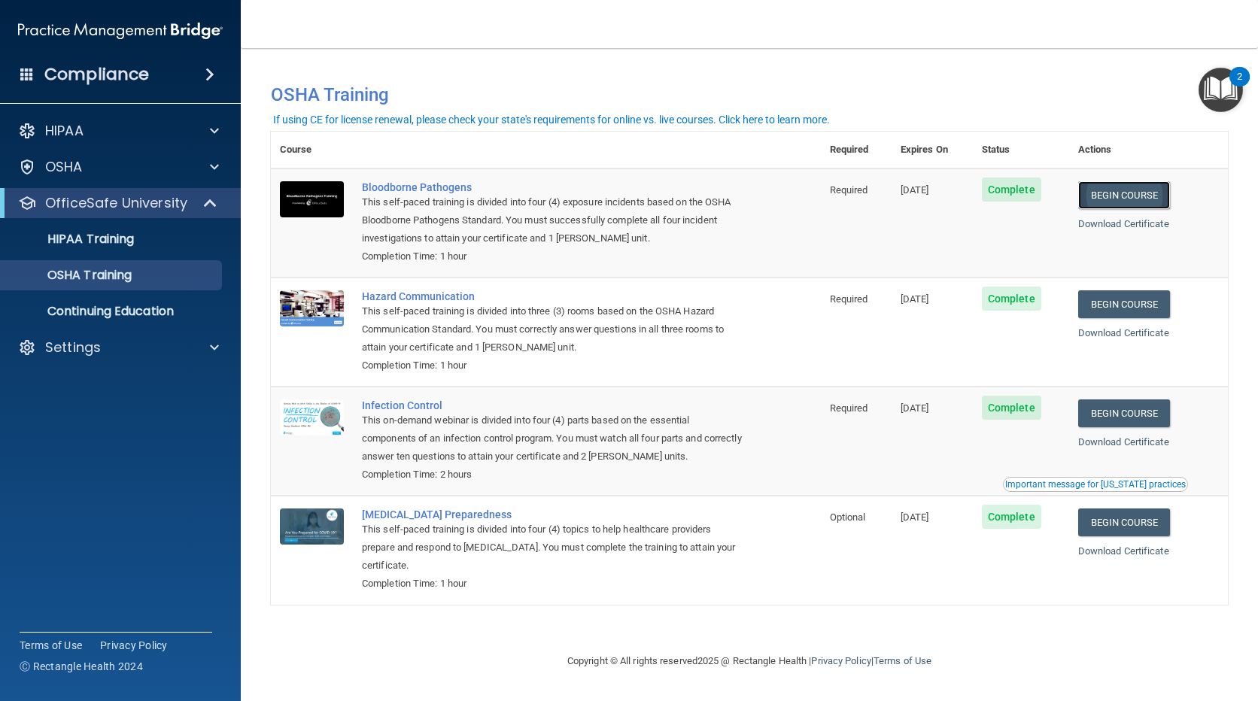
click at [1125, 188] on link "Begin Course" at bounding box center [1124, 195] width 92 height 28
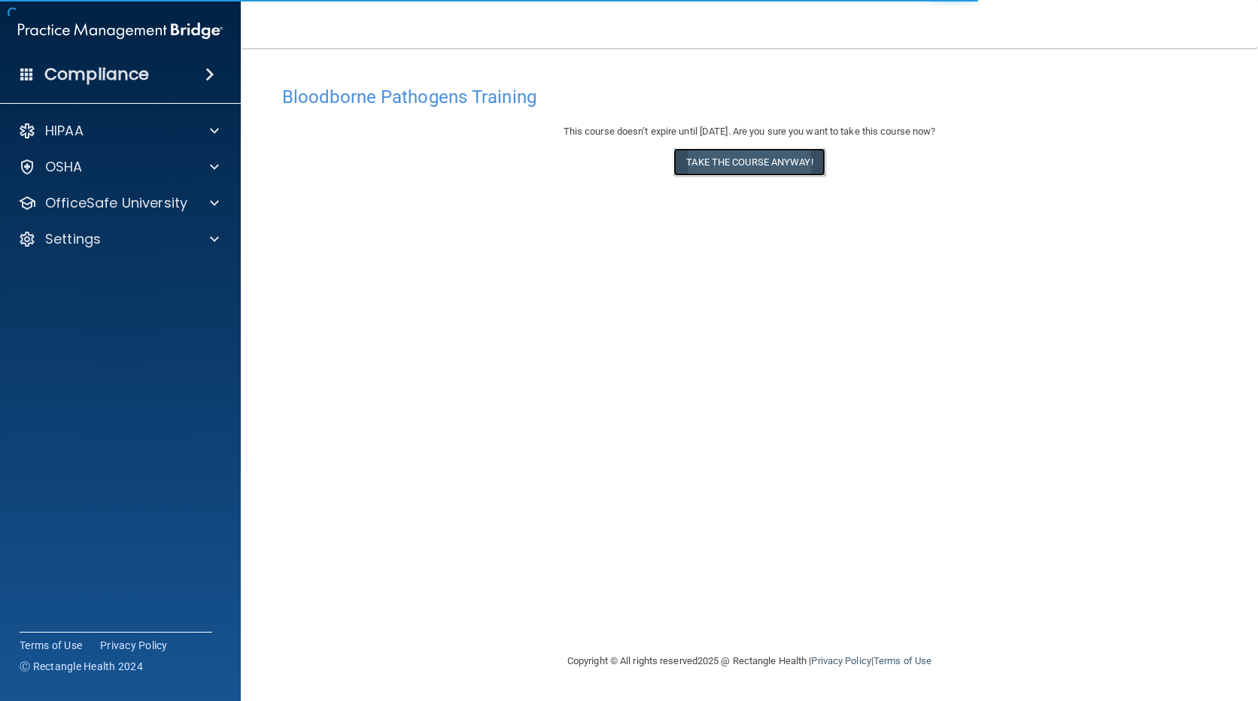
click at [765, 150] on button "Take the course anyway!" at bounding box center [749, 162] width 151 height 28
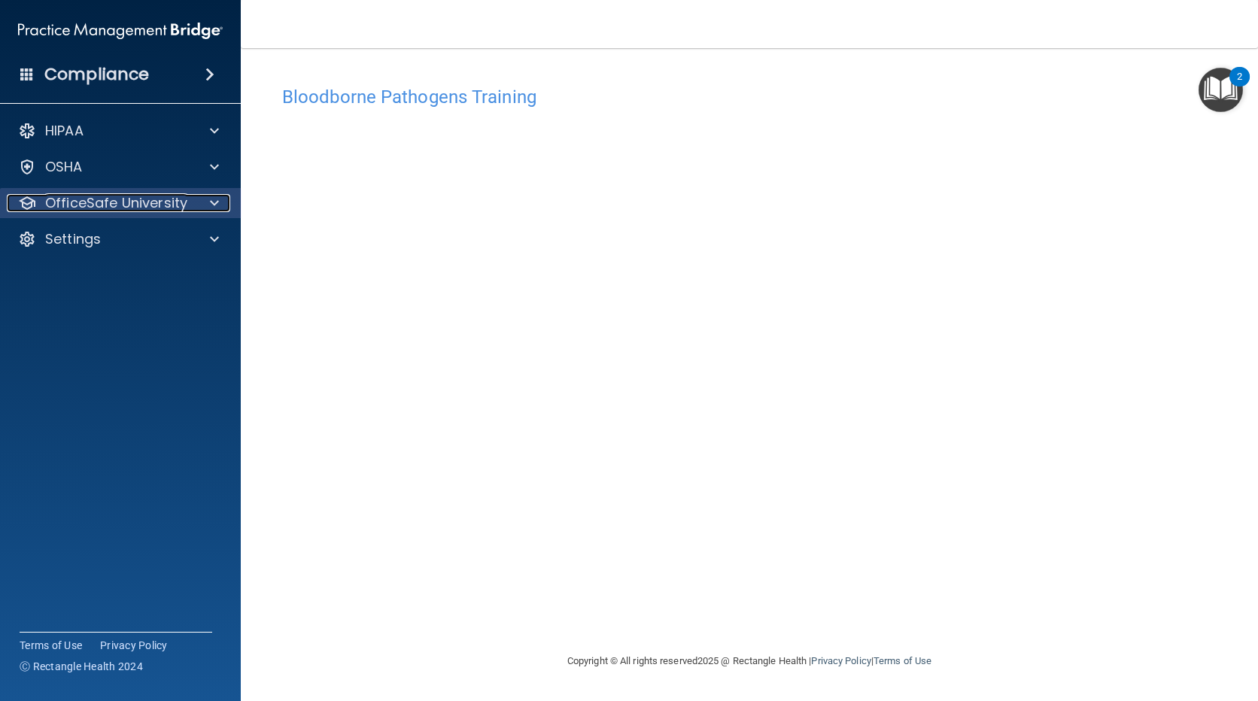
click at [78, 194] on p "OfficeSafe University" at bounding box center [116, 203] width 142 height 18
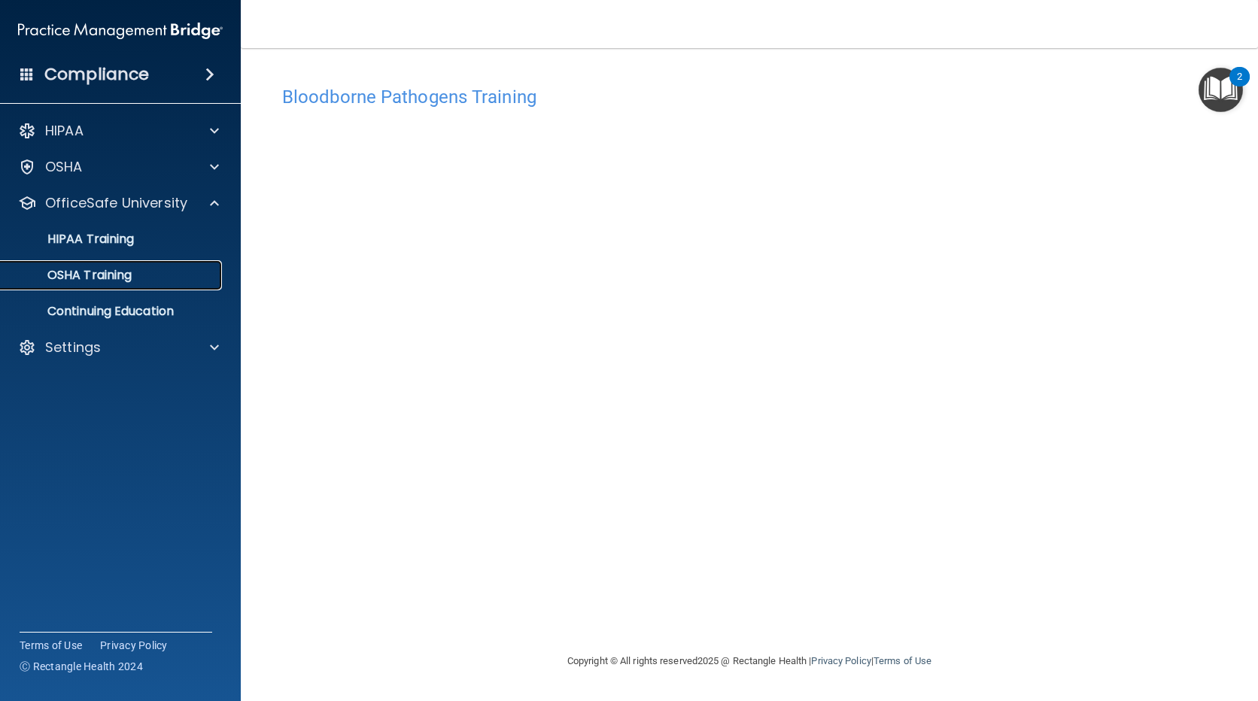
click at [114, 275] on p "OSHA Training" at bounding box center [71, 275] width 122 height 15
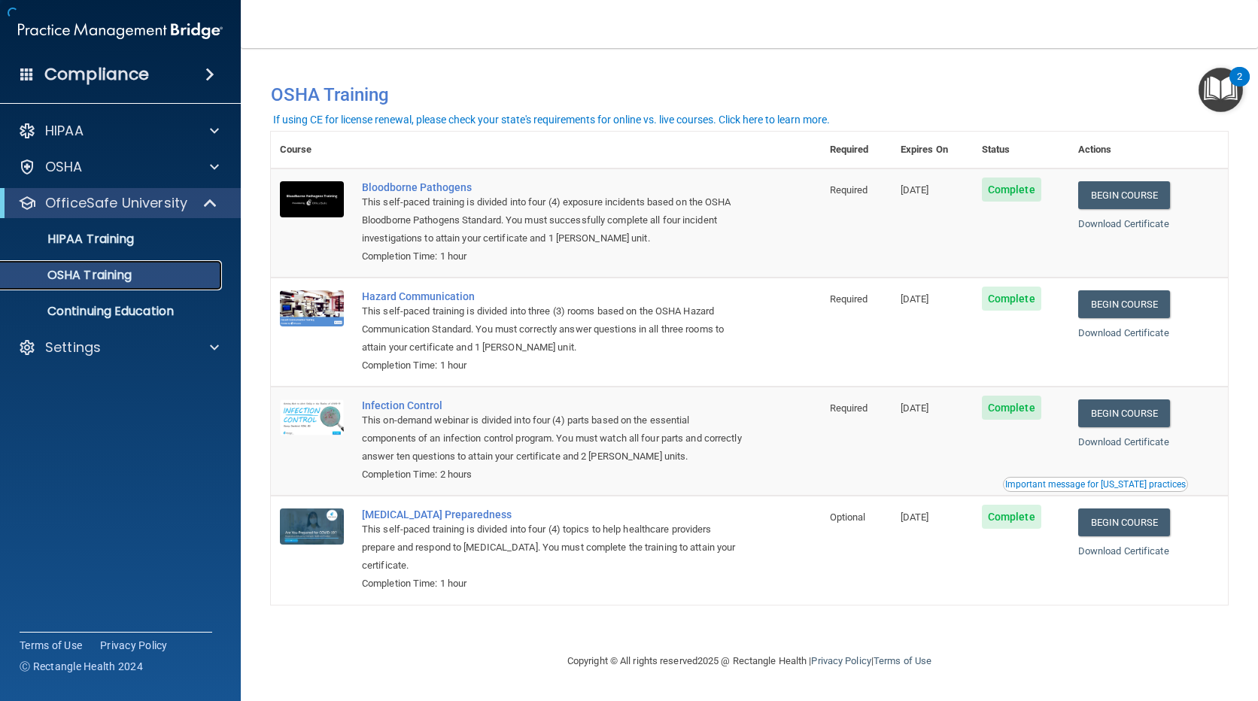
click at [162, 278] on div "OSHA Training" at bounding box center [112, 275] width 205 height 15
click at [1102, 422] on link "Begin Course" at bounding box center [1124, 414] width 92 height 28
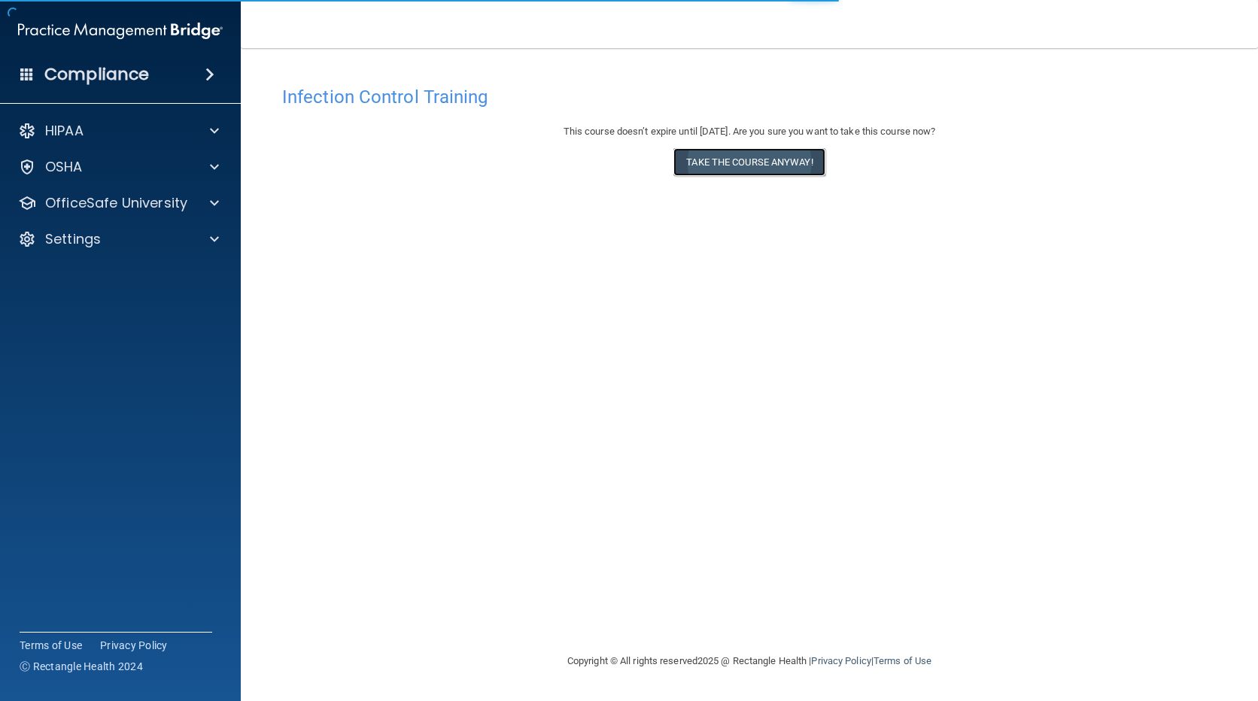
click at [795, 157] on button "Take the course anyway!" at bounding box center [749, 162] width 151 height 28
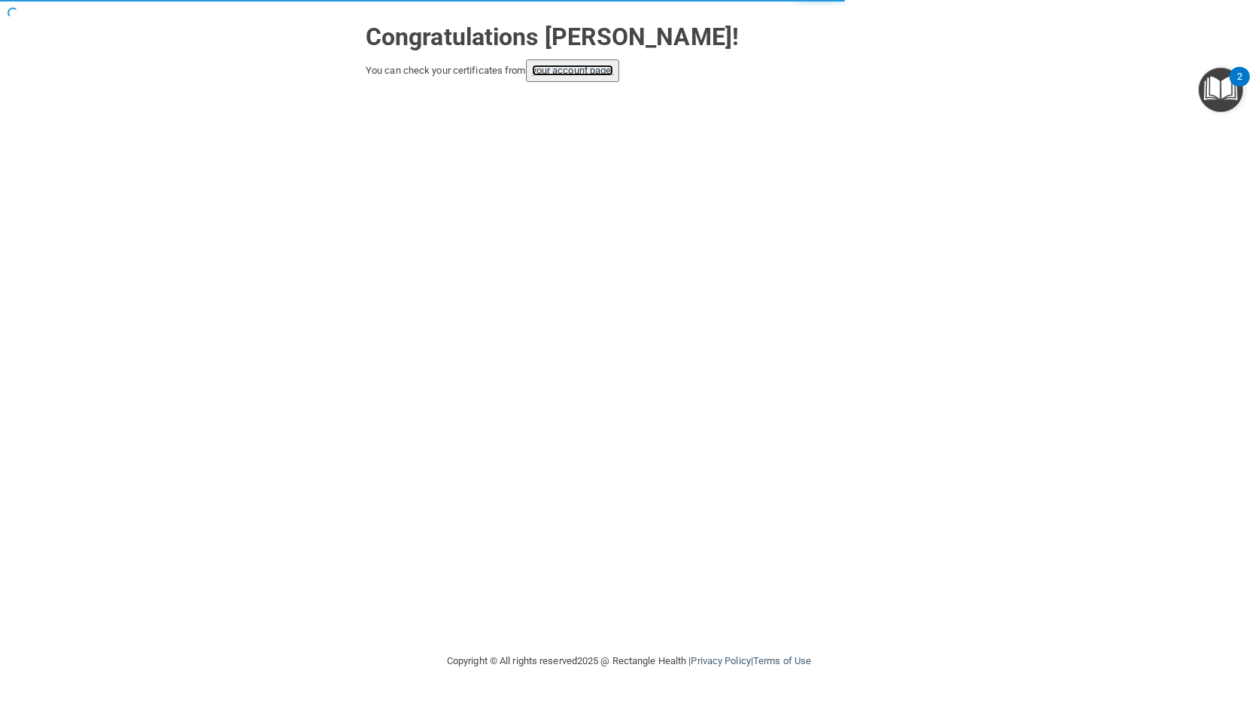
click at [573, 75] on link "your account page!" at bounding box center [573, 70] width 82 height 11
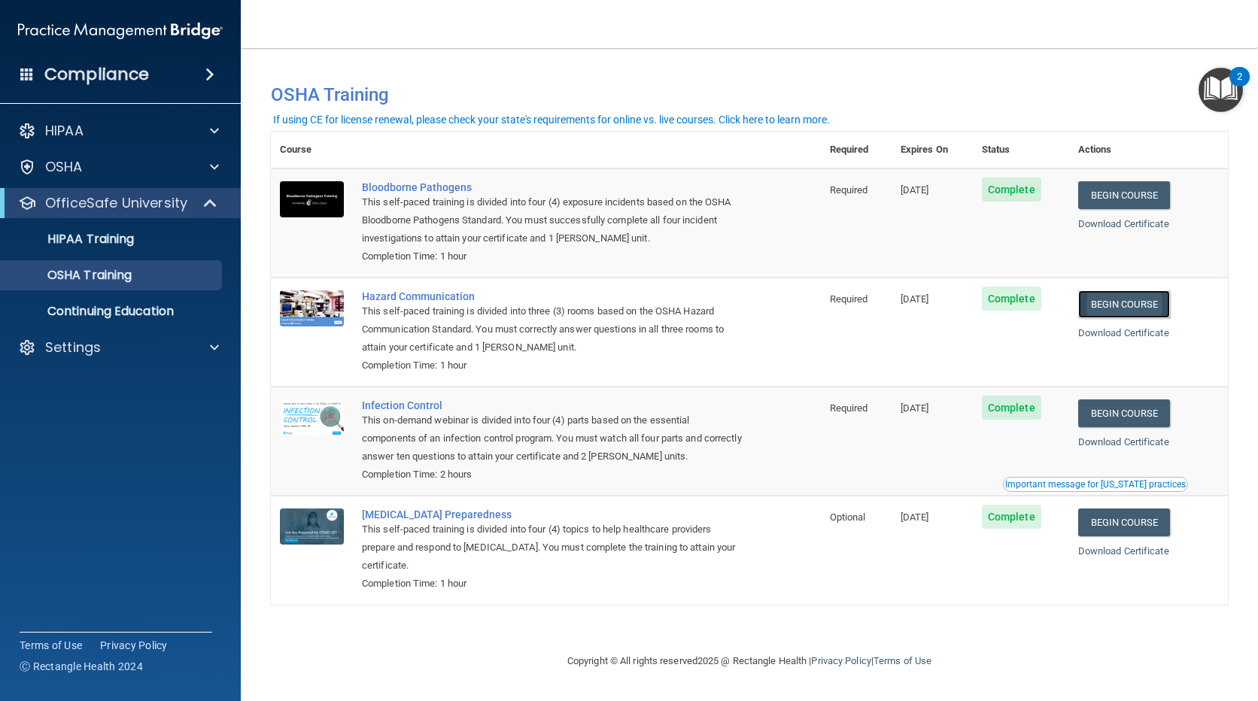
click at [1126, 292] on link "Begin Course" at bounding box center [1124, 304] width 92 height 28
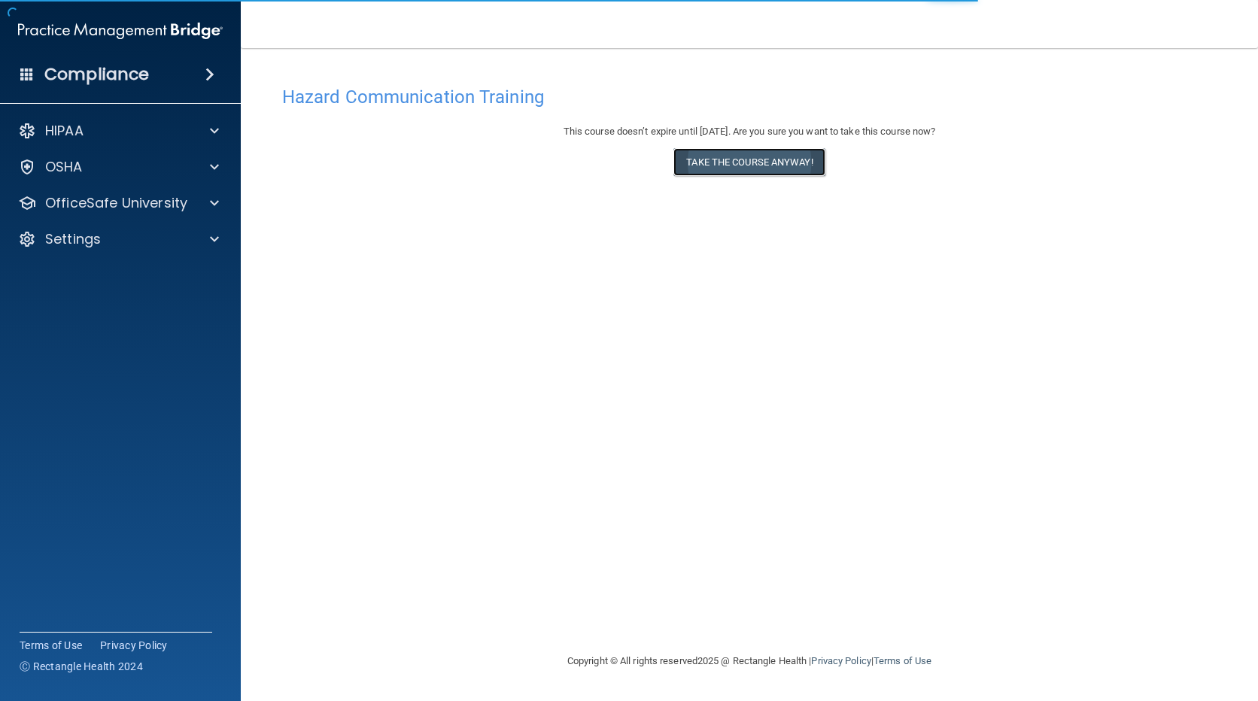
click at [739, 150] on button "Take the course anyway!" at bounding box center [749, 162] width 151 height 28
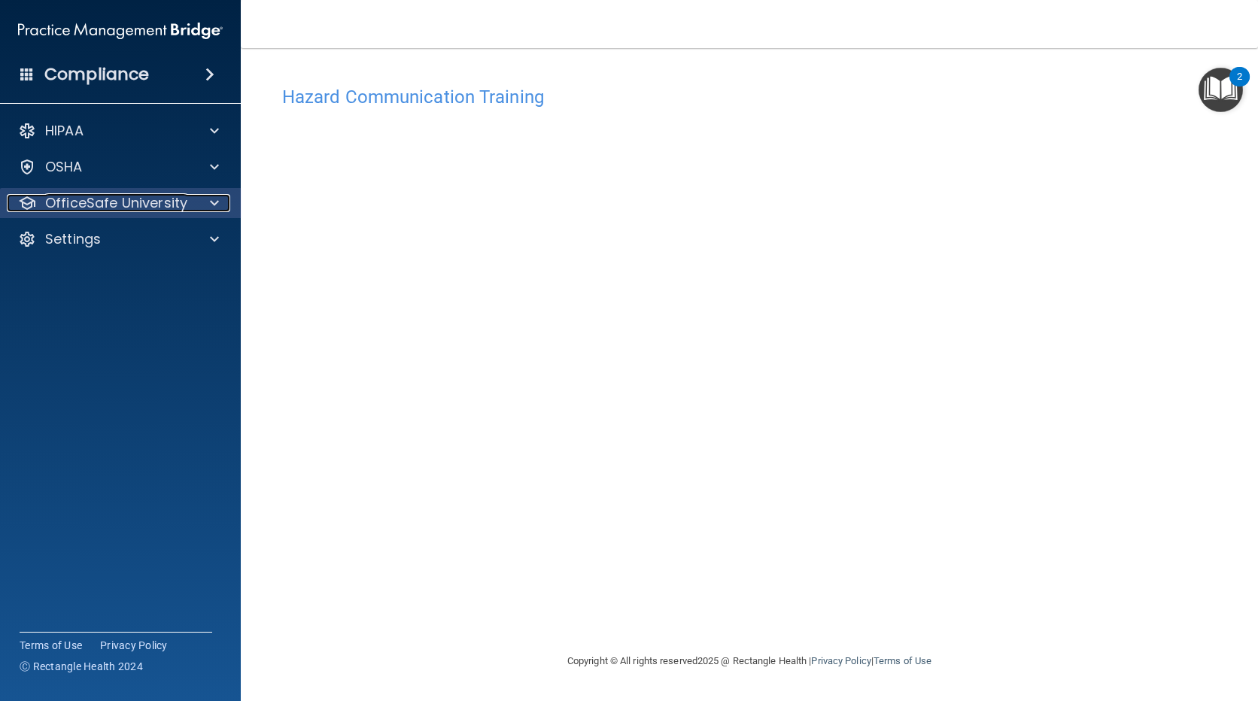
click at [85, 198] on p "OfficeSafe University" at bounding box center [116, 203] width 142 height 18
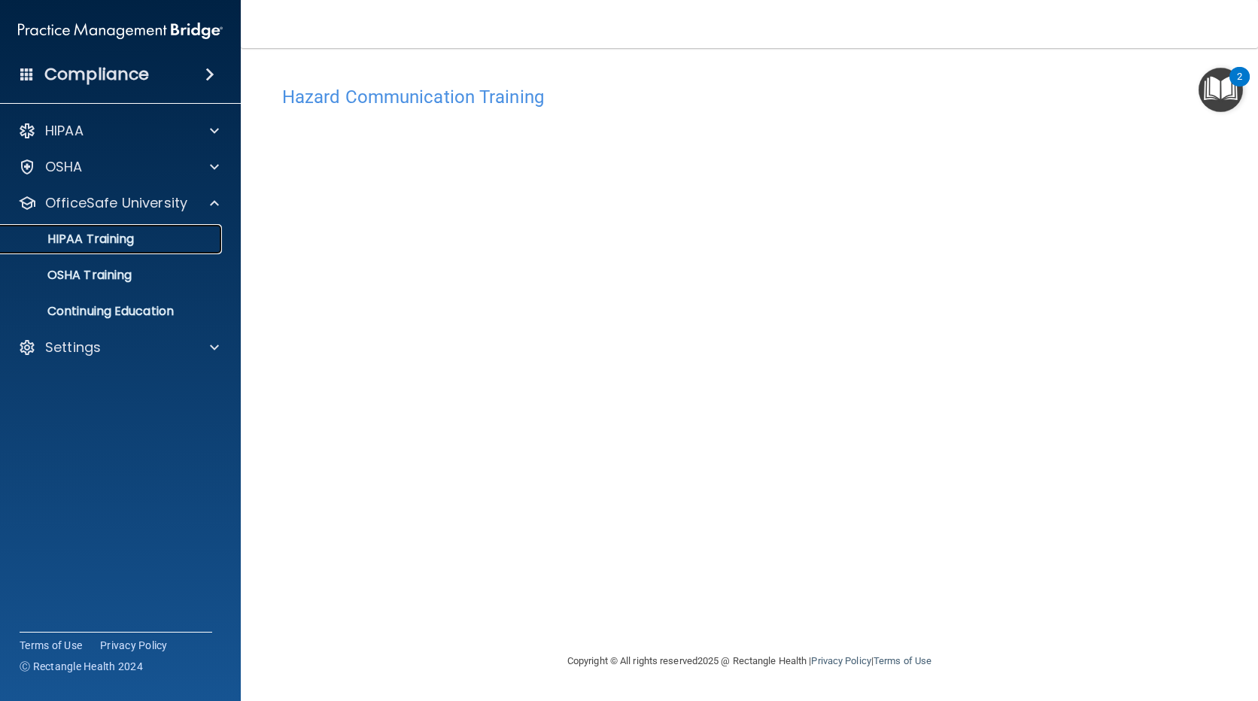
click at [110, 233] on p "HIPAA Training" at bounding box center [72, 239] width 124 height 15
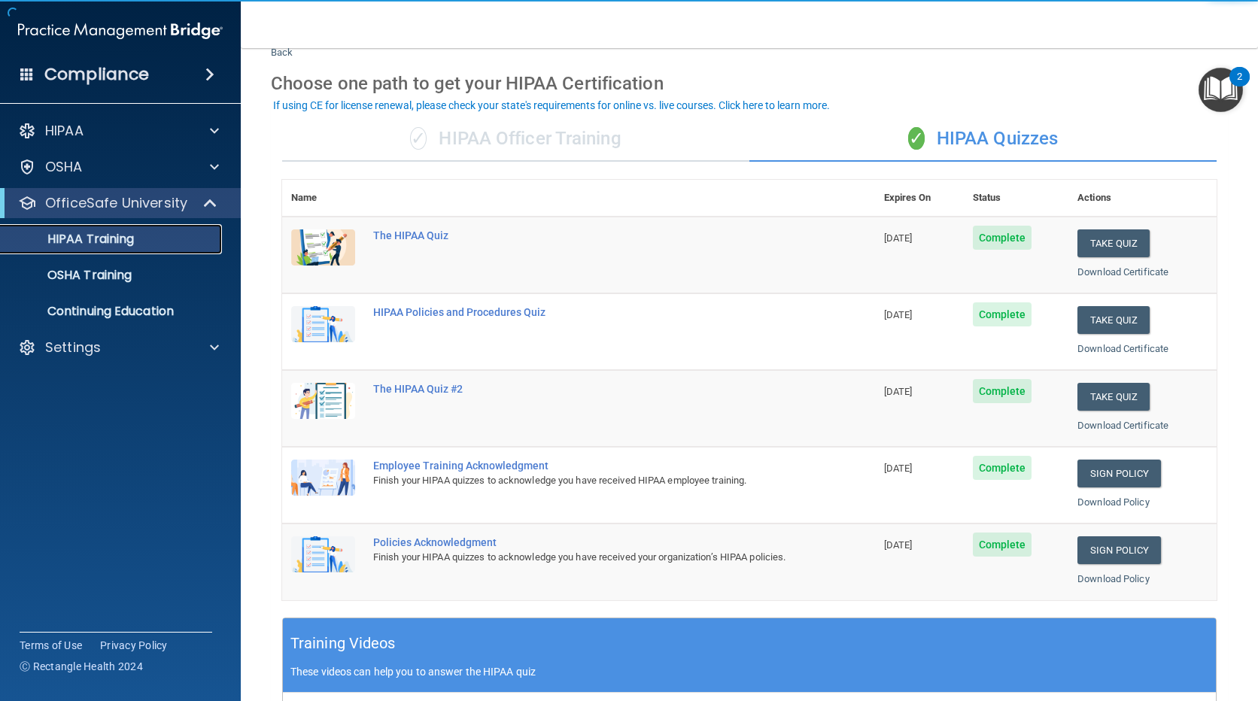
scroll to position [75, 0]
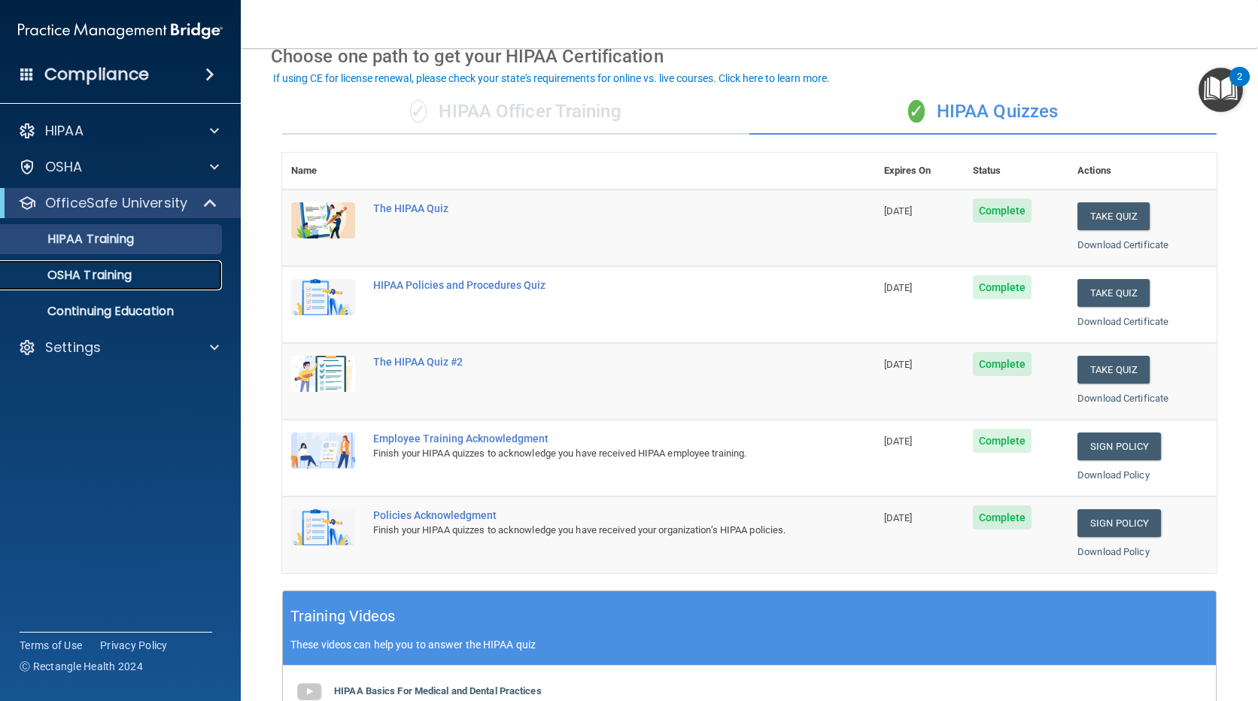
click at [83, 266] on link "OSHA Training" at bounding box center [103, 275] width 237 height 30
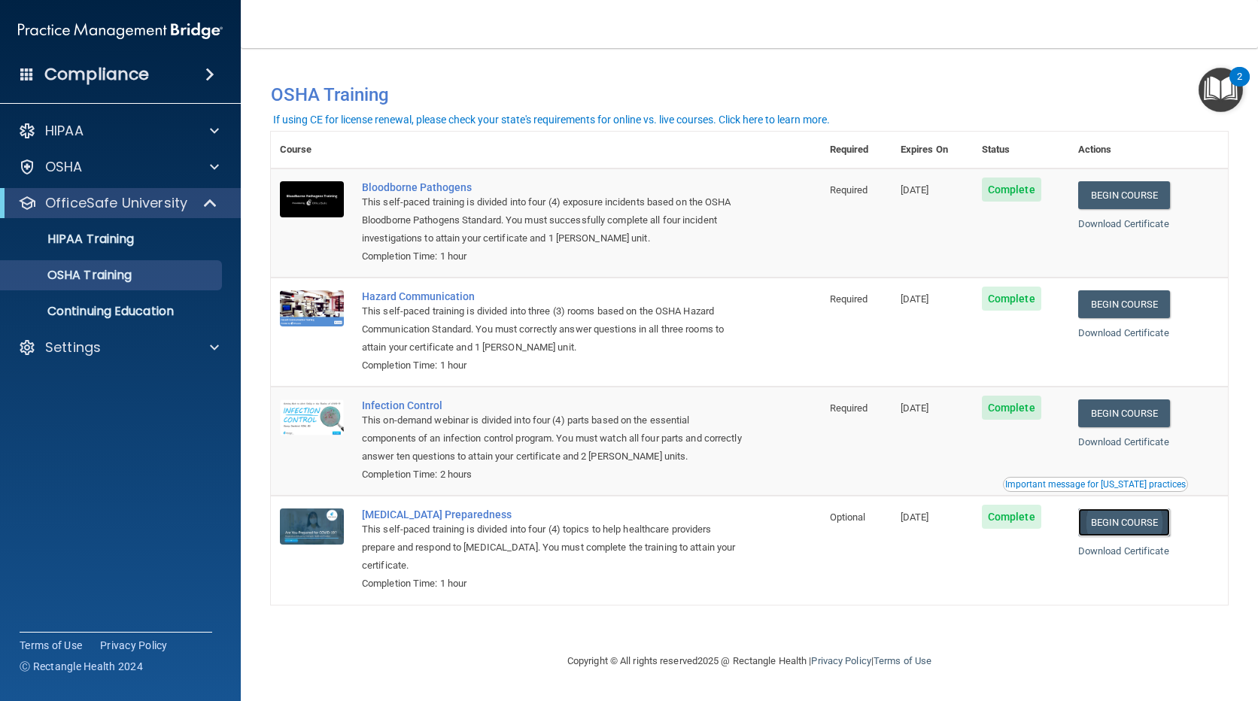
click at [1118, 522] on link "Begin Course" at bounding box center [1124, 523] width 92 height 28
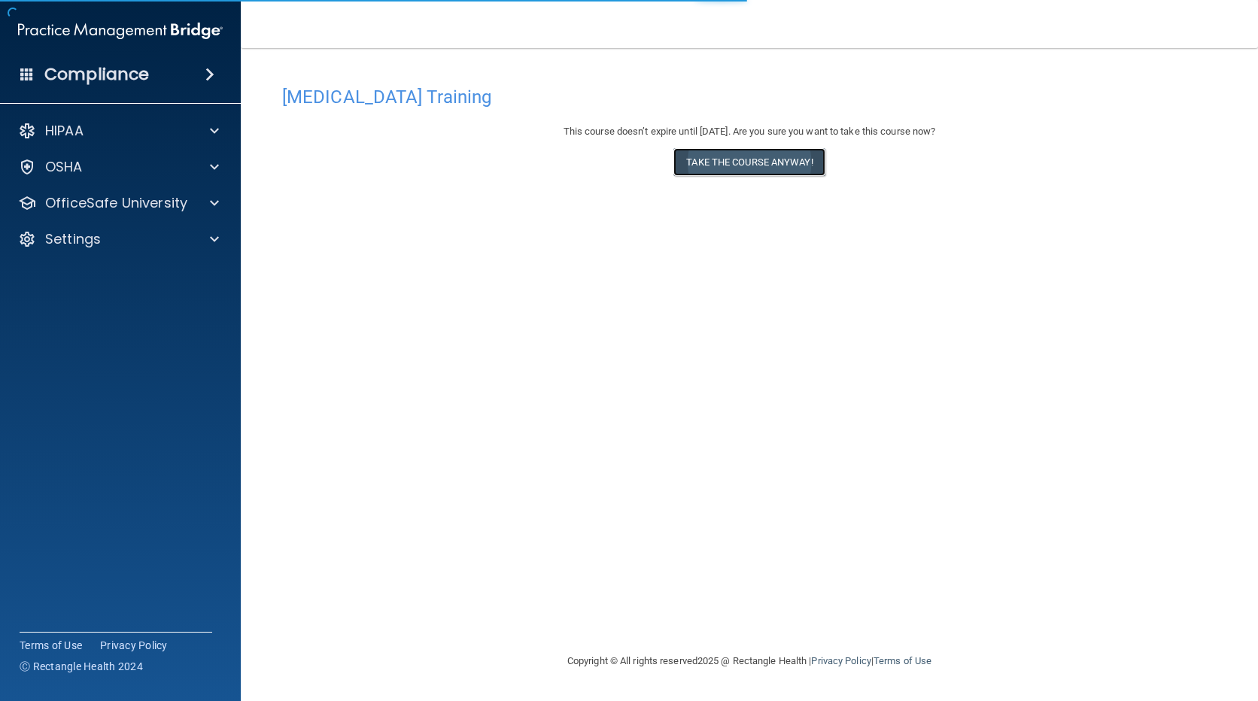
click at [708, 159] on button "Take the course anyway!" at bounding box center [749, 162] width 151 height 28
